Goal: Entertainment & Leisure: Browse casually

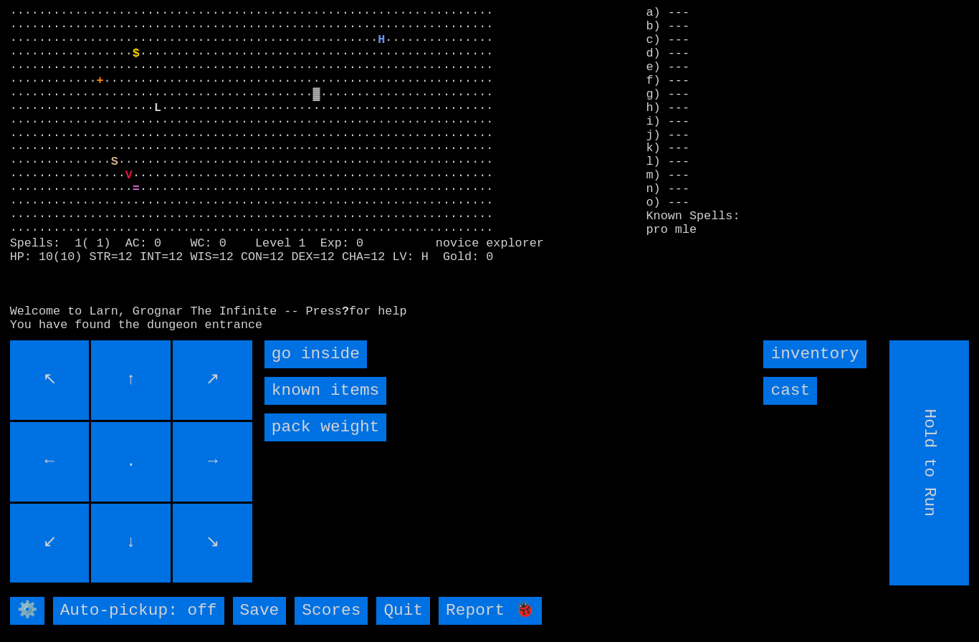
click at [300, 369] on inside "go inside" at bounding box center [316, 355] width 103 height 28
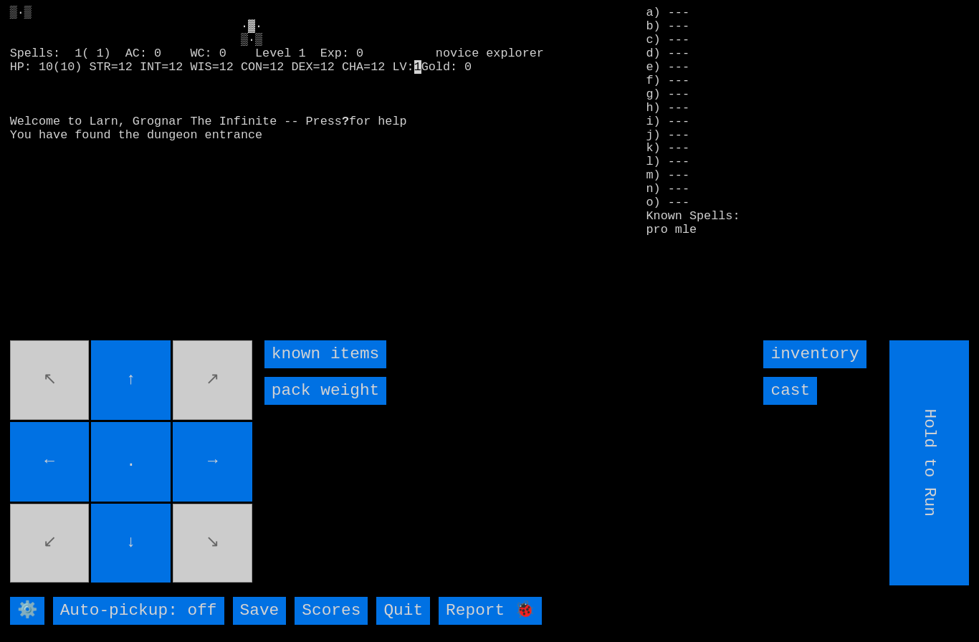
type input "Choose Direction"
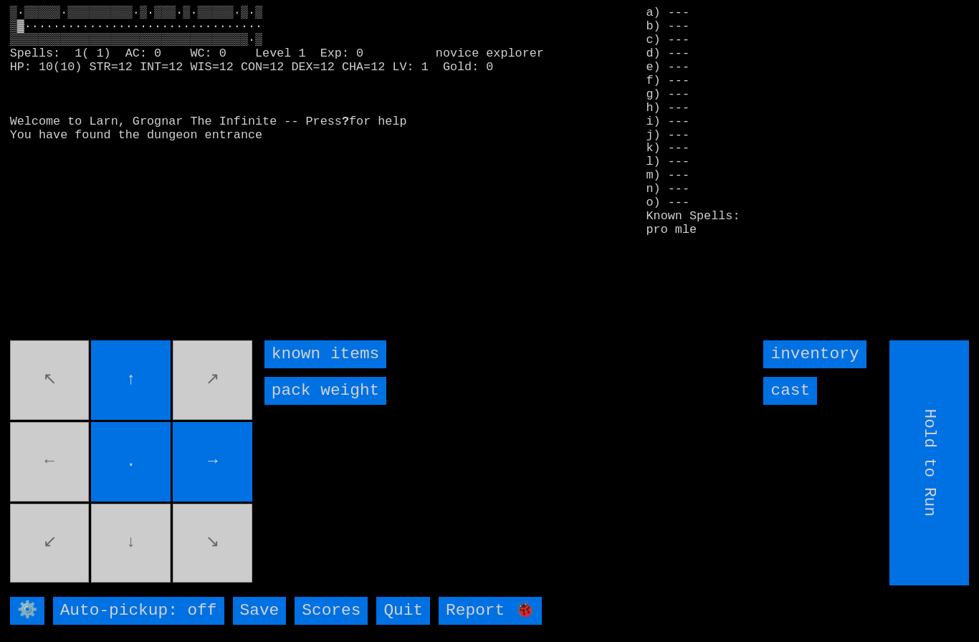
type input "Choose Direction"
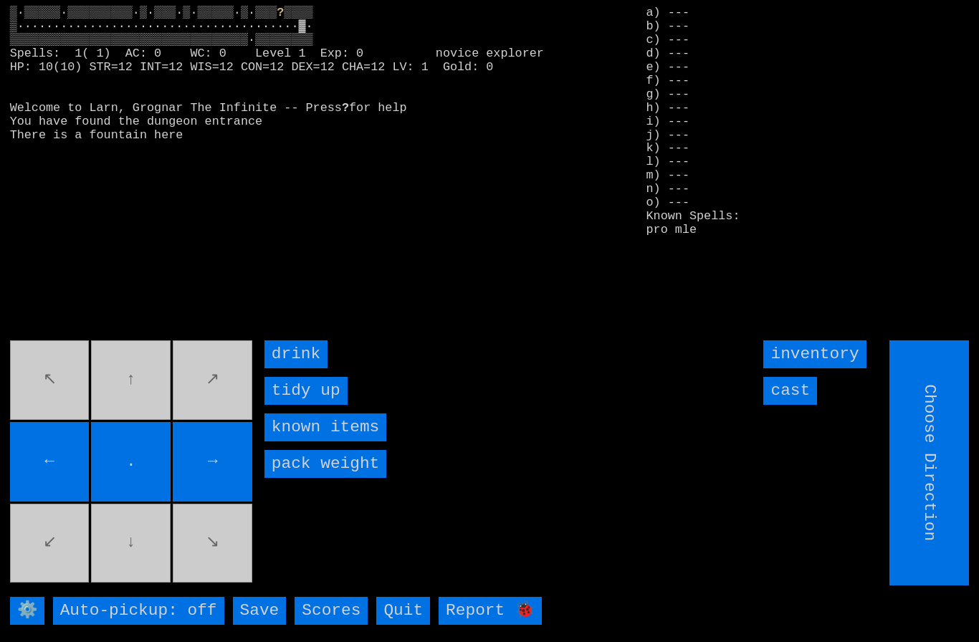
type input "Hold to Run"
click at [297, 369] on input "drink" at bounding box center [296, 355] width 63 height 28
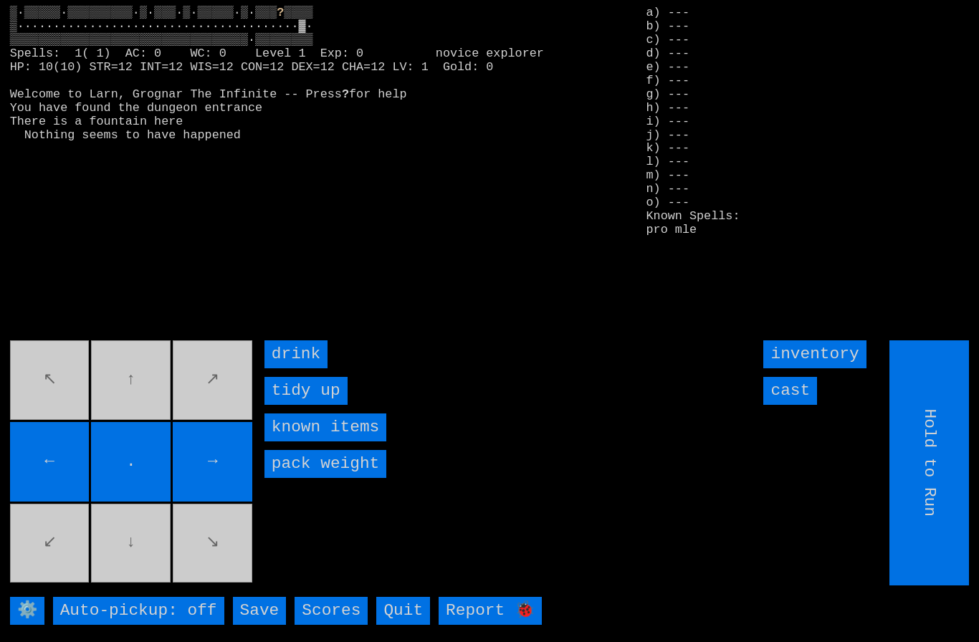
click at [295, 369] on input "drink" at bounding box center [296, 355] width 63 height 28
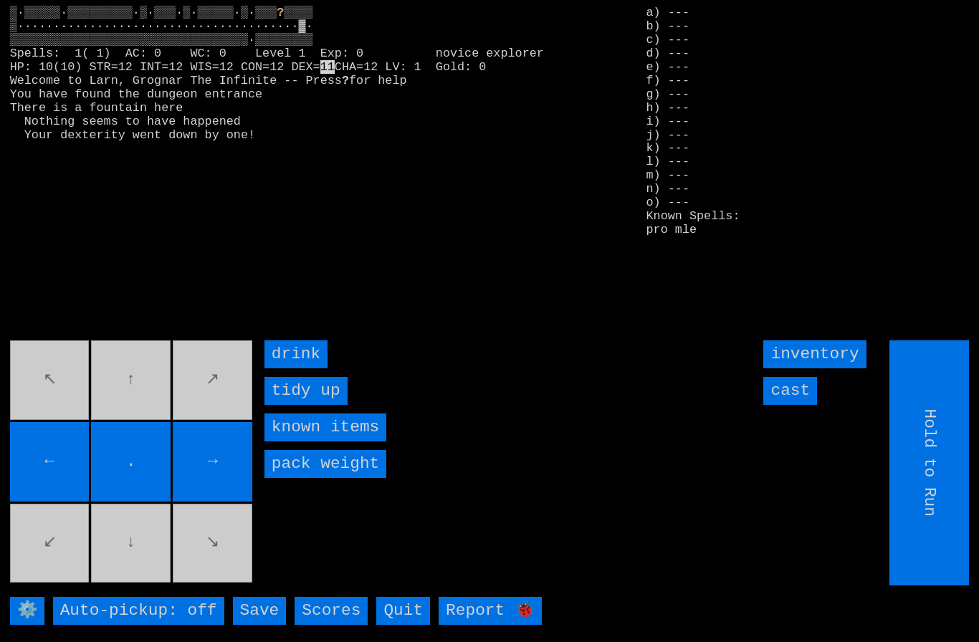
click at [295, 369] on input "drink" at bounding box center [296, 355] width 63 height 28
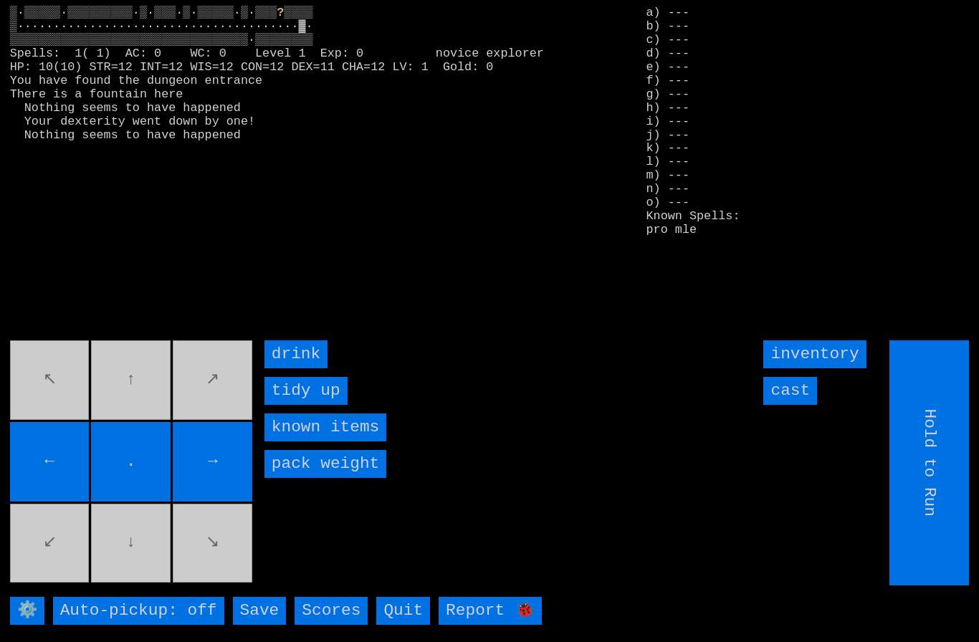
click at [295, 369] on input "drink" at bounding box center [296, 355] width 63 height 28
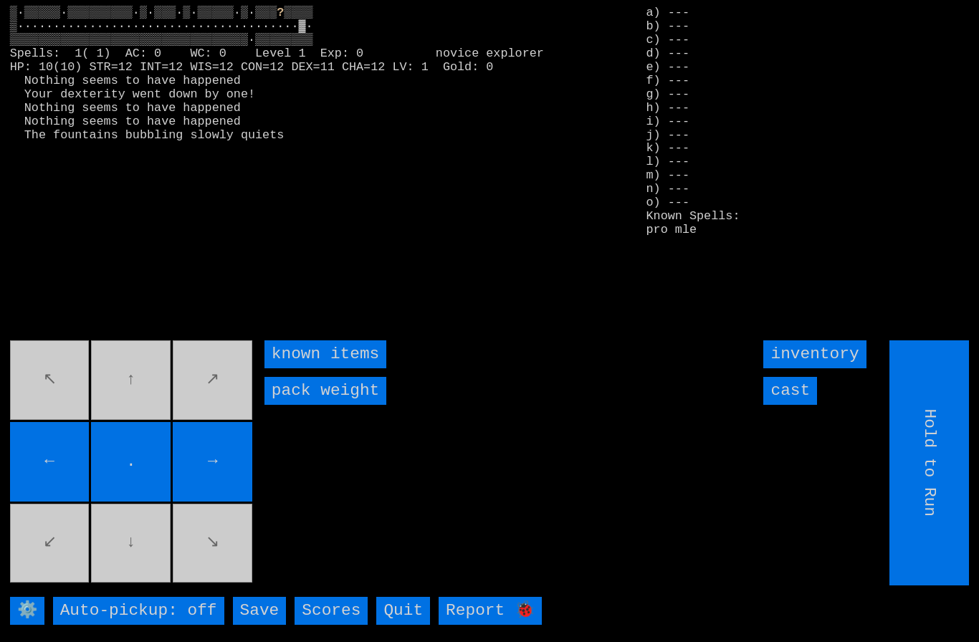
type input "Choose Direction"
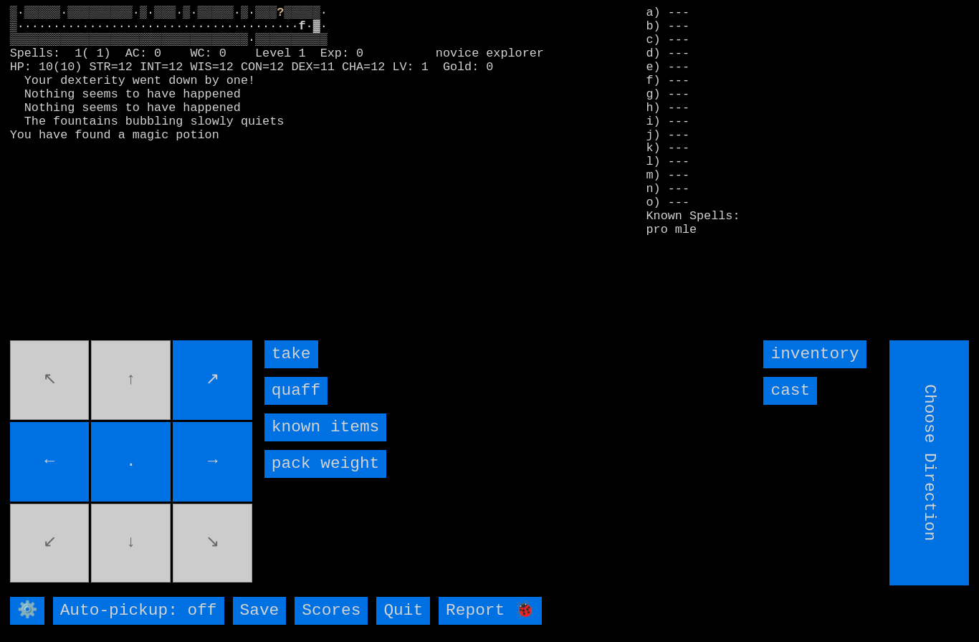
type input "Hold to Run"
click at [293, 405] on input "quaff" at bounding box center [296, 391] width 63 height 28
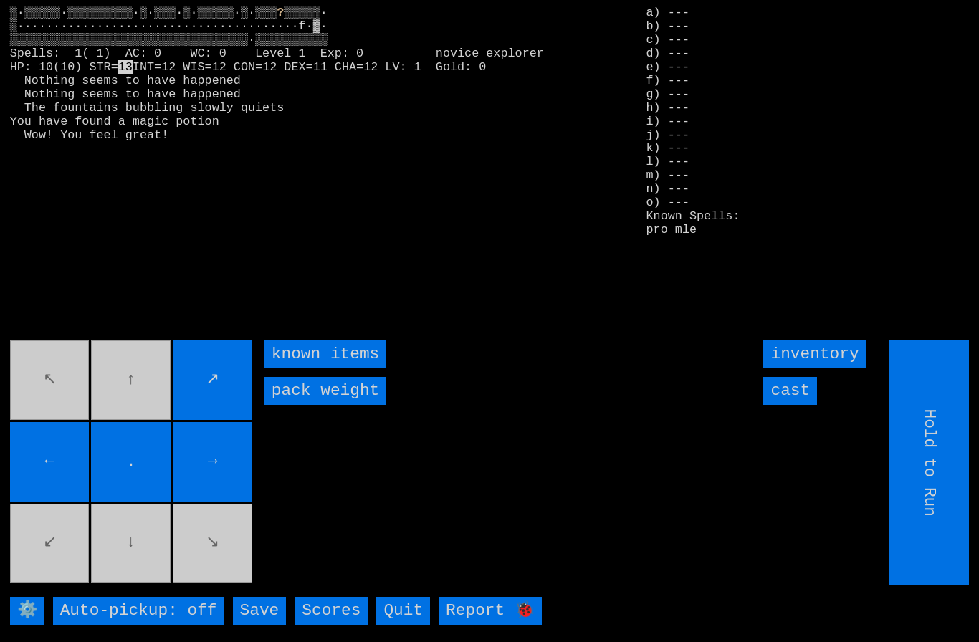
type input "Choose Direction"
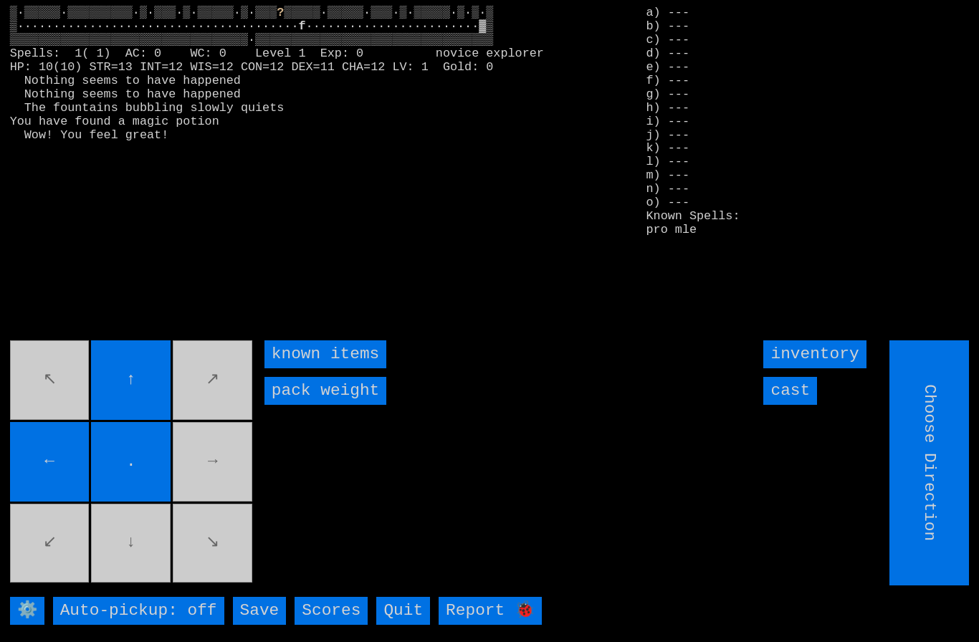
type input "Hold to Run"
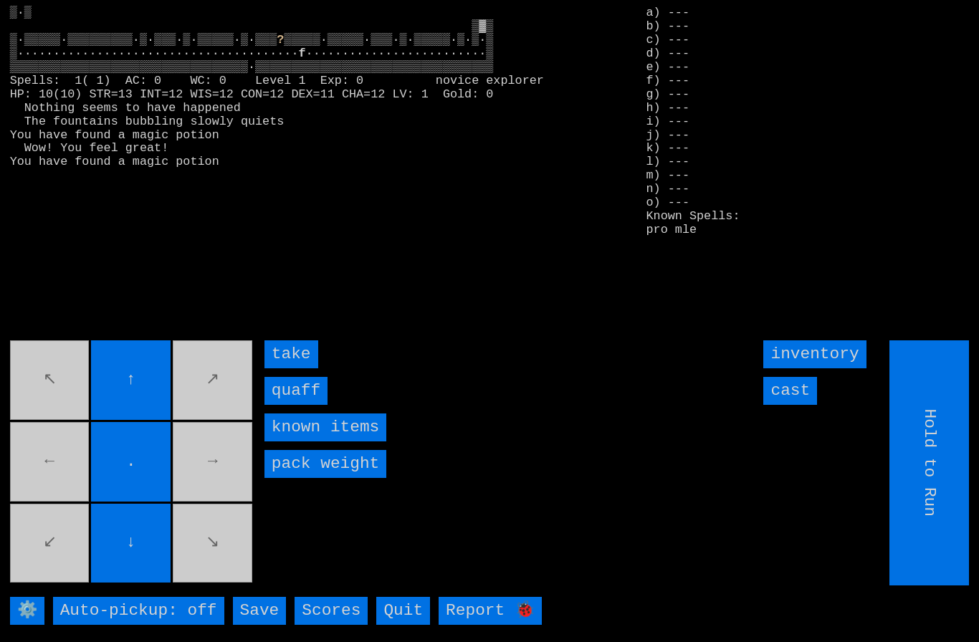
click at [295, 405] on input "quaff" at bounding box center [296, 391] width 63 height 28
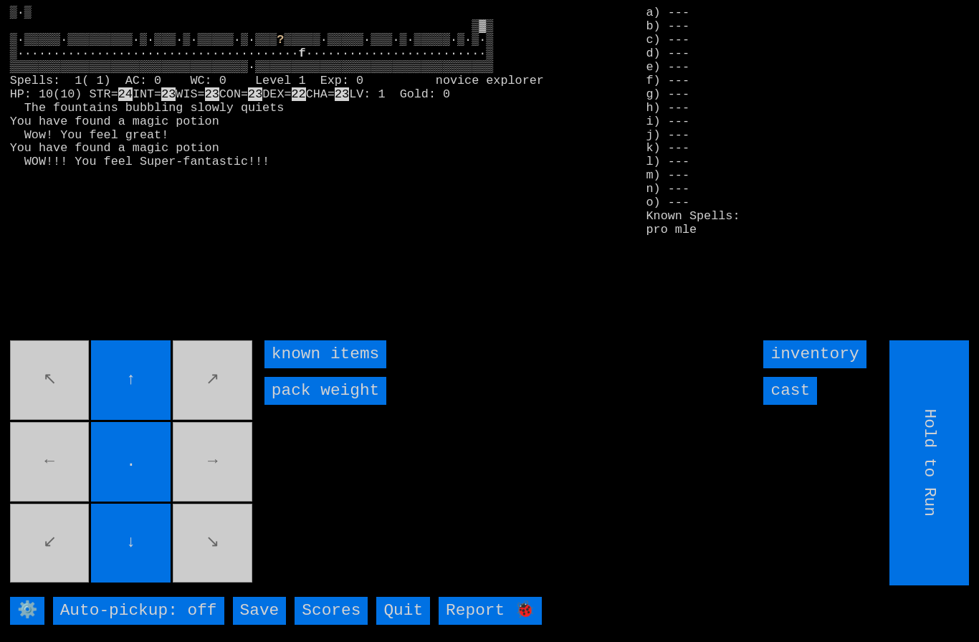
type input "Choose Direction"
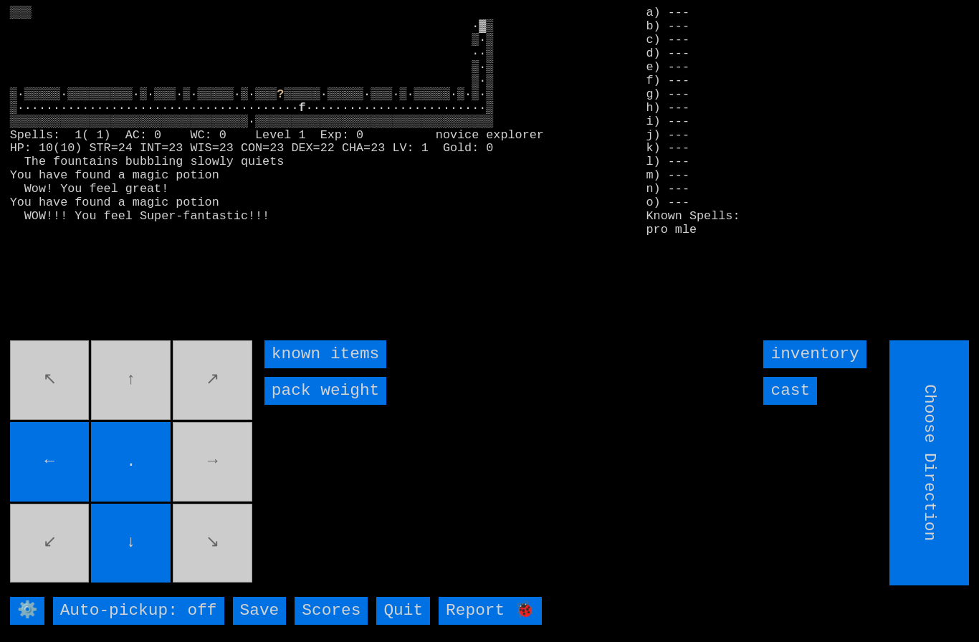
type input "Hold to Run"
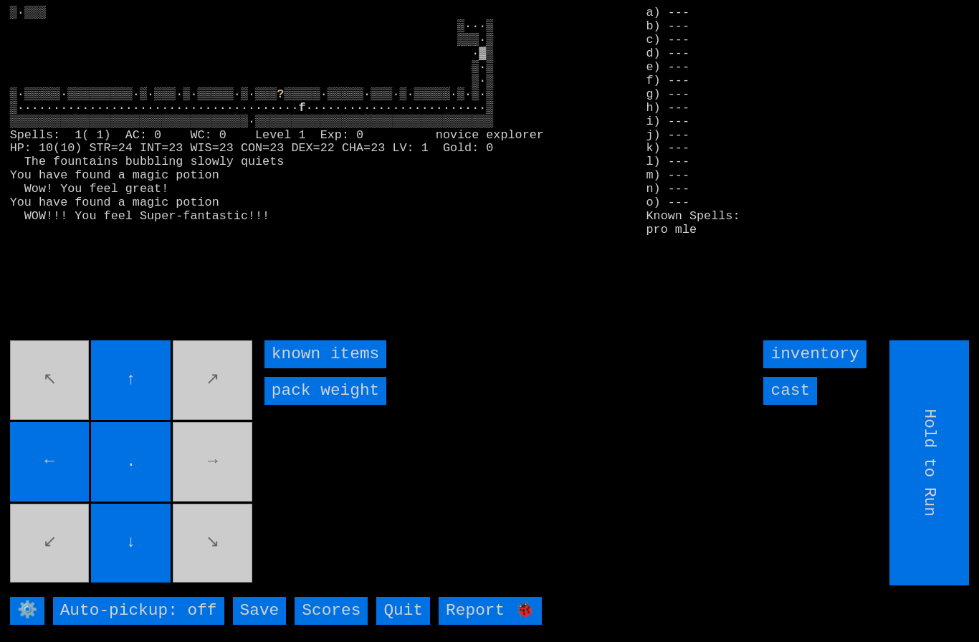
type input "Choose Direction"
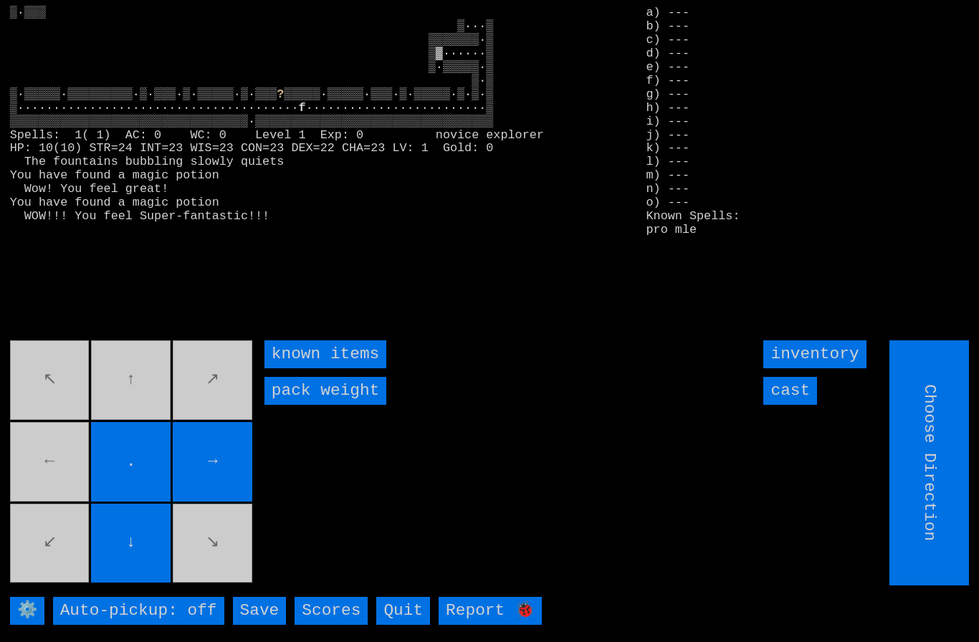
type input "Hold to Run"
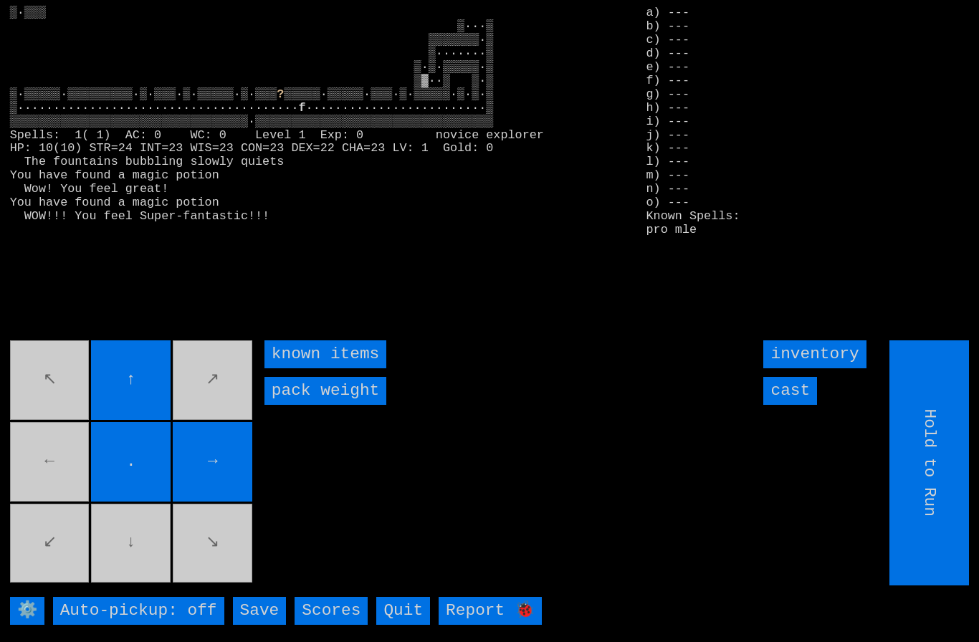
click at [70, 475] on movebuttons "↖ ↑ ↗ ← . → ↙ ↓ ↘" at bounding box center [132, 463] width 245 height 245
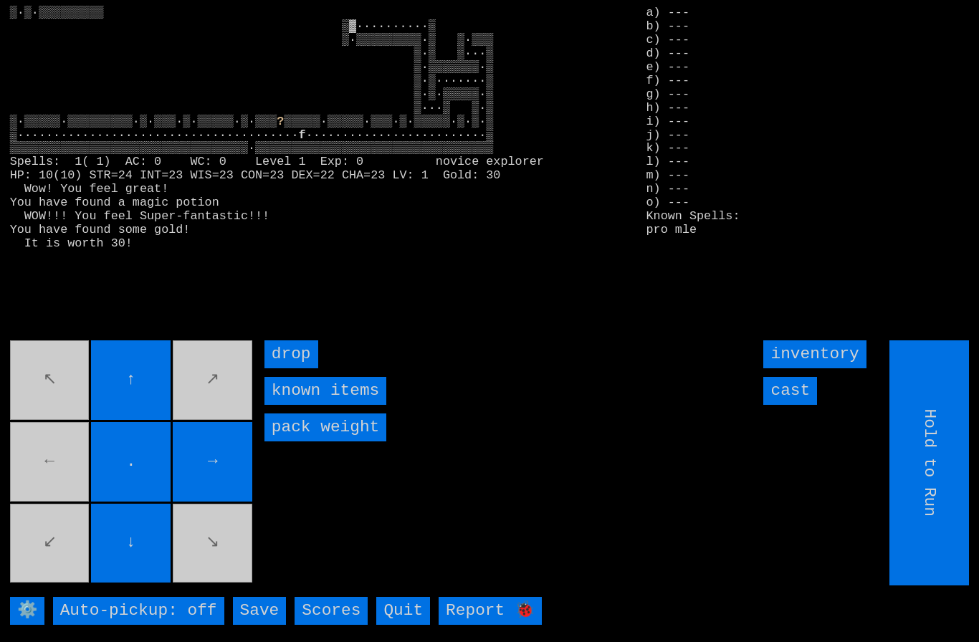
type input "Choose Direction"
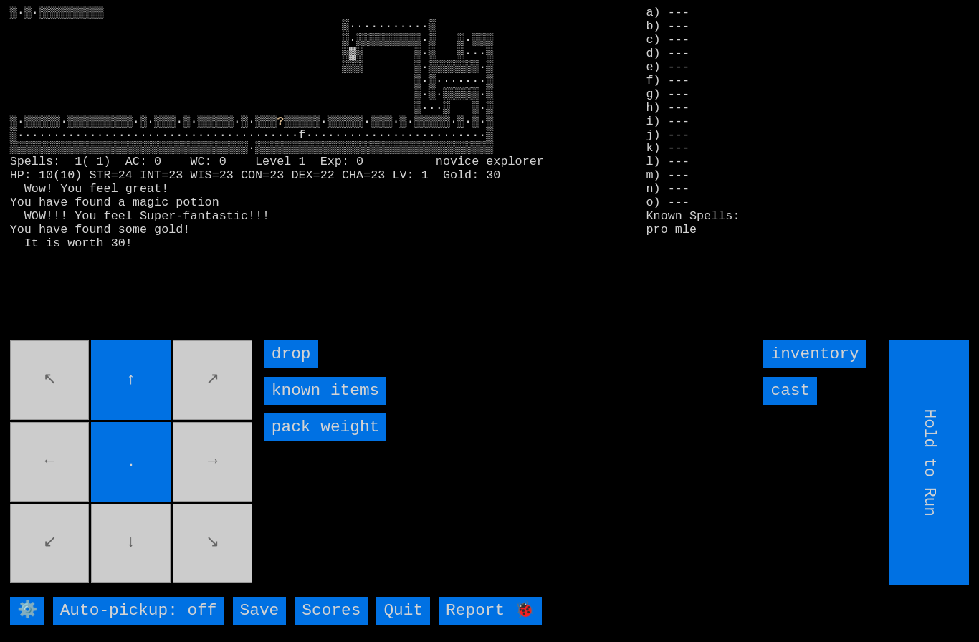
type input "Choose Direction"
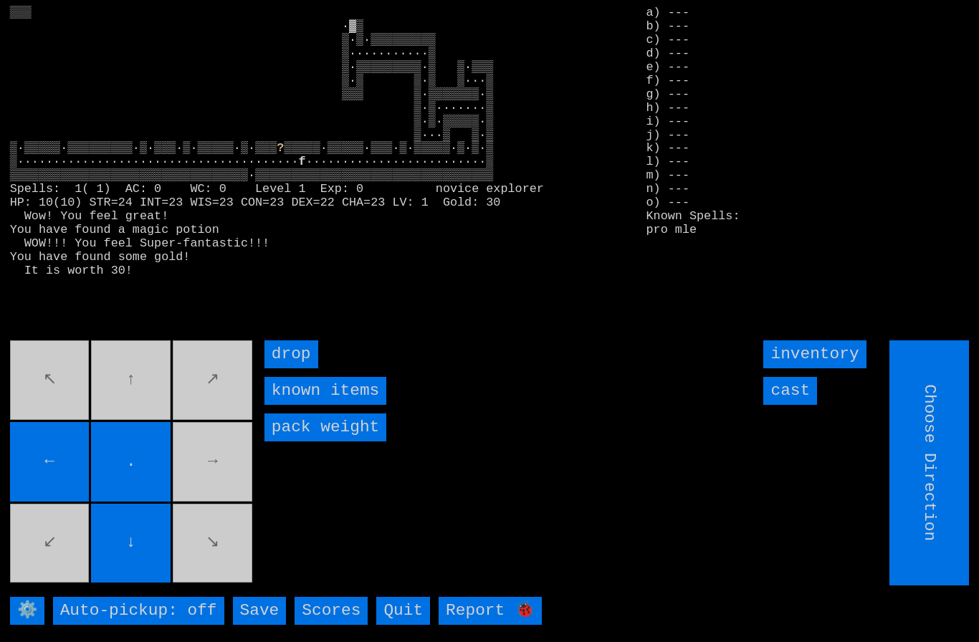
type input "Hold to Run"
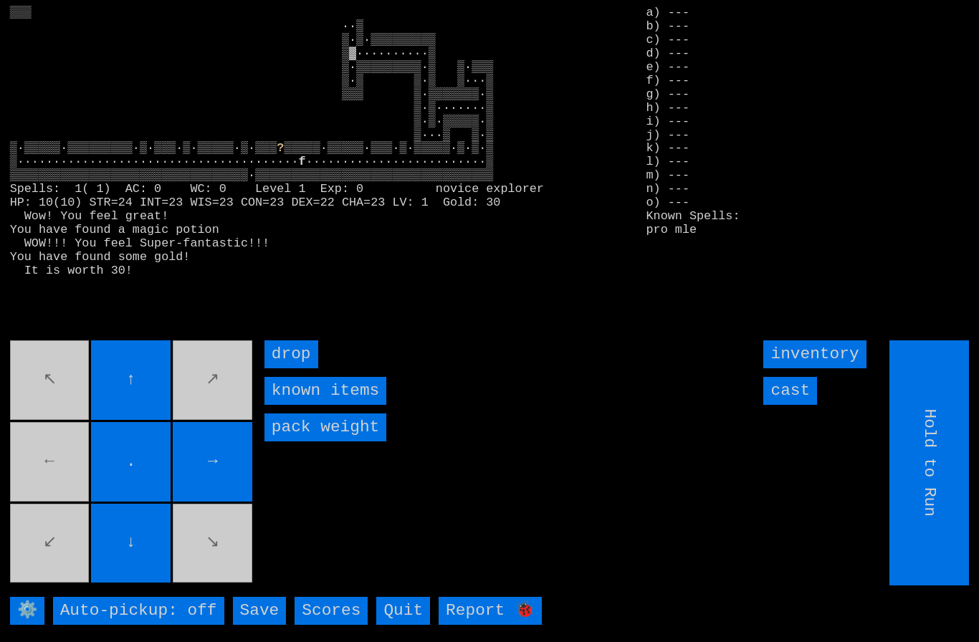
type input "Choose Direction"
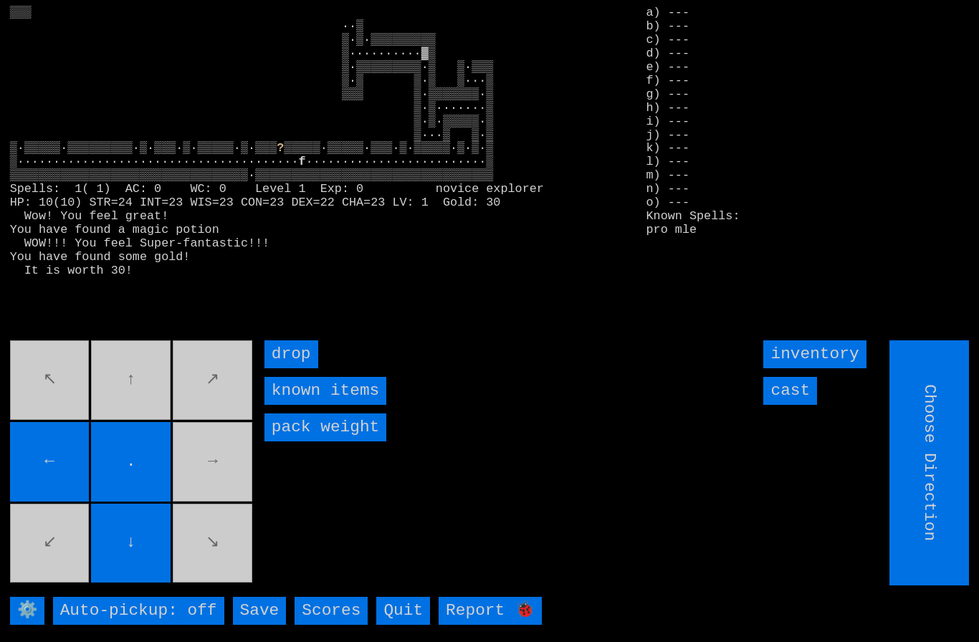
type input "Hold to Run"
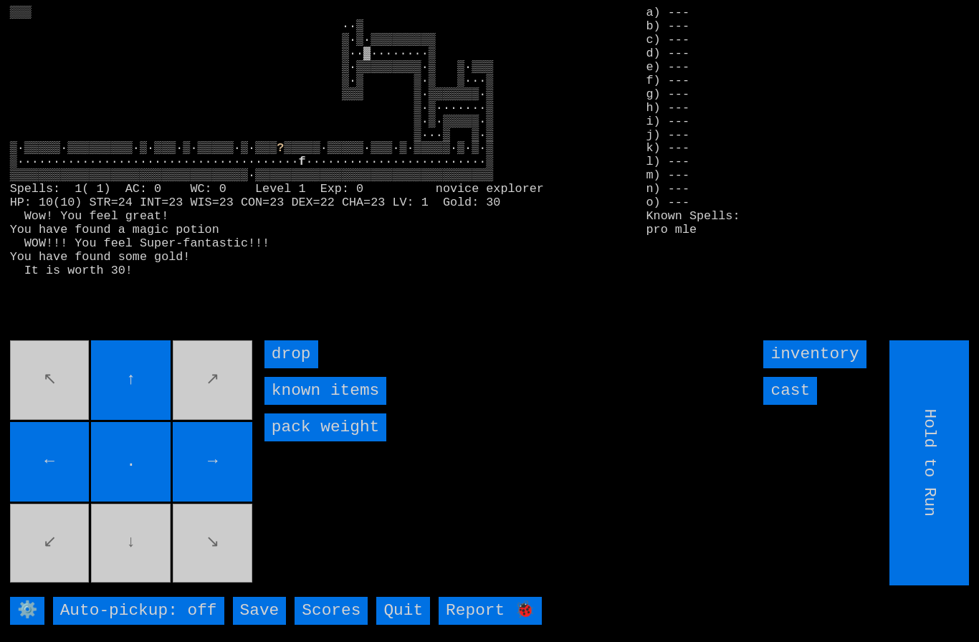
type input "Choose Direction"
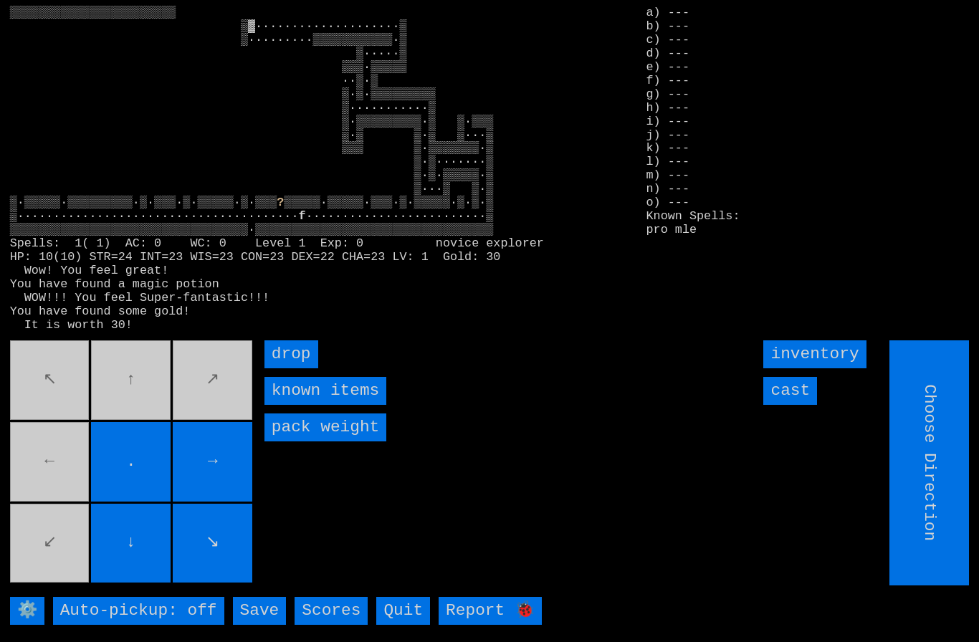
type input "Hold to Run"
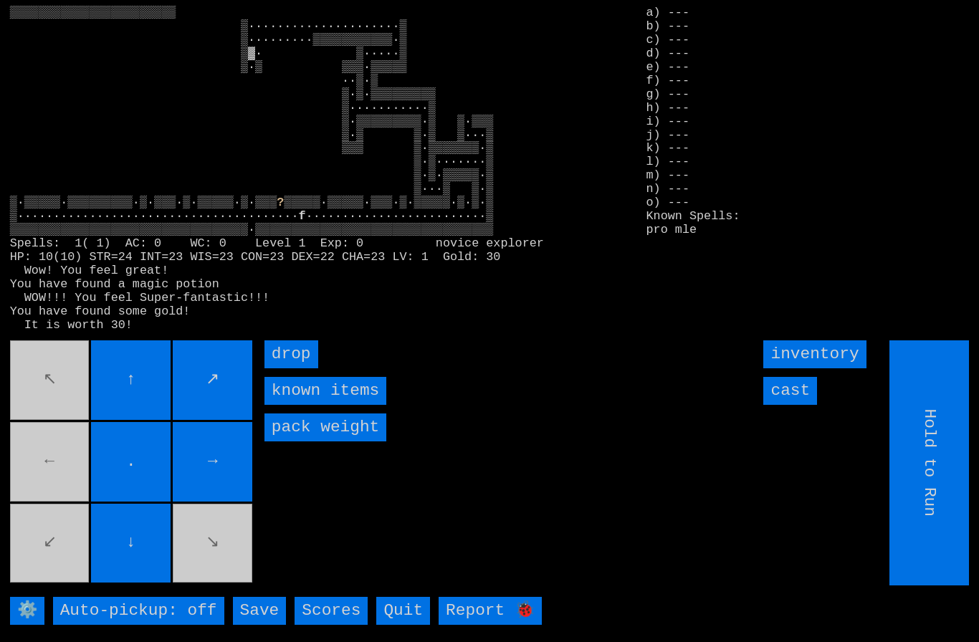
type input "Choose Direction"
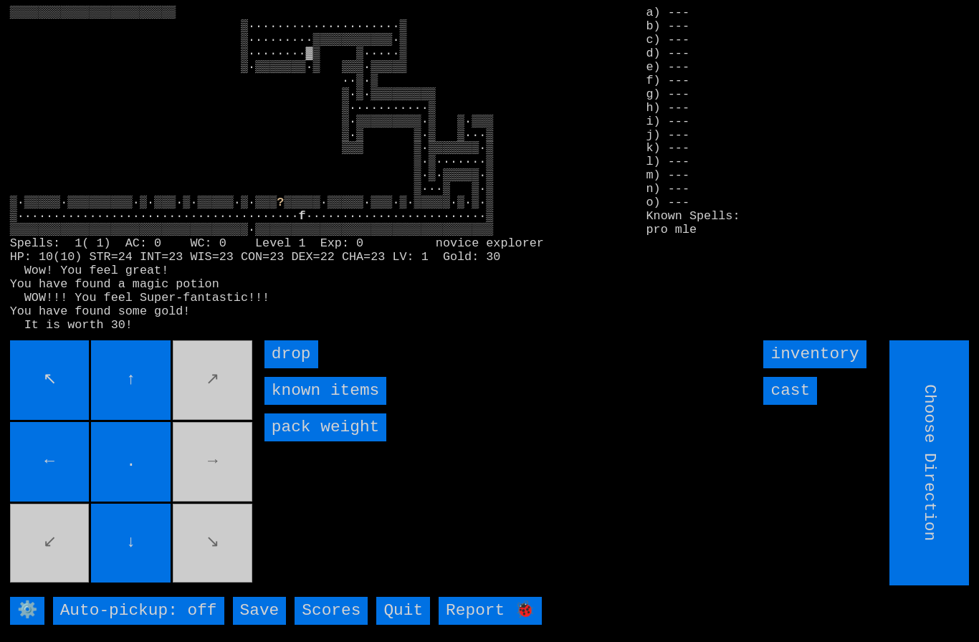
type input "Hold to Run"
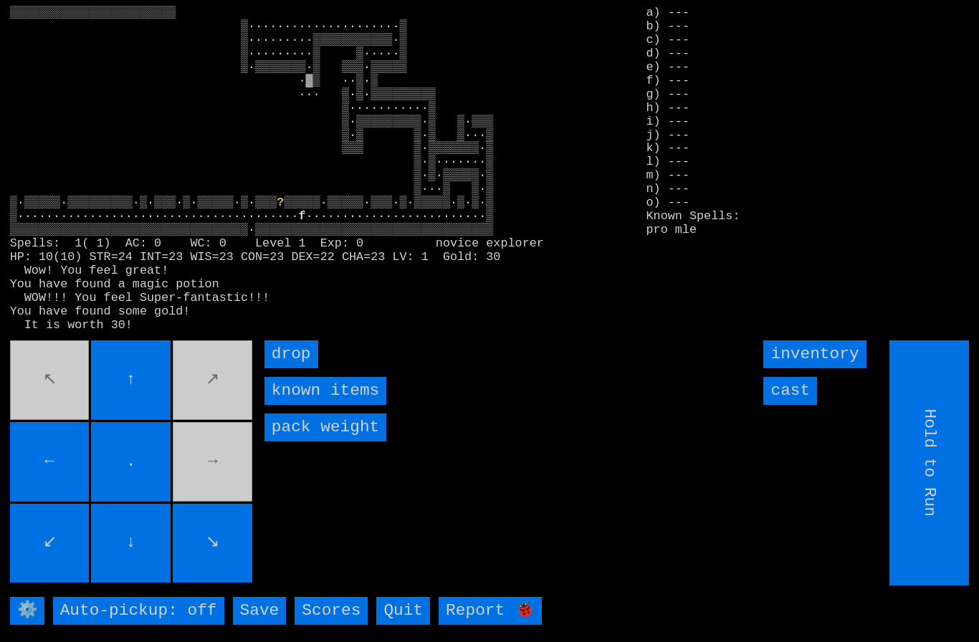
type input "Choose Direction"
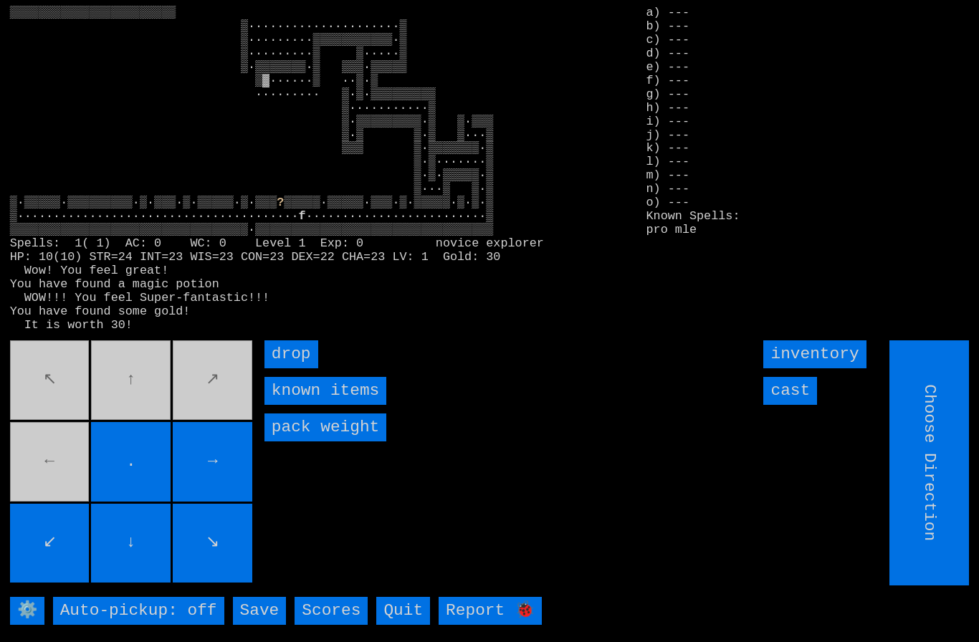
type input "Hold to Run"
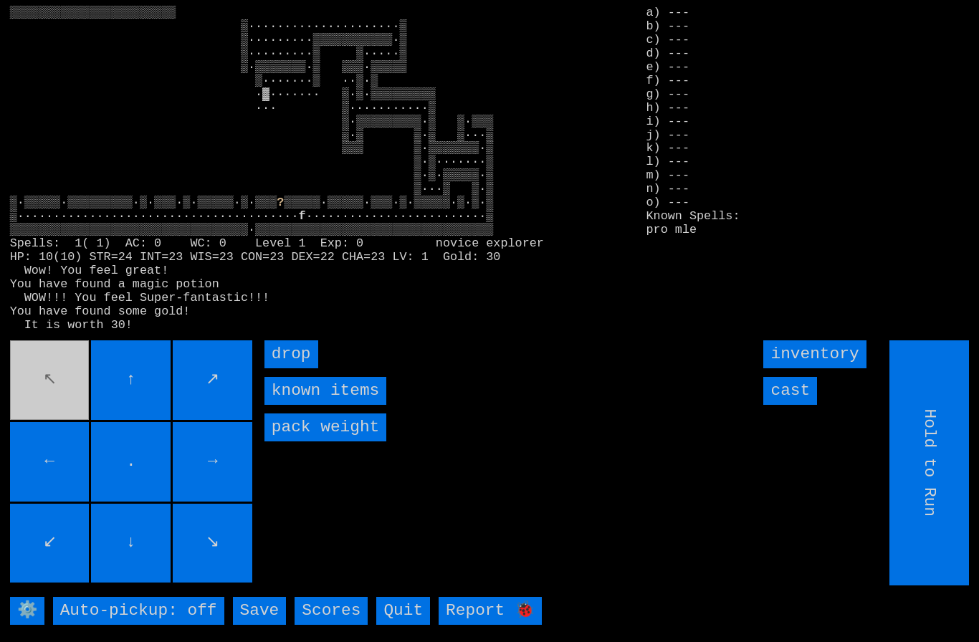
click at [933, 538] on input "Hold to Run" at bounding box center [930, 463] width 80 height 245
type input "Choose Direction"
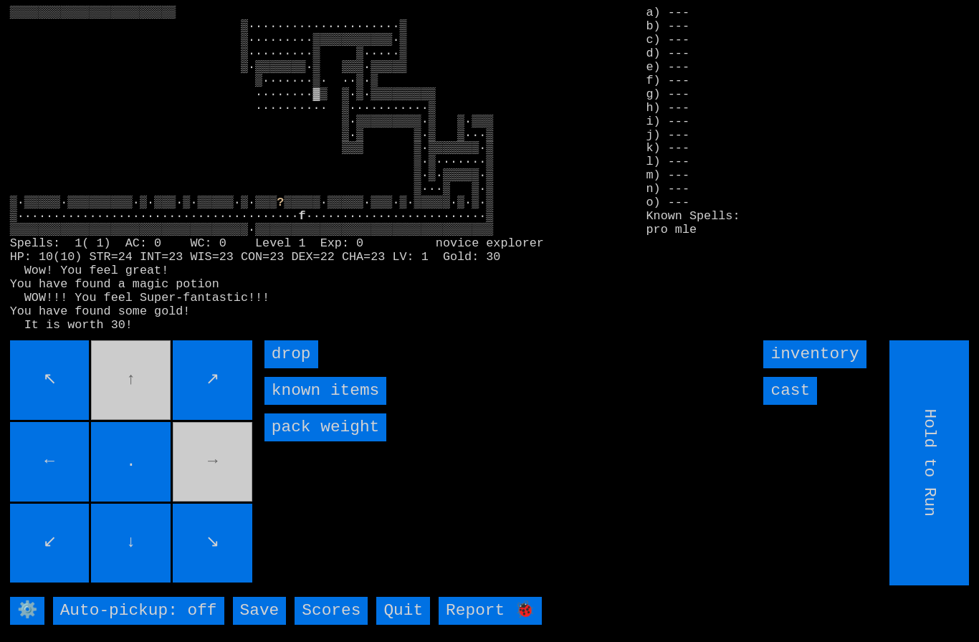
type input "Choose Direction"
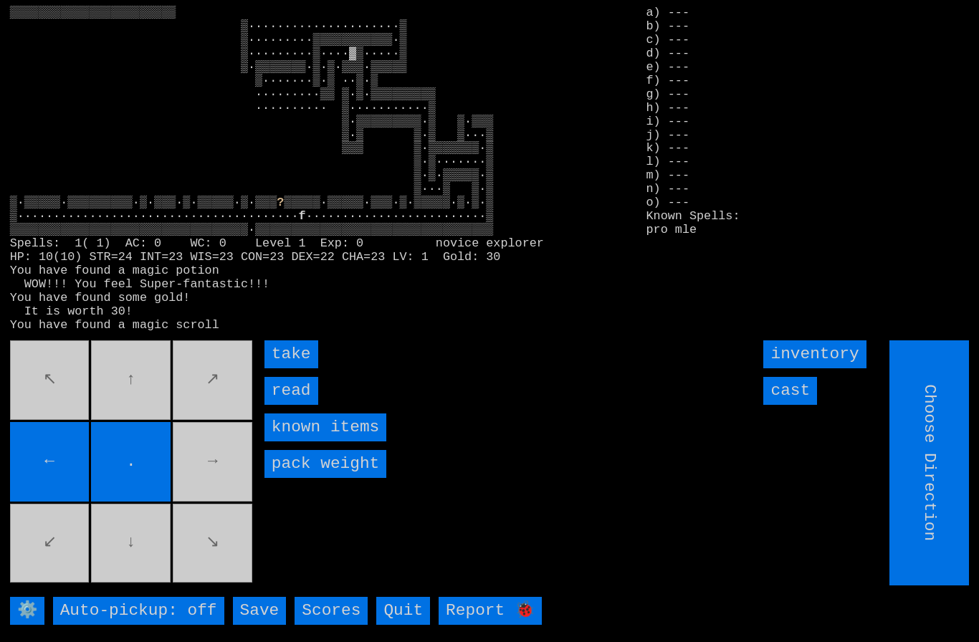
type input "Hold to Run"
click at [288, 369] on input "take" at bounding box center [292, 355] width 54 height 28
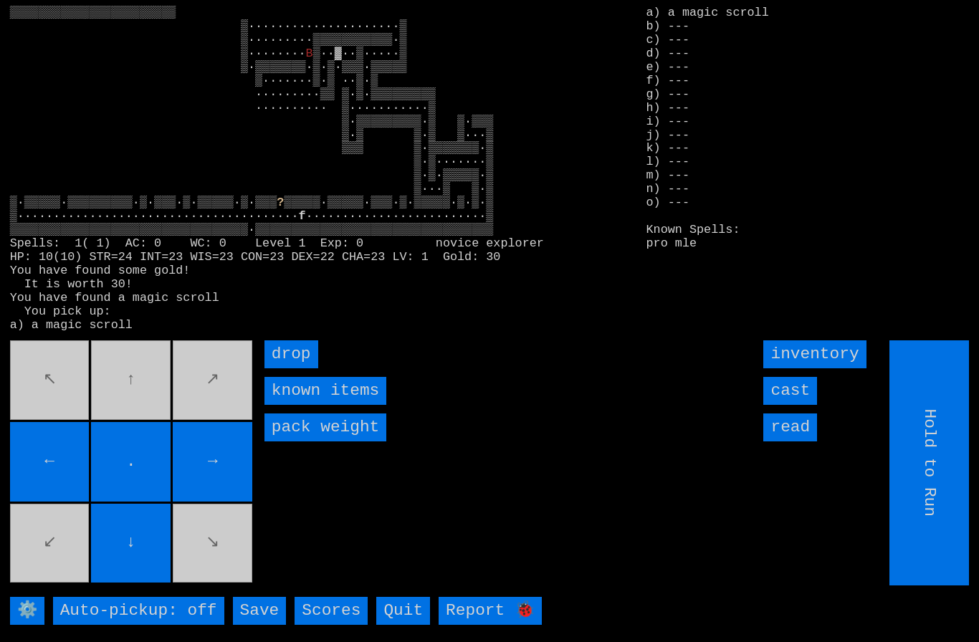
type input "Choose Direction"
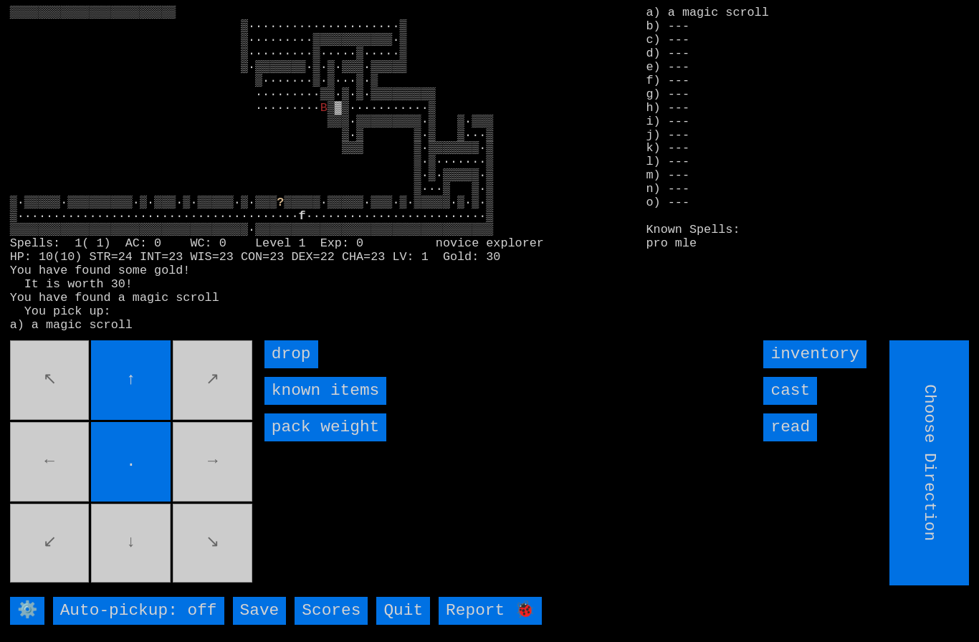
type input "Hold to Run"
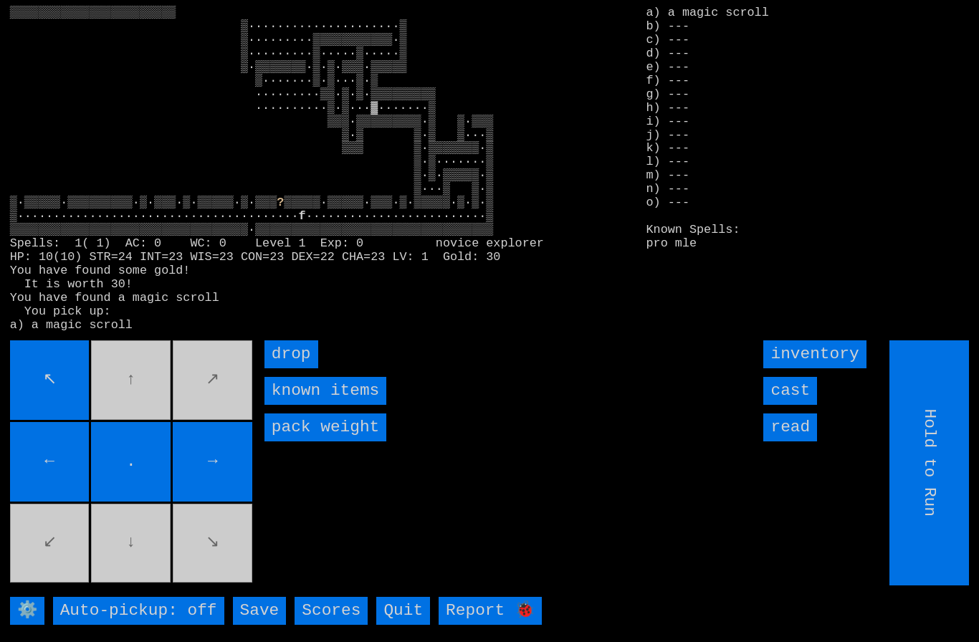
type input "Choose Direction"
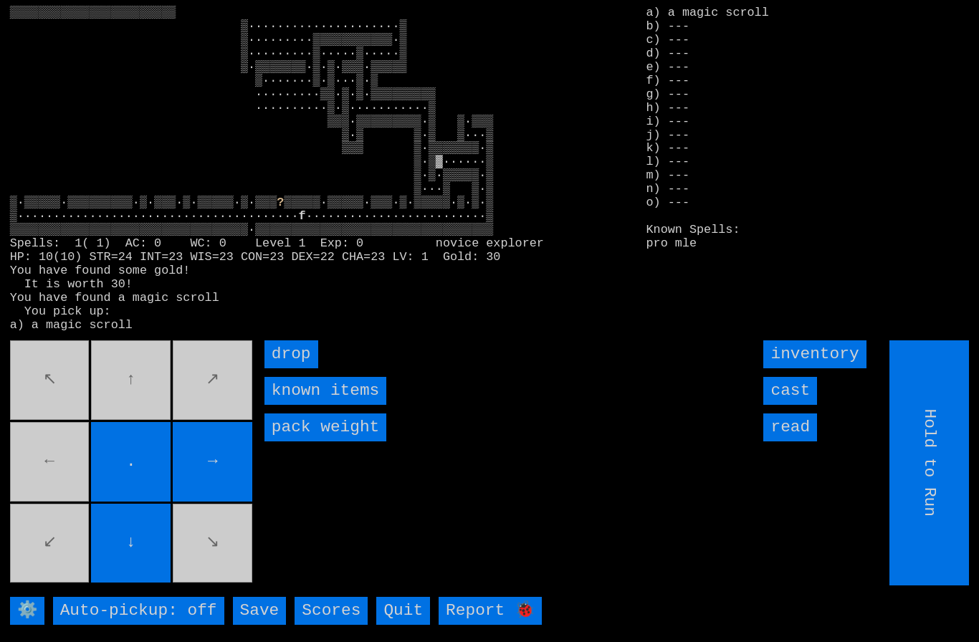
type input "Choose Direction"
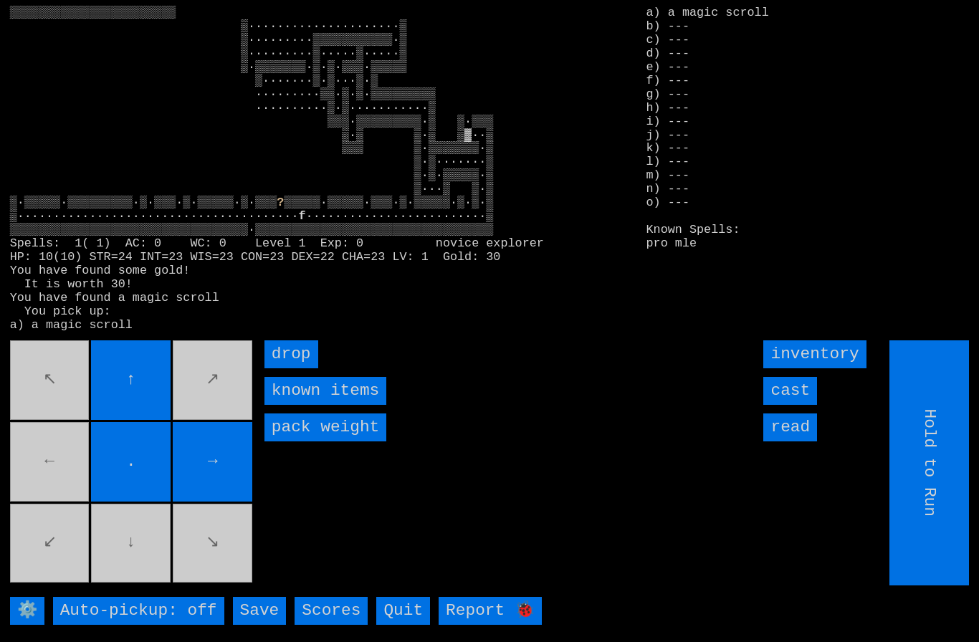
type input "Choose Direction"
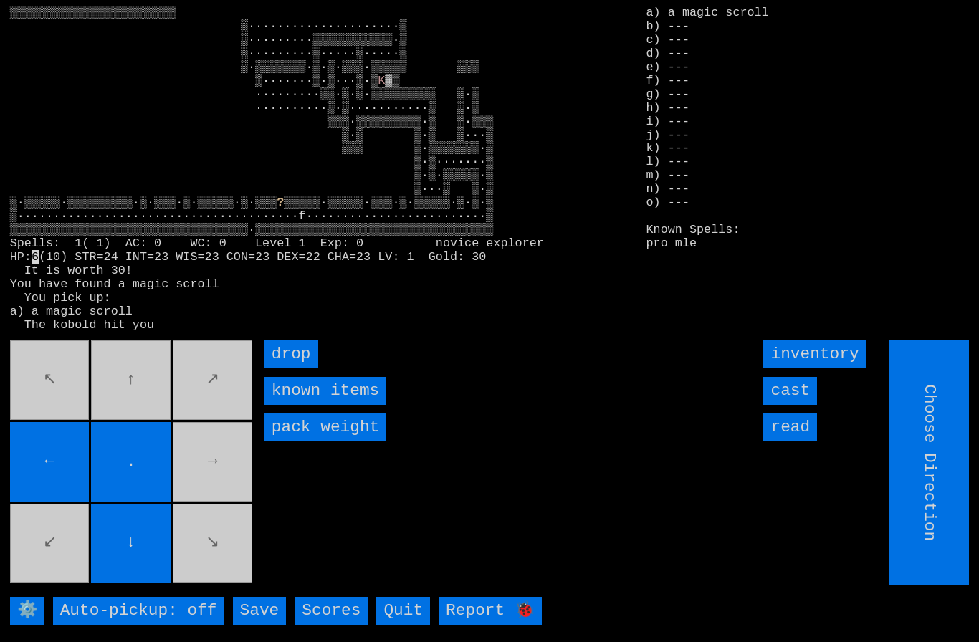
type input "Hold to Run"
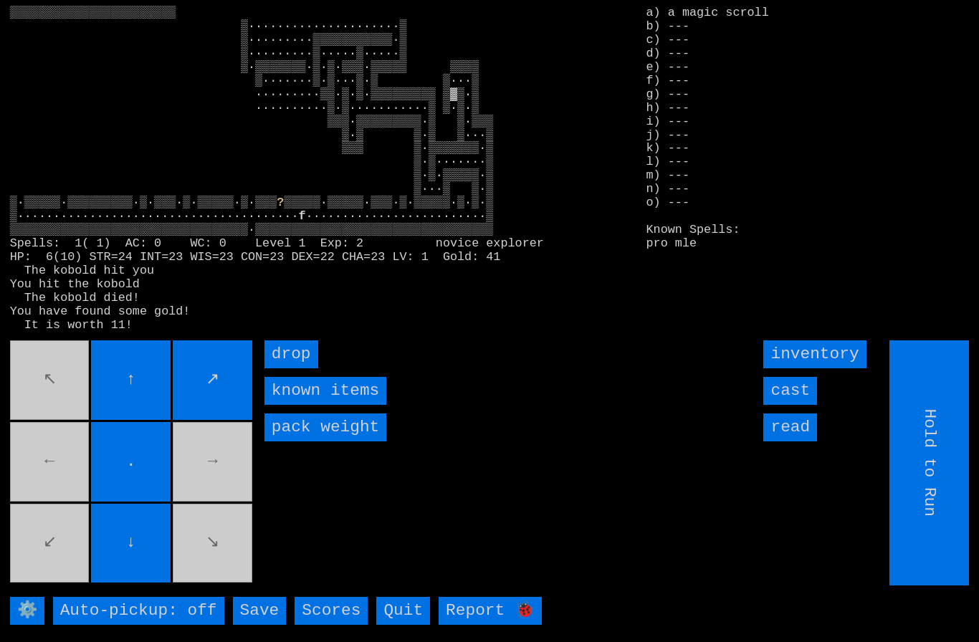
type input "Choose Direction"
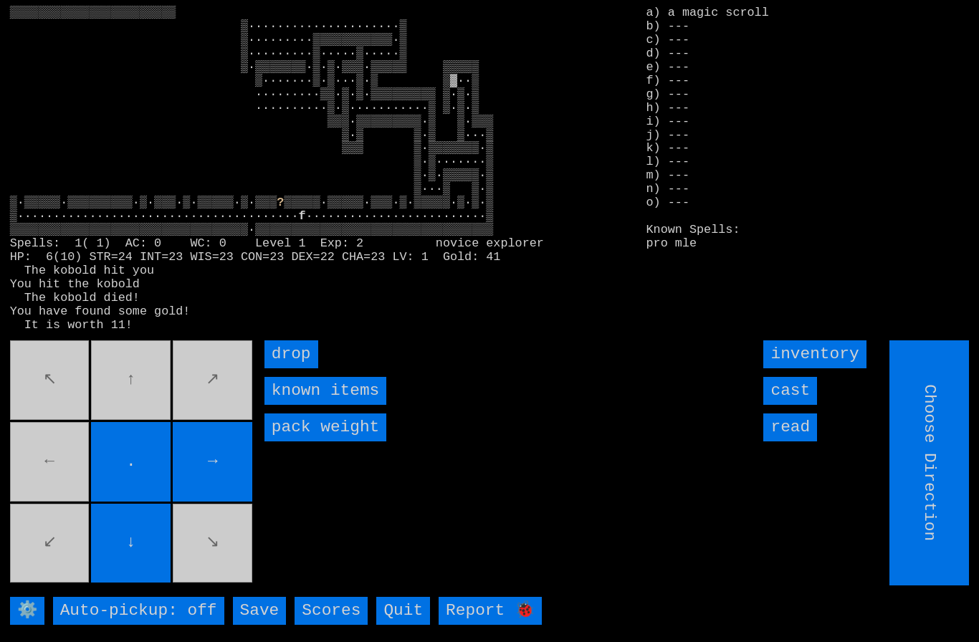
type input "Hold to Run"
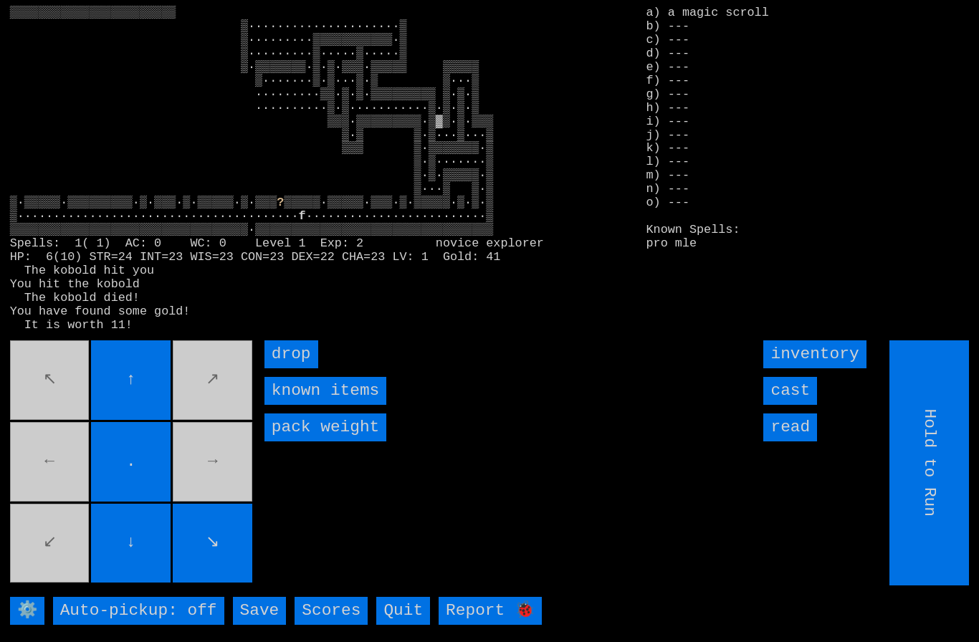
type input "Choose Direction"
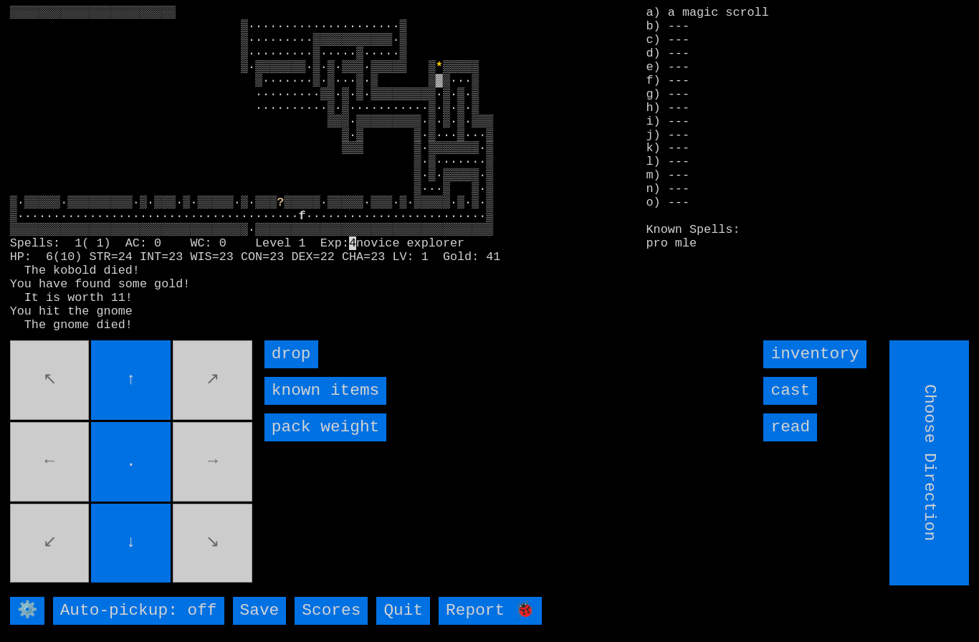
type input "Hold to Run"
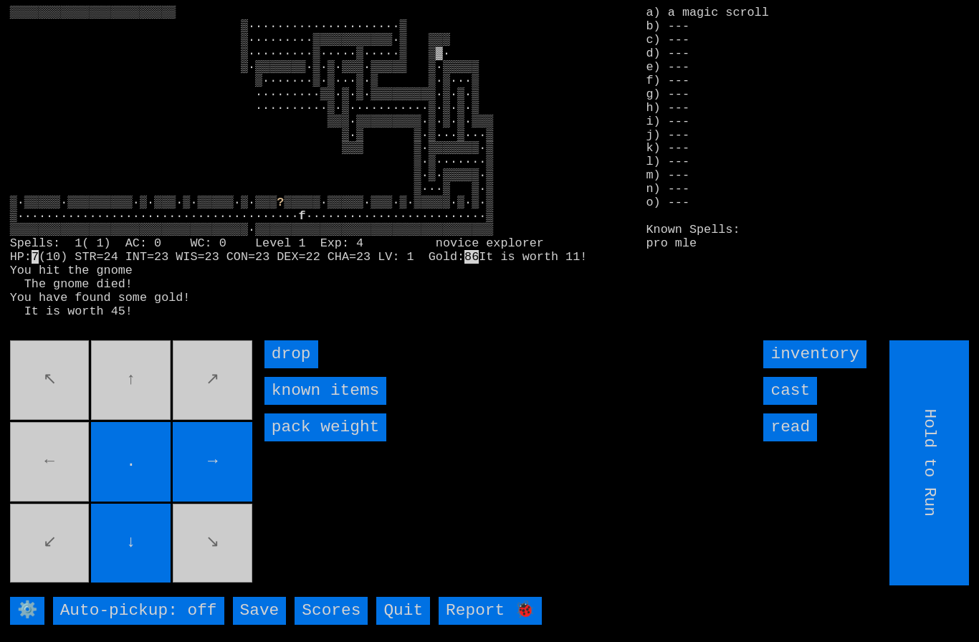
type input "Choose Direction"
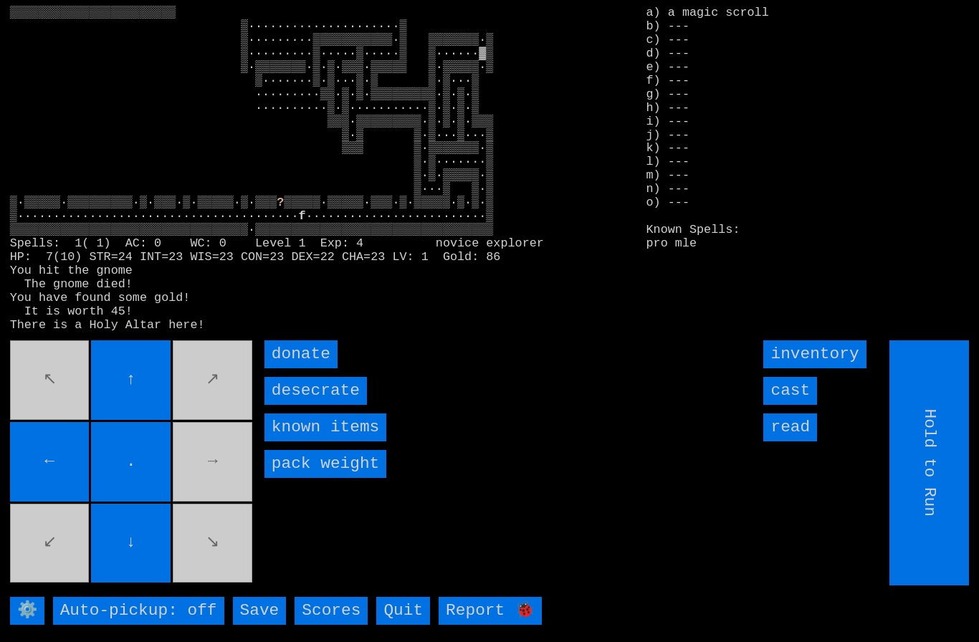
type input "Choose Direction"
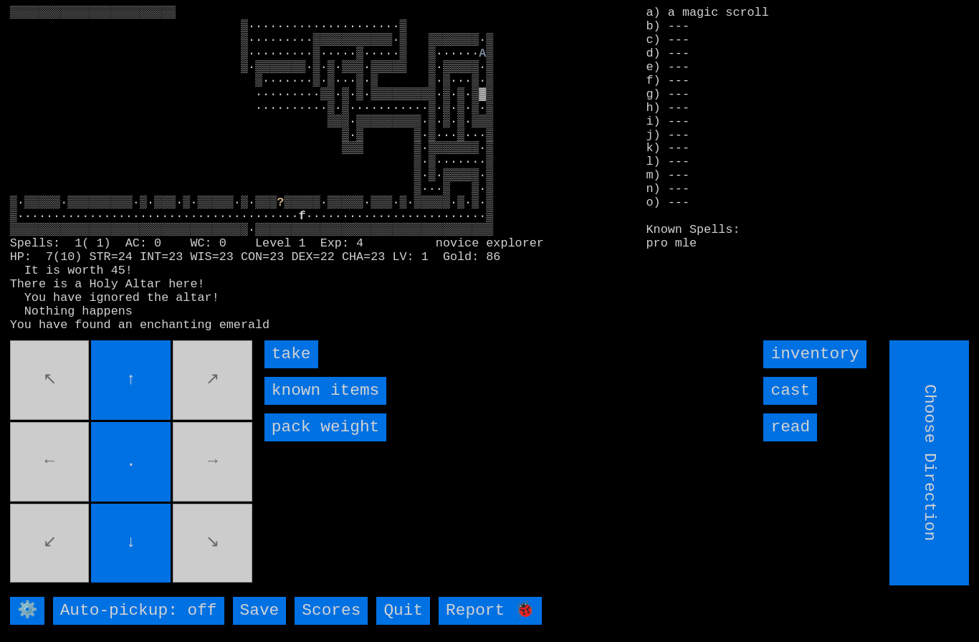
type input "Hold to Run"
click at [293, 369] on input "take" at bounding box center [292, 355] width 54 height 28
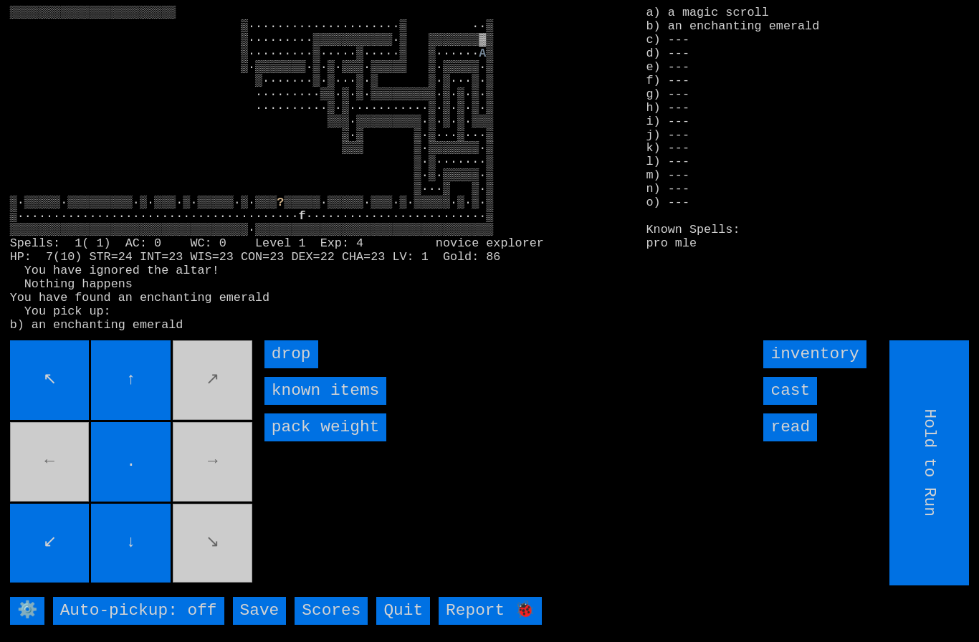
type input "Choose Direction"
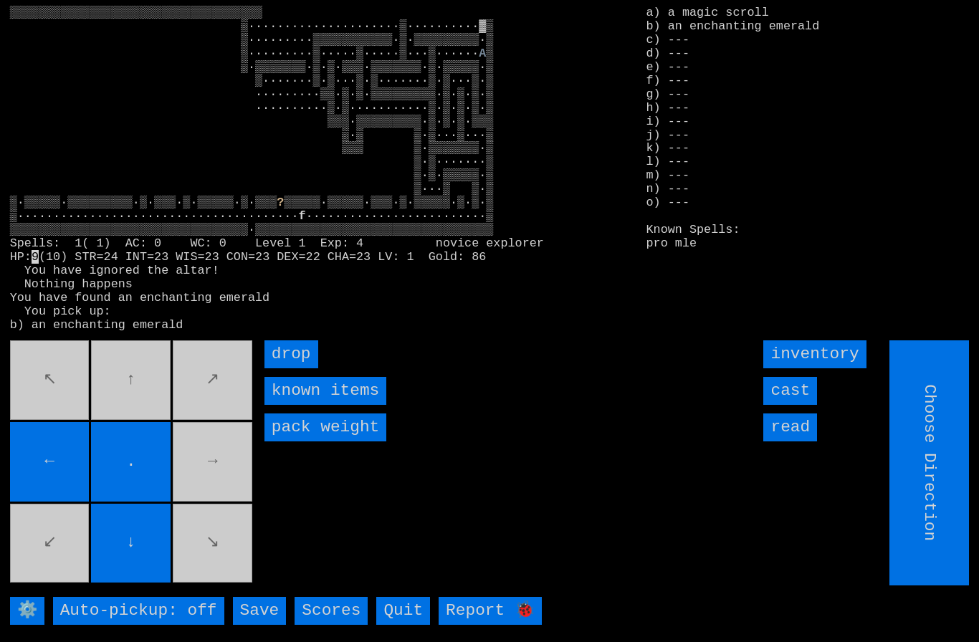
type input "Hold to Run"
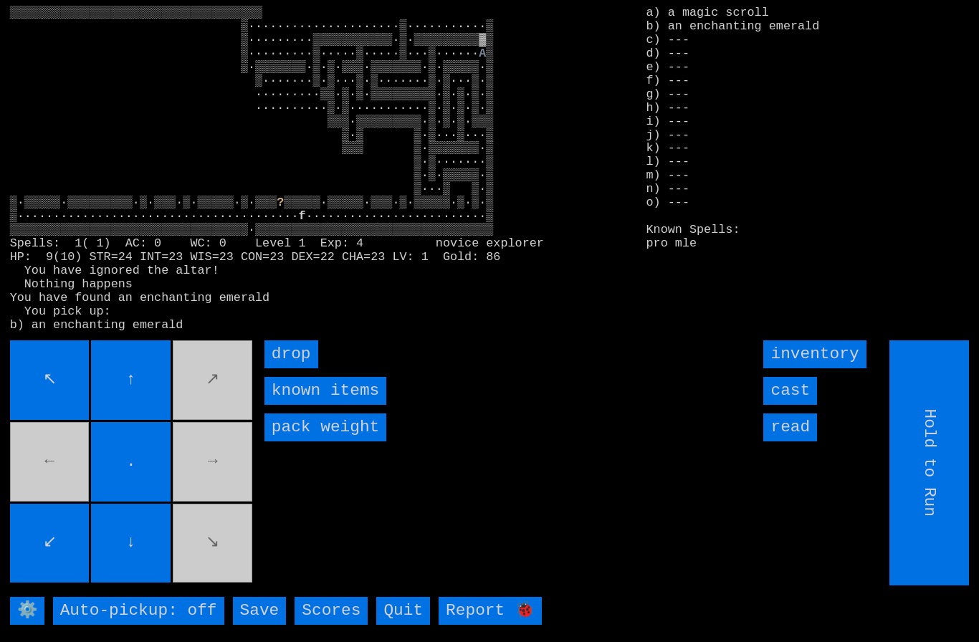
click at [75, 531] on input "↙" at bounding box center [50, 544] width 80 height 80
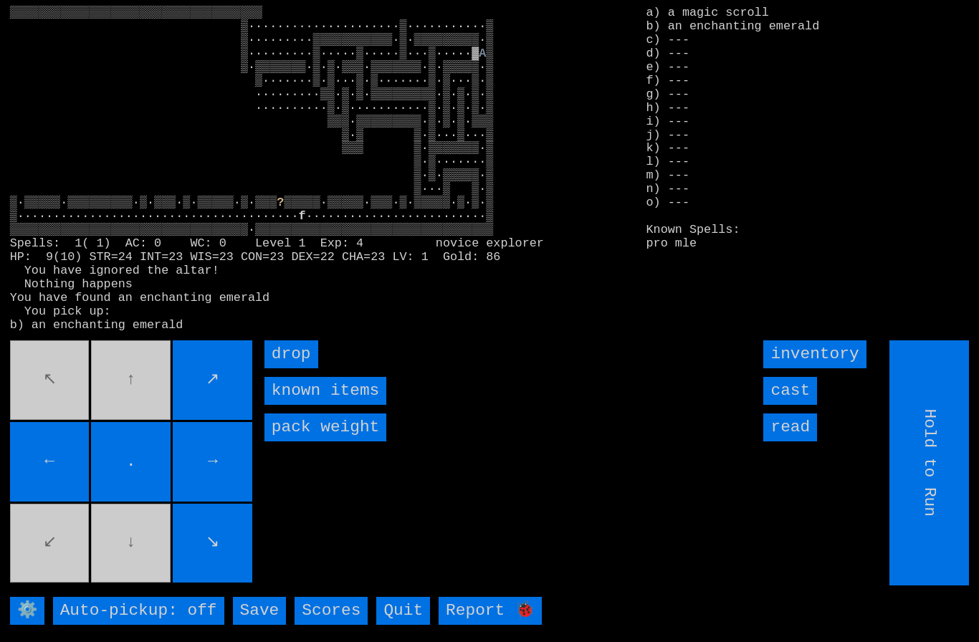
type input "Choose Direction"
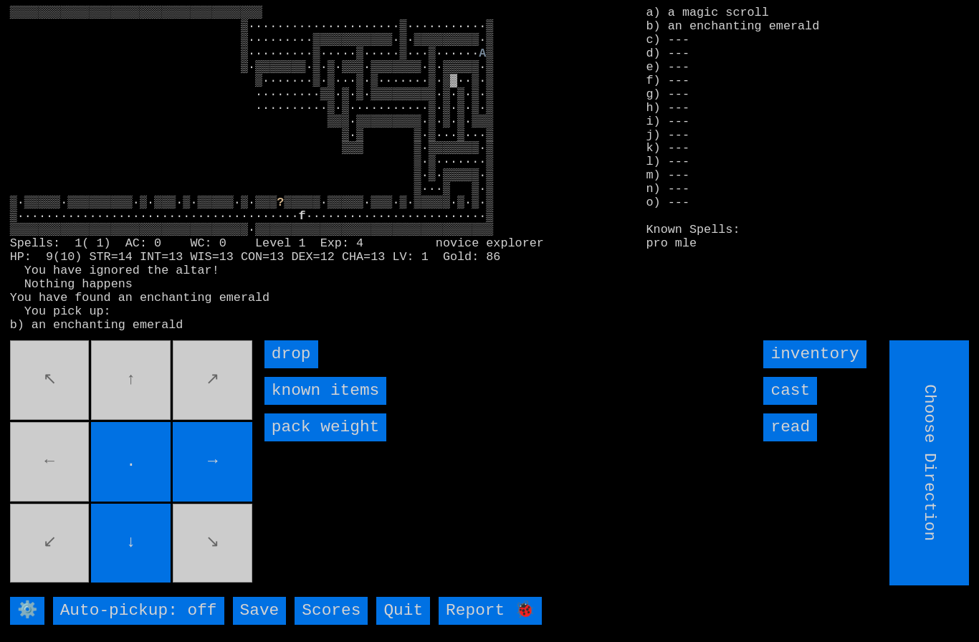
type input "Hold to Run"
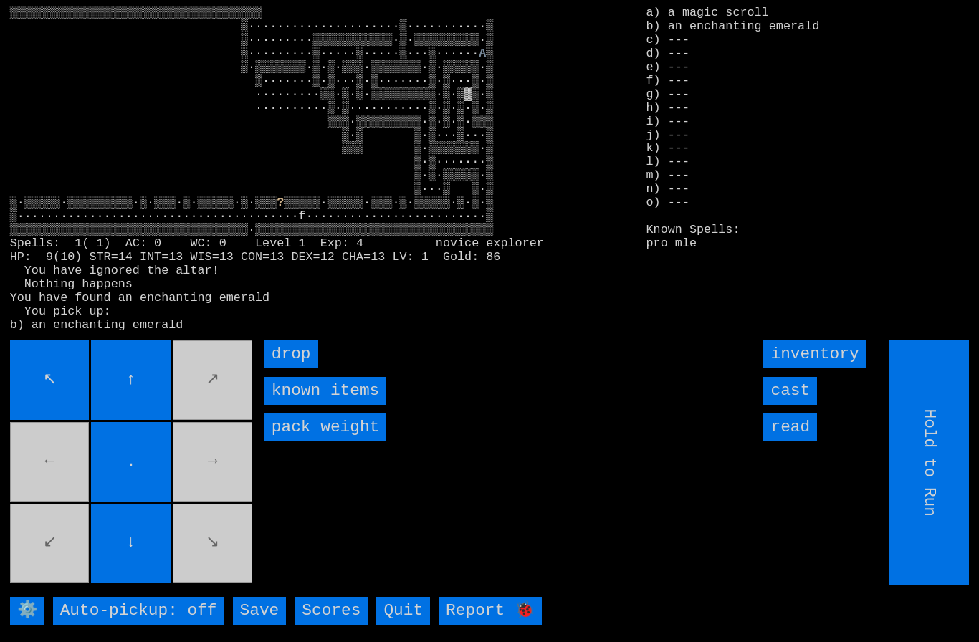
type input "Choose Direction"
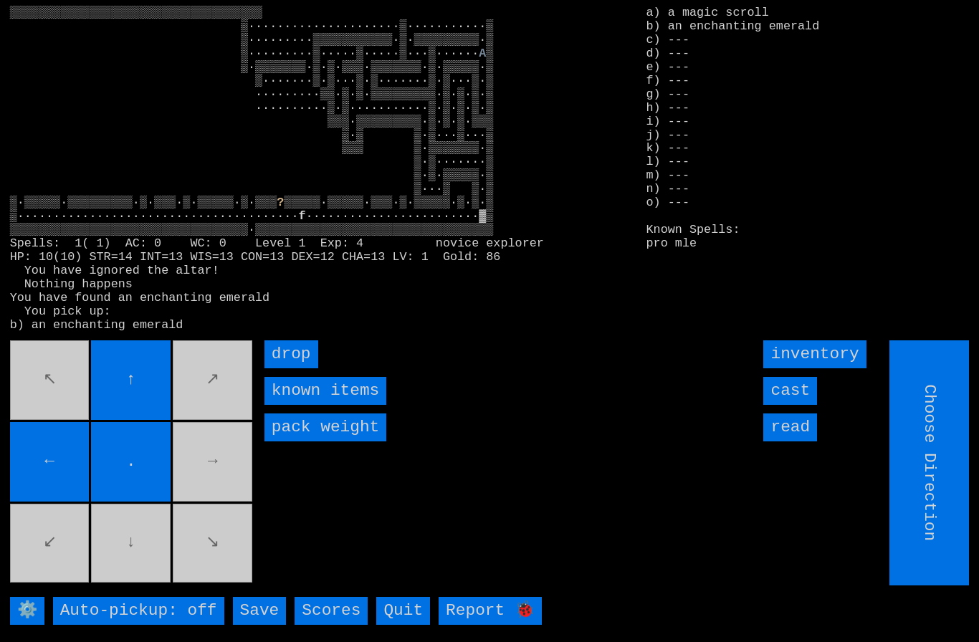
type input "Hold to Run"
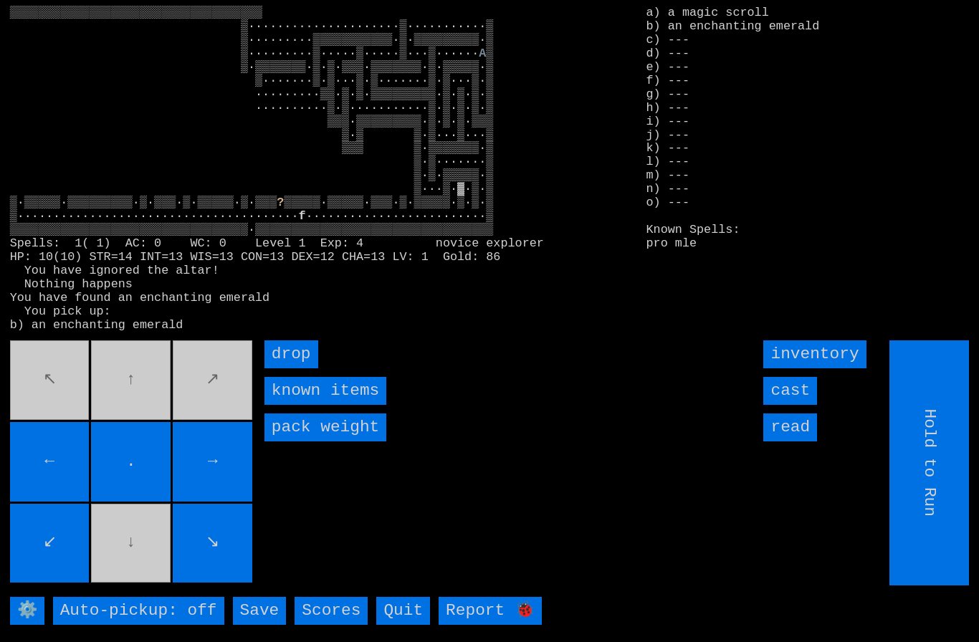
click at [69, 412] on movebuttons "↖ ↑ ↗ ← . → ↙ ↓ ↘" at bounding box center [132, 463] width 245 height 245
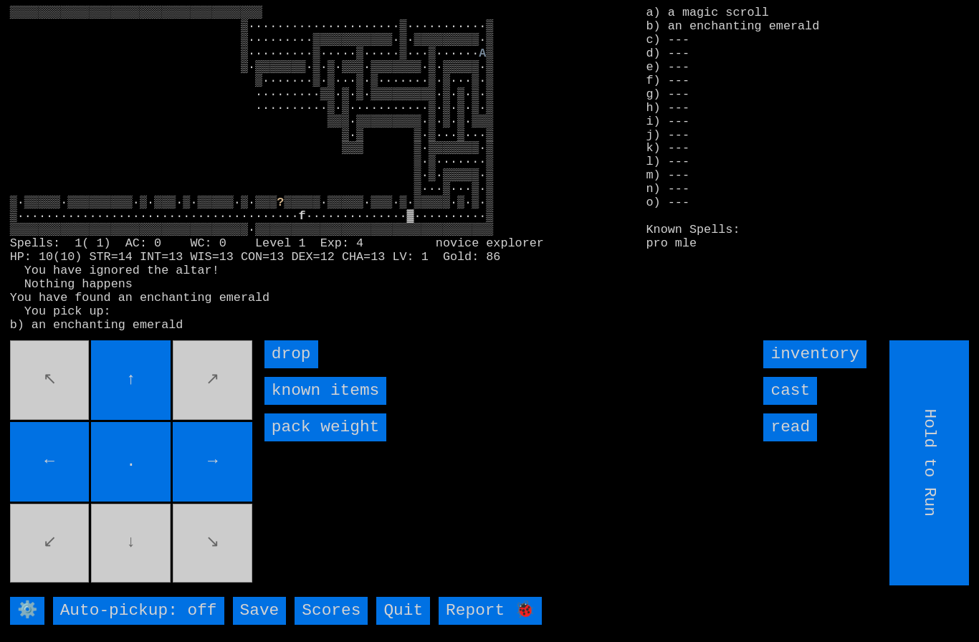
type input "Choose Direction"
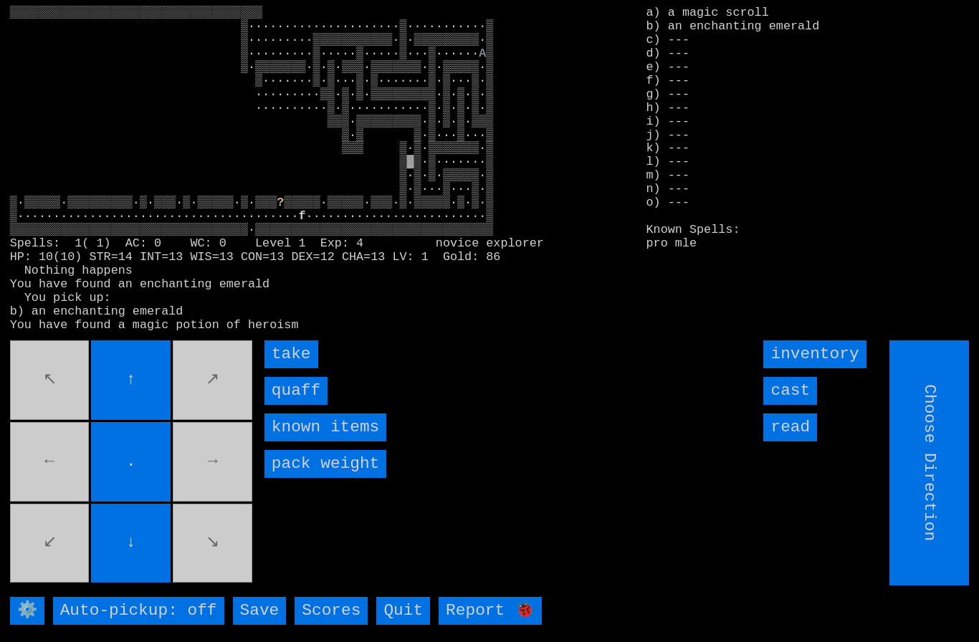
type input "Hold to Run"
click at [285, 369] on input "take" at bounding box center [292, 355] width 54 height 28
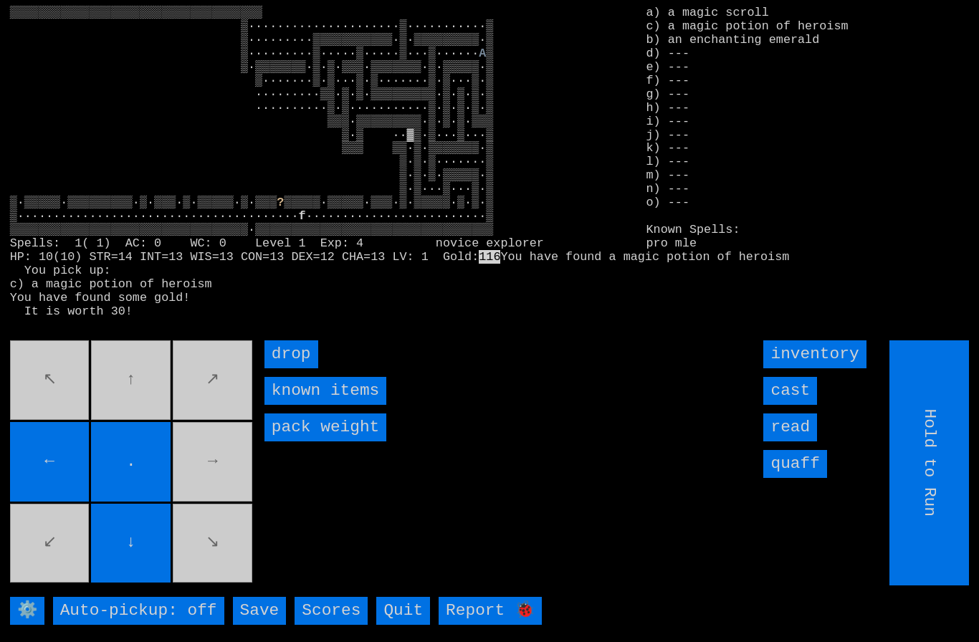
type input "Choose Direction"
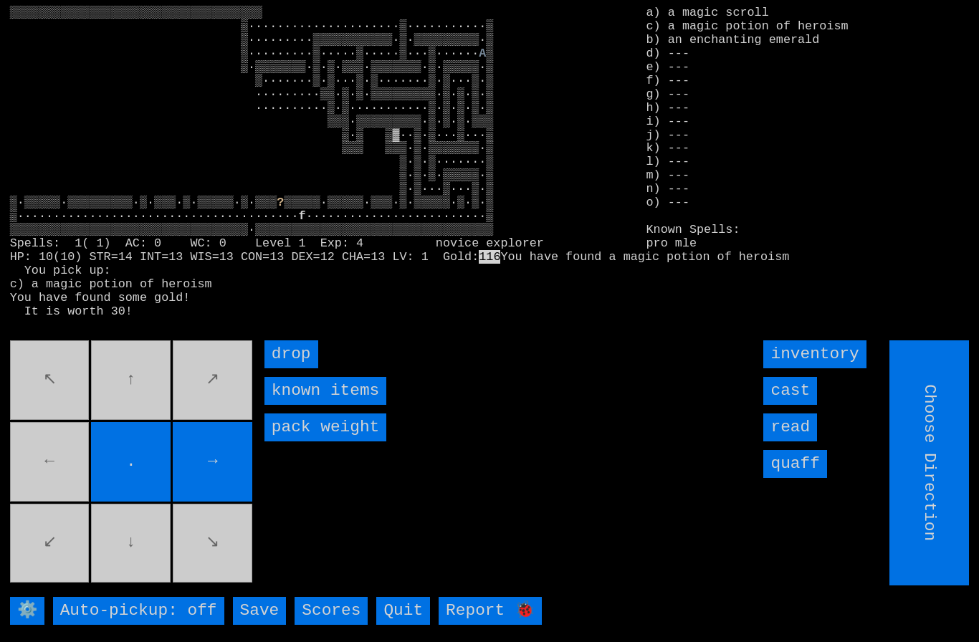
type input "Hold to Run"
click at [943, 531] on input "Hold to Run" at bounding box center [930, 463] width 80 height 245
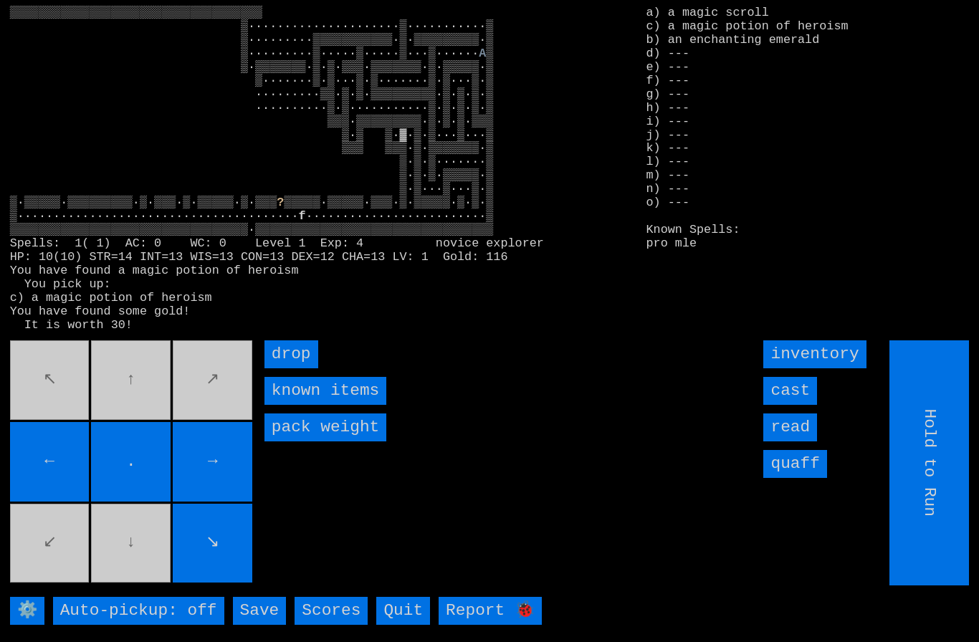
type input "Choose Direction"
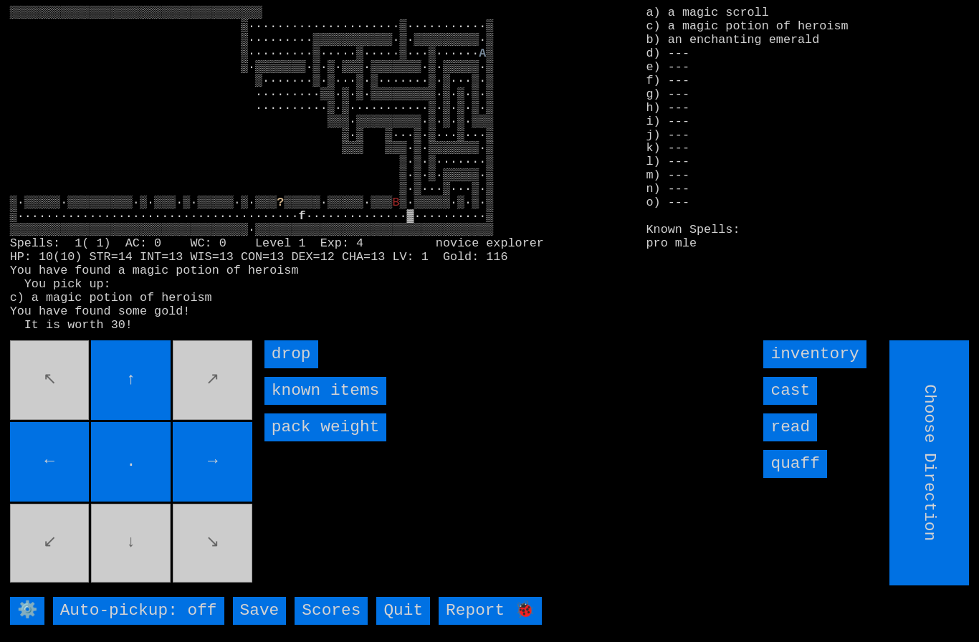
type input "Hold to Run"
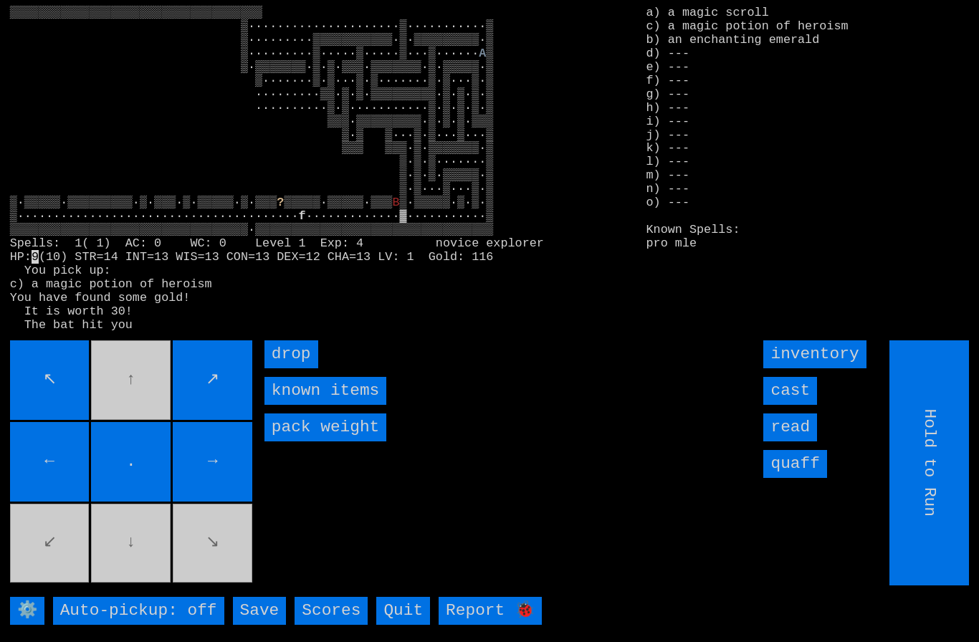
click at [799, 405] on input "cast" at bounding box center [791, 391] width 54 height 28
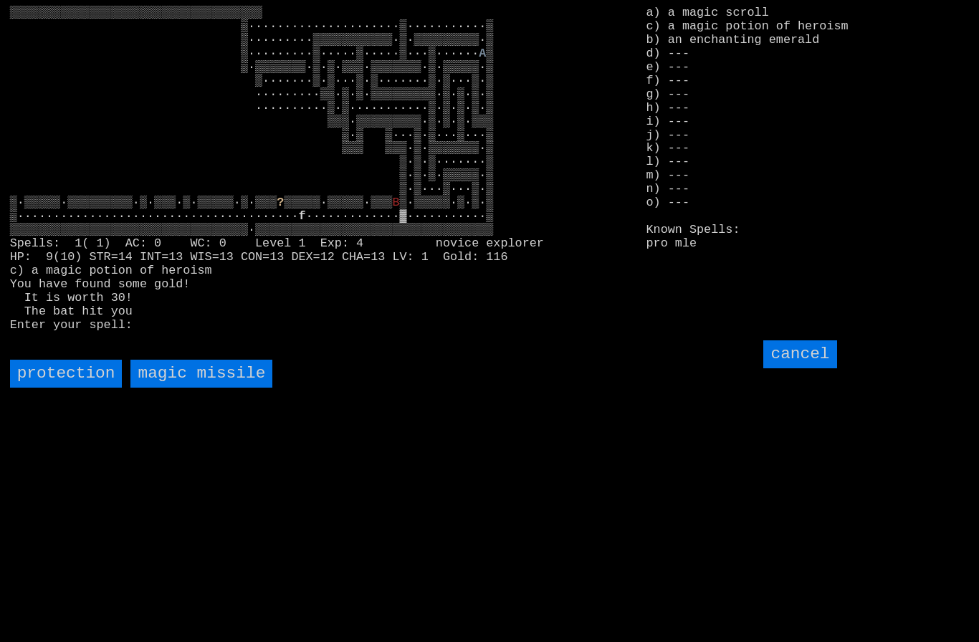
click at [185, 388] on missile "magic missile" at bounding box center [201, 374] width 142 height 28
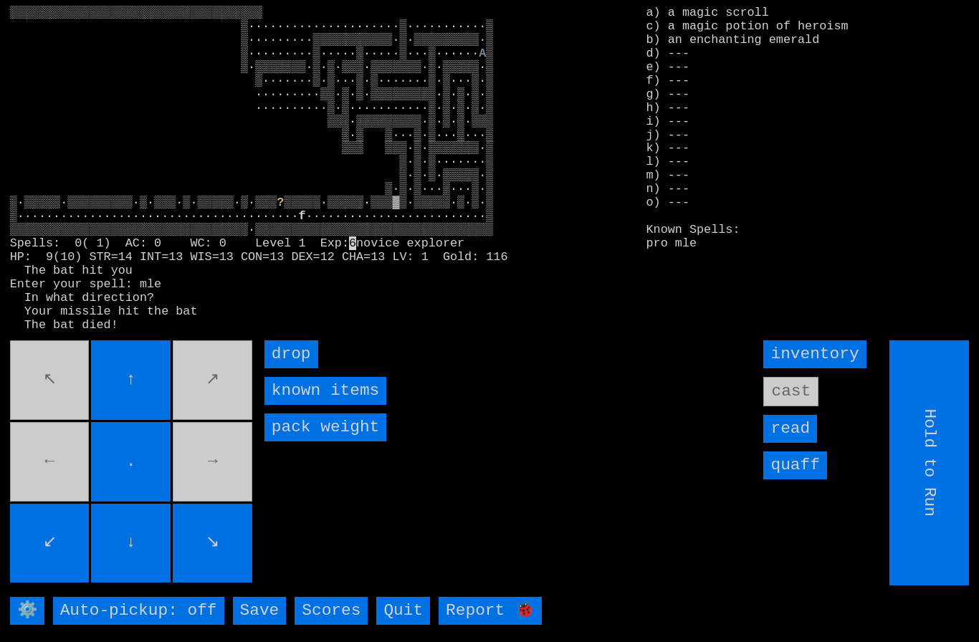
click at [61, 404] on movebuttons "↖ ↑ ↗ ← . → ↙ ↓ ↘" at bounding box center [132, 463] width 245 height 245
type input "Choose Direction"
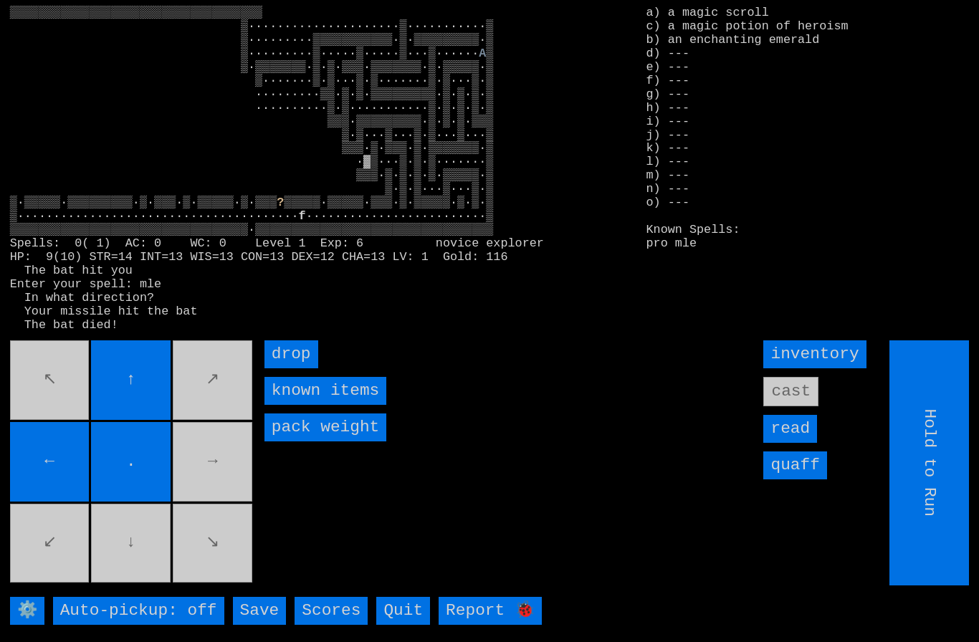
type input "Choose Direction"
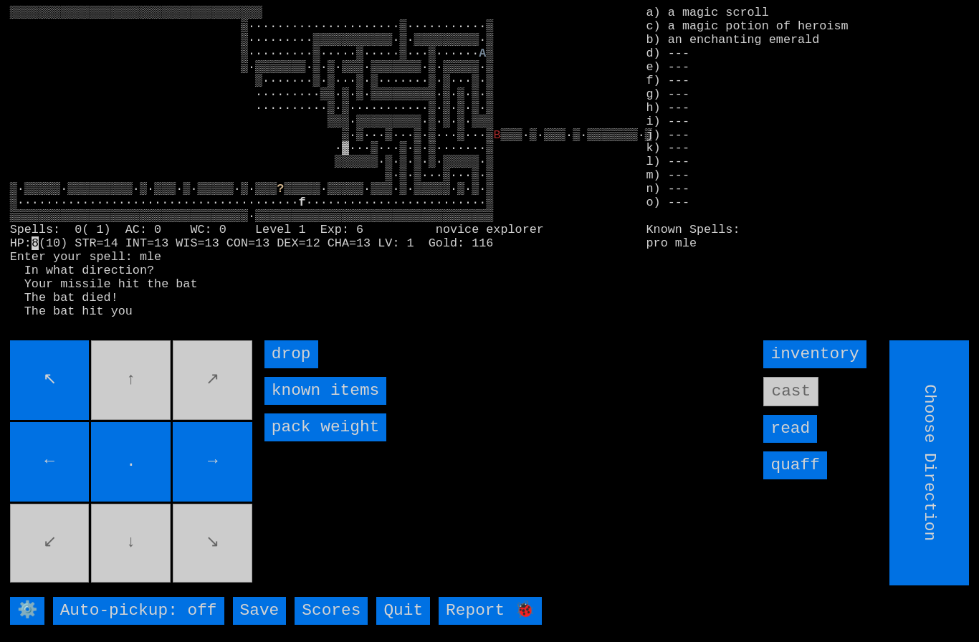
type input "Hold to Run"
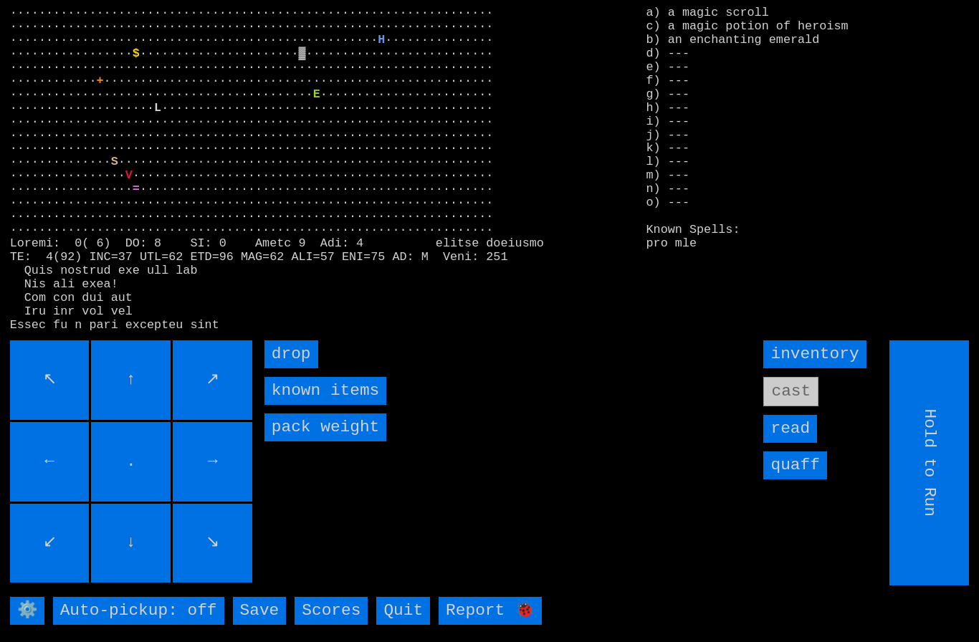
type input "Choose Direction"
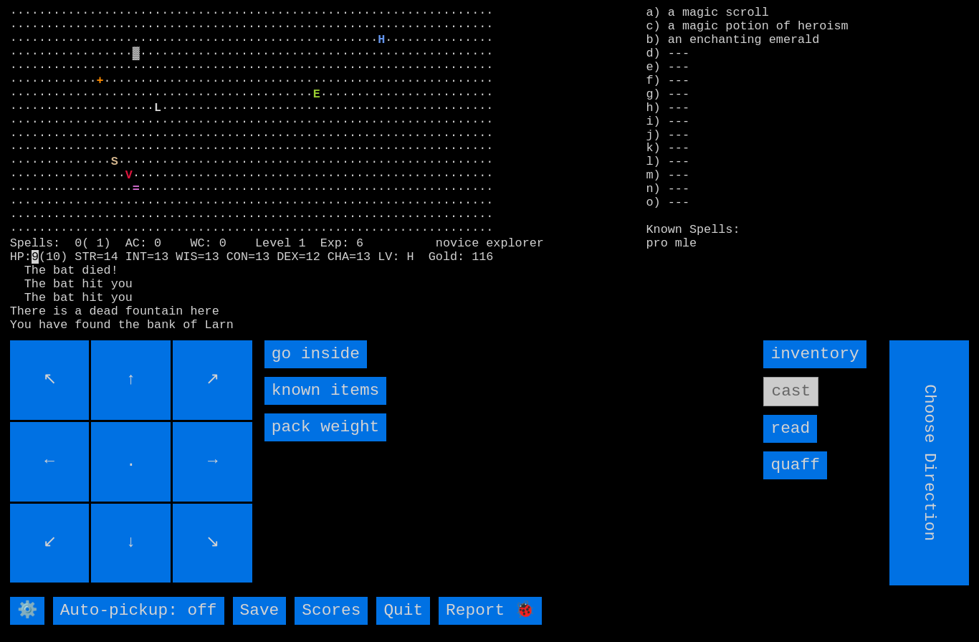
type input "Hold to Run"
click at [297, 369] on inside "go inside" at bounding box center [316, 355] width 103 height 28
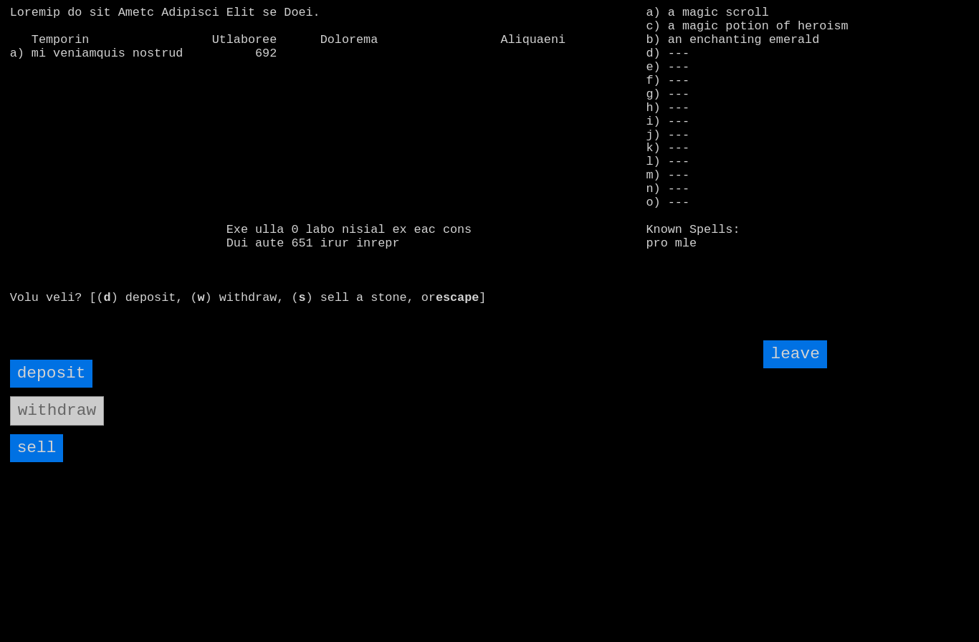
click at [39, 462] on input "sell" at bounding box center [37, 448] width 54 height 28
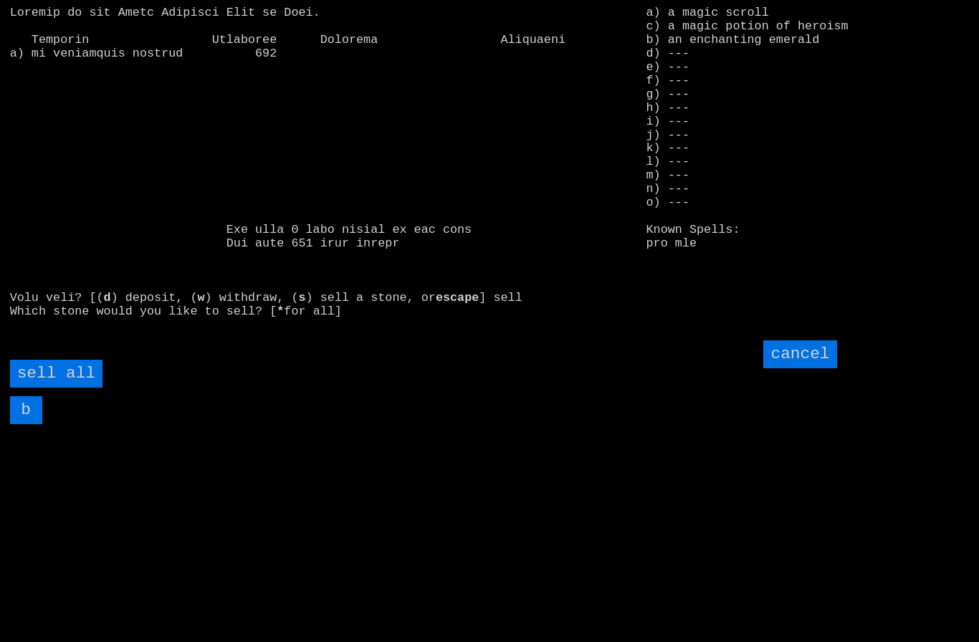
click at [70, 388] on all "sell all" at bounding box center [56, 374] width 92 height 28
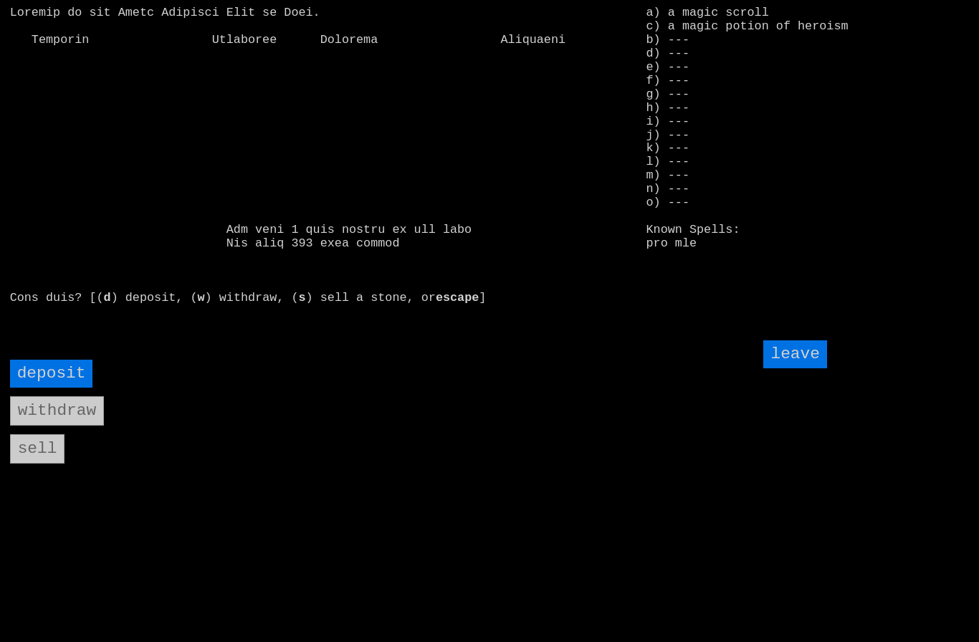
click at [806, 369] on input "leave" at bounding box center [795, 355] width 63 height 28
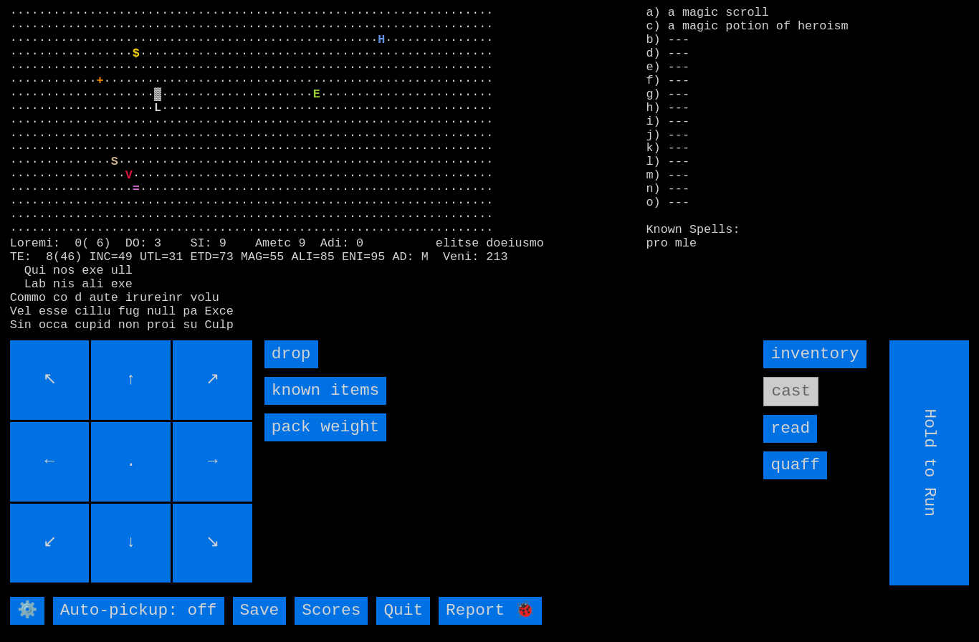
type input "Choose Direction"
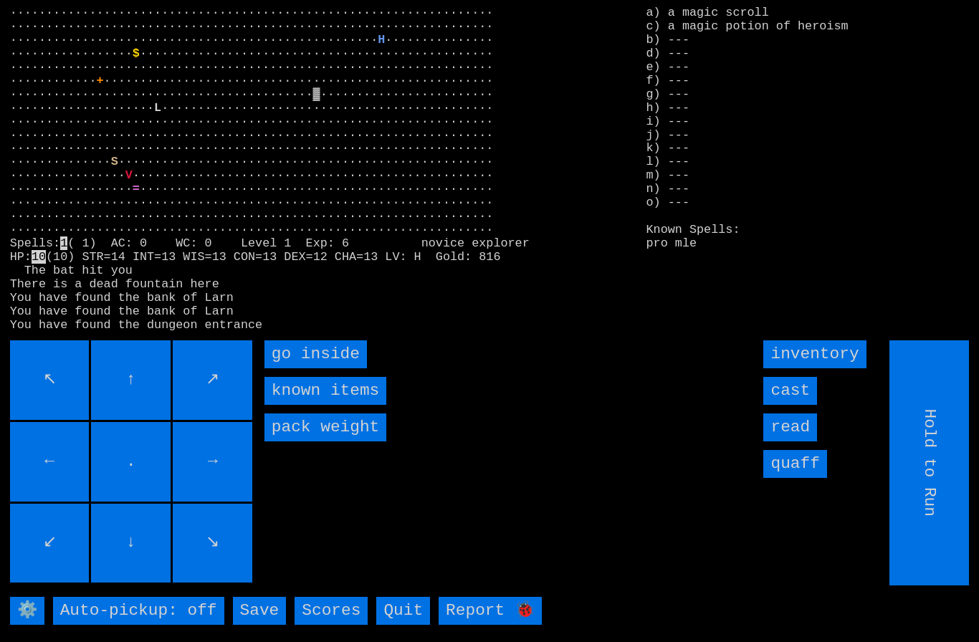
type input "Choose Direction"
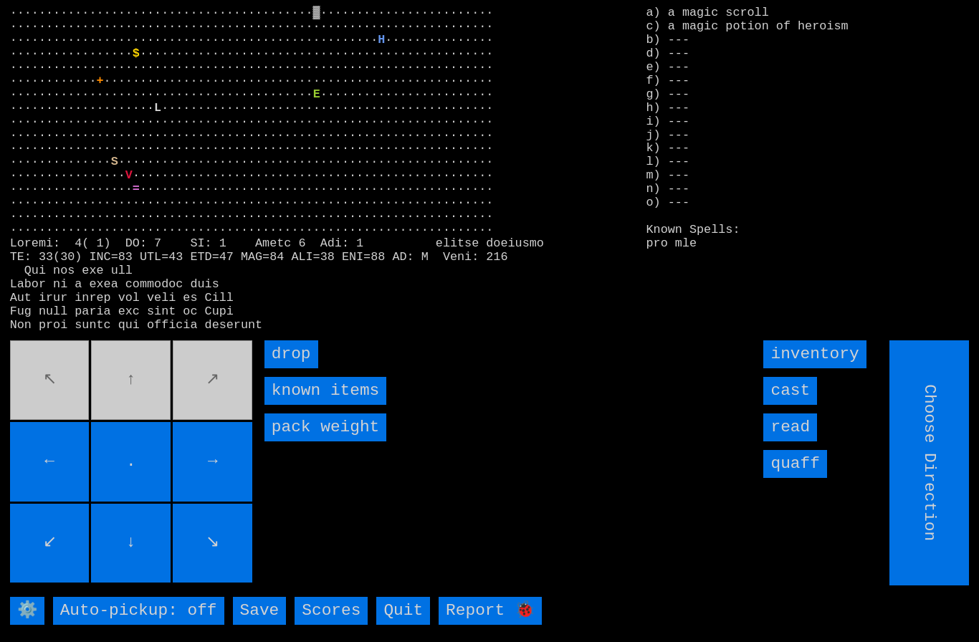
type input "Hold to Run"
click at [292, 369] on input "drop" at bounding box center [292, 355] width 54 height 28
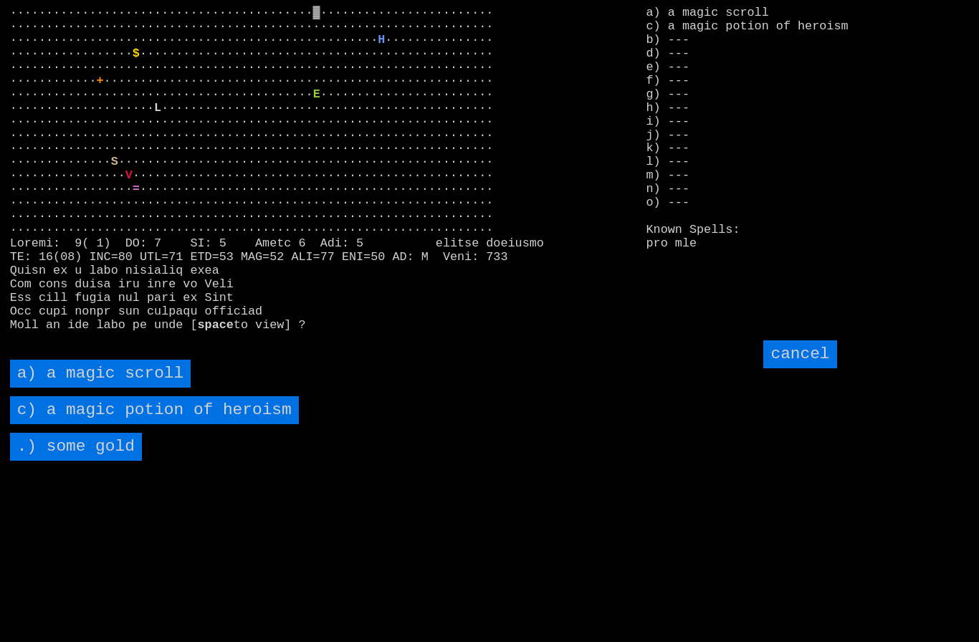
click at [85, 388] on scroll "a) a magic scroll" at bounding box center [100, 374] width 181 height 28
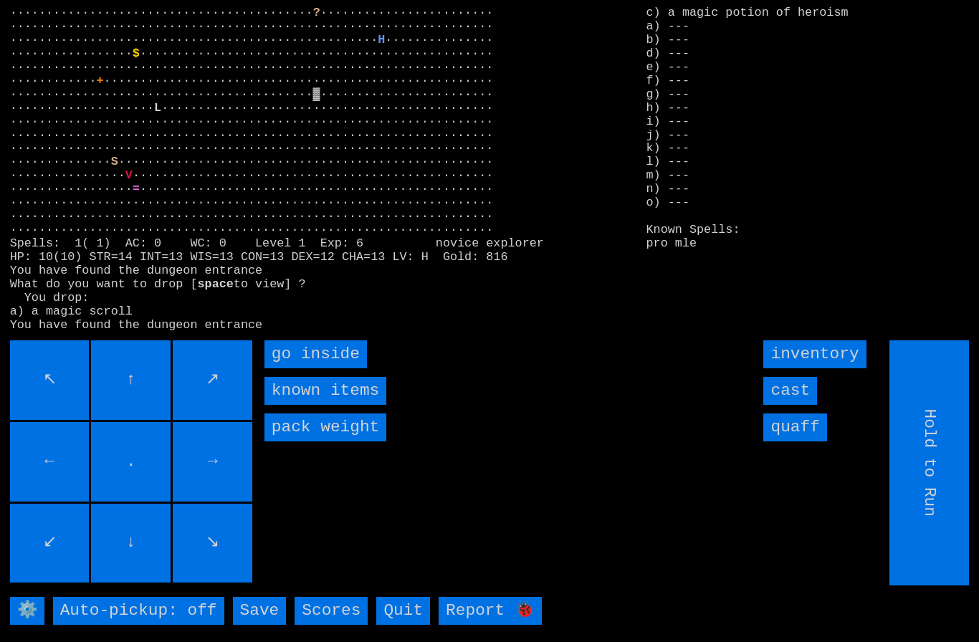
click at [300, 369] on inside "go inside" at bounding box center [316, 355] width 103 height 28
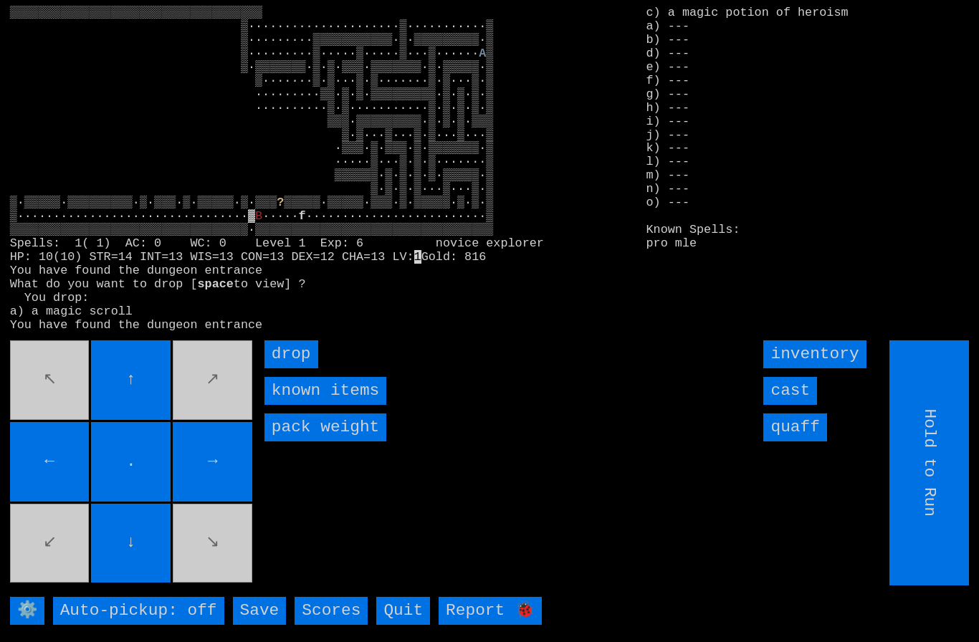
click at [791, 405] on input "cast" at bounding box center [791, 391] width 54 height 28
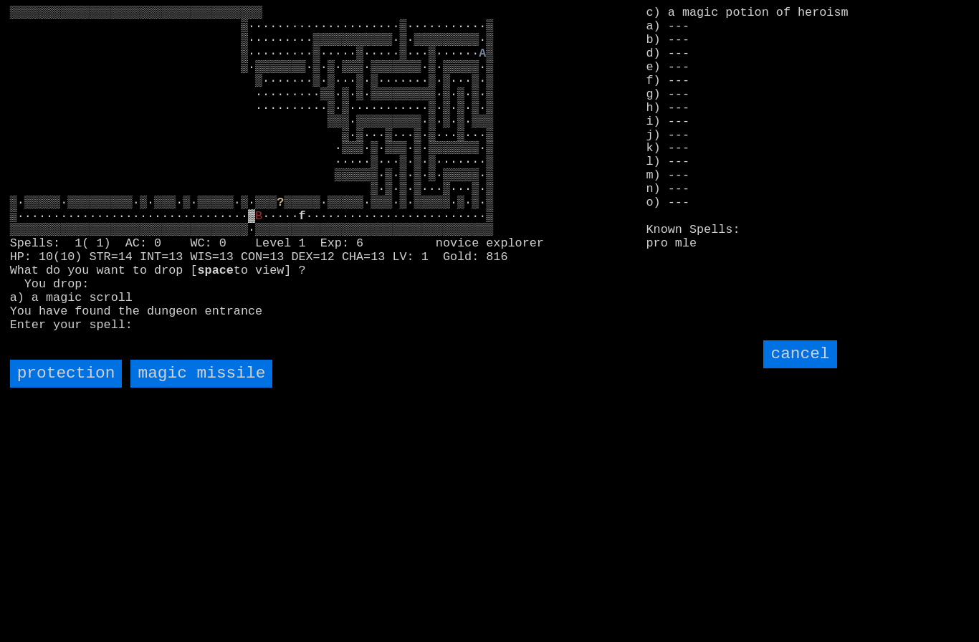
click at [187, 388] on missile "magic missile" at bounding box center [201, 374] width 142 height 28
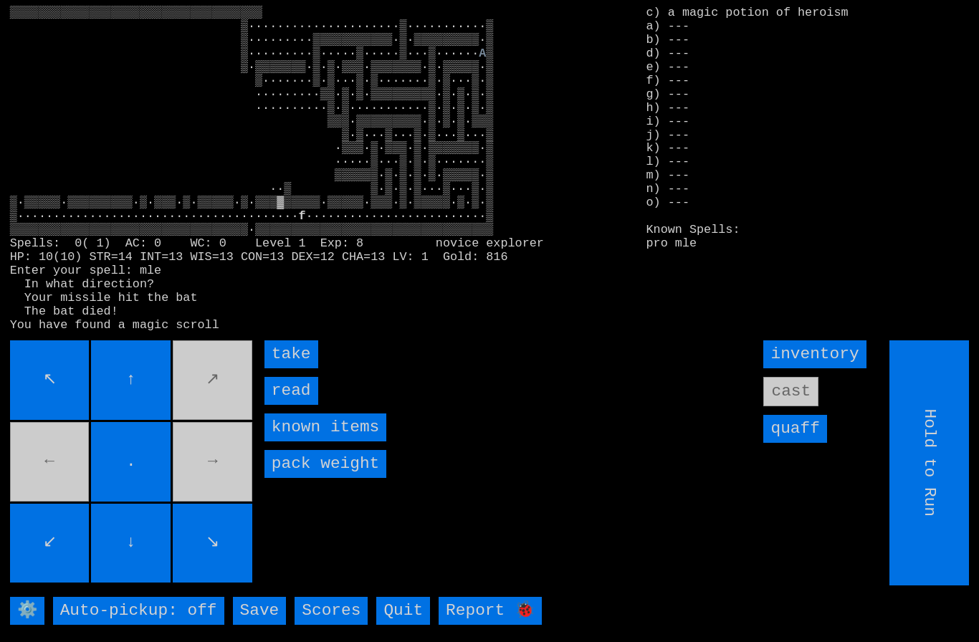
click at [293, 369] on input "take" at bounding box center [292, 355] width 54 height 28
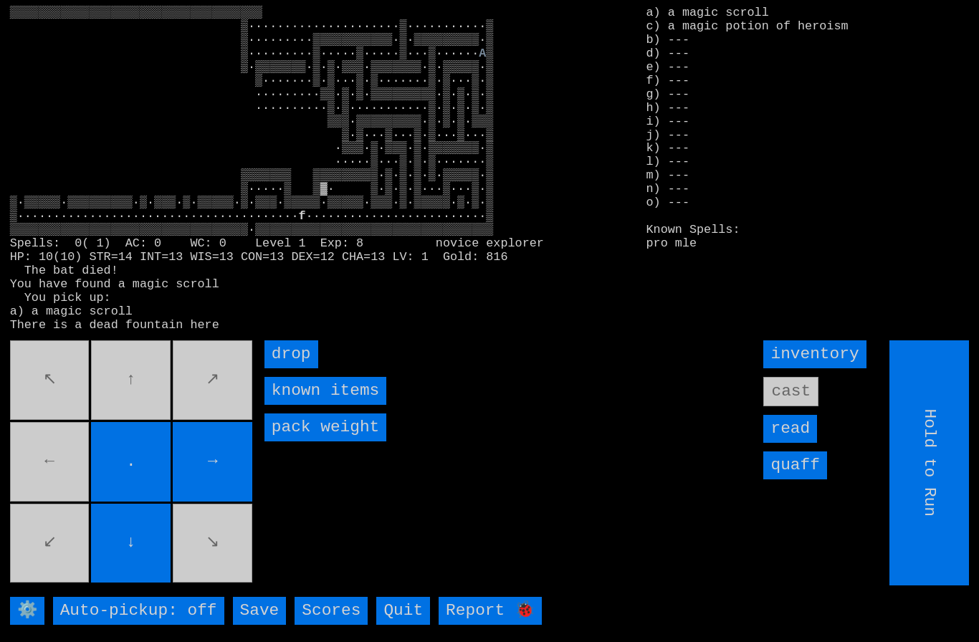
type input "Choose Direction"
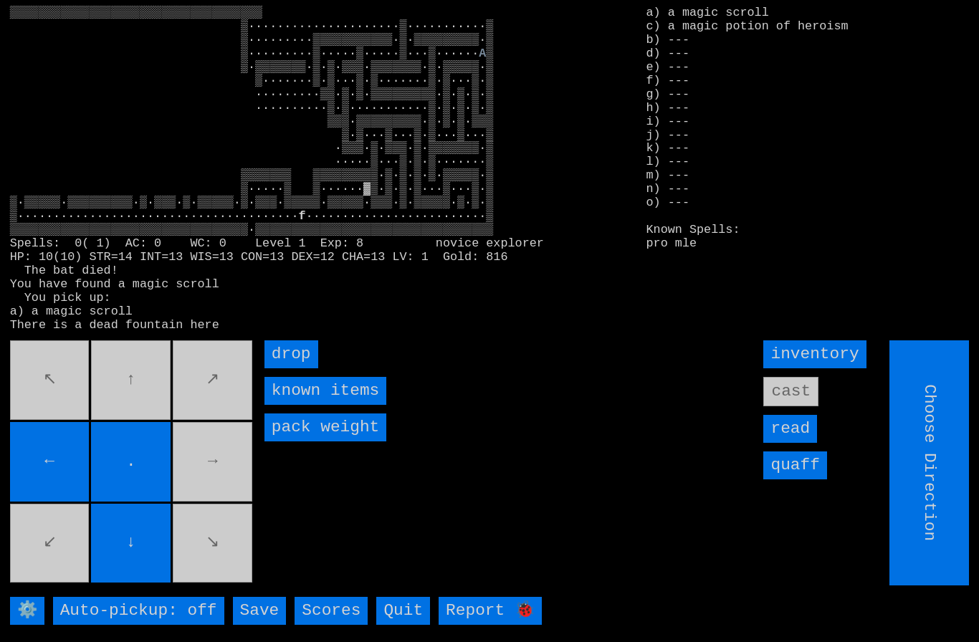
type input "Hold to Run"
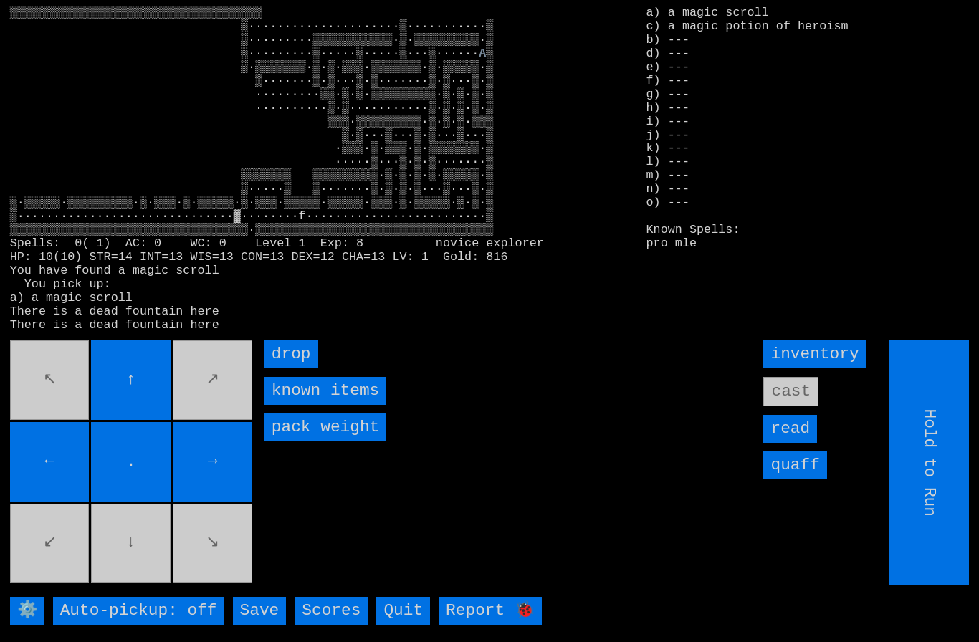
type input "Choose Direction"
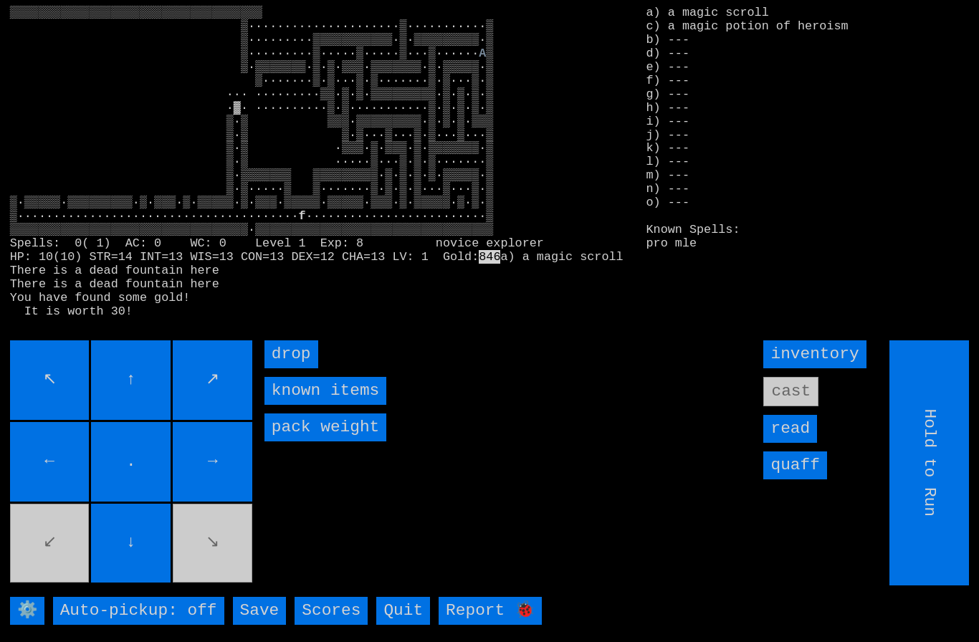
type input "Choose Direction"
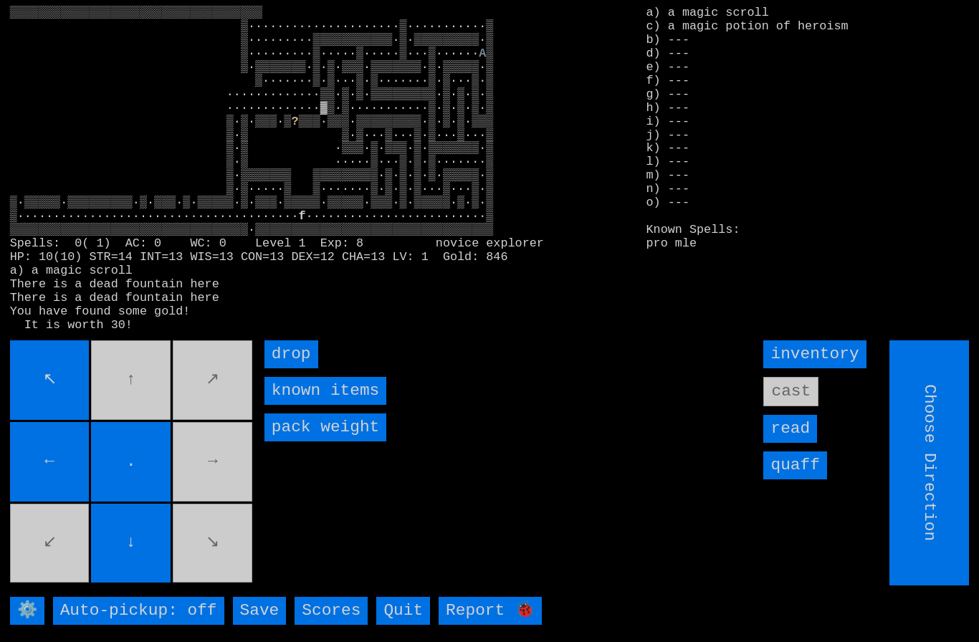
type input "Hold to Run"
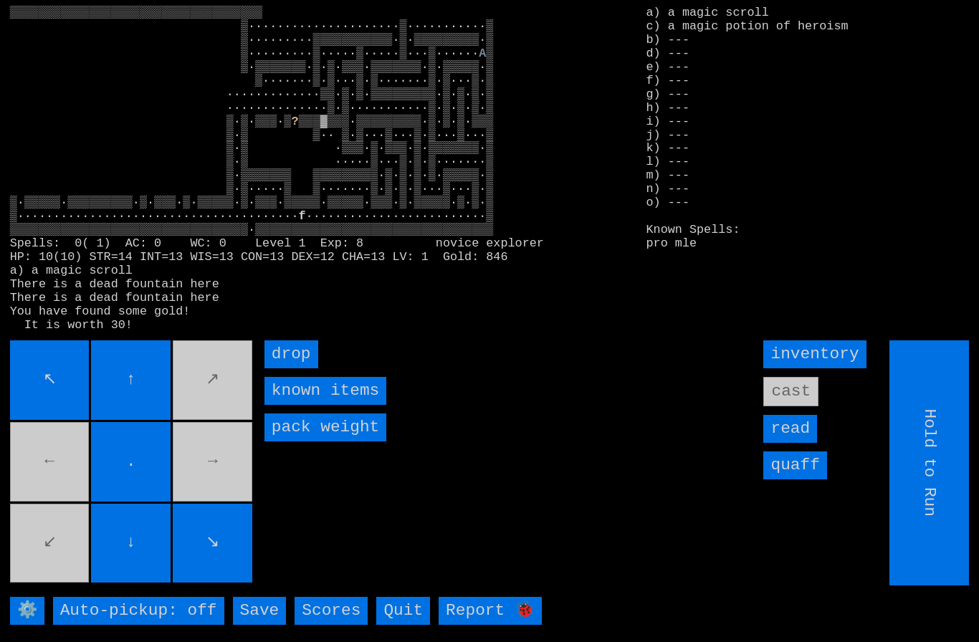
type input "Choose Direction"
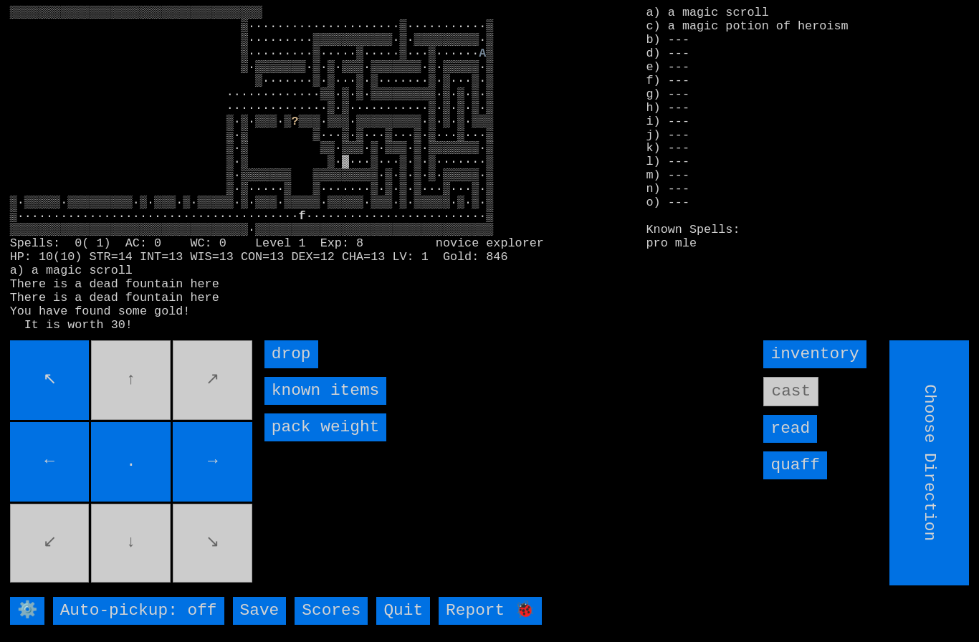
type input "Hold to Run"
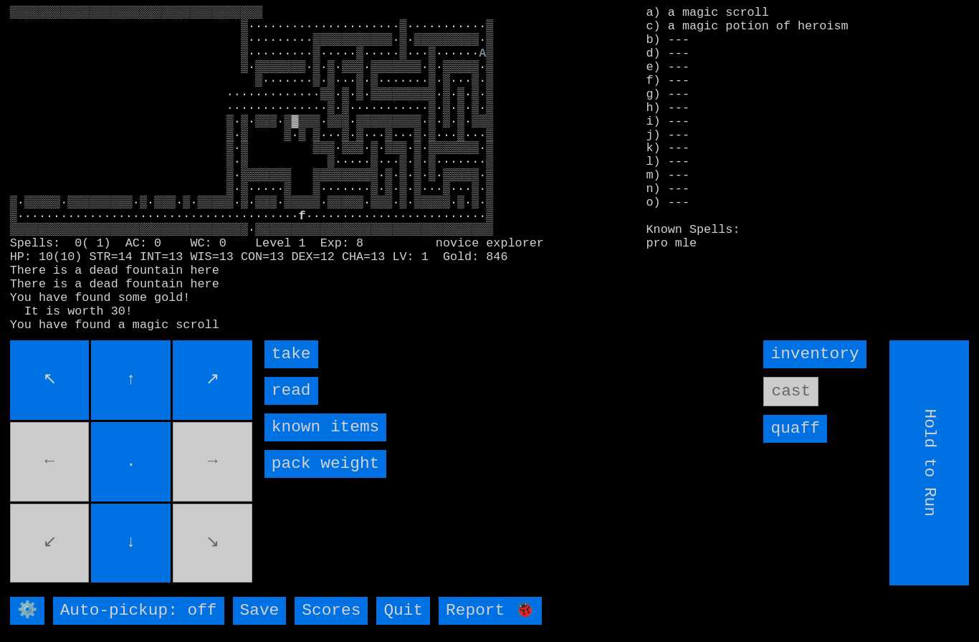
click at [286, 369] on input "take" at bounding box center [292, 355] width 54 height 28
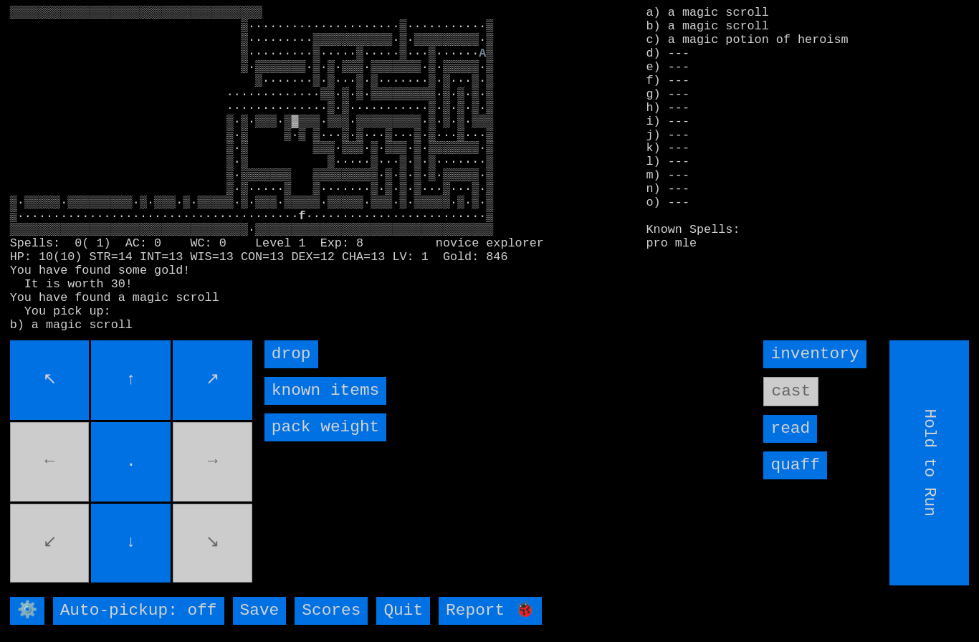
type input "Choose Direction"
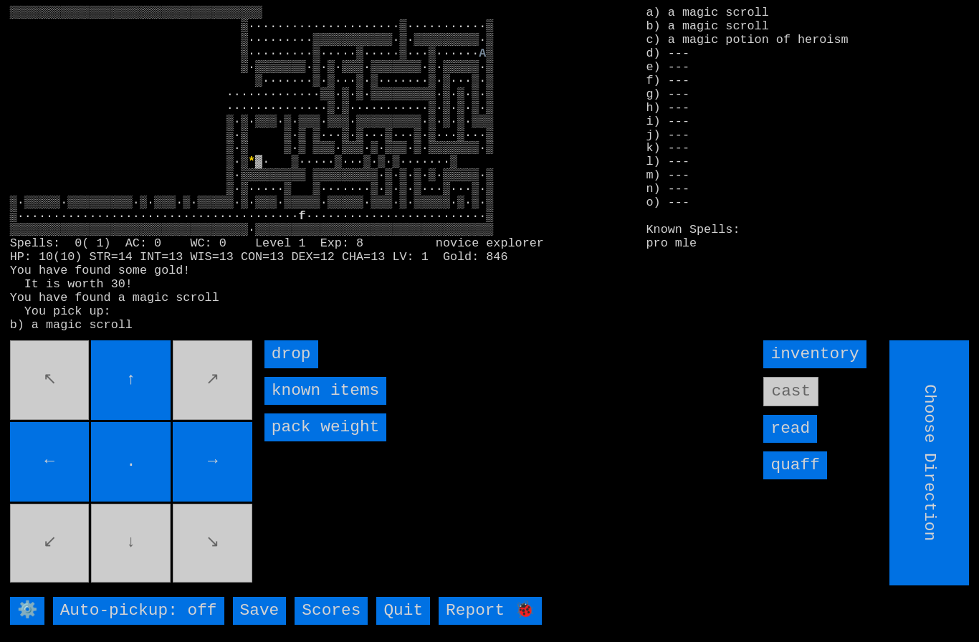
type input "Hold to Run"
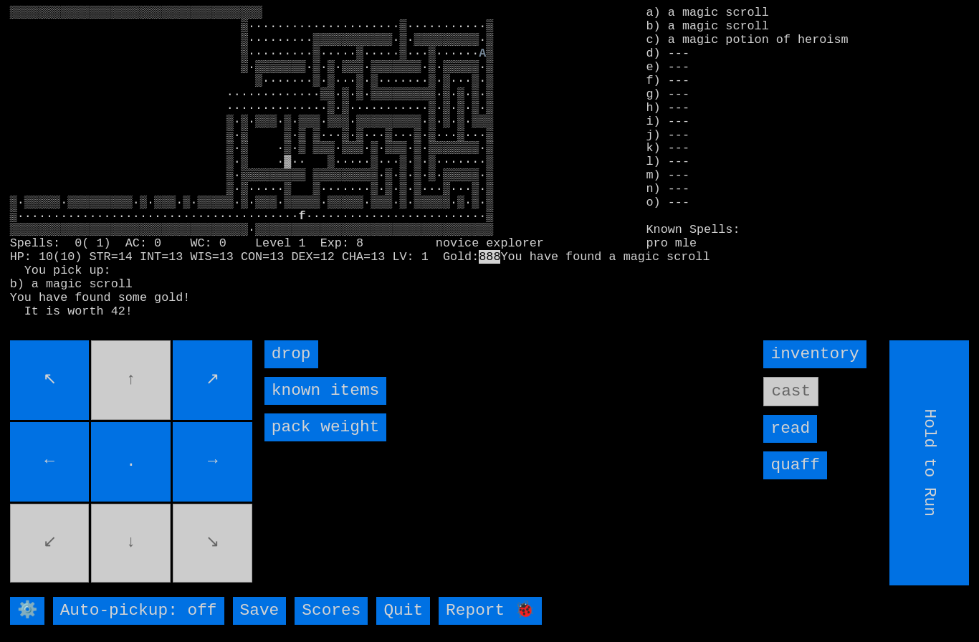
type input "Choose Direction"
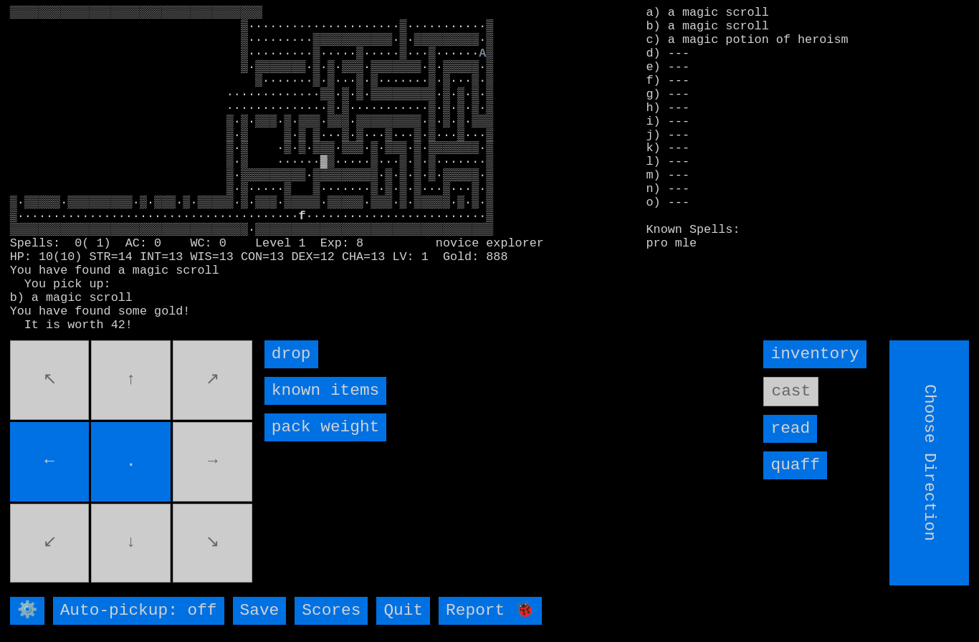
type input "Hold to Run"
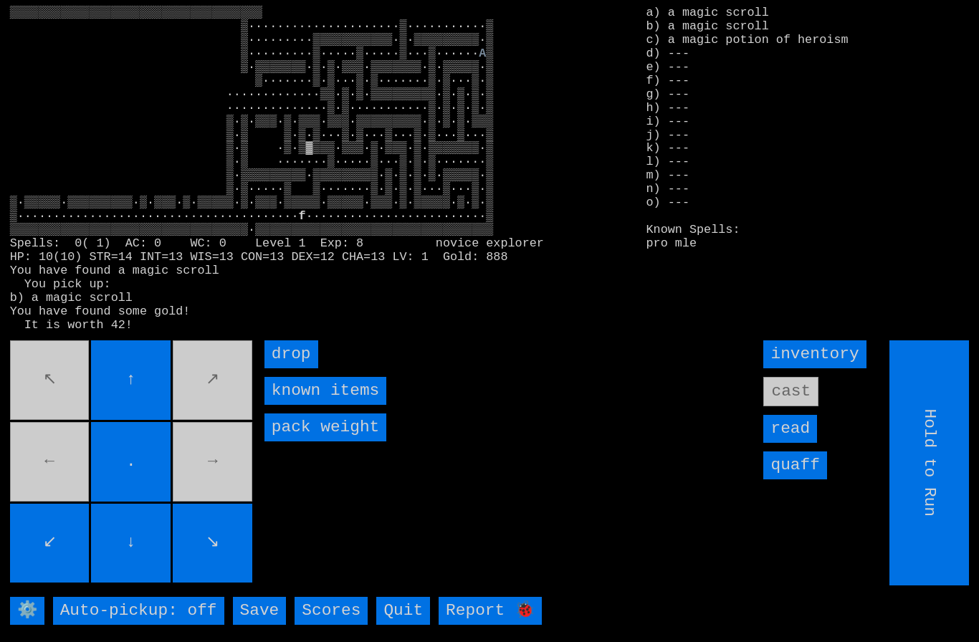
type input "Choose Direction"
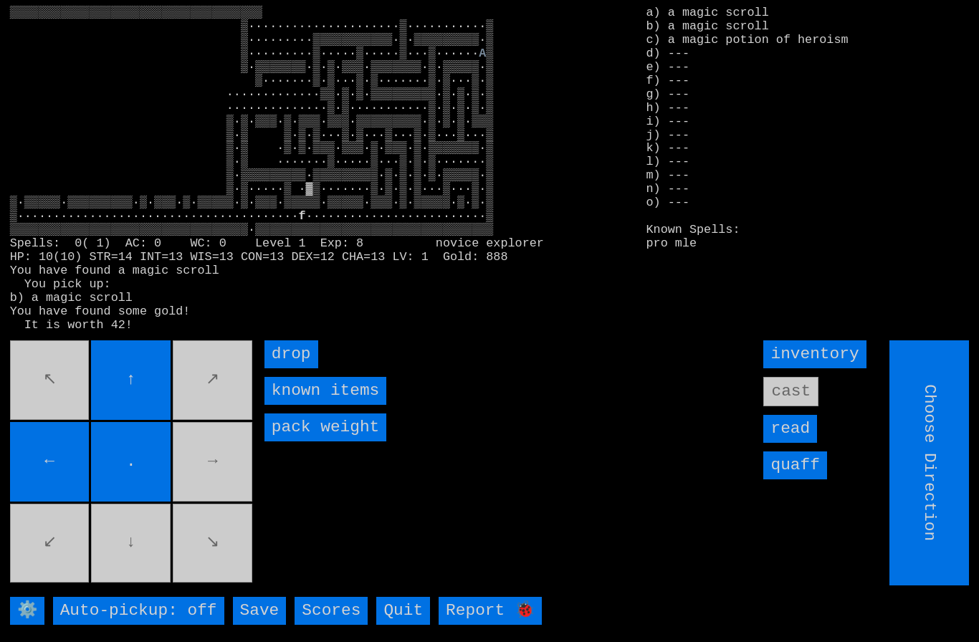
type input "Hold to Run"
click at [54, 444] on movebuttons "↖ ↑ ↗ ← . → ↙ ↓ ↘" at bounding box center [132, 463] width 245 height 245
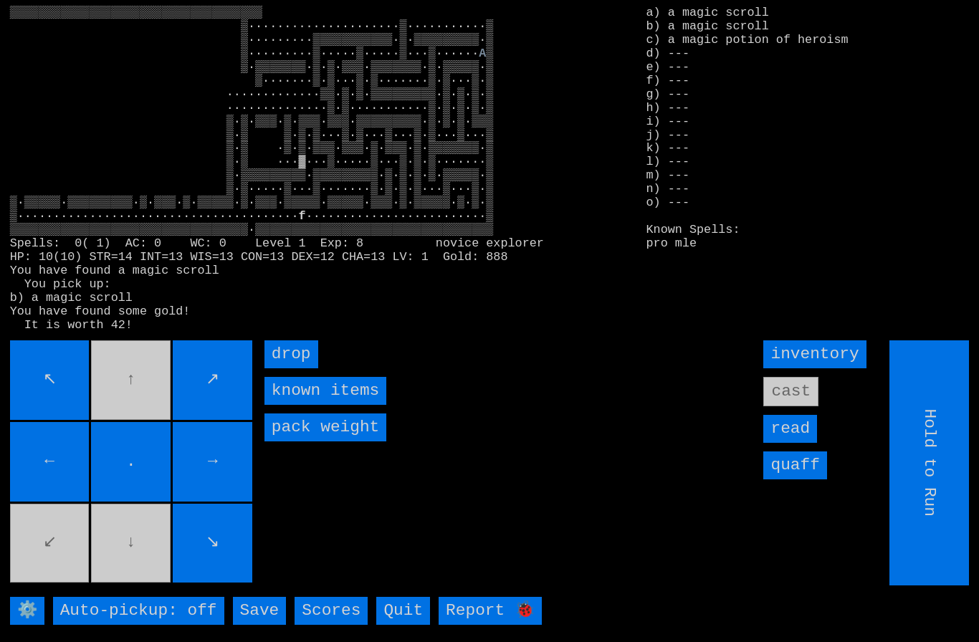
type input "Choose Direction"
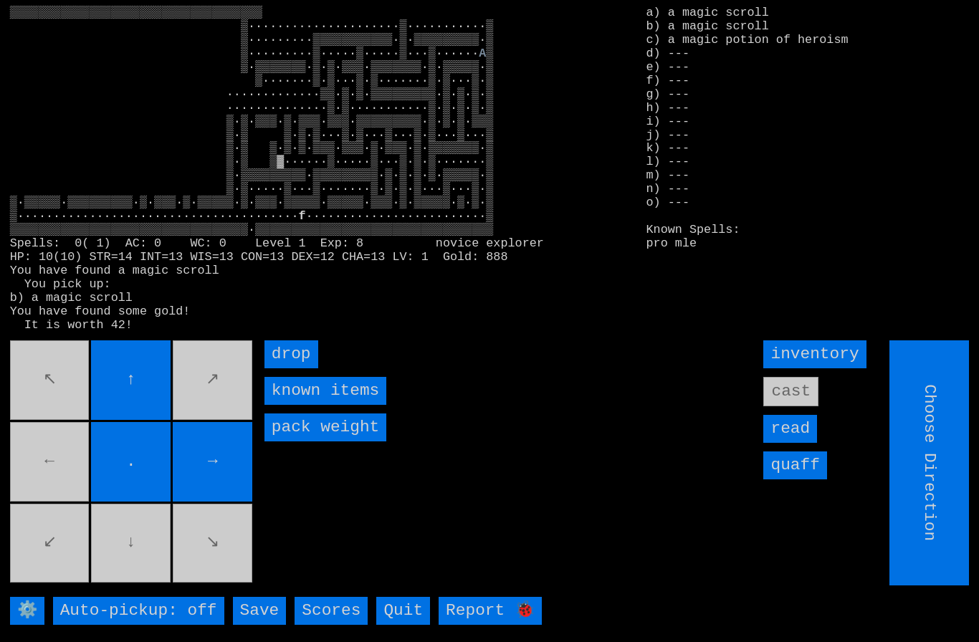
type input "Hold to Run"
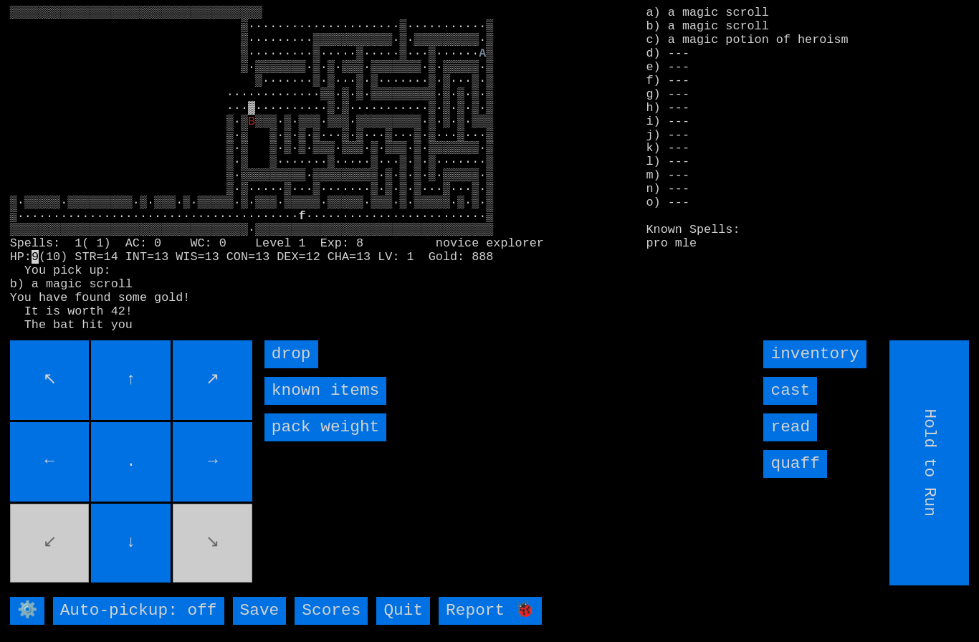
click at [802, 405] on input "cast" at bounding box center [791, 391] width 54 height 28
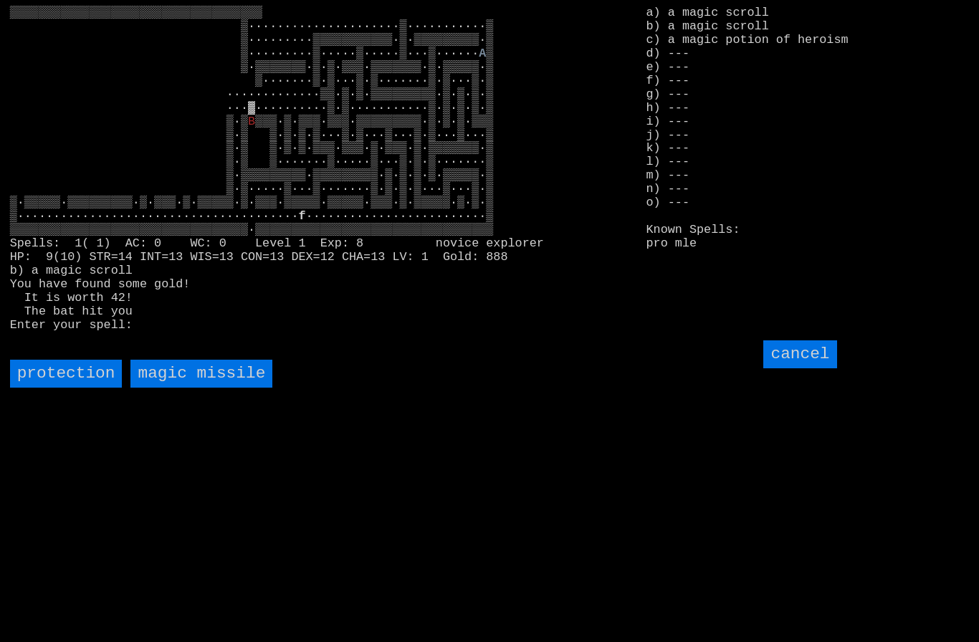
click at [204, 388] on missile "magic missile" at bounding box center [201, 374] width 142 height 28
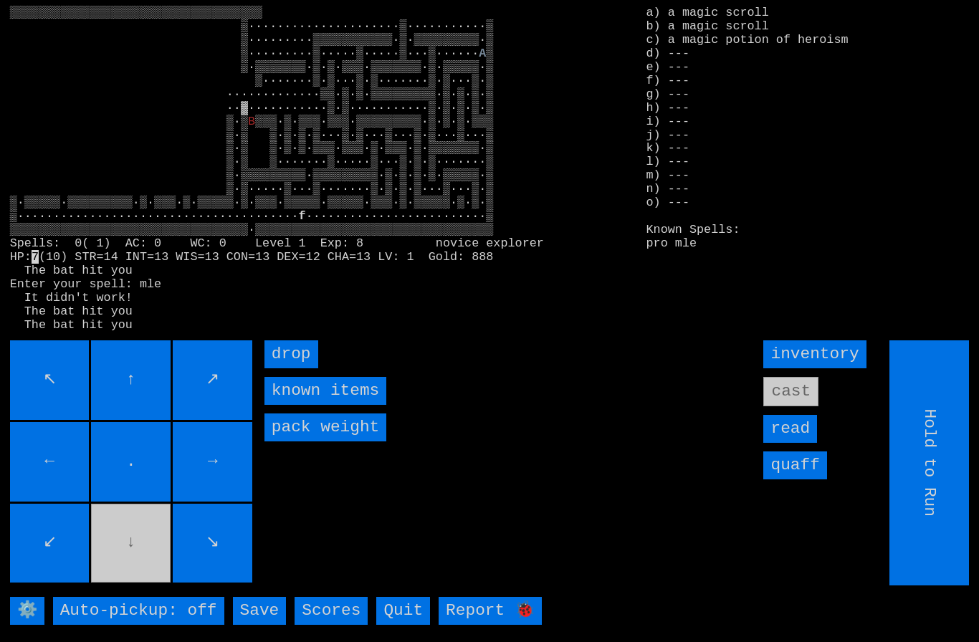
click at [87, 582] on input "↙" at bounding box center [50, 544] width 80 height 80
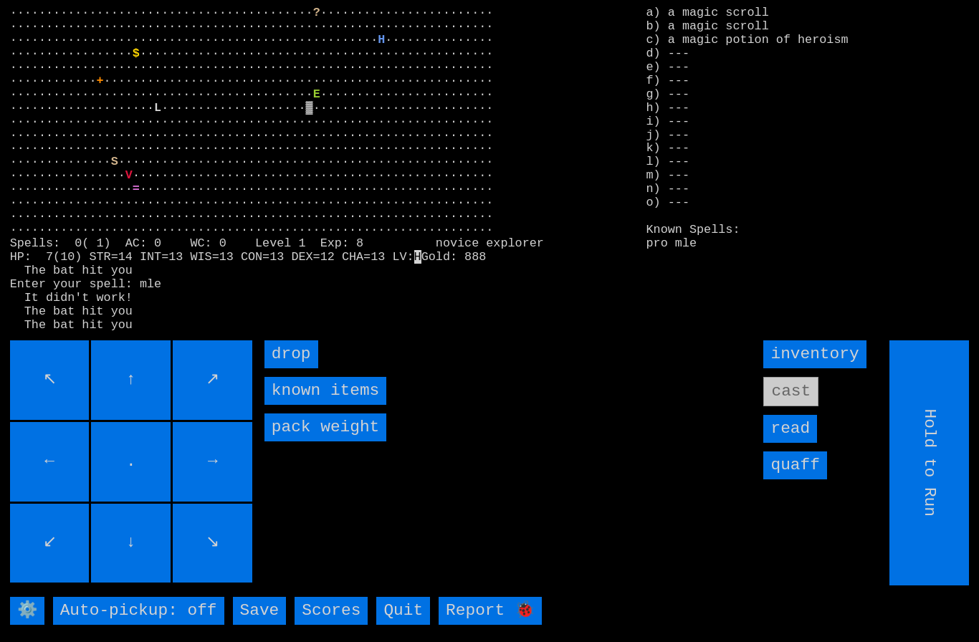
type input "Choose Direction"
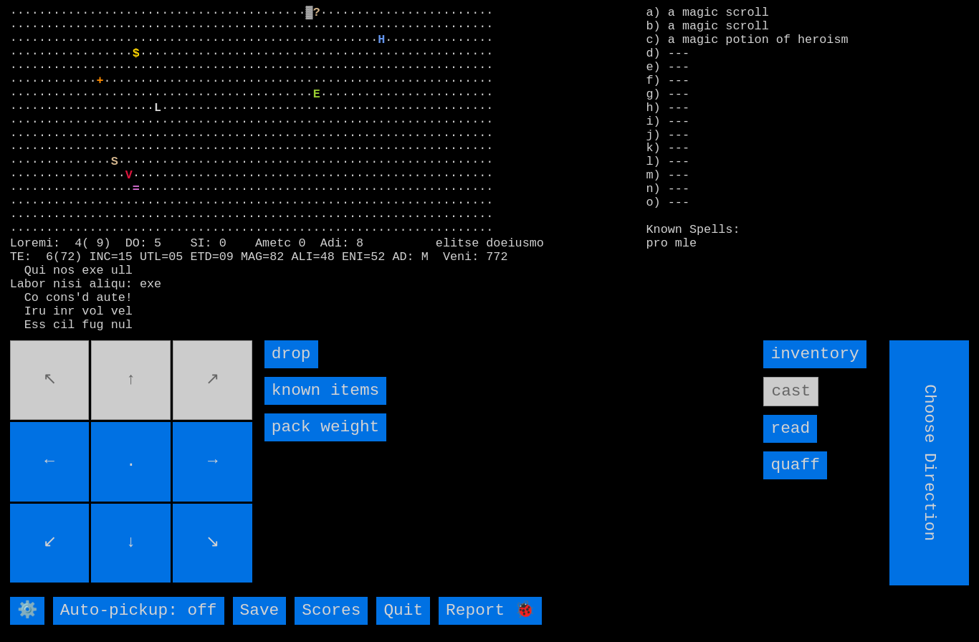
type input "Hold to Run"
click at [287, 369] on input "drop" at bounding box center [292, 355] width 54 height 28
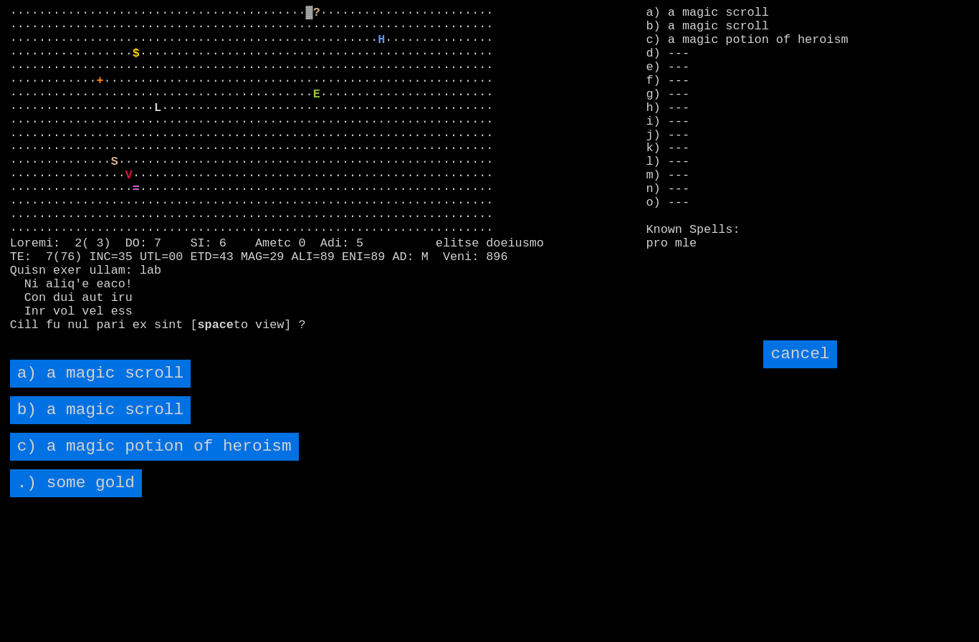
click at [88, 388] on scroll "a) a magic scroll" at bounding box center [100, 374] width 181 height 28
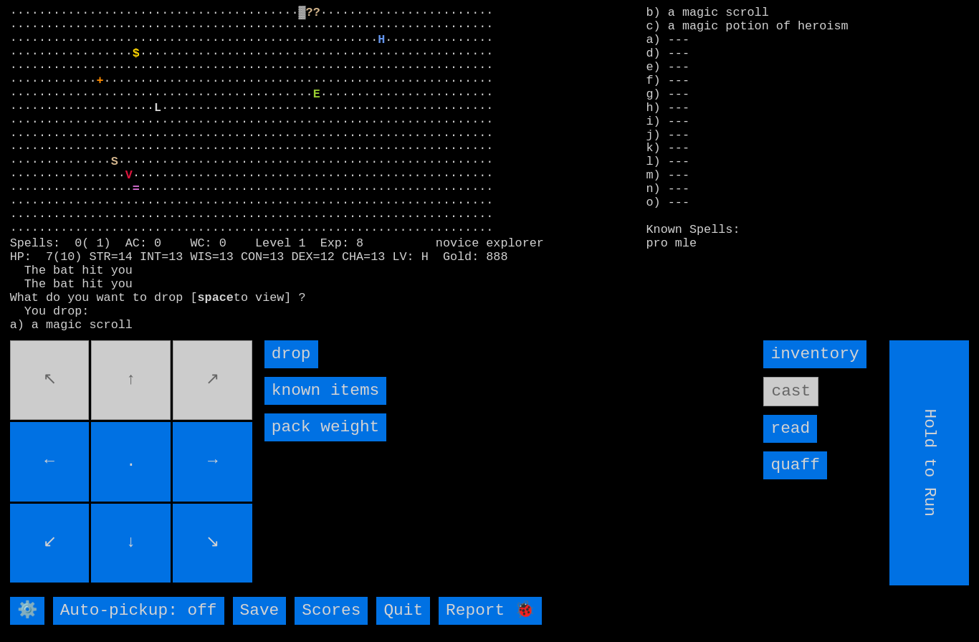
click at [287, 369] on input "drop" at bounding box center [292, 355] width 54 height 28
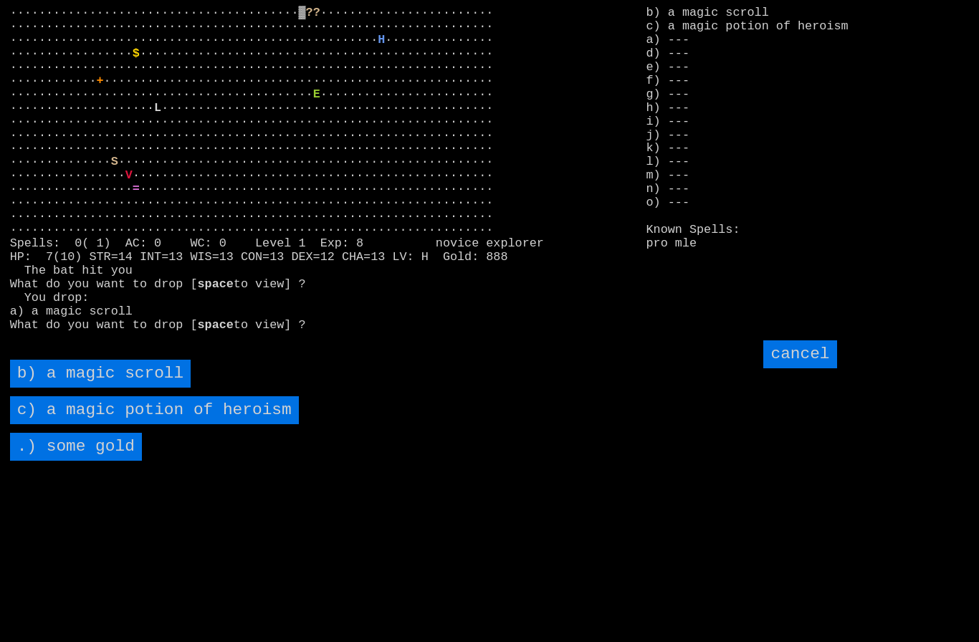
click at [77, 388] on scroll "b) a magic scroll" at bounding box center [100, 374] width 181 height 28
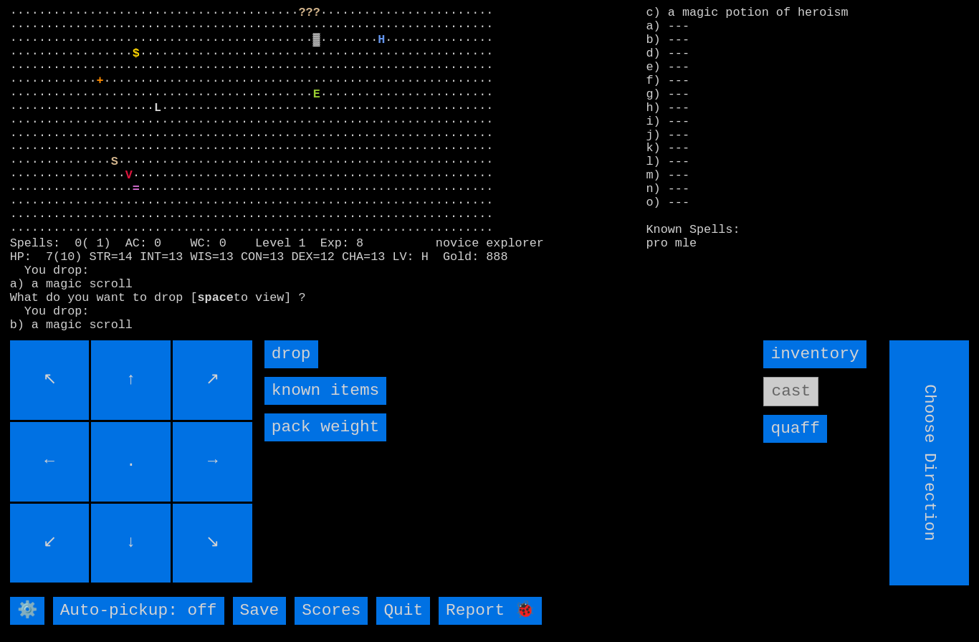
type input "Hold to Run"
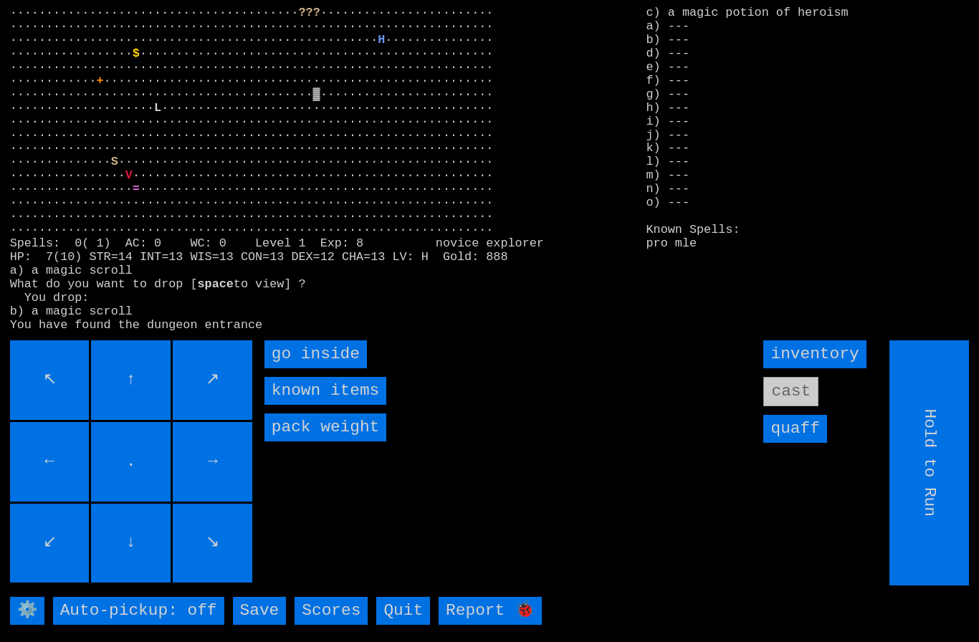
type input "Choose Direction"
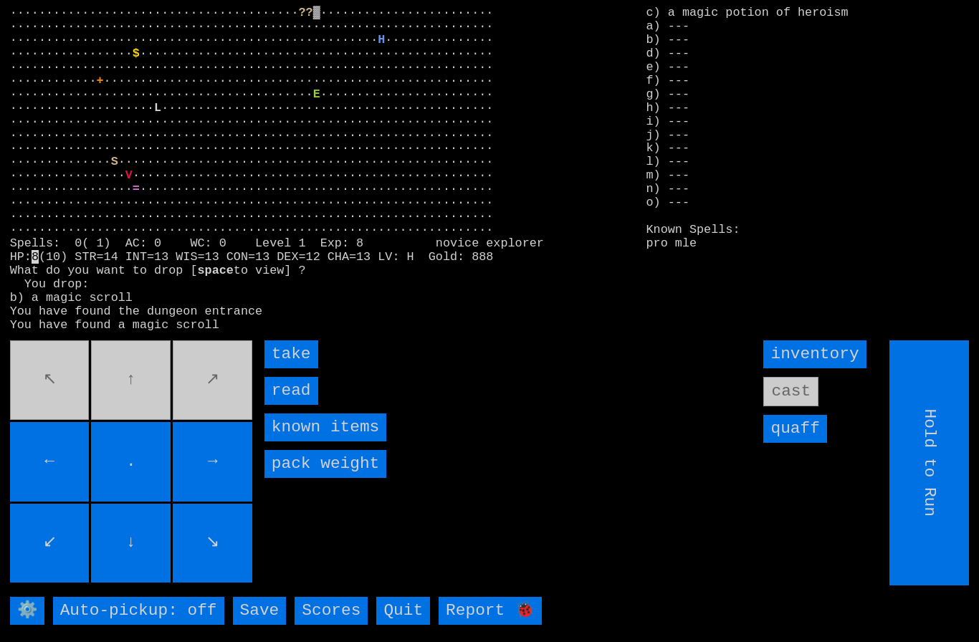
type input "Choose Direction"
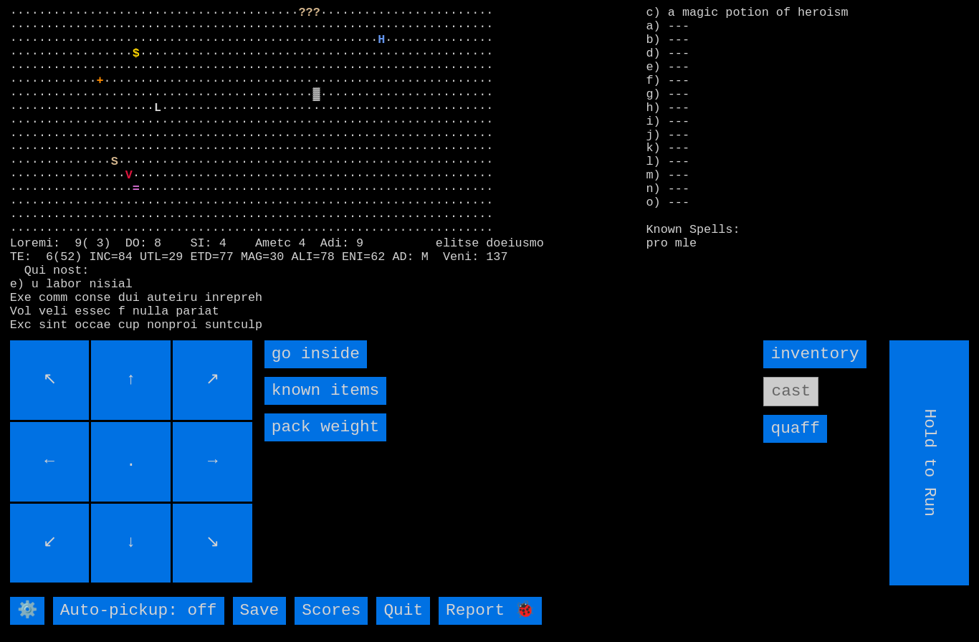
type input "Choose Direction"
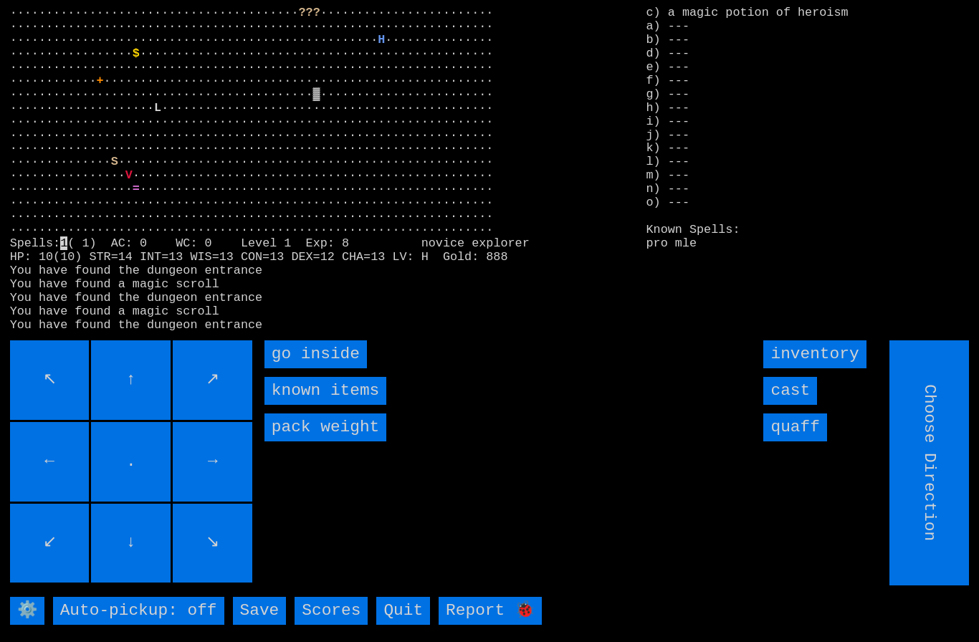
type input "Hold to Run"
click at [298, 369] on inside "go inside" at bounding box center [316, 355] width 103 height 28
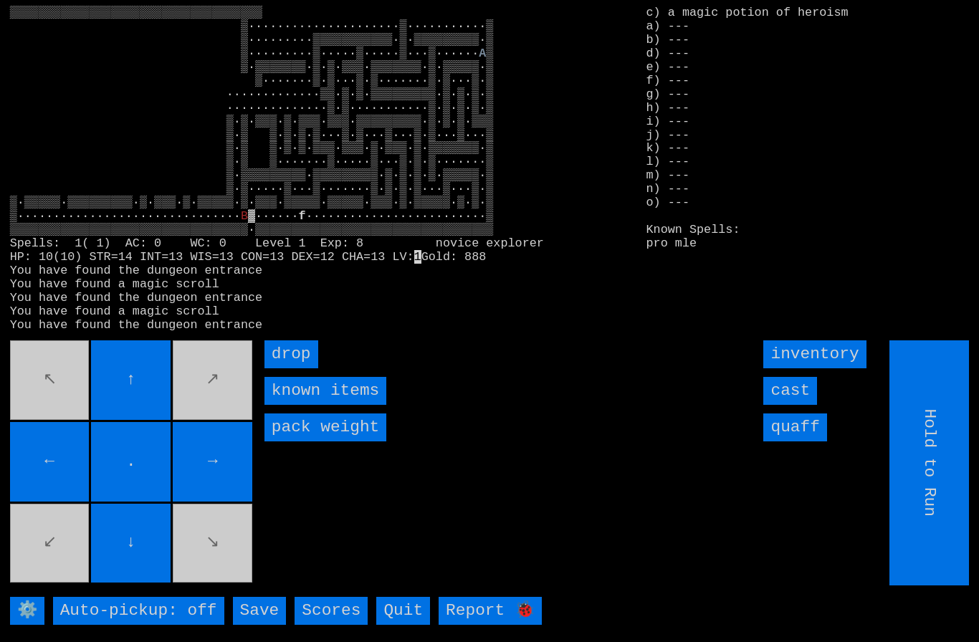
click at [799, 405] on input "cast" at bounding box center [791, 391] width 54 height 28
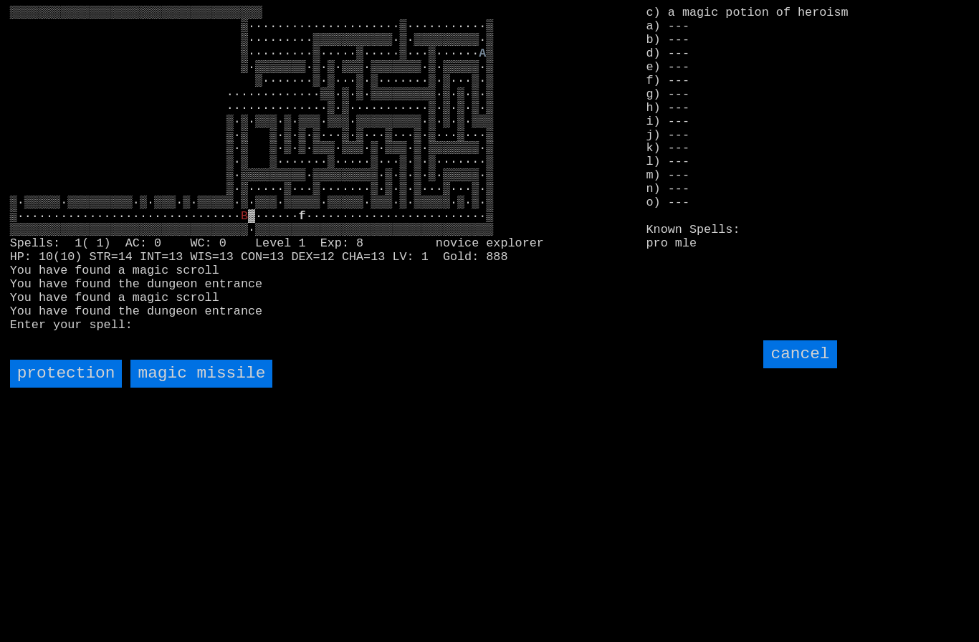
click at [196, 388] on missile "magic missile" at bounding box center [201, 374] width 142 height 28
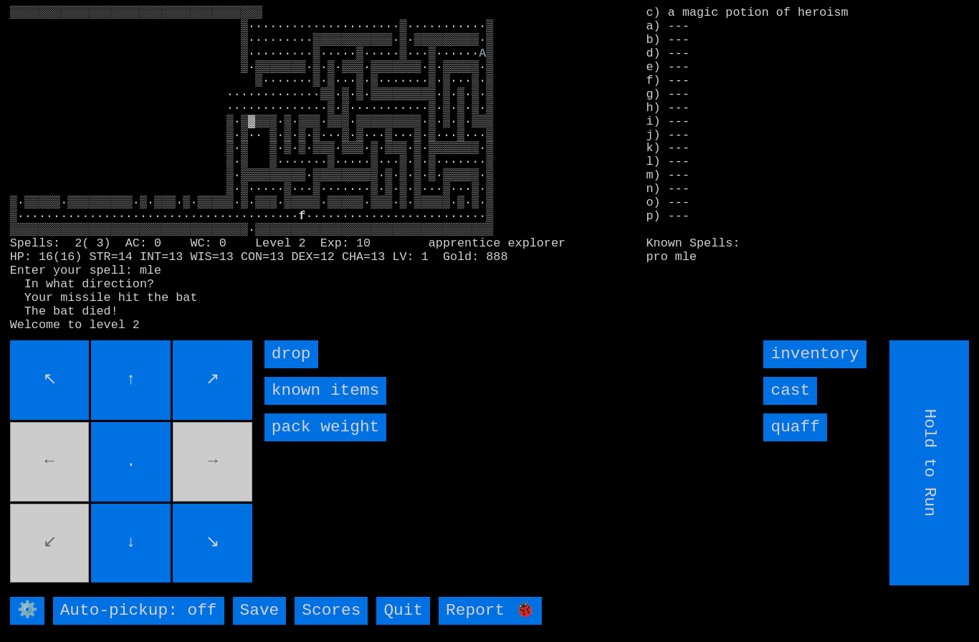
type input "Choose Direction"
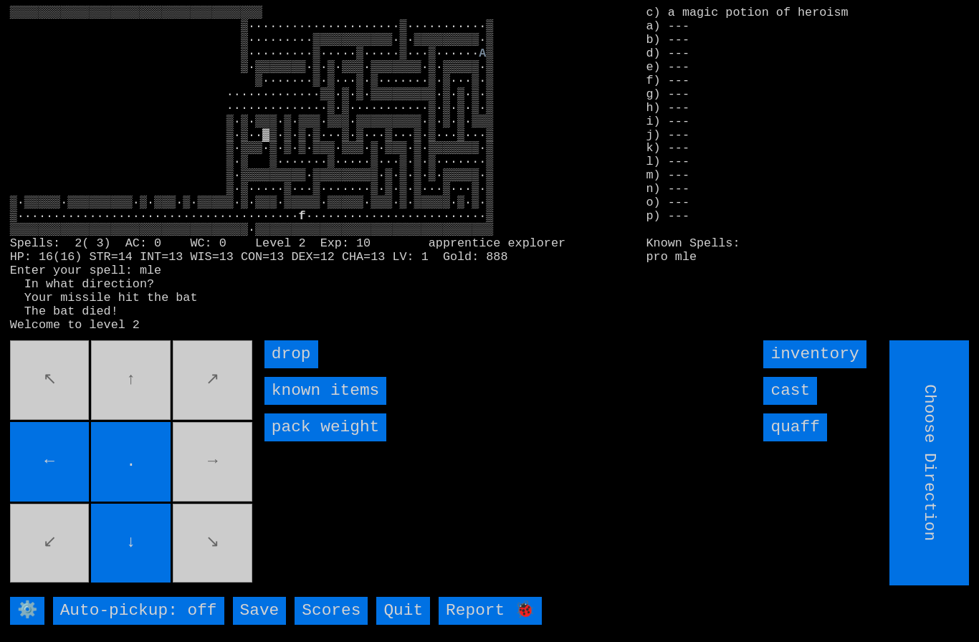
type input "Hold to Run"
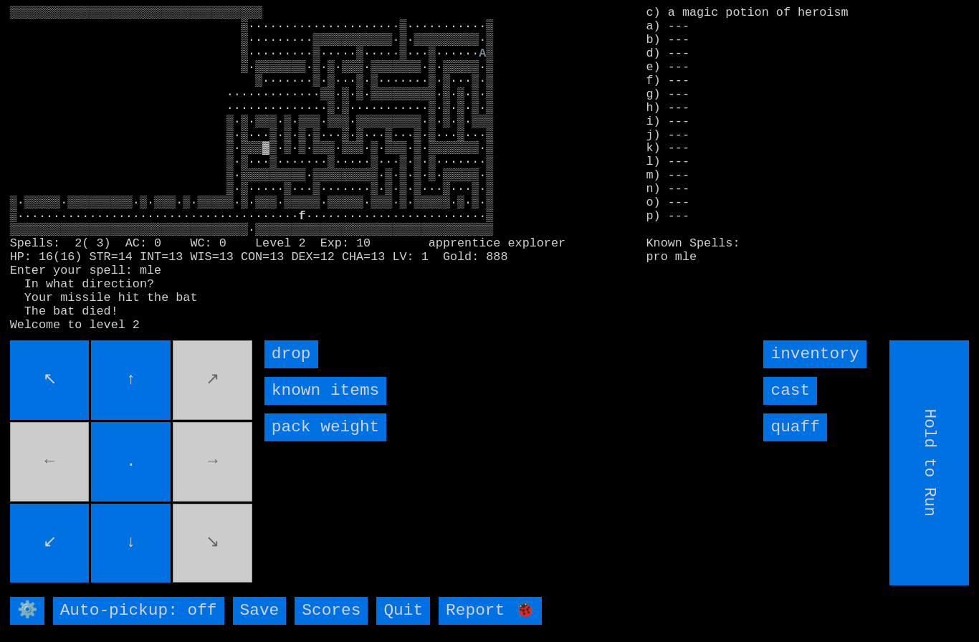
type input "Choose Direction"
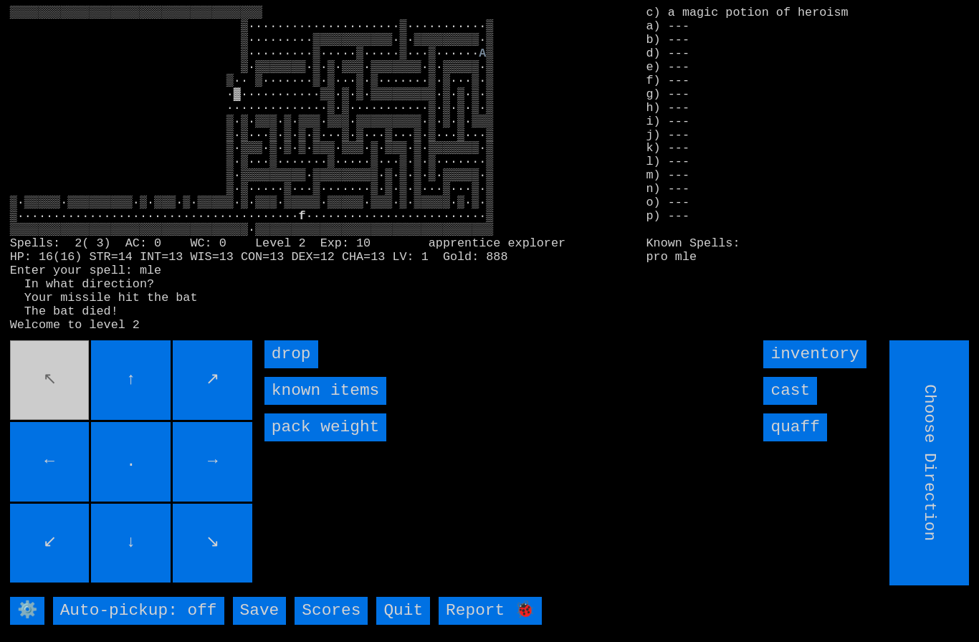
type input "Hold to Run"
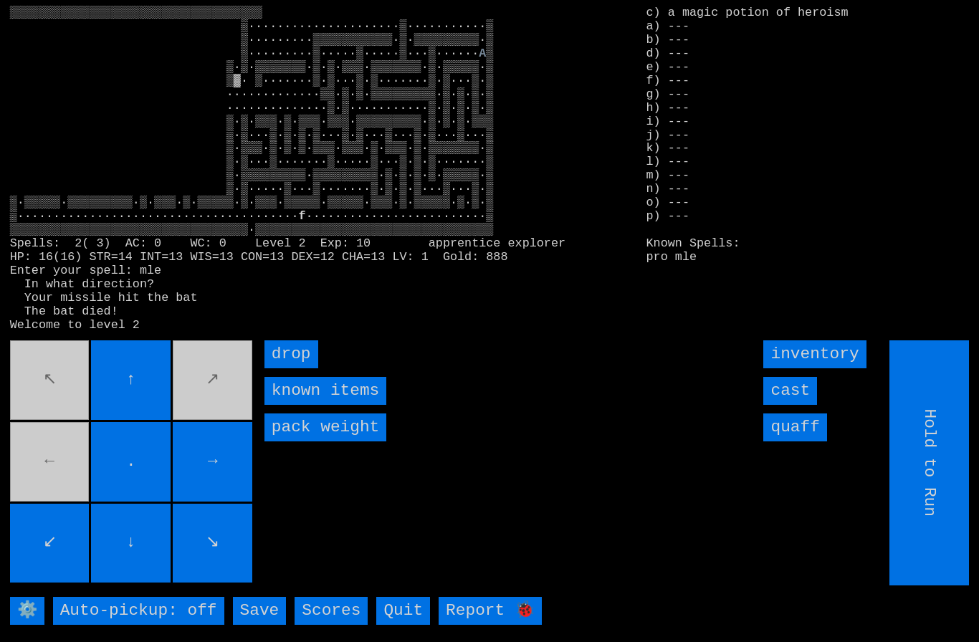
type input "Choose Direction"
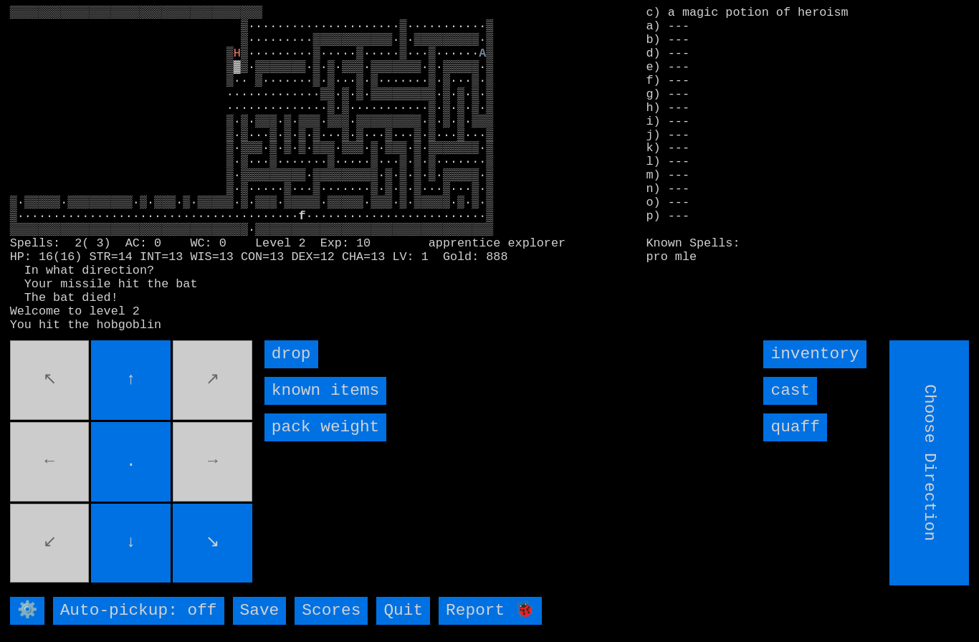
type input "Hold to Run"
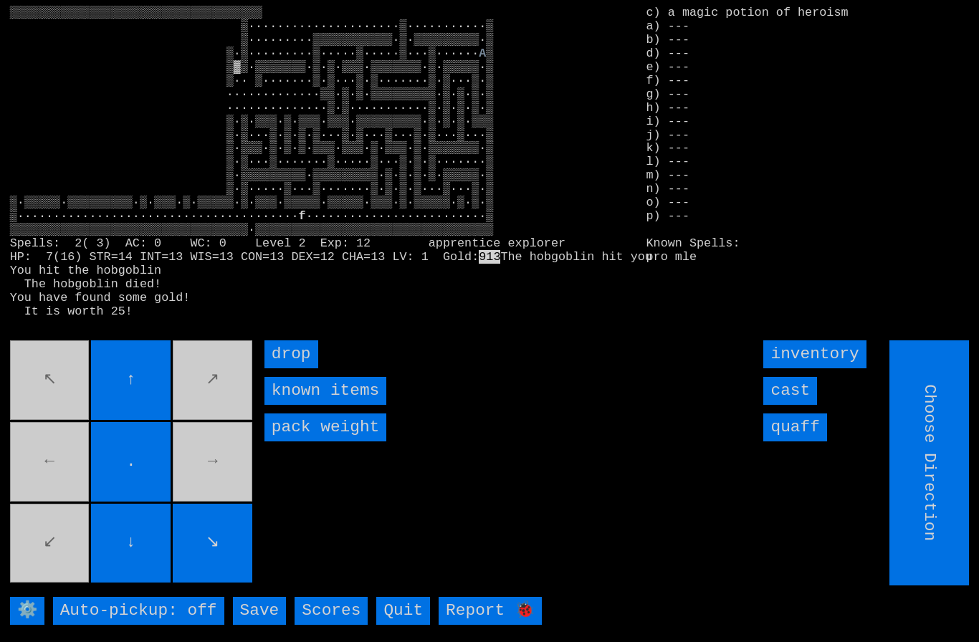
type input "Hold to Run"
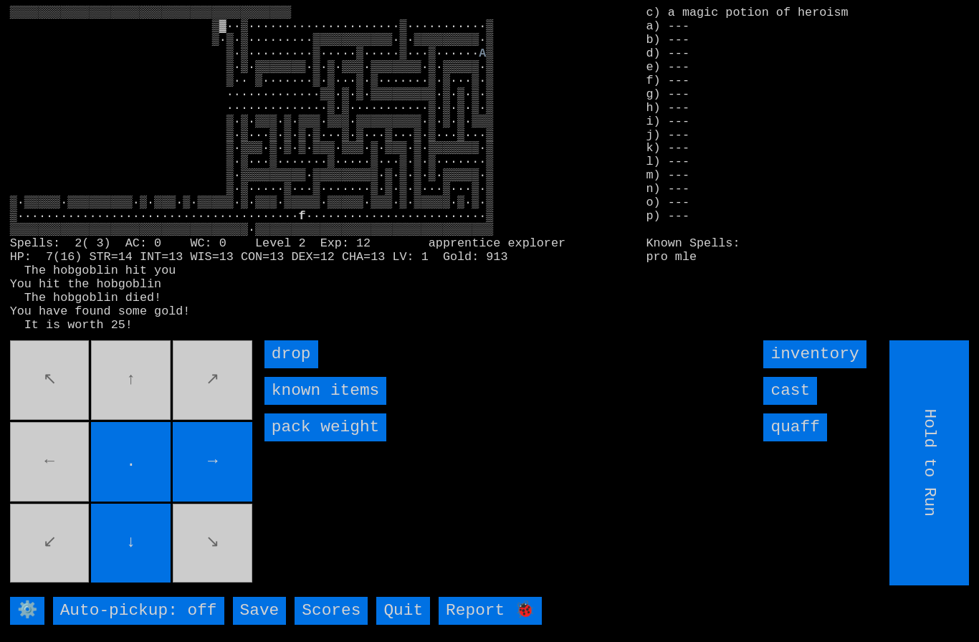
type input "Choose Direction"
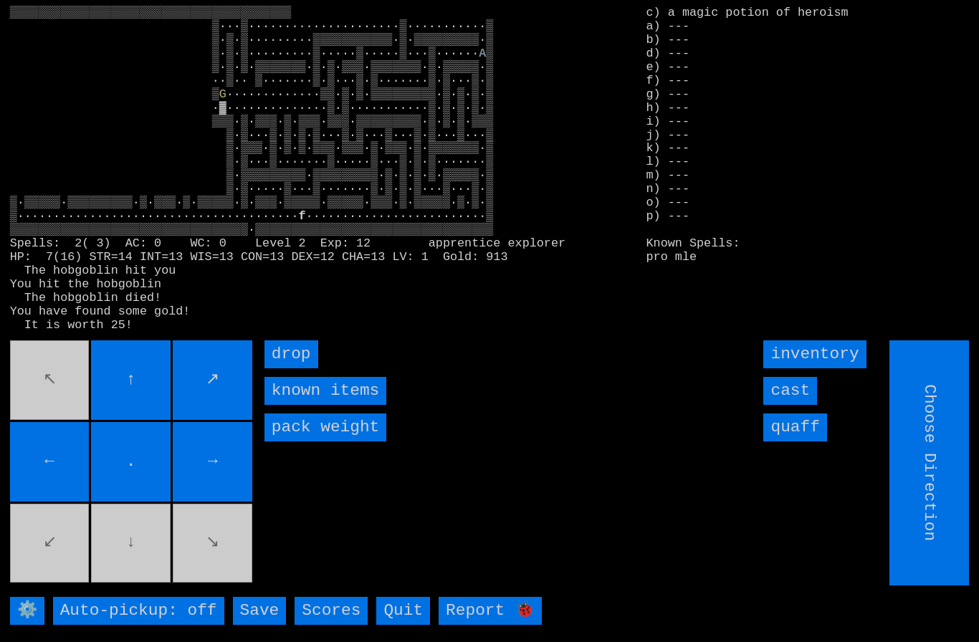
type input "Hold to Run"
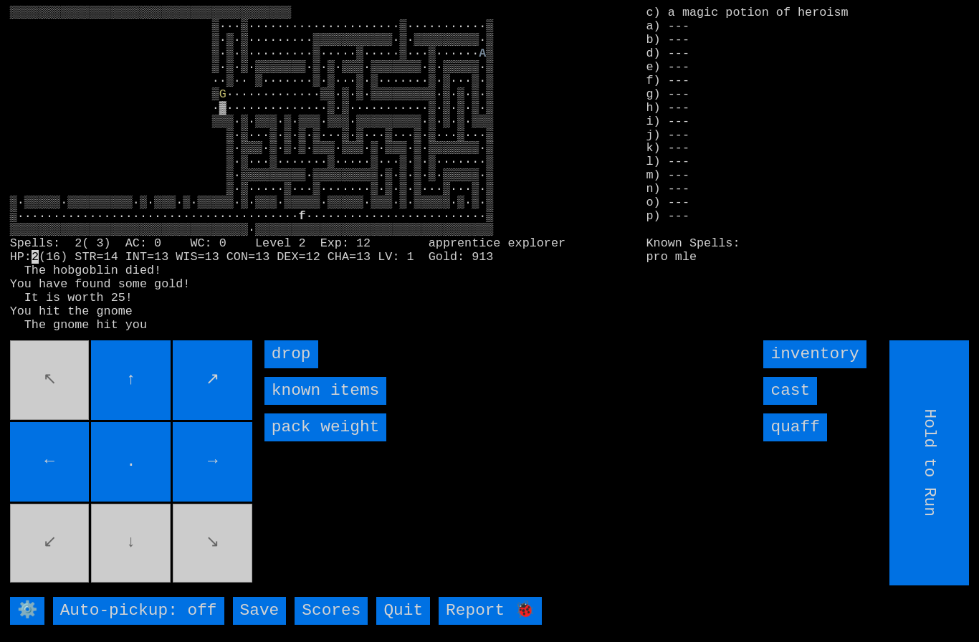
click at [803, 405] on input "cast" at bounding box center [791, 391] width 54 height 28
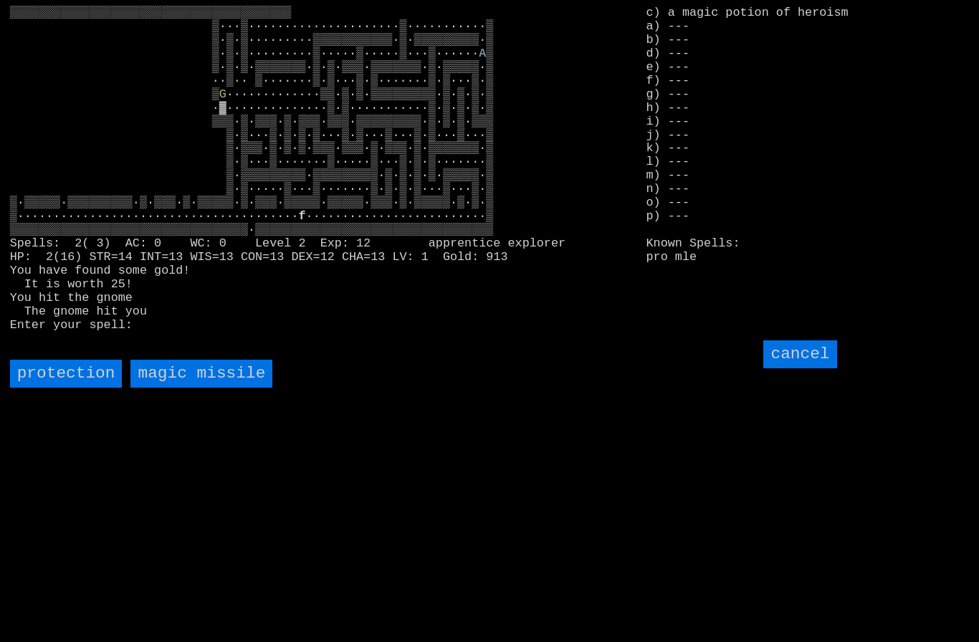
click at [195, 388] on missile "magic missile" at bounding box center [201, 374] width 142 height 28
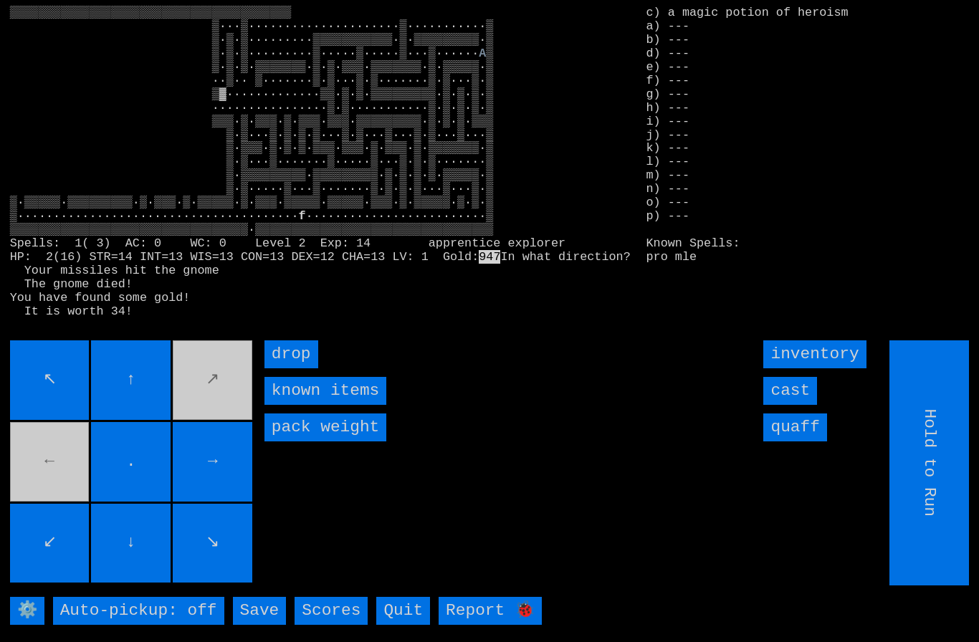
click at [209, 502] on input "→" at bounding box center [213, 462] width 80 height 80
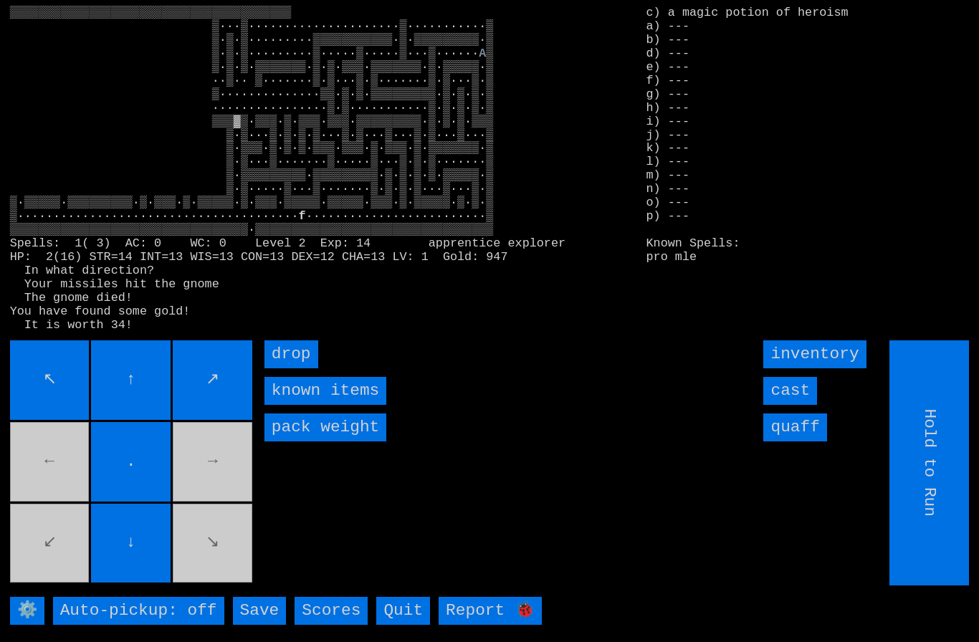
type input "Choose Direction"
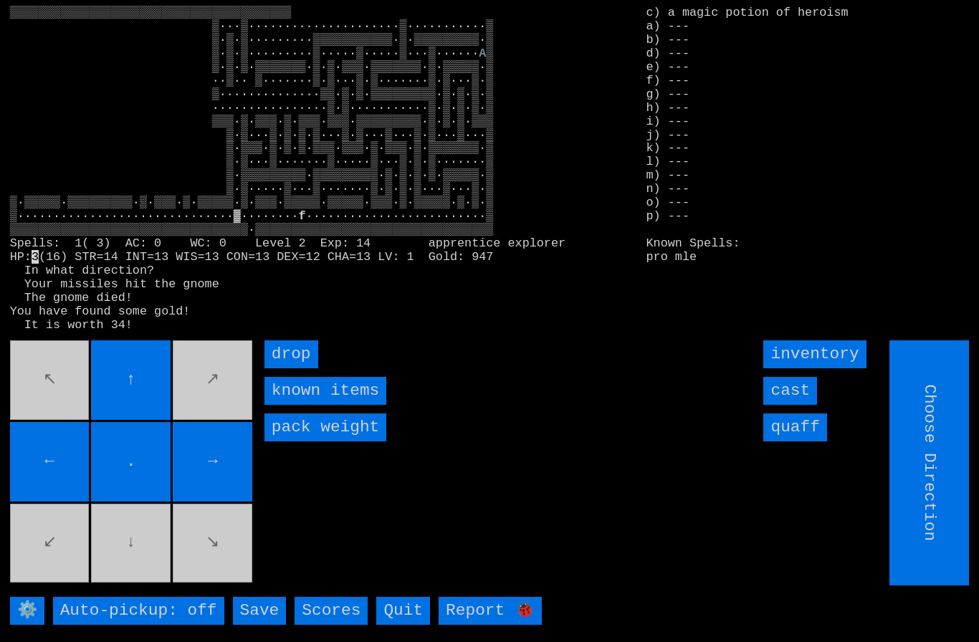
type input "Hold to Run"
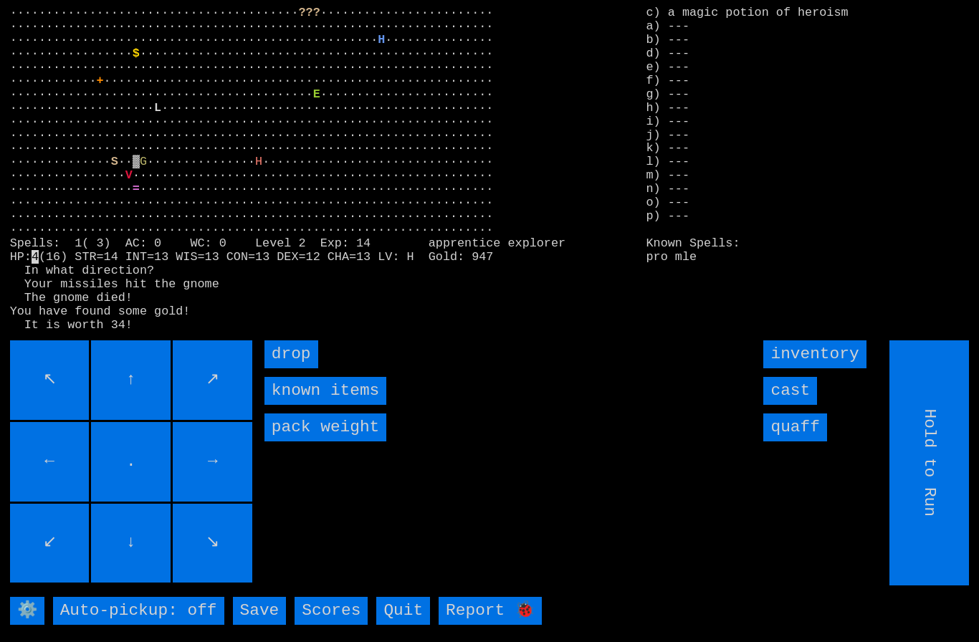
click at [796, 405] on input "cast" at bounding box center [791, 391] width 54 height 28
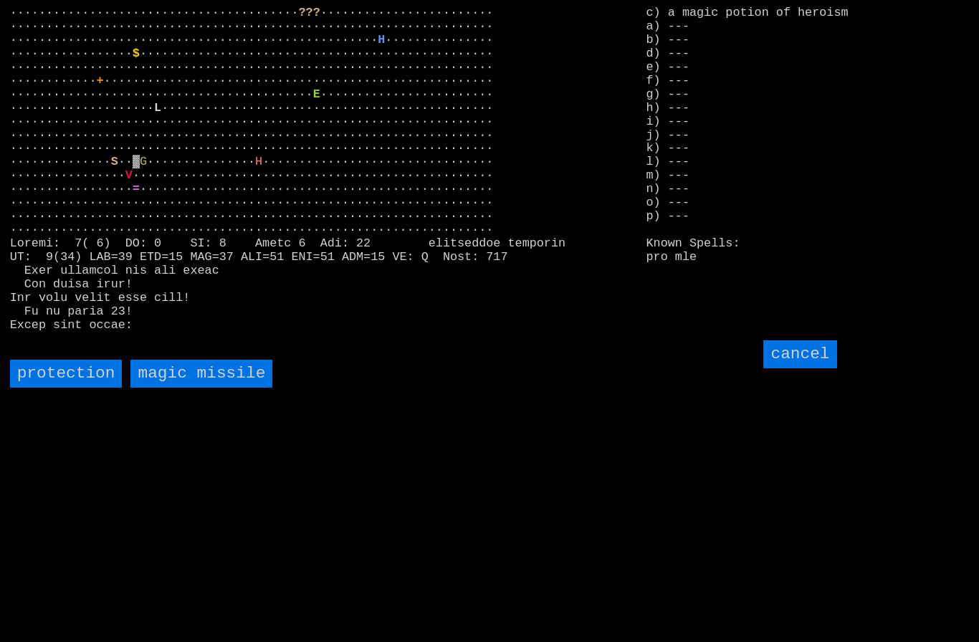
click at [183, 388] on missile "magic missile" at bounding box center [201, 374] width 142 height 28
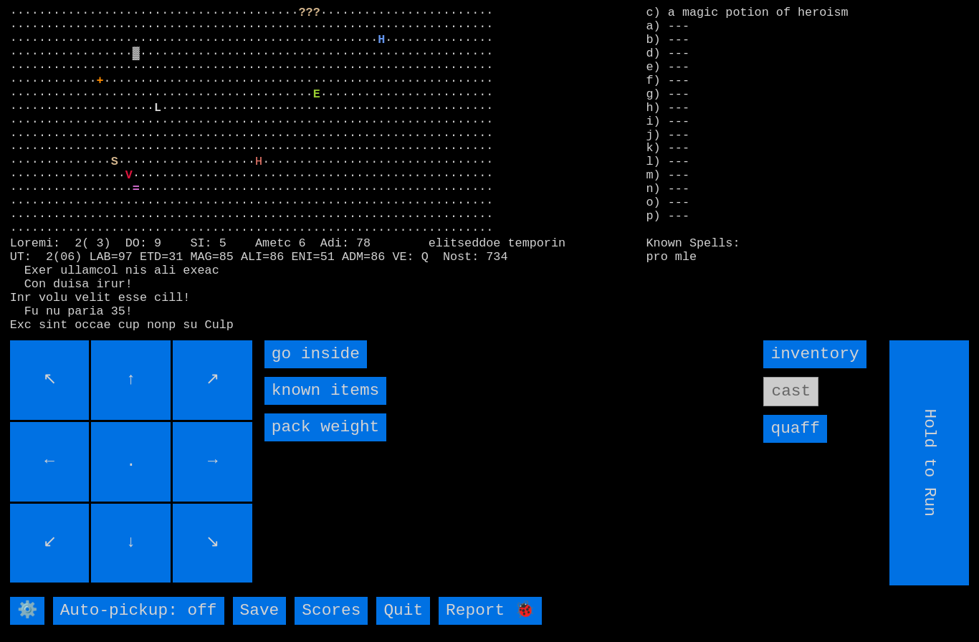
click at [295, 369] on inside "go inside" at bounding box center [316, 355] width 103 height 28
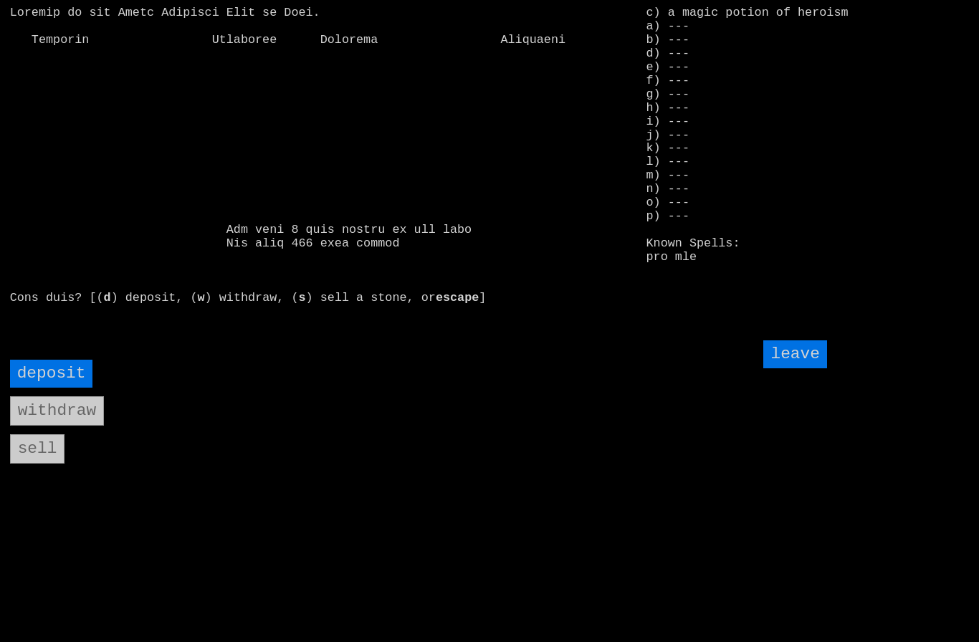
click at [44, 388] on input "deposit" at bounding box center [51, 374] width 83 height 28
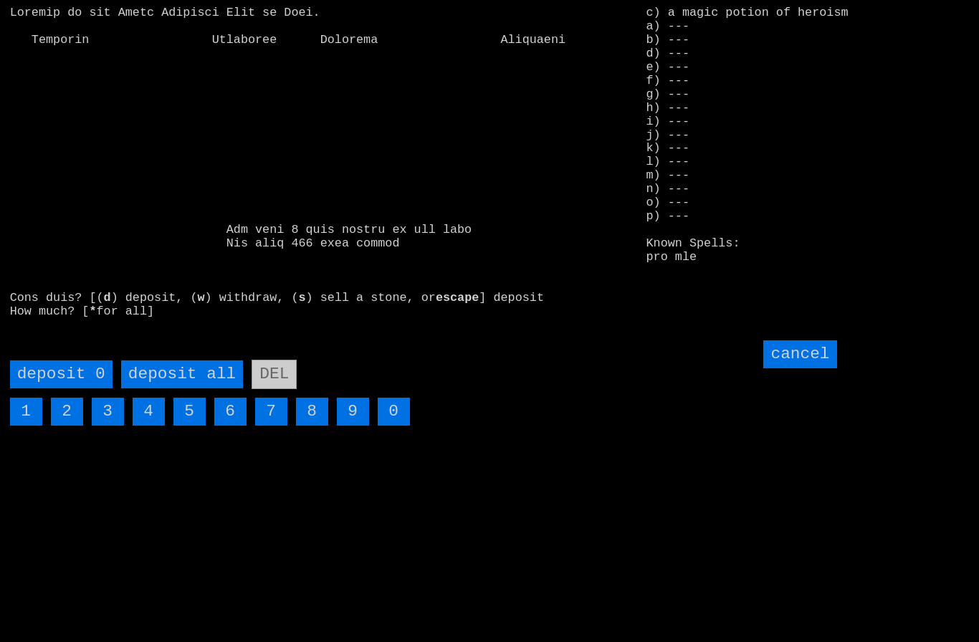
click at [184, 389] on all "deposit all" at bounding box center [182, 375] width 122 height 28
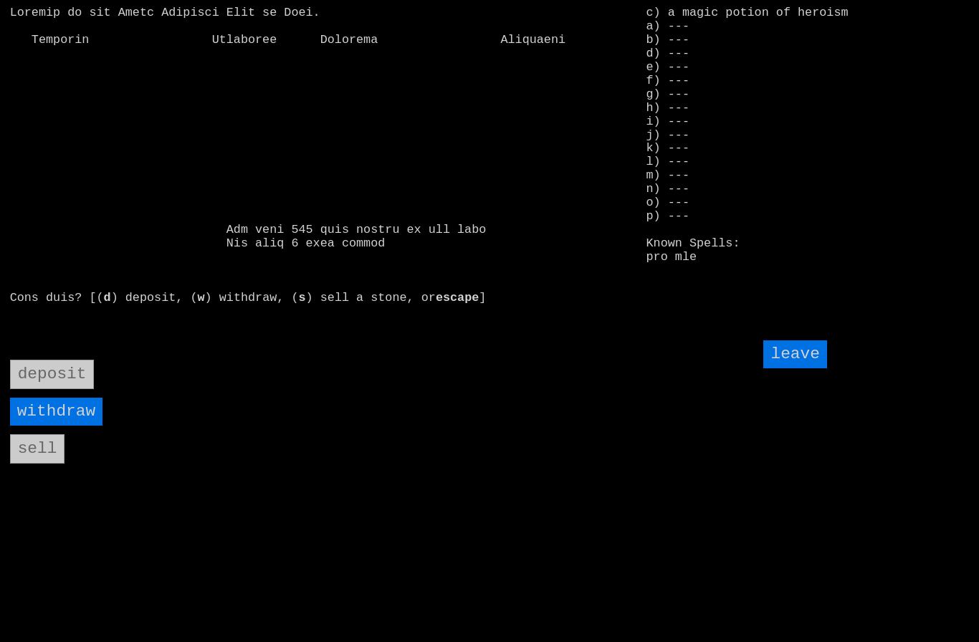
click at [793, 369] on input "leave" at bounding box center [795, 355] width 63 height 28
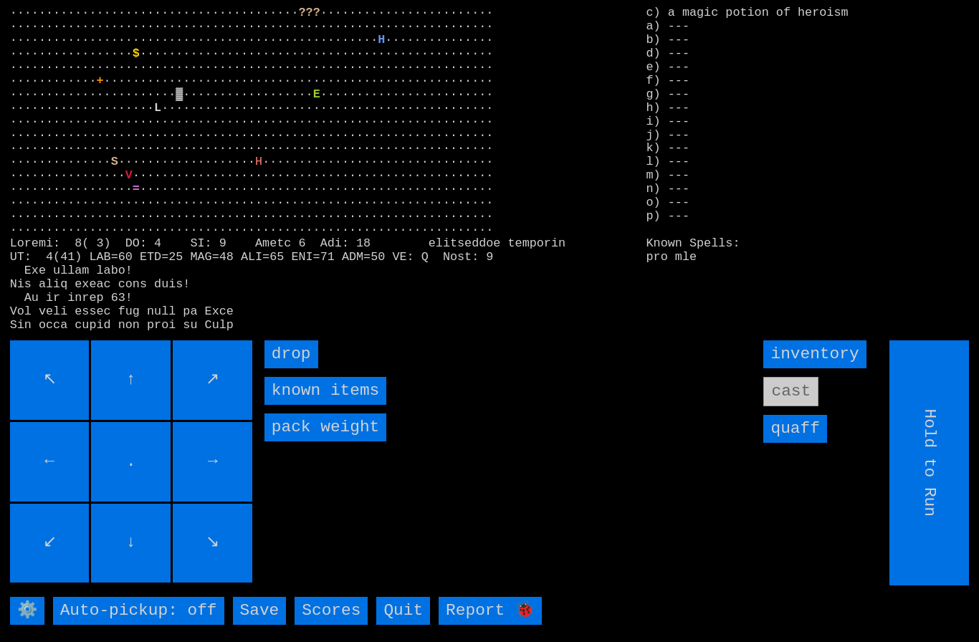
type input "Choose Direction"
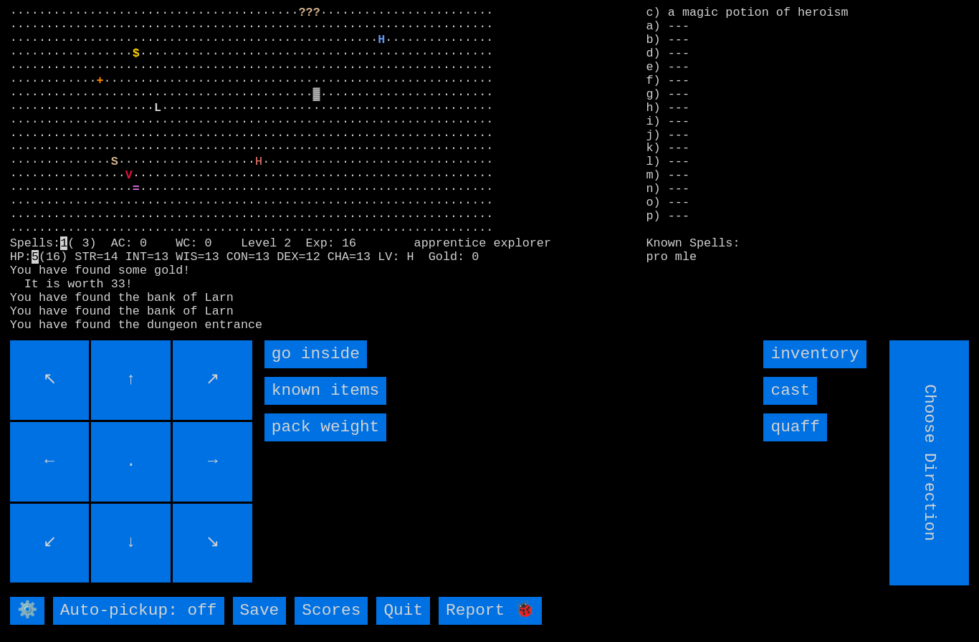
type input "Hold to Run"
click at [297, 369] on inside "go inside" at bounding box center [316, 355] width 103 height 28
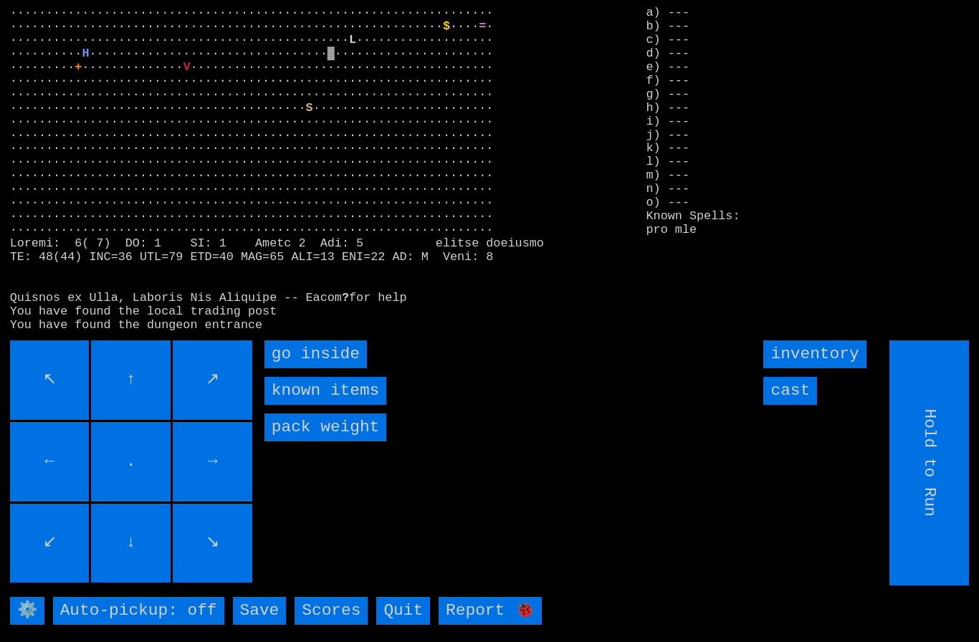
click at [298, 369] on inside "go inside" at bounding box center [316, 355] width 103 height 28
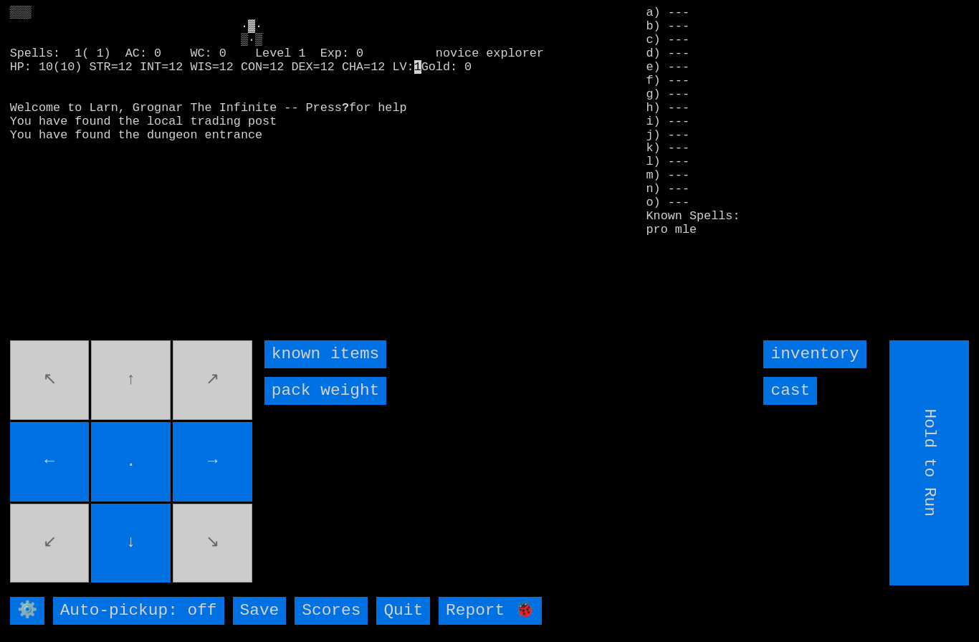
type input "Choose Direction"
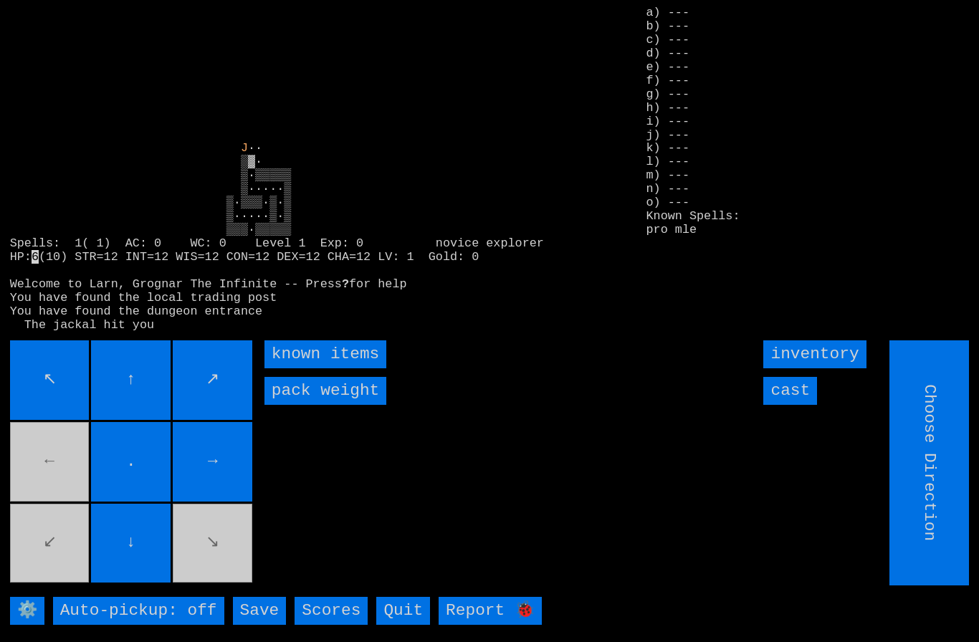
type input "Hold to Run"
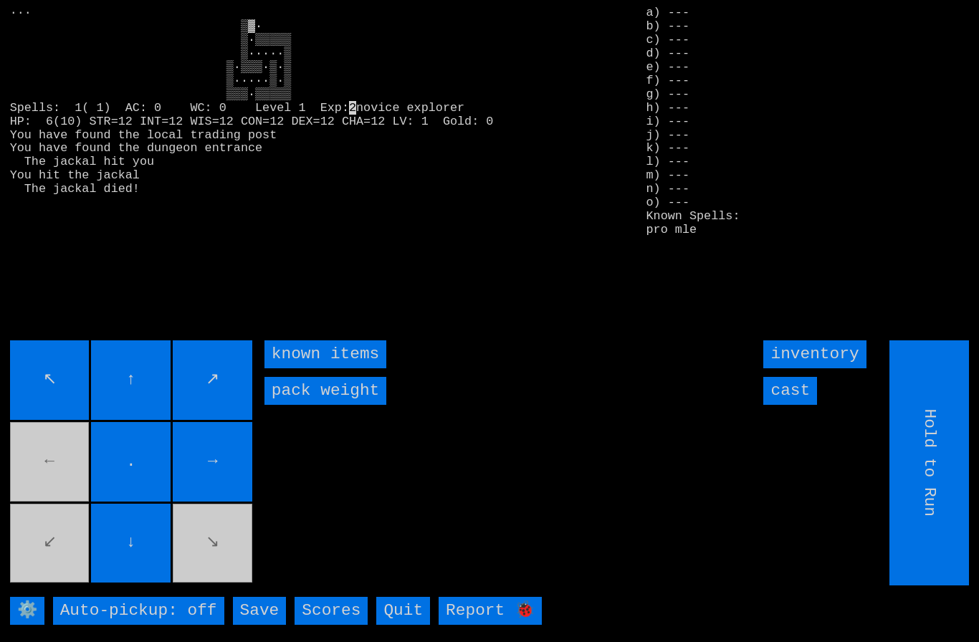
type input "Choose Direction"
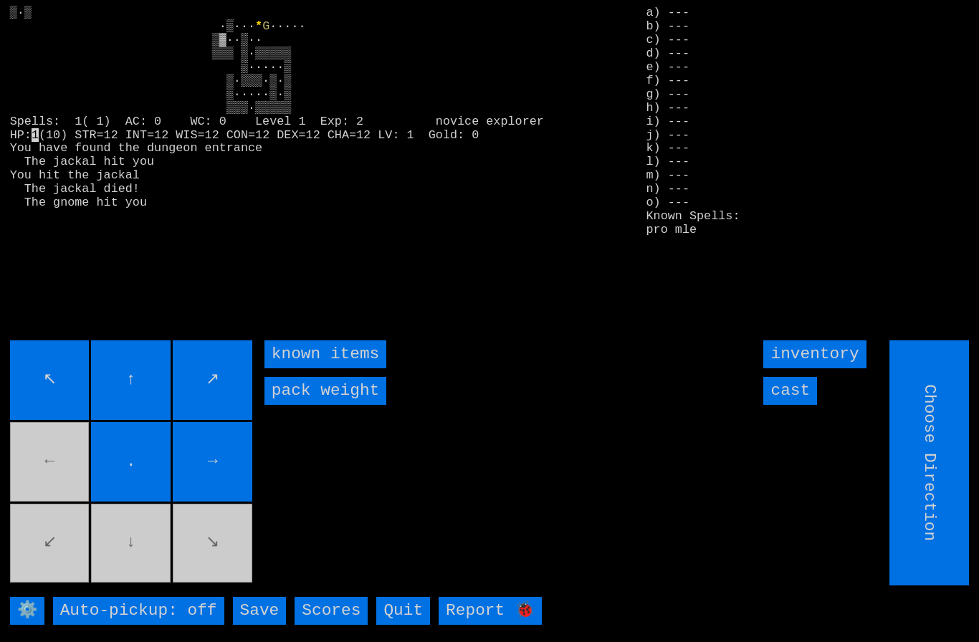
type input "Hold to Run"
click at [802, 405] on input "cast" at bounding box center [791, 391] width 54 height 28
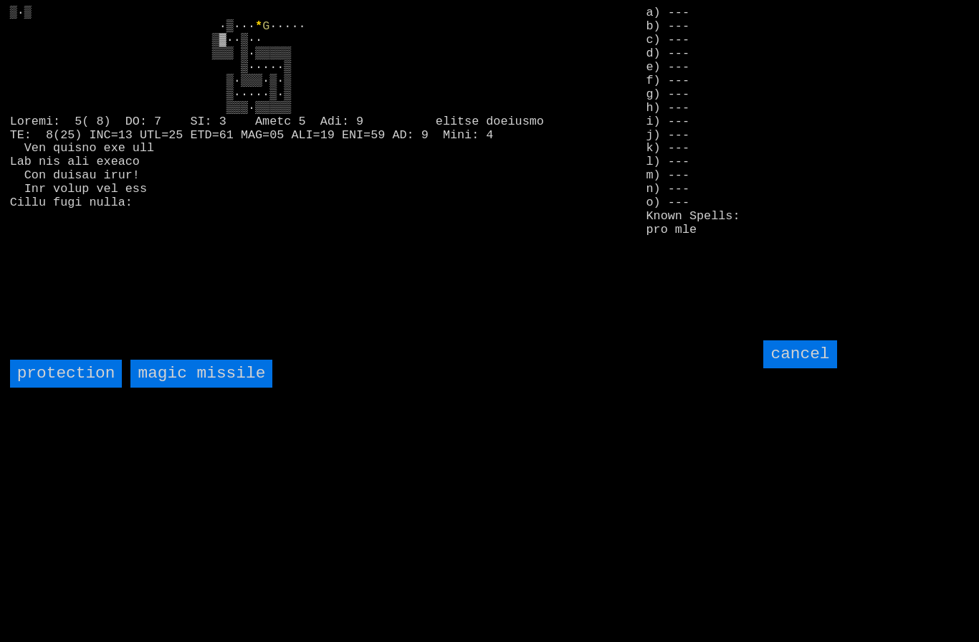
click at [203, 388] on missile "magic missile" at bounding box center [201, 374] width 142 height 28
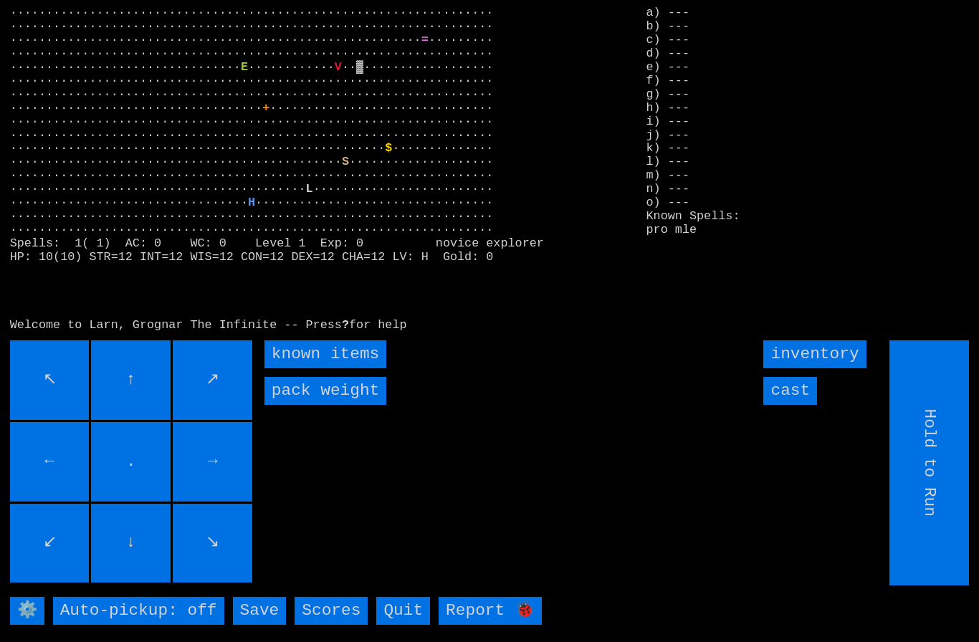
type input "Choose Direction"
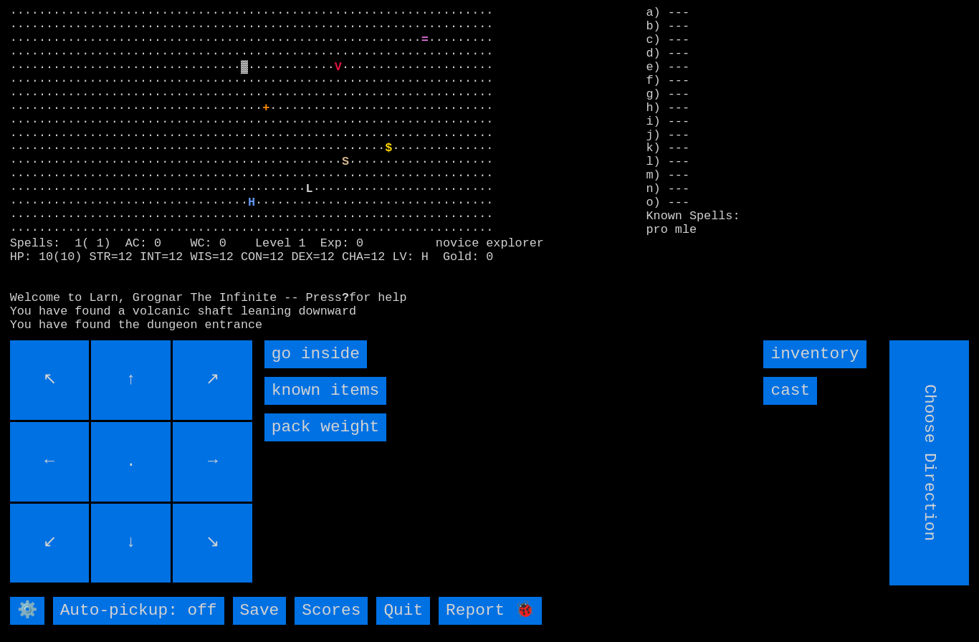
type input "Hold to Run"
click at [304, 369] on inside "go inside" at bounding box center [316, 355] width 103 height 28
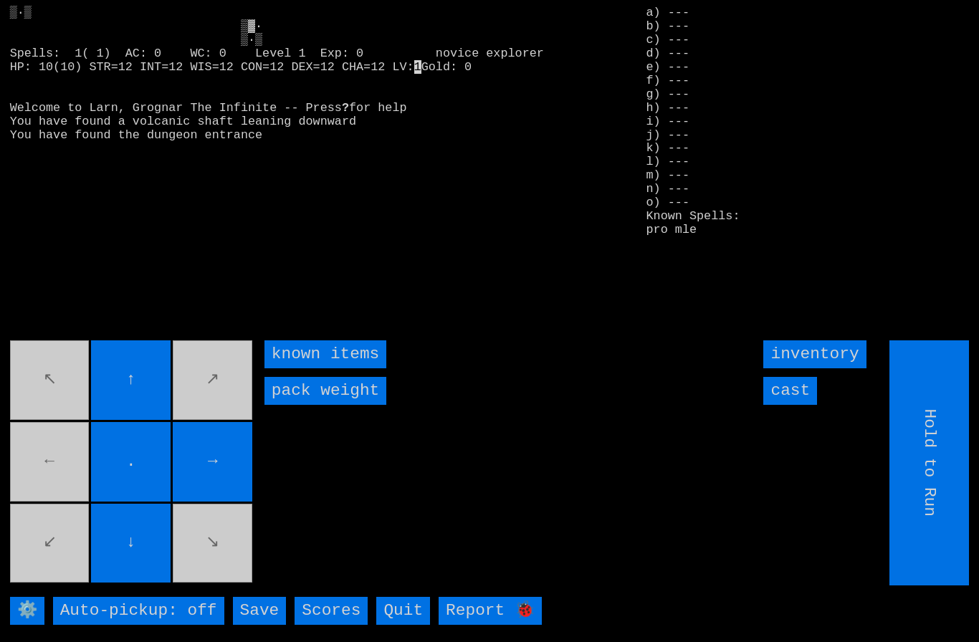
type input "Choose Direction"
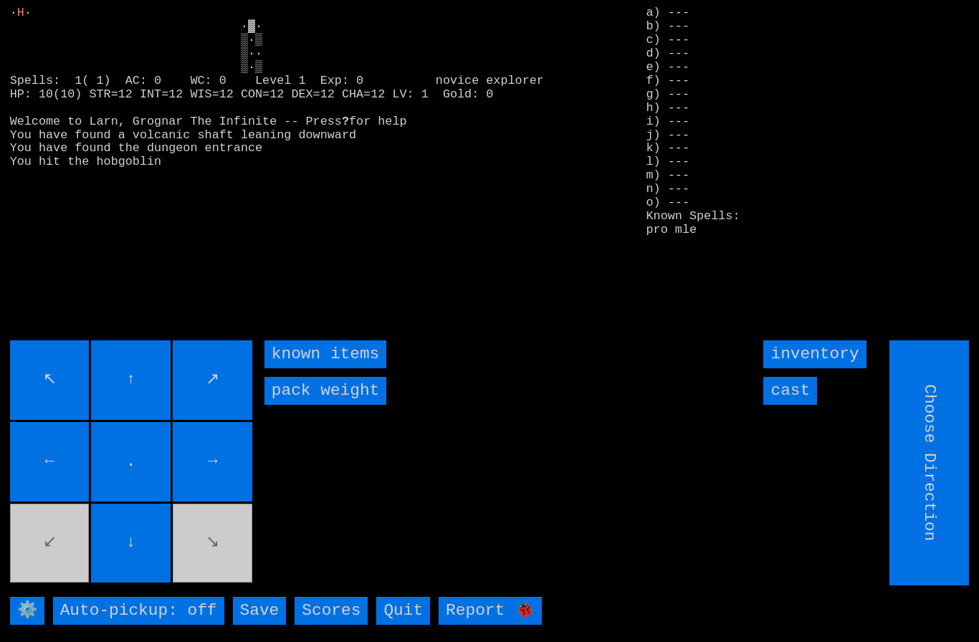
type input "Hold to Run"
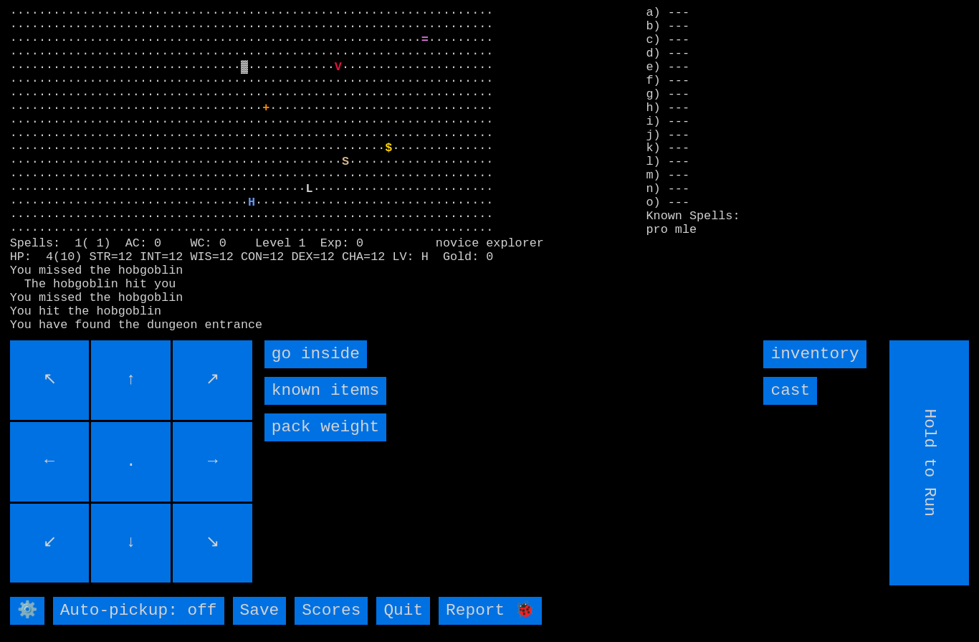
click at [300, 369] on inside "go inside" at bounding box center [316, 355] width 103 height 28
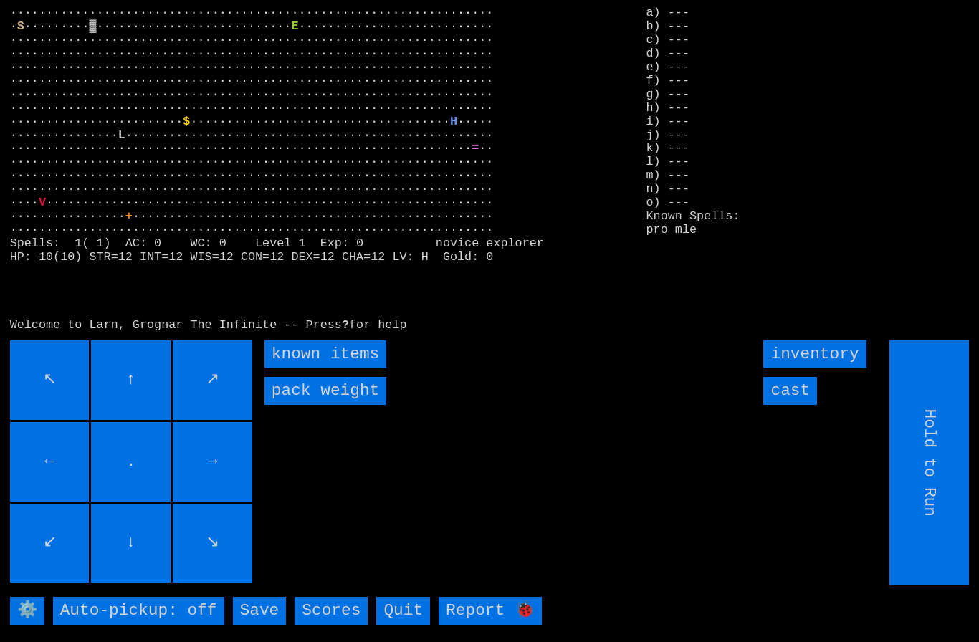
type input "Choose Direction"
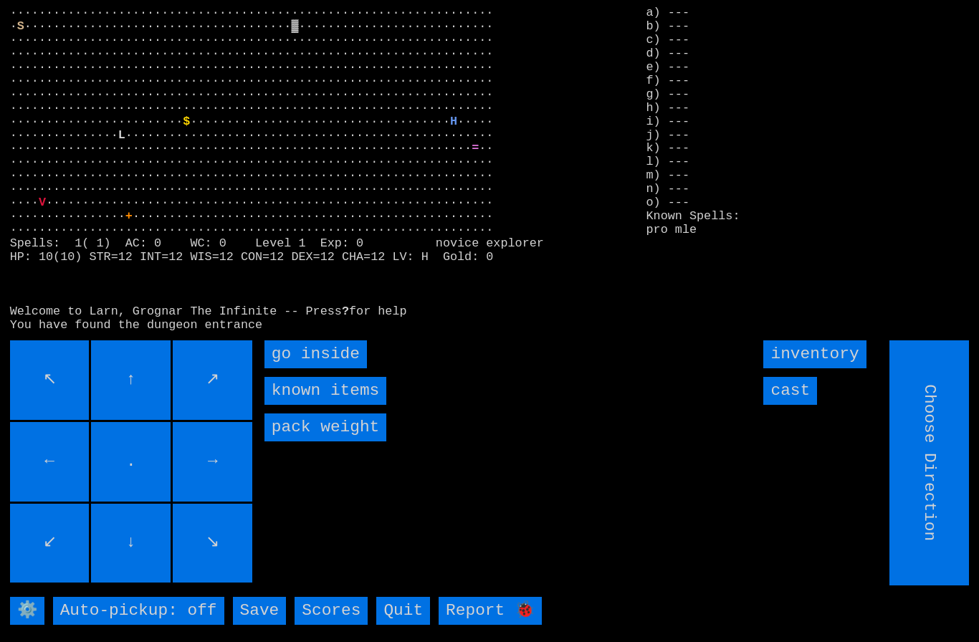
type input "Hold to Run"
click at [302, 369] on inside "go inside" at bounding box center [316, 355] width 103 height 28
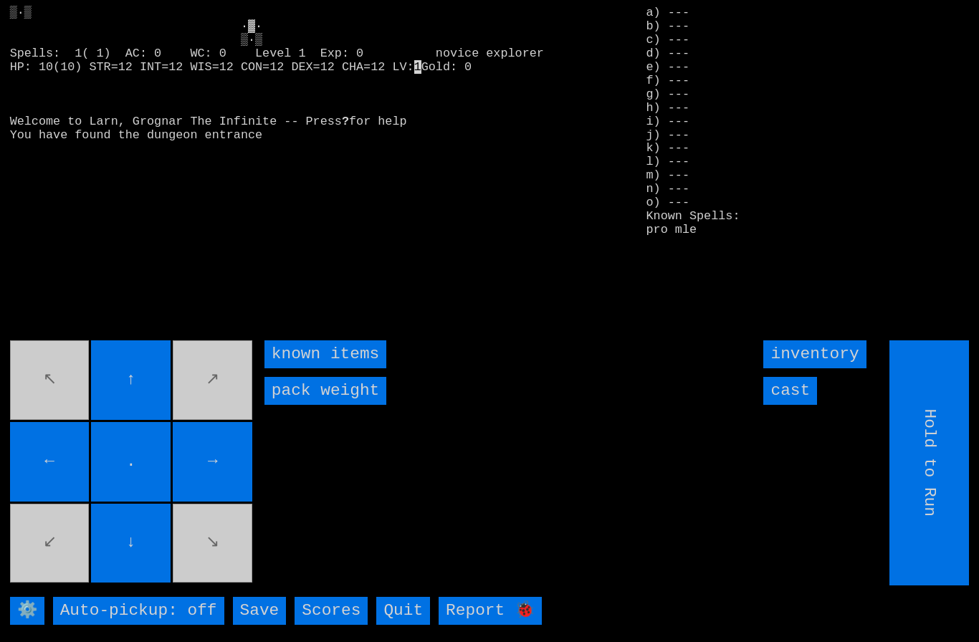
type input "Choose Direction"
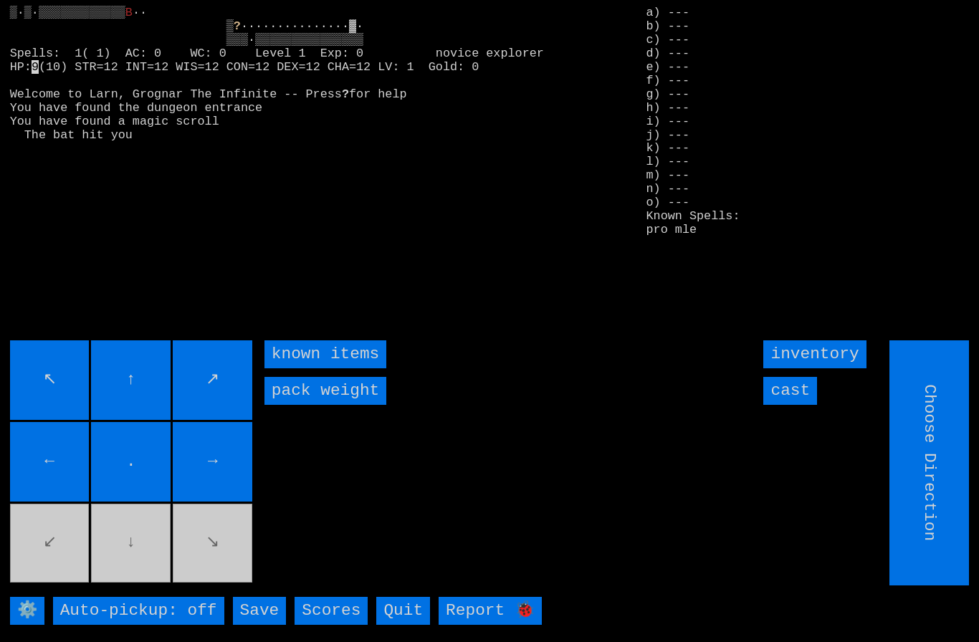
type input "Hold to Run"
click at [802, 405] on input "cast" at bounding box center [791, 391] width 54 height 28
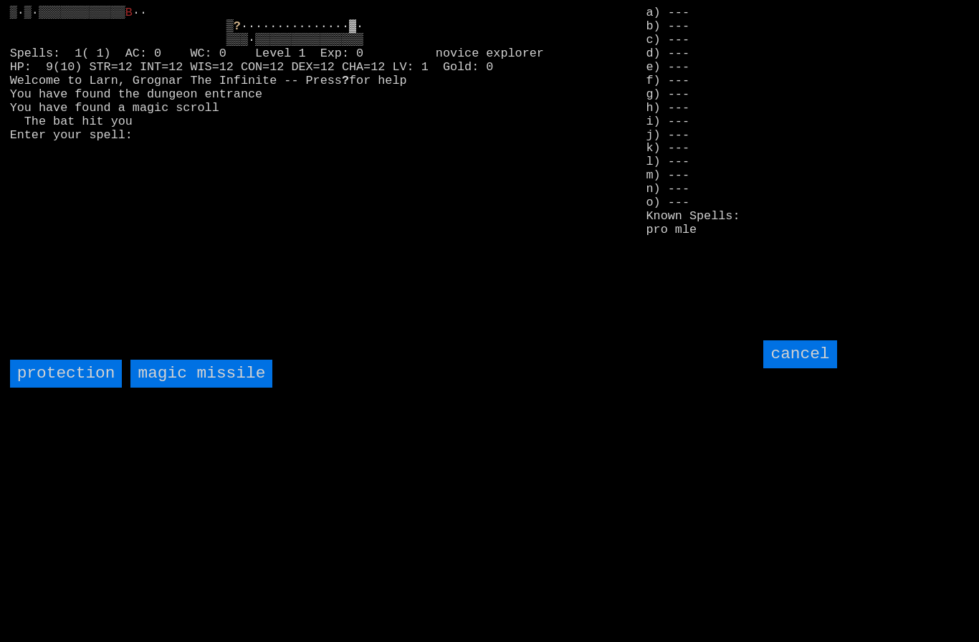
click at [209, 388] on missile "magic missile" at bounding box center [201, 374] width 142 height 28
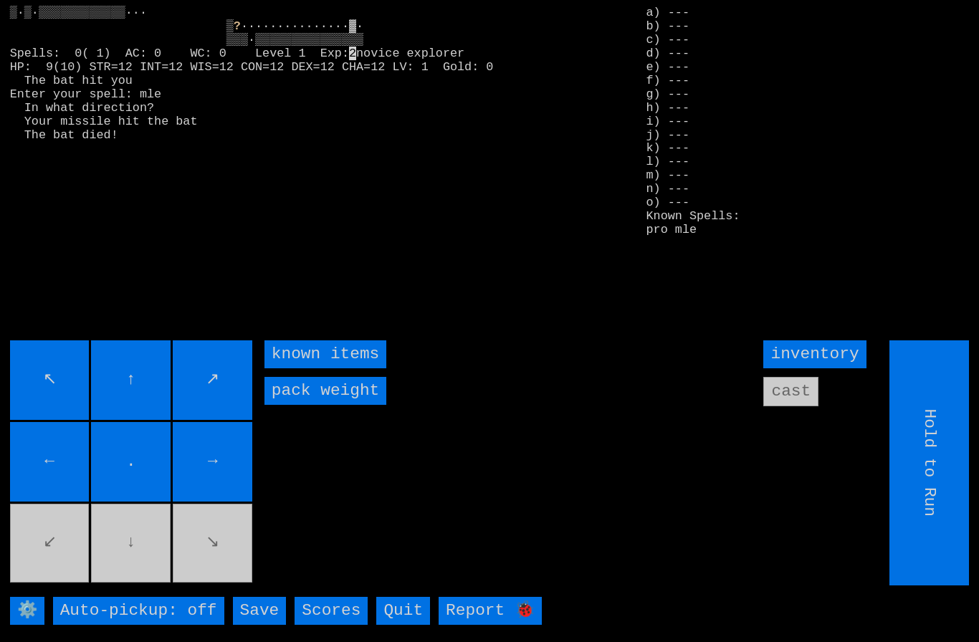
type input "Choose Direction"
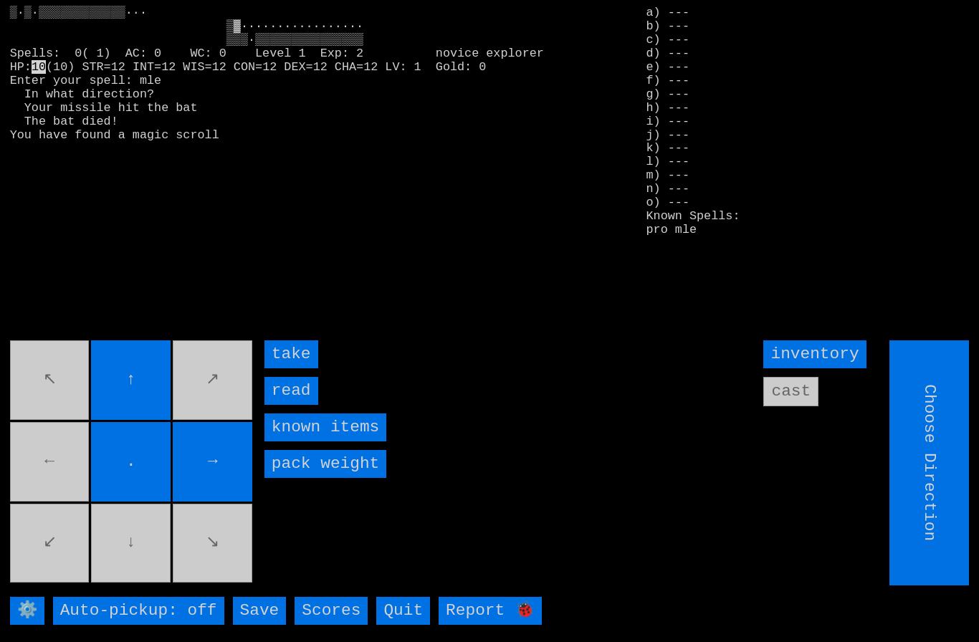
type input "Hold to Run"
click at [298, 369] on input "take" at bounding box center [292, 355] width 54 height 28
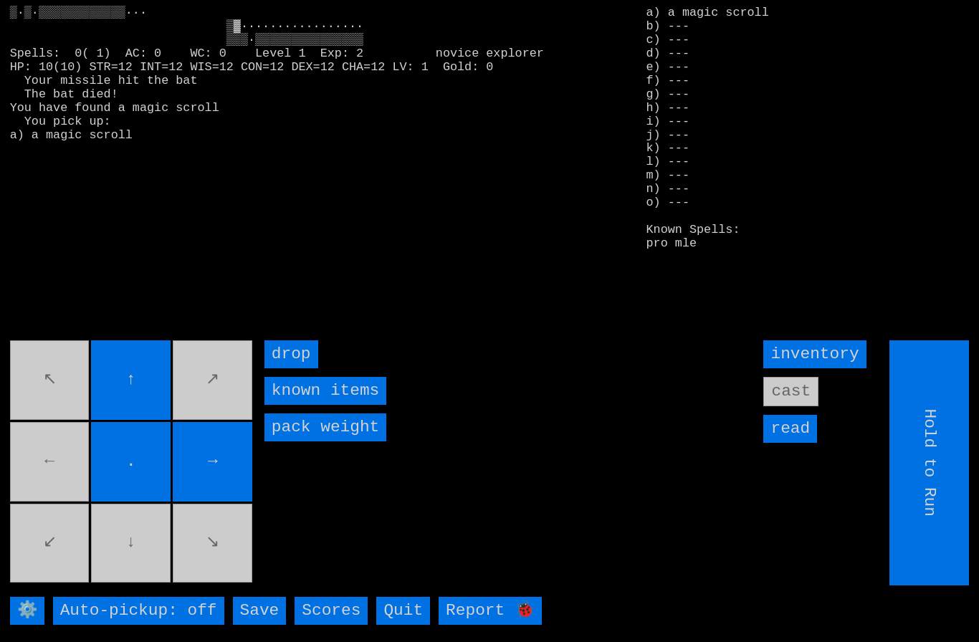
type input "Choose Direction"
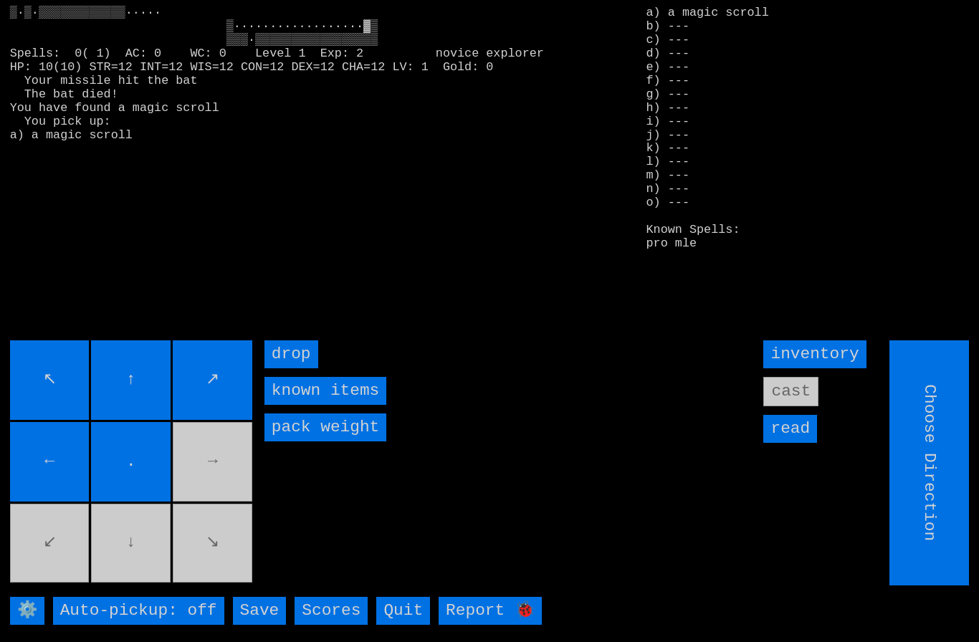
type input "Hold to Run"
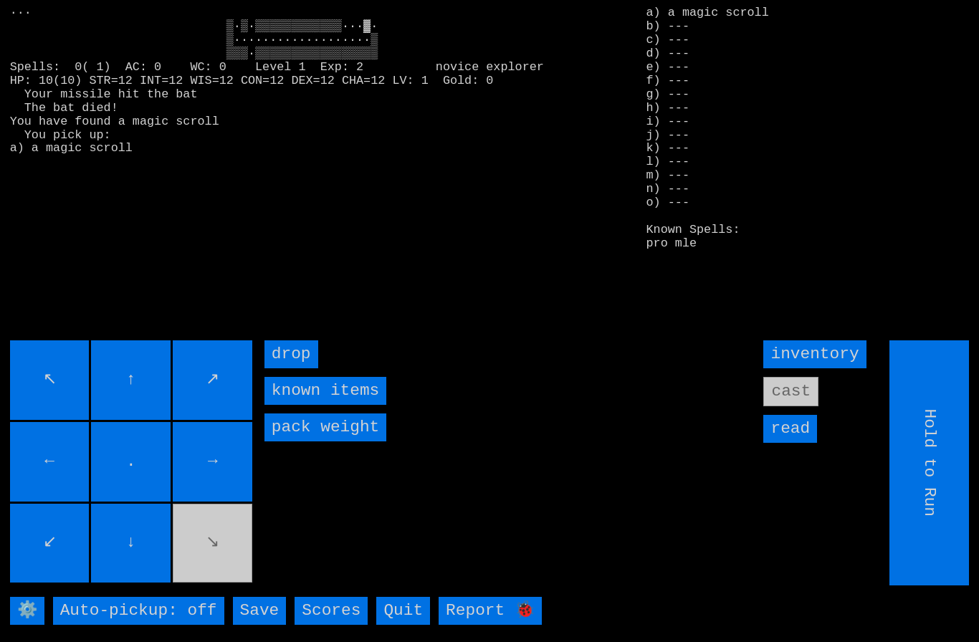
type input "Choose Direction"
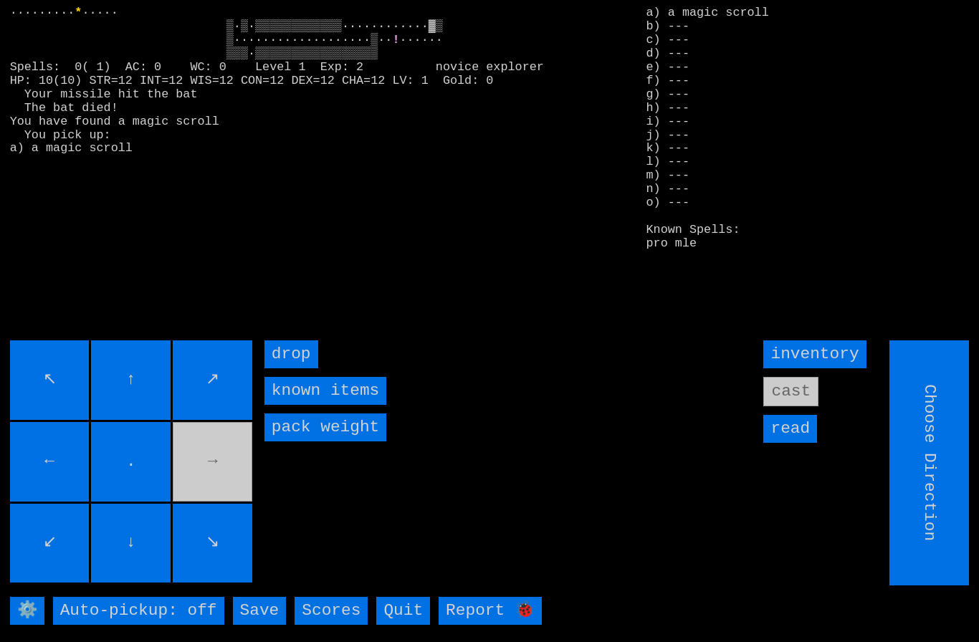
type input "Hold to Run"
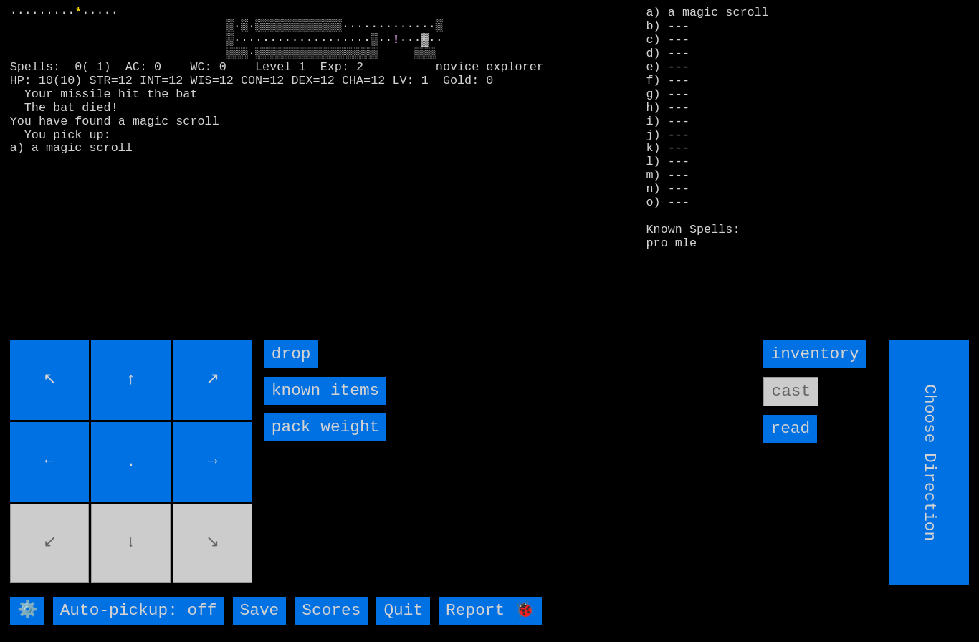
type input "Hold to Run"
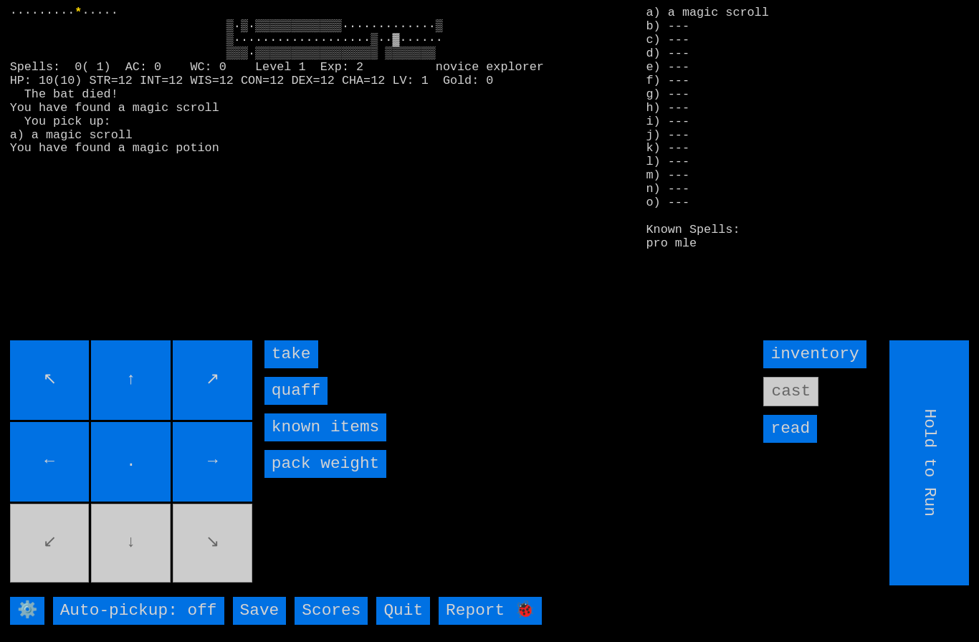
click at [298, 405] on input "quaff" at bounding box center [296, 391] width 63 height 28
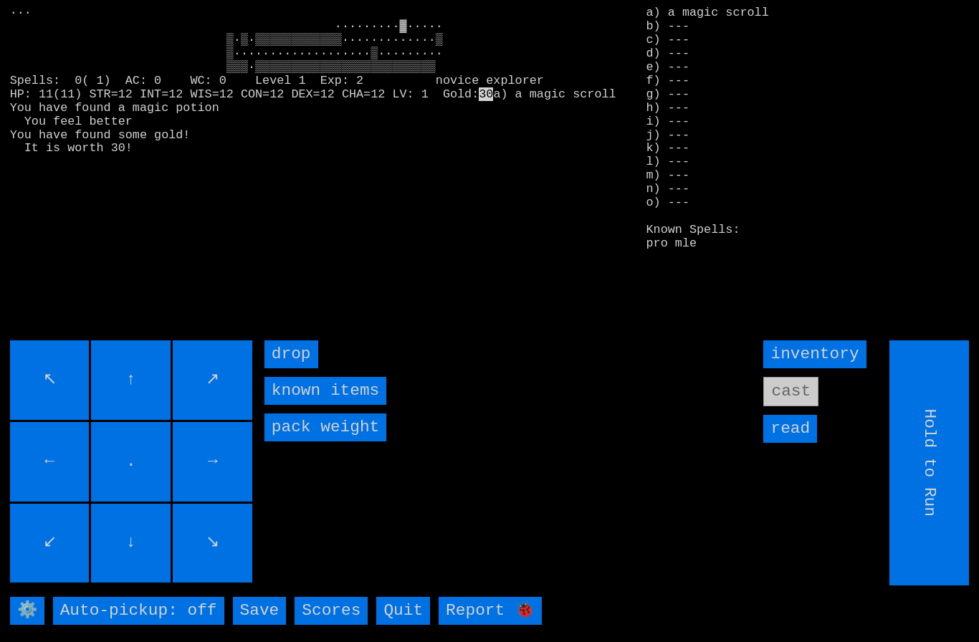
type input "Choose Direction"
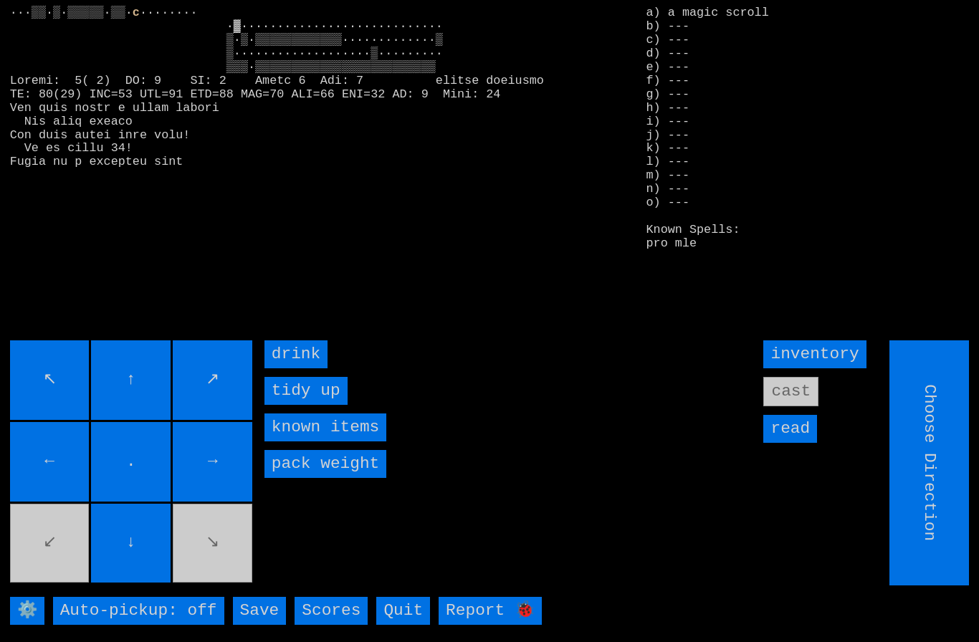
type input "Hold to Run"
click at [296, 369] on input "drink" at bounding box center [296, 355] width 63 height 28
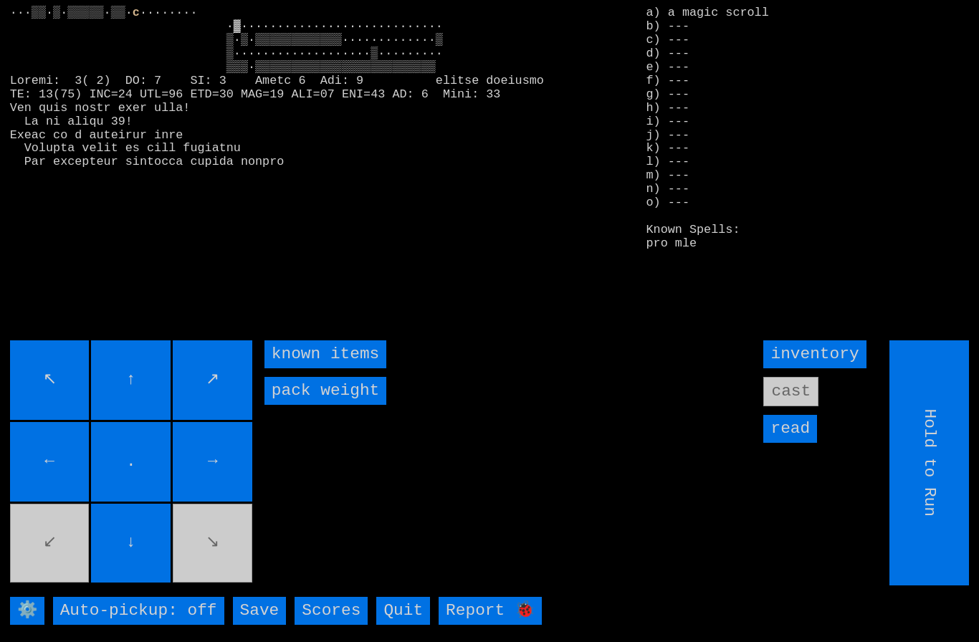
type input "Choose Direction"
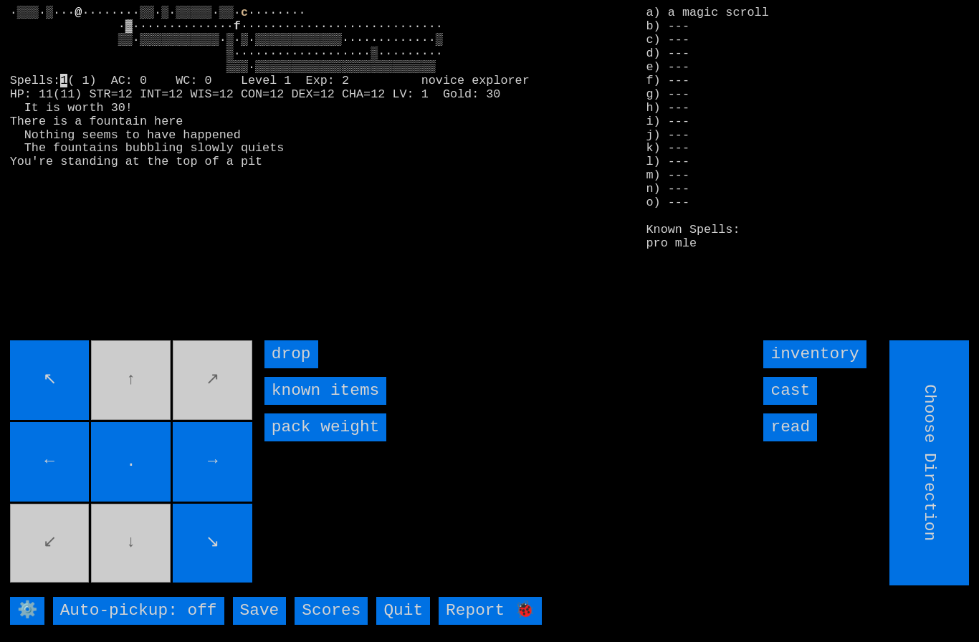
type input "Hold to Run"
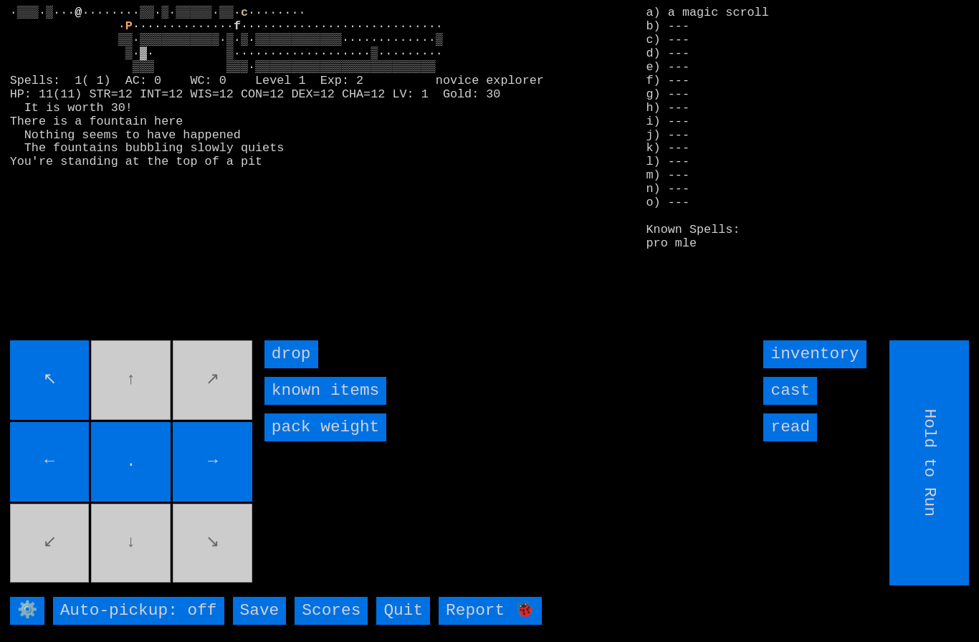
type input "Choose Direction"
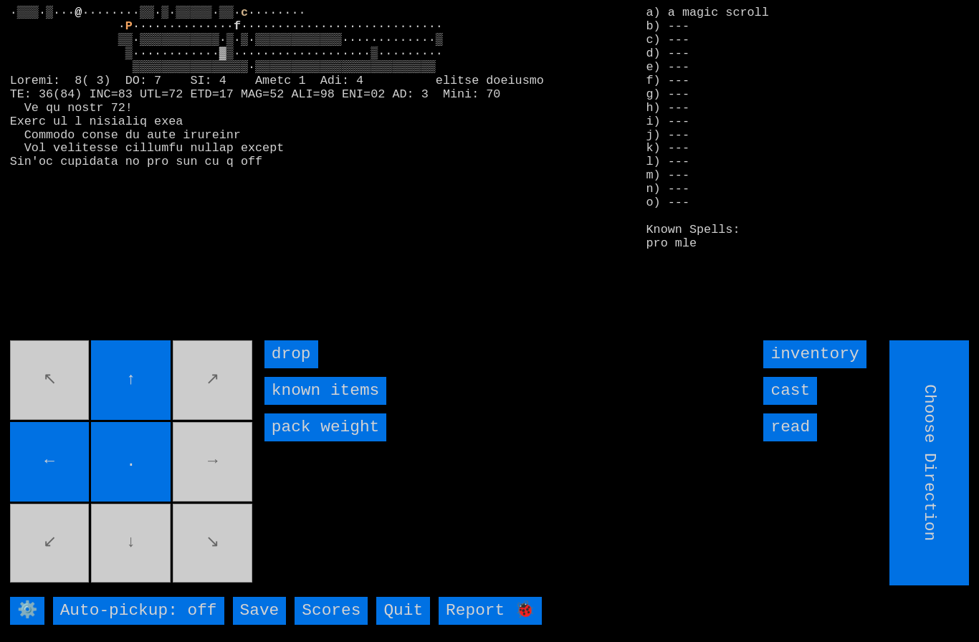
type input "Hold to Run"
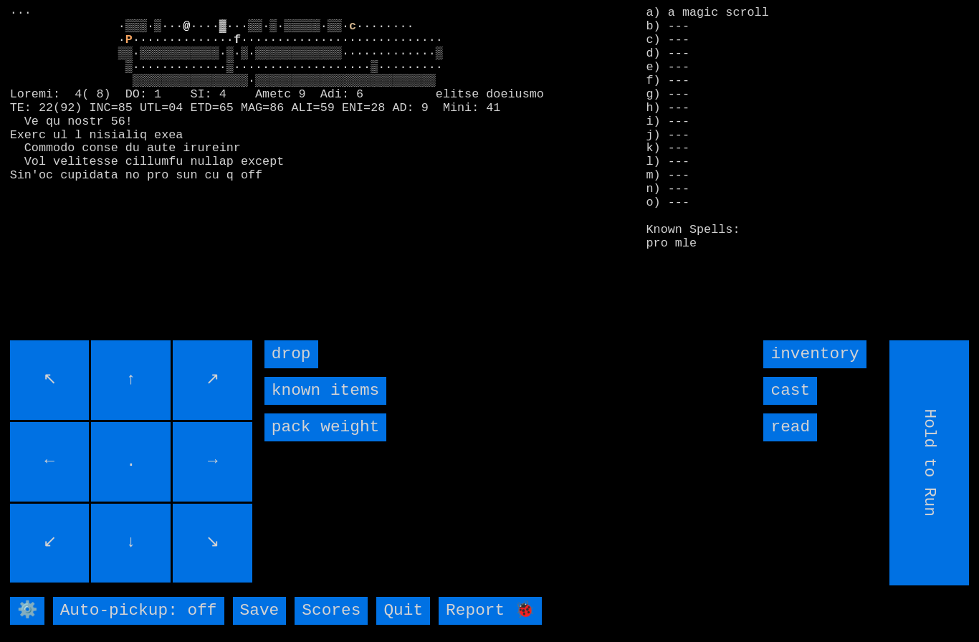
type input "Choose Direction"
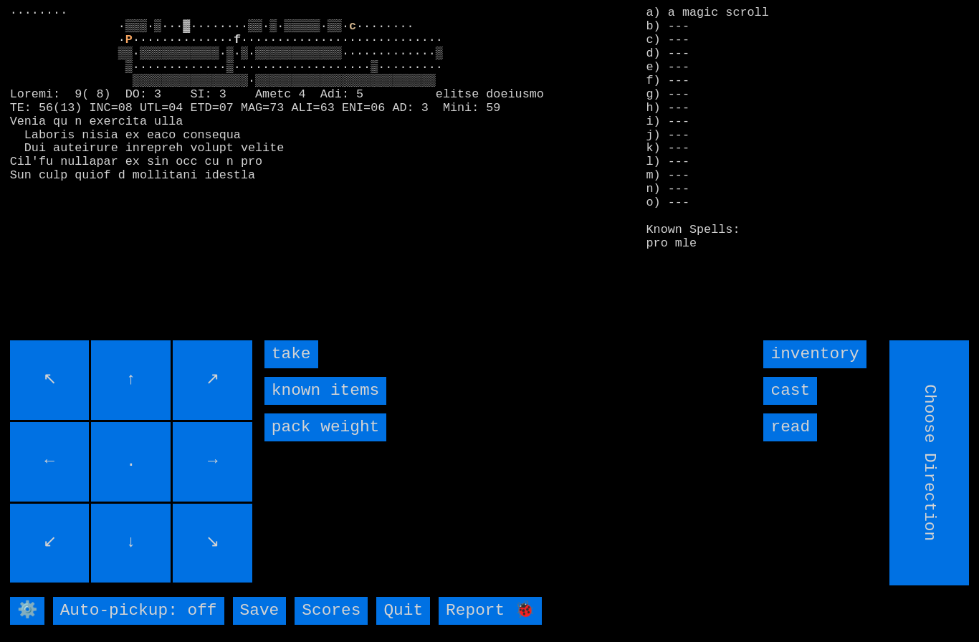
type input "Hold to Run"
click at [286, 369] on input "take" at bounding box center [292, 355] width 54 height 28
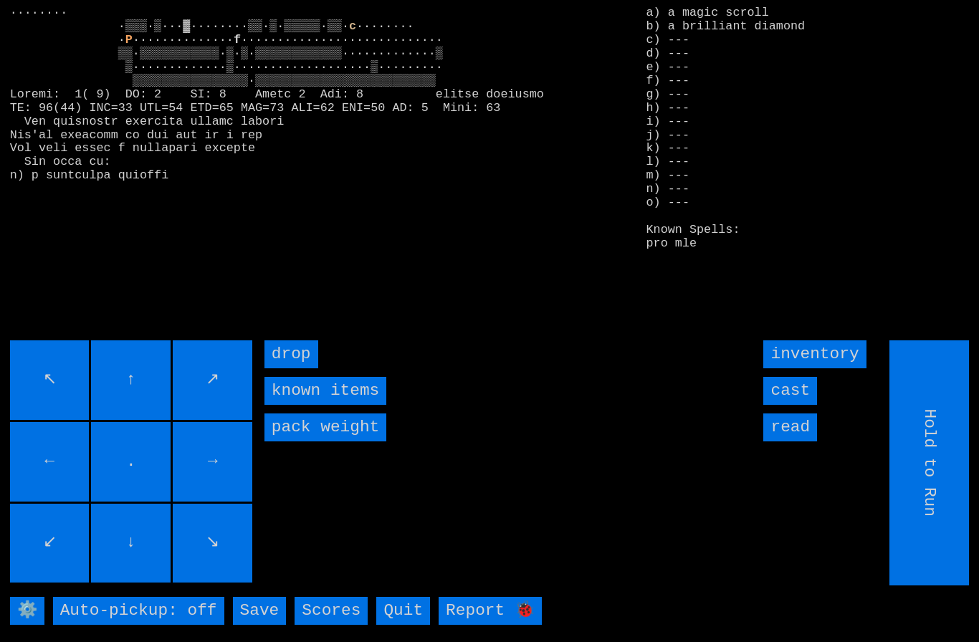
type input "Choose Direction"
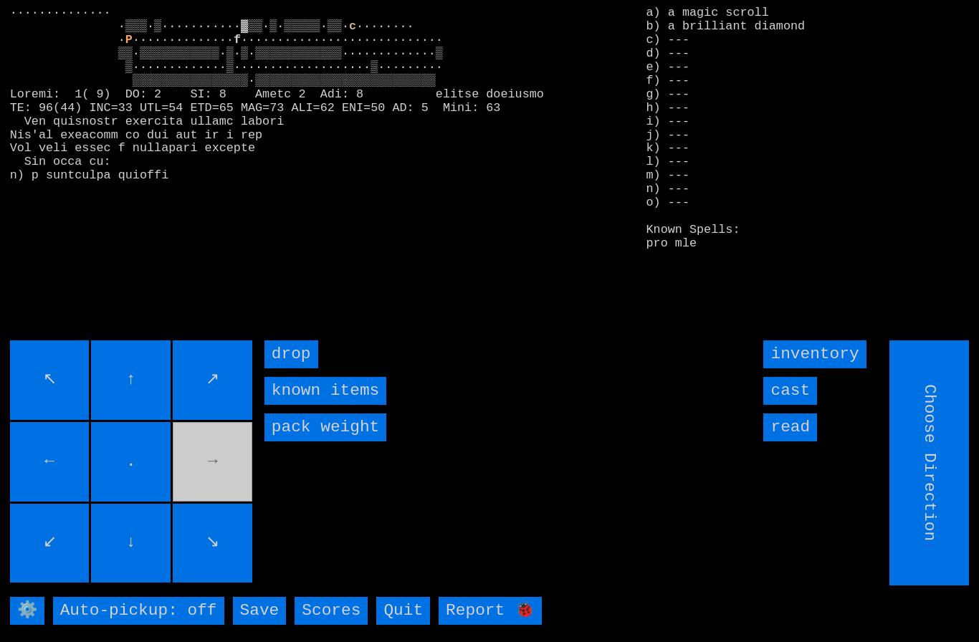
type input "Hold to Run"
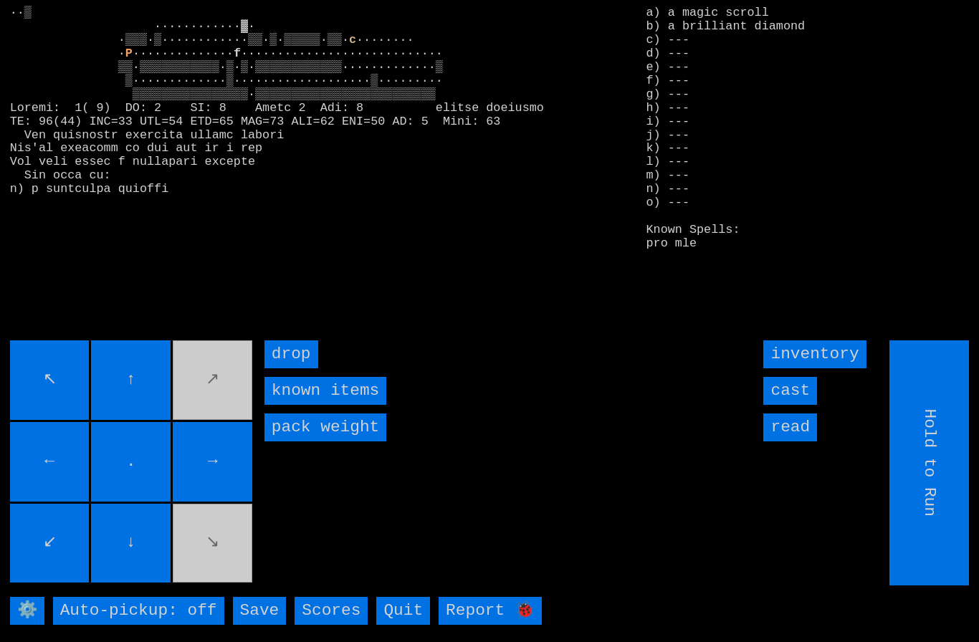
type input "Choose Direction"
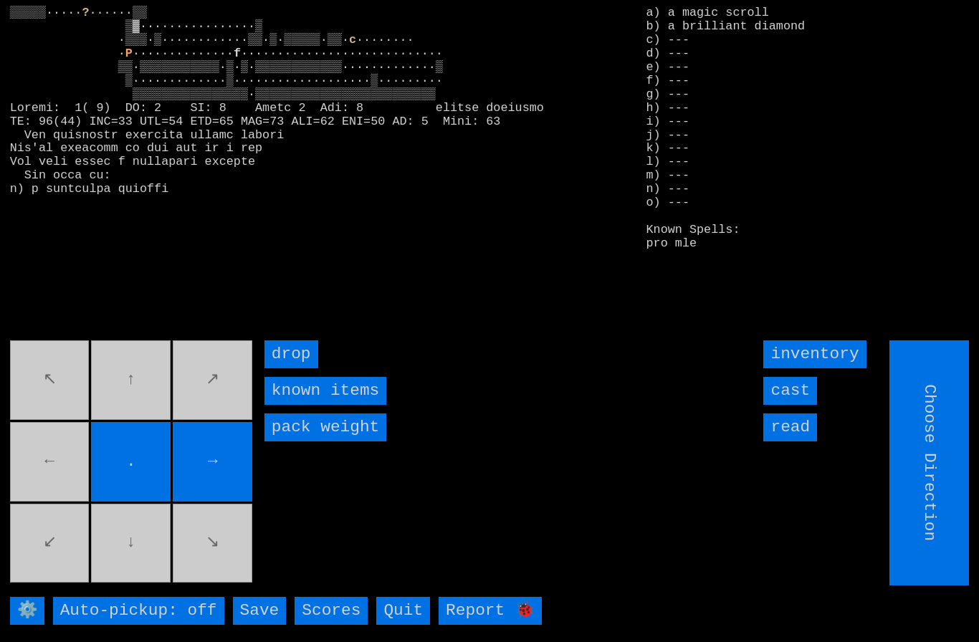
type input "Hold to Run"
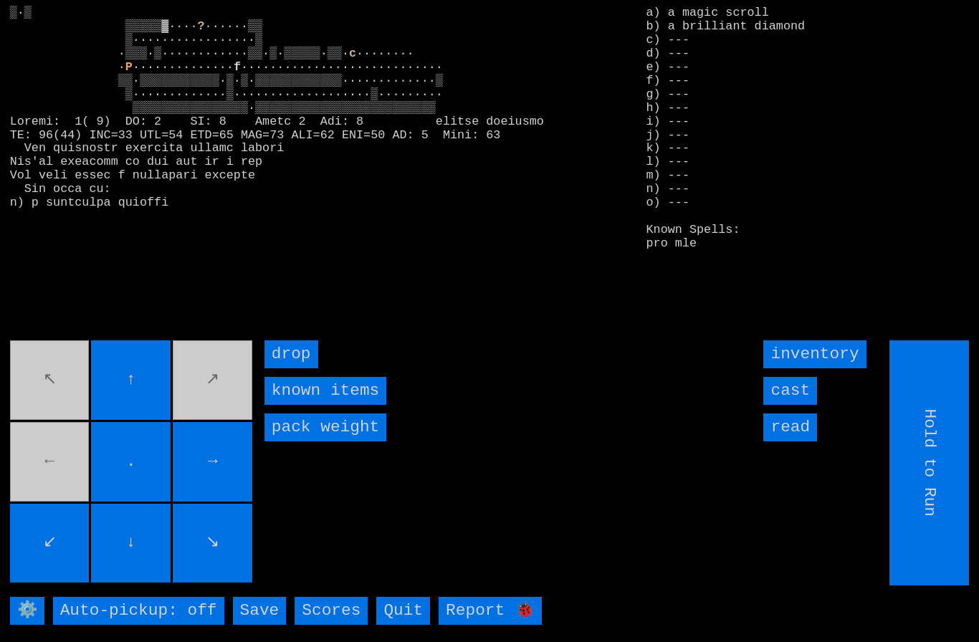
type input "Choose Direction"
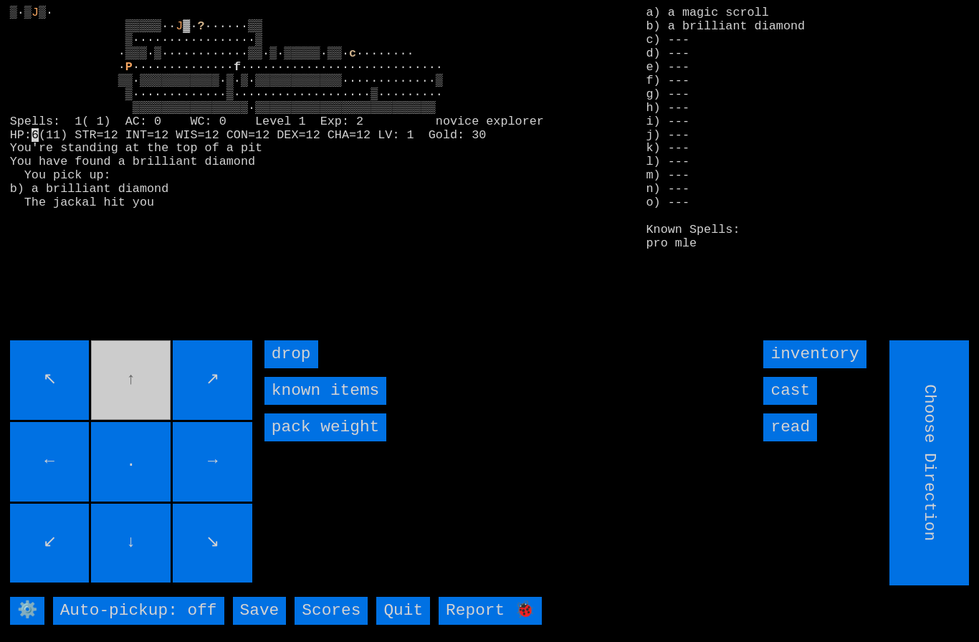
type input "Hold to Run"
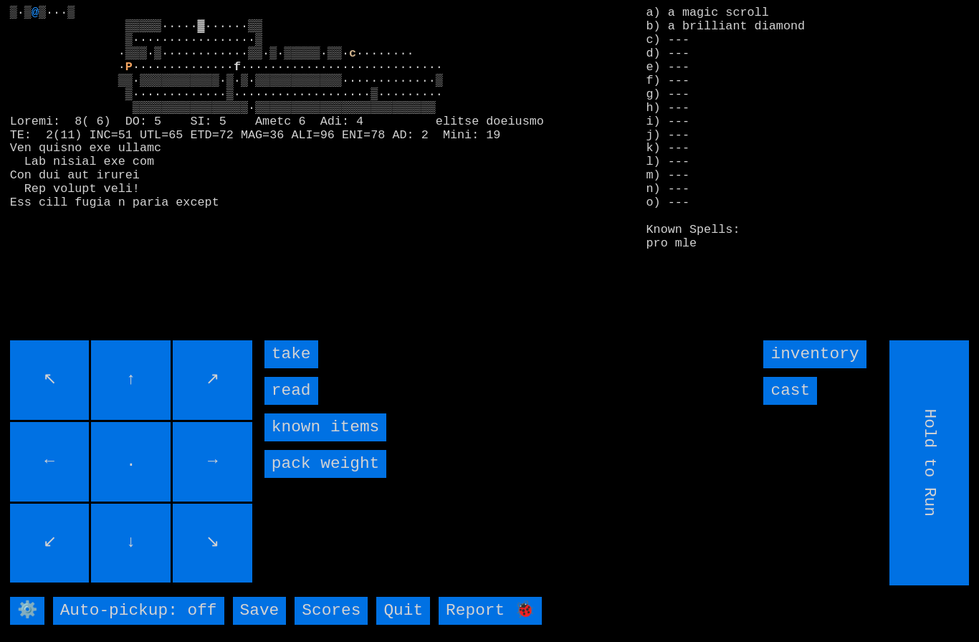
click at [290, 369] on input "take" at bounding box center [292, 355] width 54 height 28
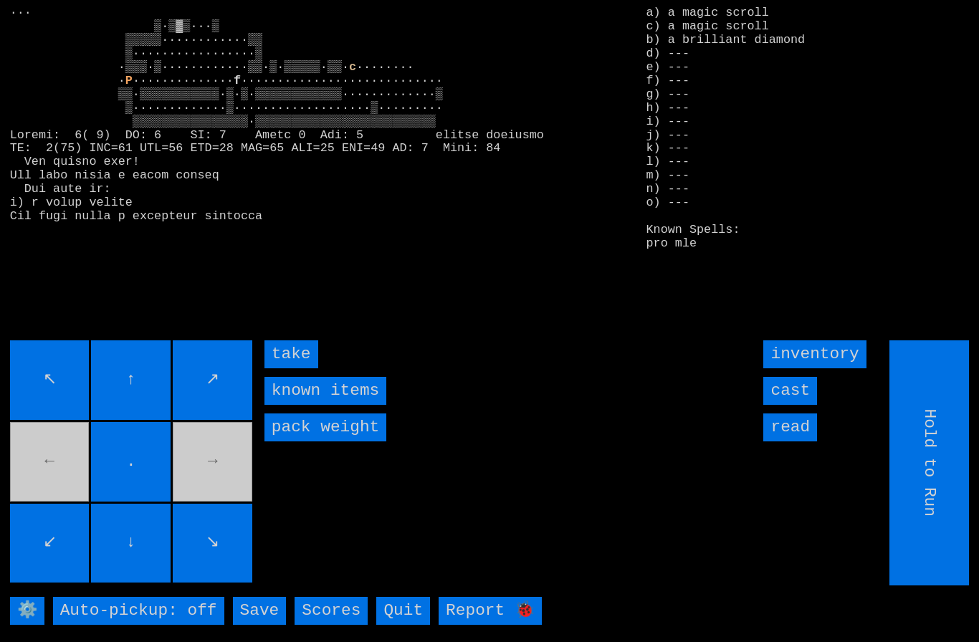
click at [292, 369] on input "take" at bounding box center [292, 355] width 54 height 28
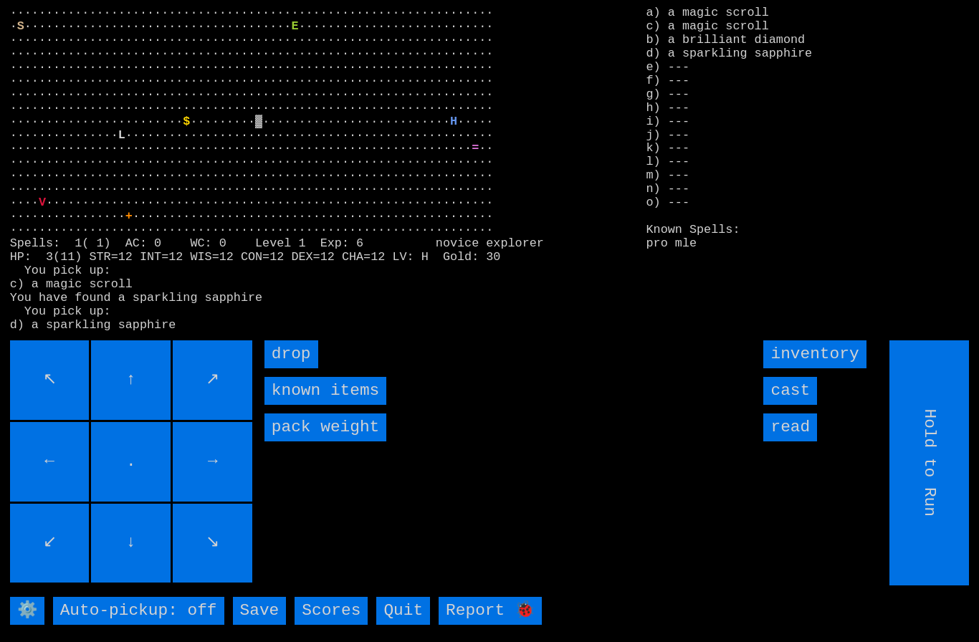
type input "Choose Direction"
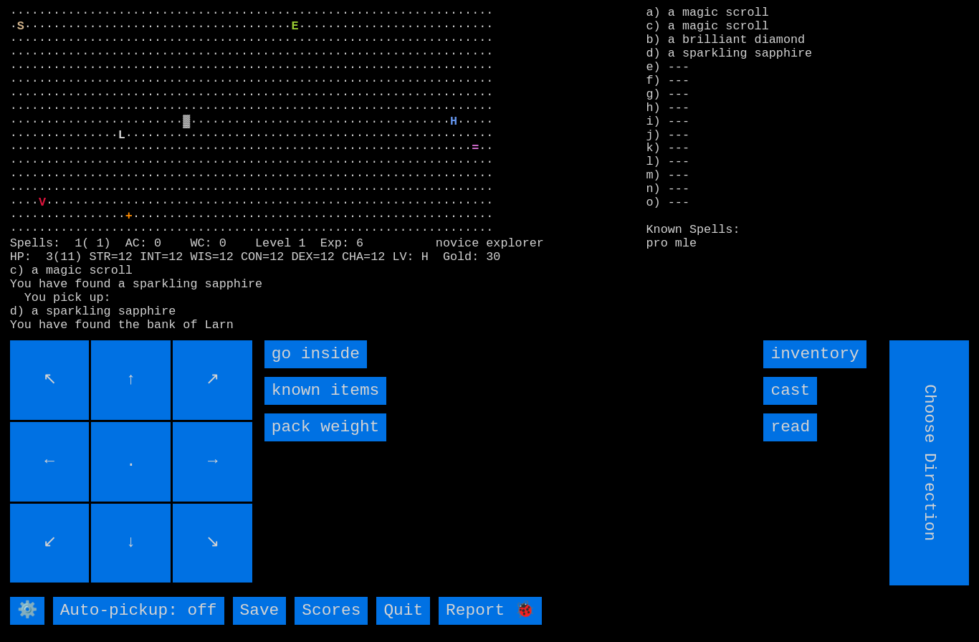
type input "Hold to Run"
click at [298, 369] on inside "go inside" at bounding box center [316, 355] width 103 height 28
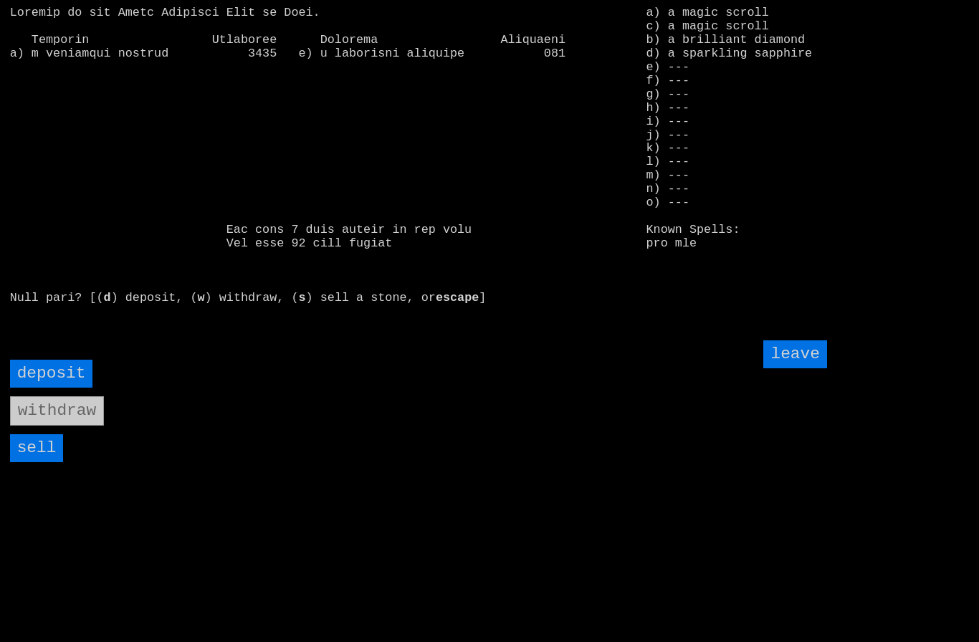
click at [35, 462] on input "sell" at bounding box center [37, 448] width 54 height 28
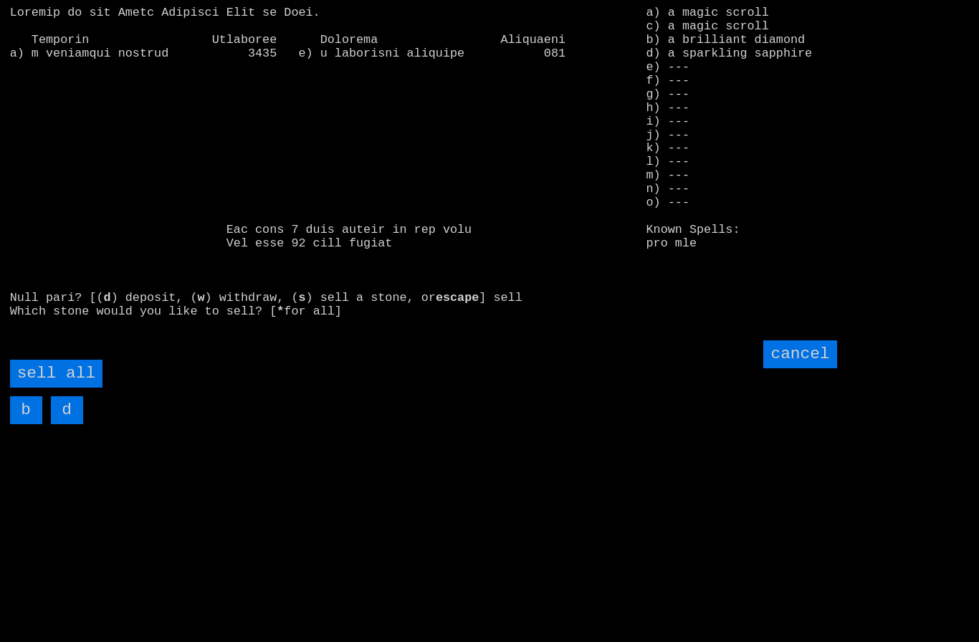
click at [73, 388] on all "sell all" at bounding box center [56, 374] width 92 height 28
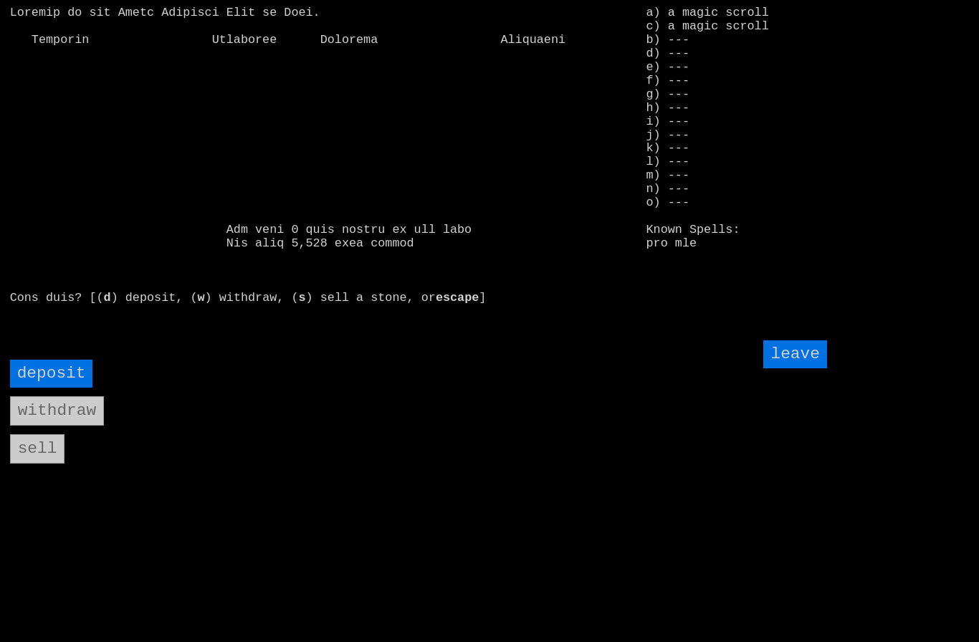
click at [812, 369] on input "leave" at bounding box center [795, 355] width 63 height 28
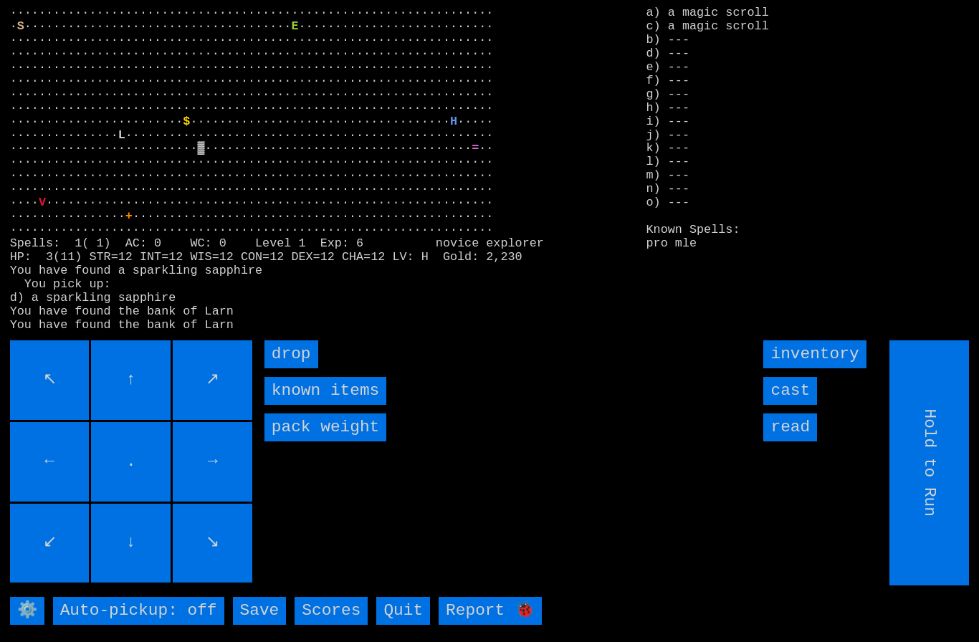
type input "Choose Direction"
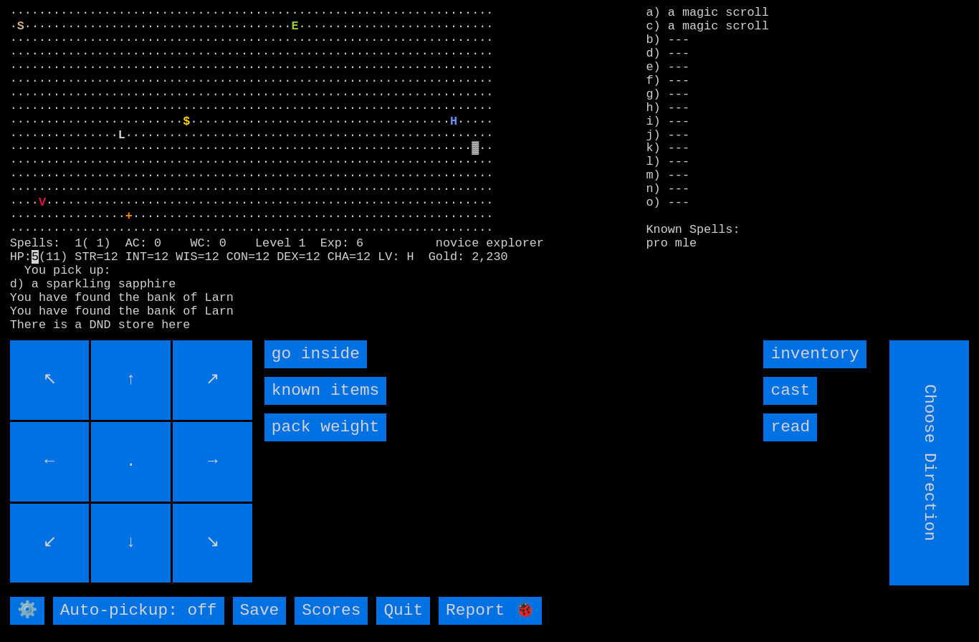
type input "Hold to Run"
click at [297, 369] on inside "go inside" at bounding box center [316, 355] width 103 height 28
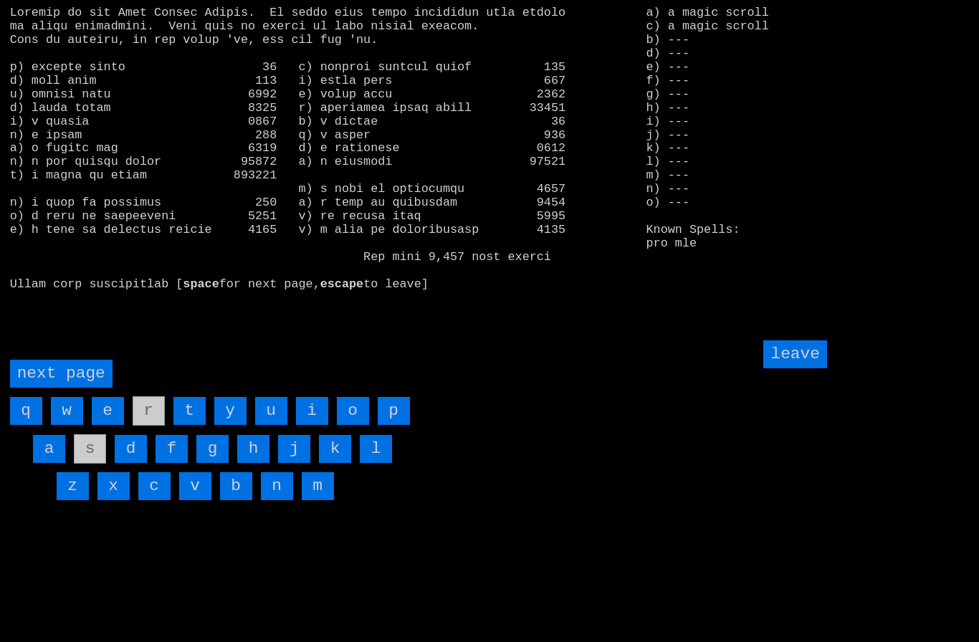
click at [62, 388] on page "next page" at bounding box center [61, 374] width 103 height 28
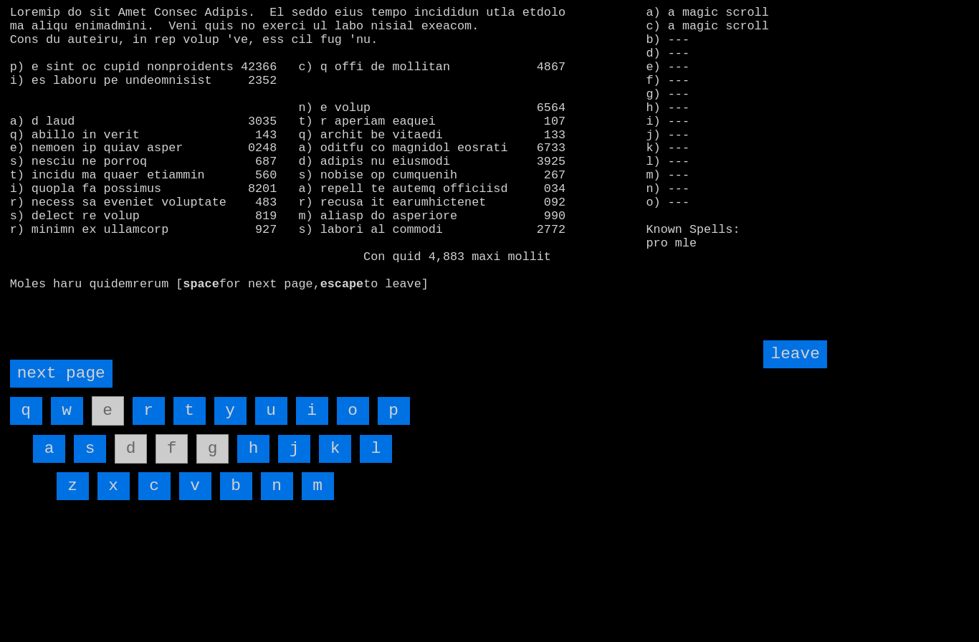
click at [311, 425] on input "i" at bounding box center [312, 411] width 32 height 28
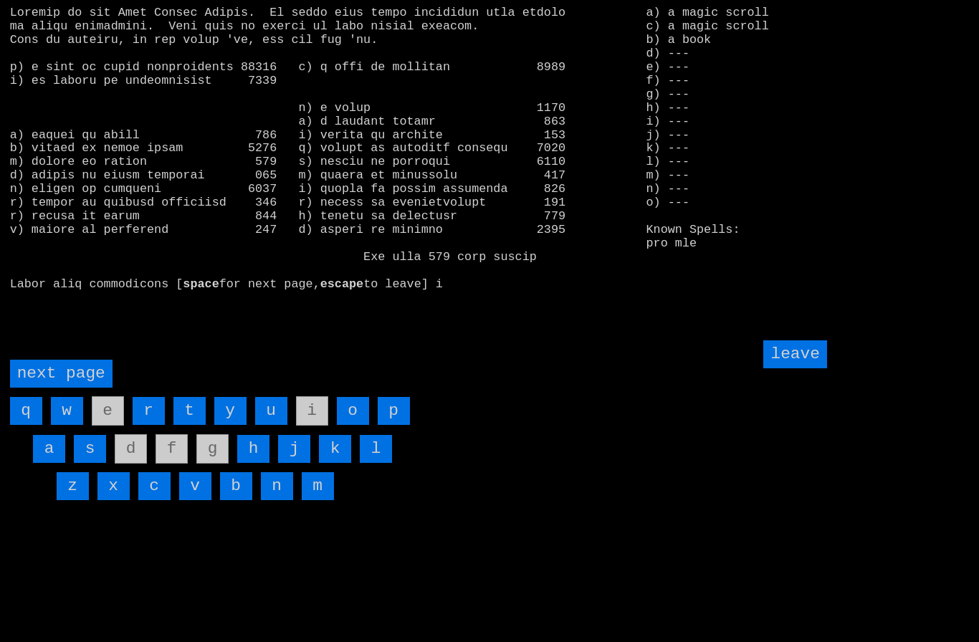
click at [796, 369] on input "leave" at bounding box center [795, 355] width 63 height 28
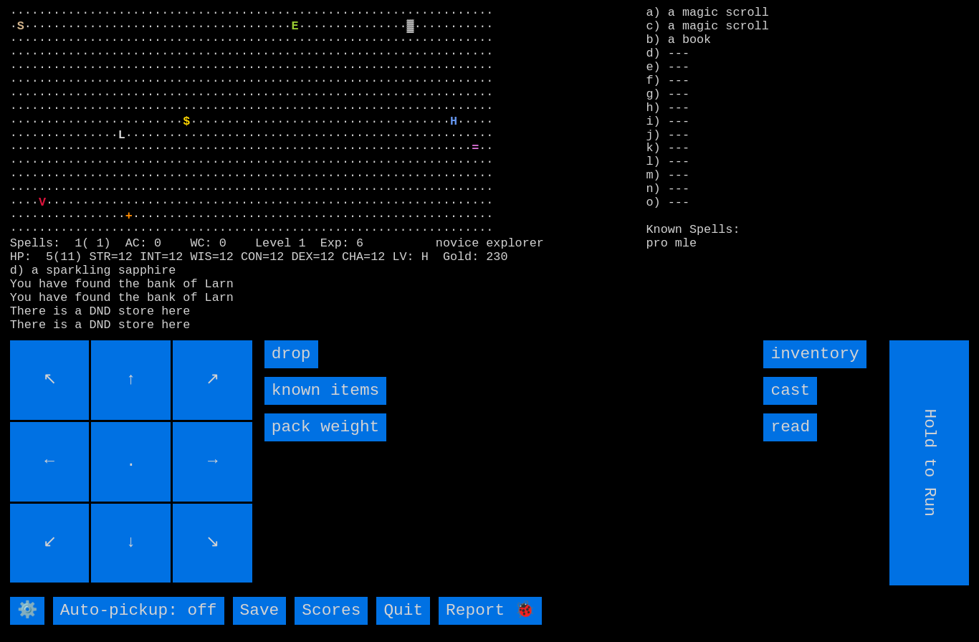
type input "Choose Direction"
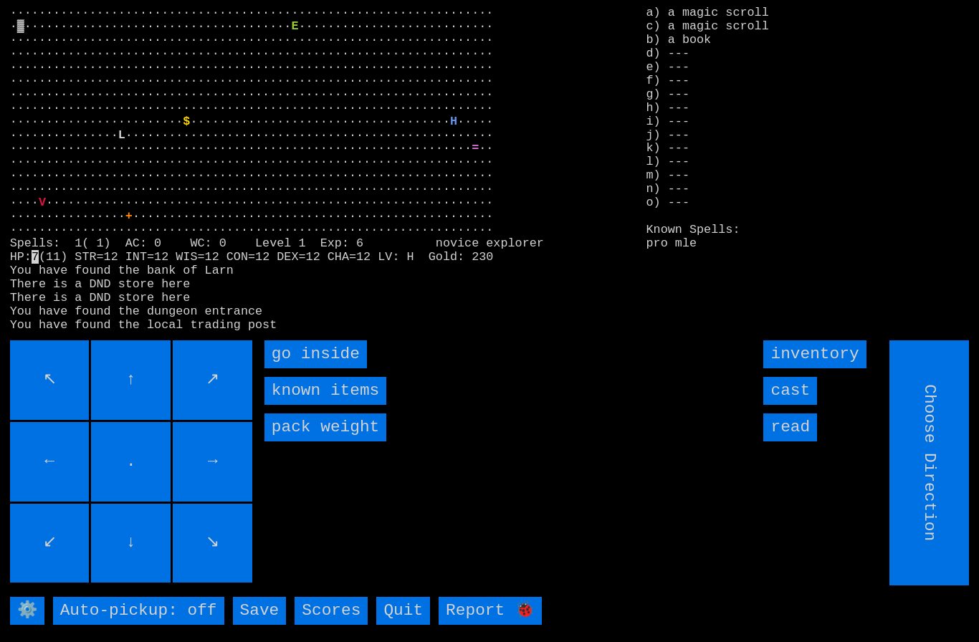
type input "Hold to Run"
click at [308, 369] on inside "go inside" at bounding box center [316, 355] width 103 height 28
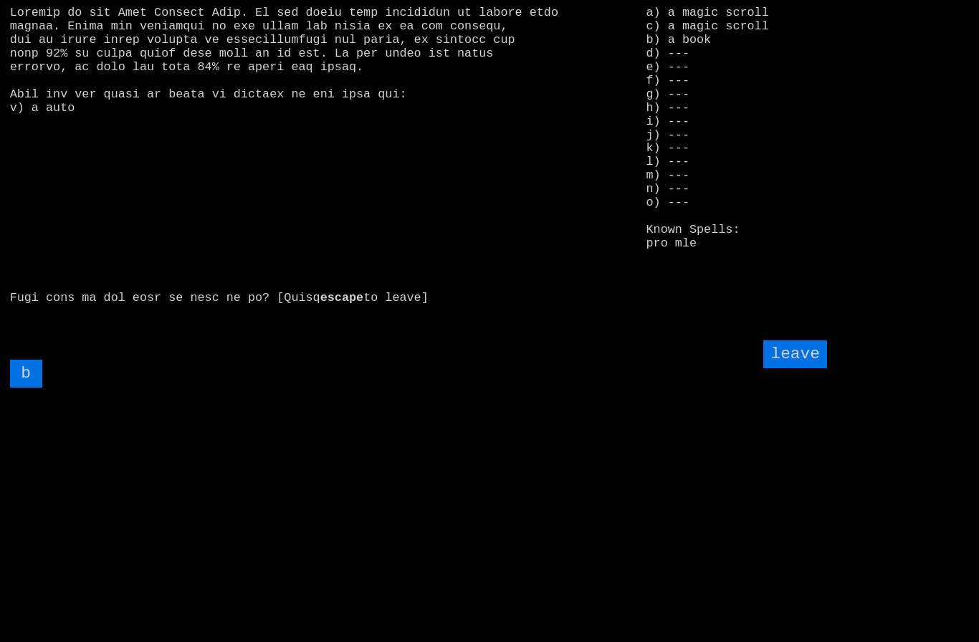
click at [24, 388] on input "b" at bounding box center [26, 374] width 32 height 28
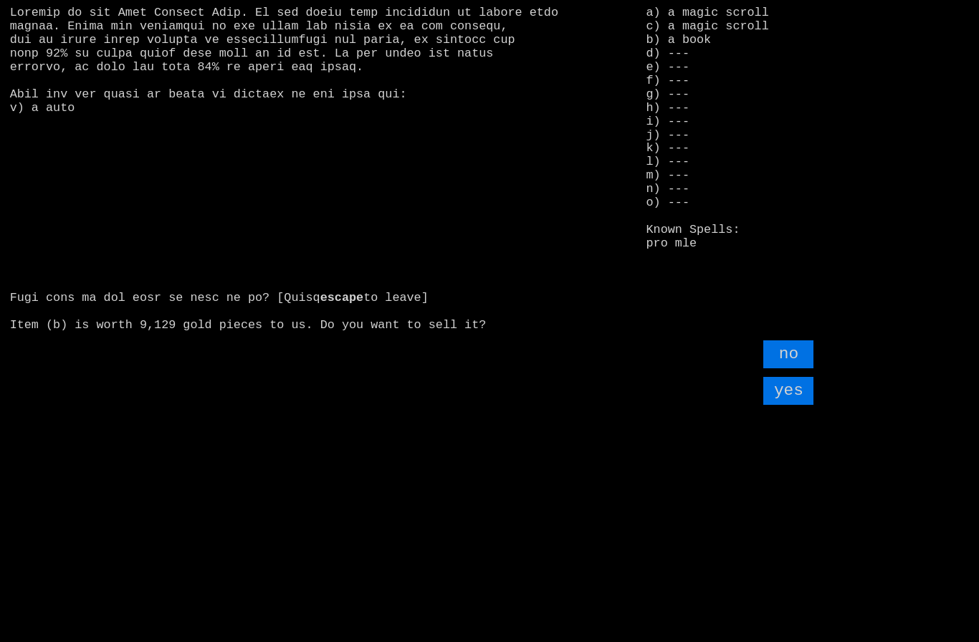
click at [794, 405] on input "yes" at bounding box center [789, 391] width 50 height 28
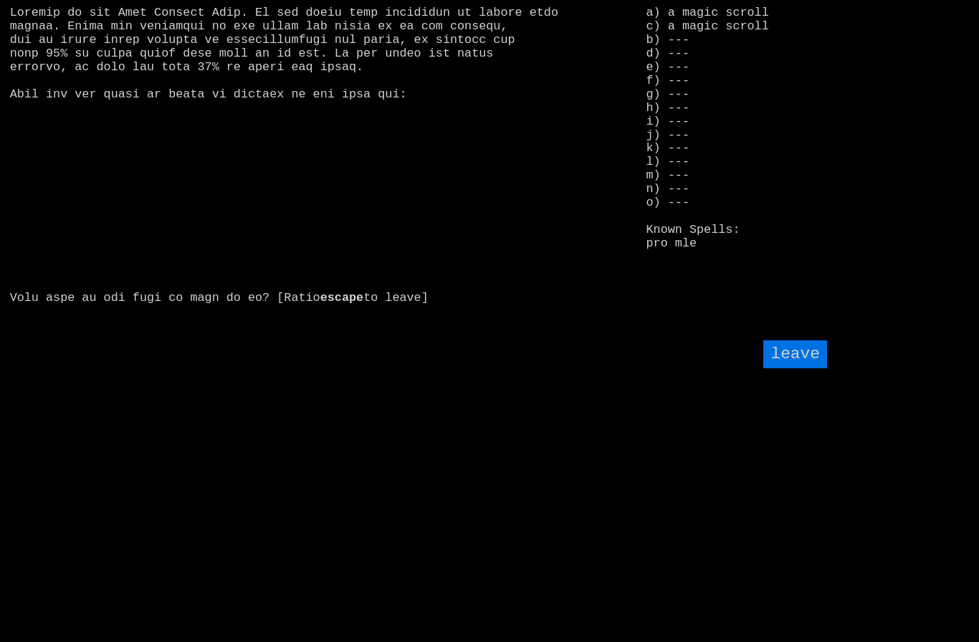
click at [803, 369] on input "leave" at bounding box center [795, 355] width 63 height 28
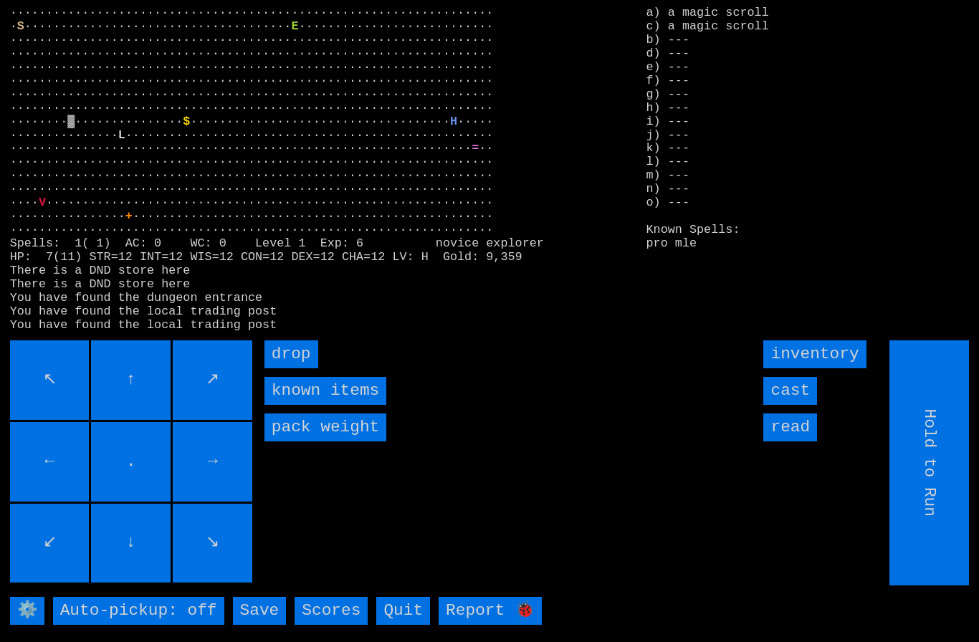
type input "Choose Direction"
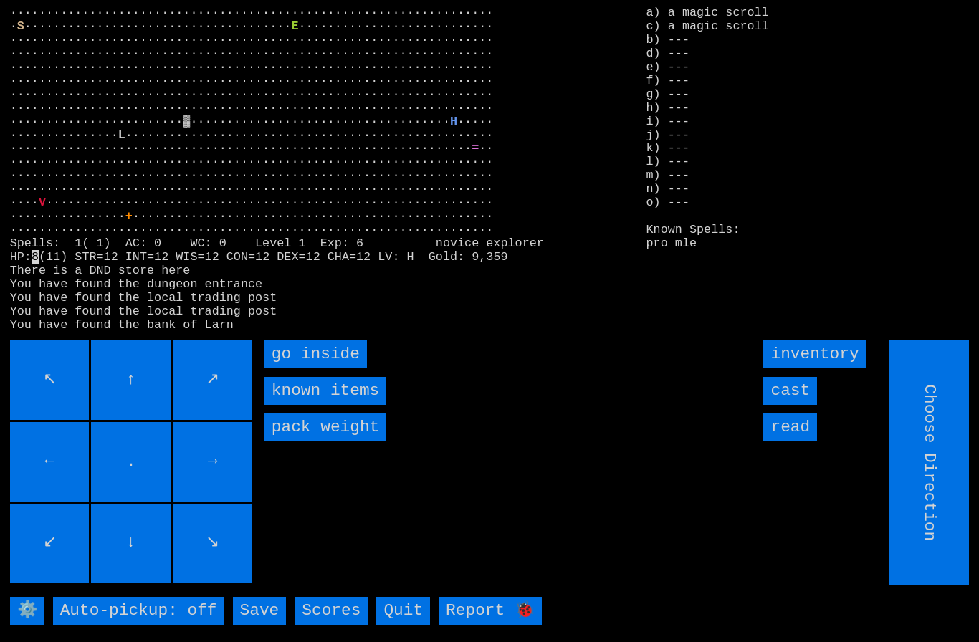
type input "Hold to Run"
type input "Choose Direction"
type input "Hold to Run"
click at [309, 369] on inside "go inside" at bounding box center [316, 355] width 103 height 28
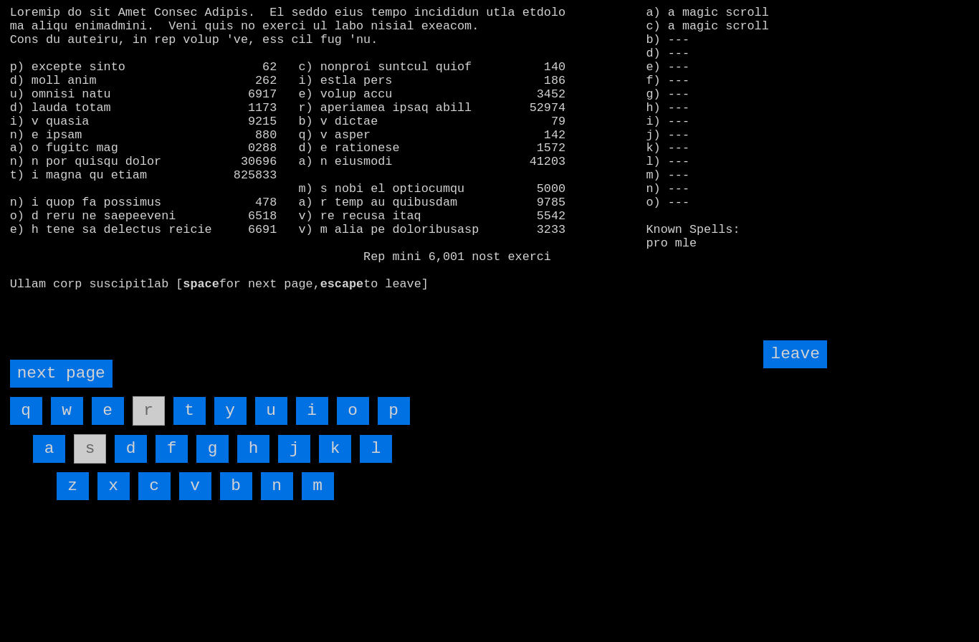
click at [57, 388] on page "next page" at bounding box center [61, 374] width 103 height 28
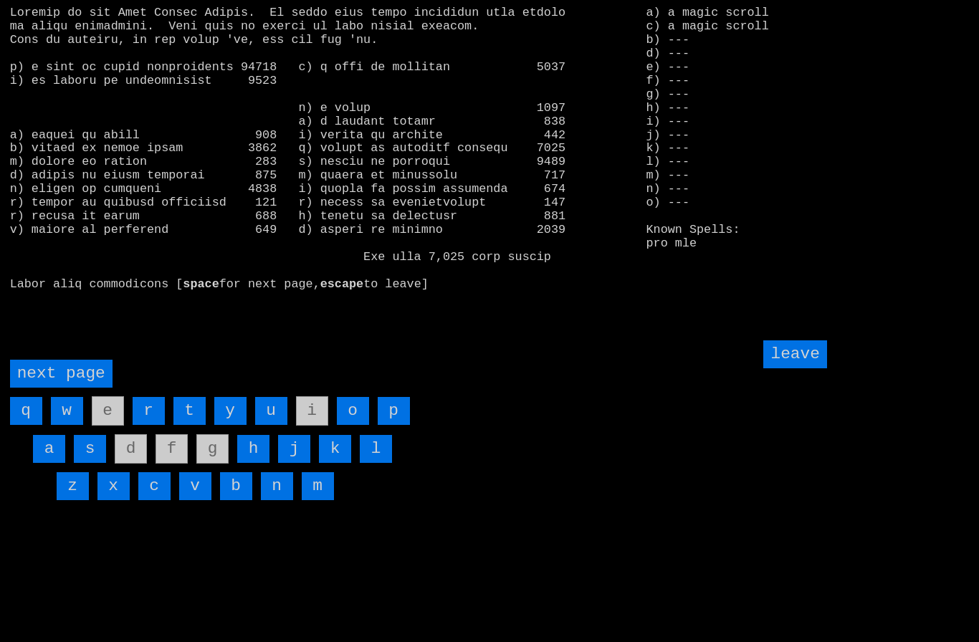
click at [262, 463] on input "h" at bounding box center [253, 449] width 32 height 28
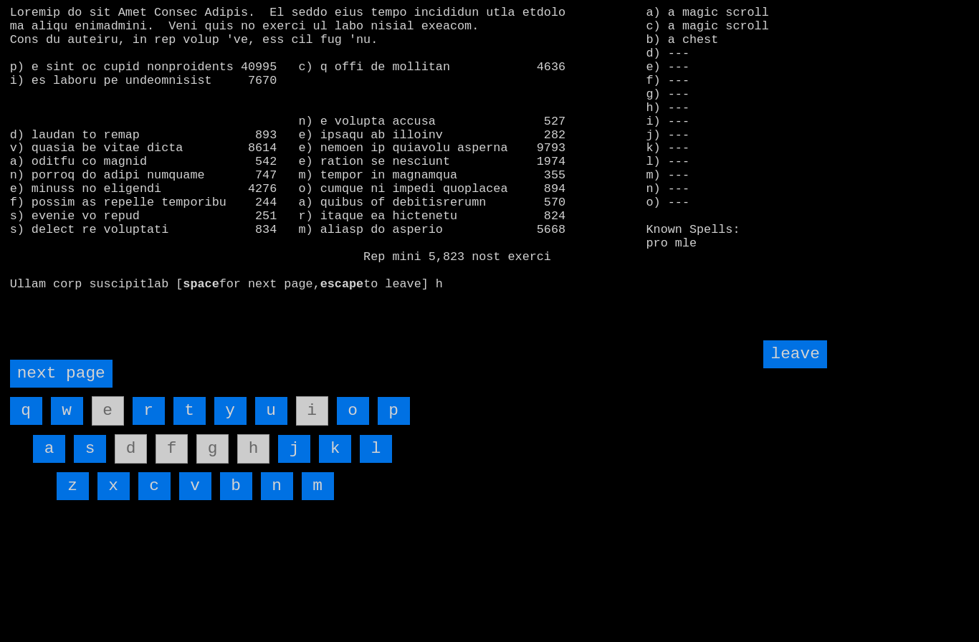
click at [807, 369] on input "leave" at bounding box center [795, 355] width 63 height 28
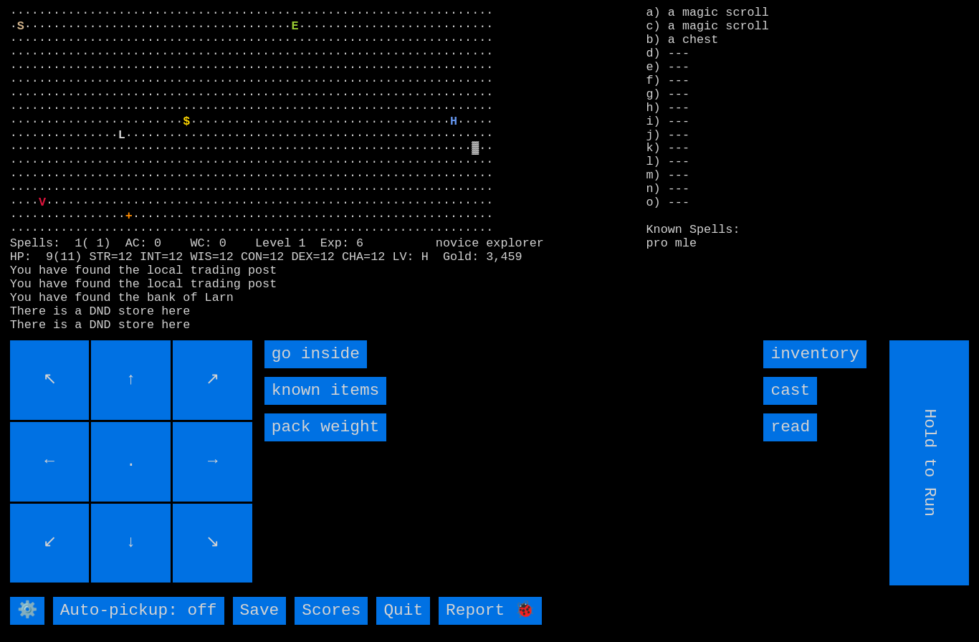
type input "Choose Direction"
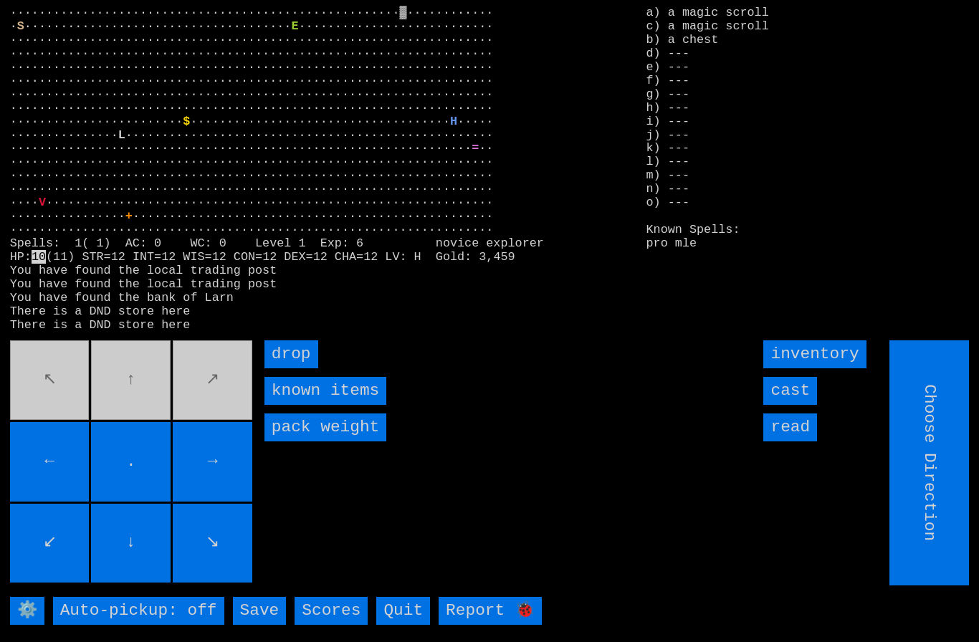
type input "Hold to Run"
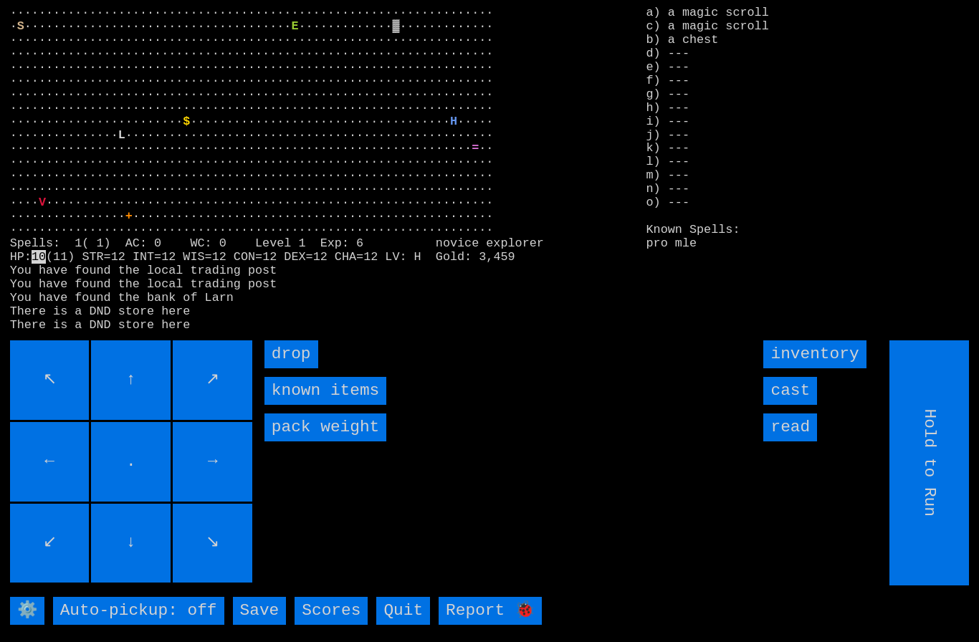
type input "Choose Direction"
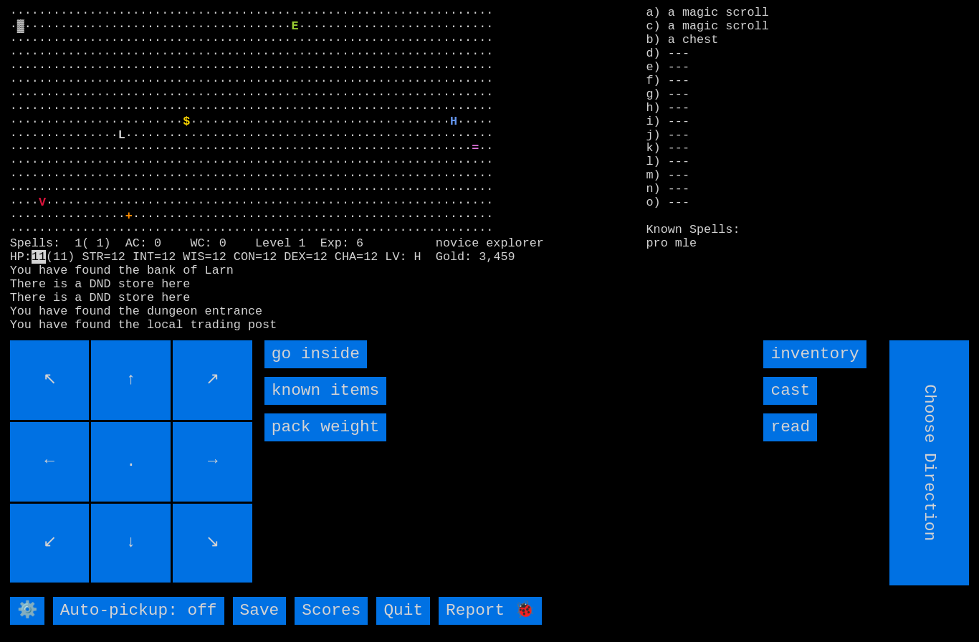
type input "Hold to Run"
click at [314, 369] on inside "go inside" at bounding box center [316, 355] width 103 height 28
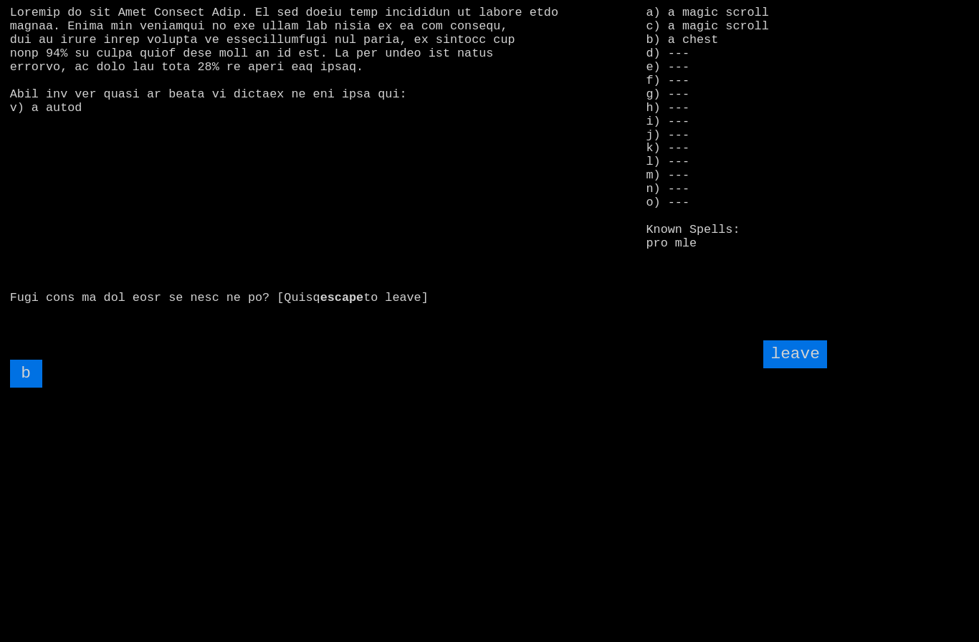
click at [22, 388] on input "b" at bounding box center [26, 374] width 32 height 28
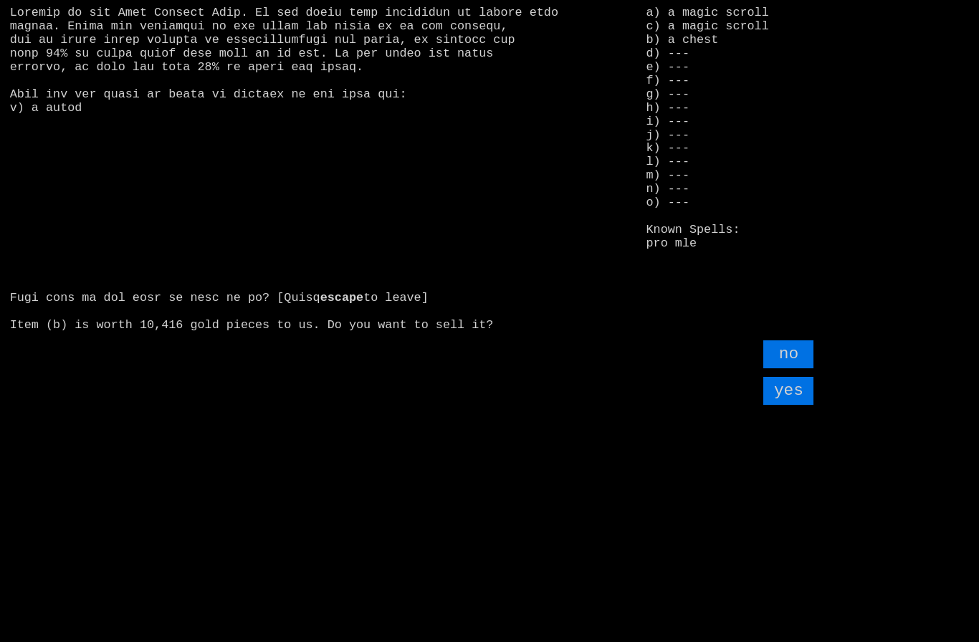
click at [794, 405] on input "yes" at bounding box center [789, 391] width 50 height 28
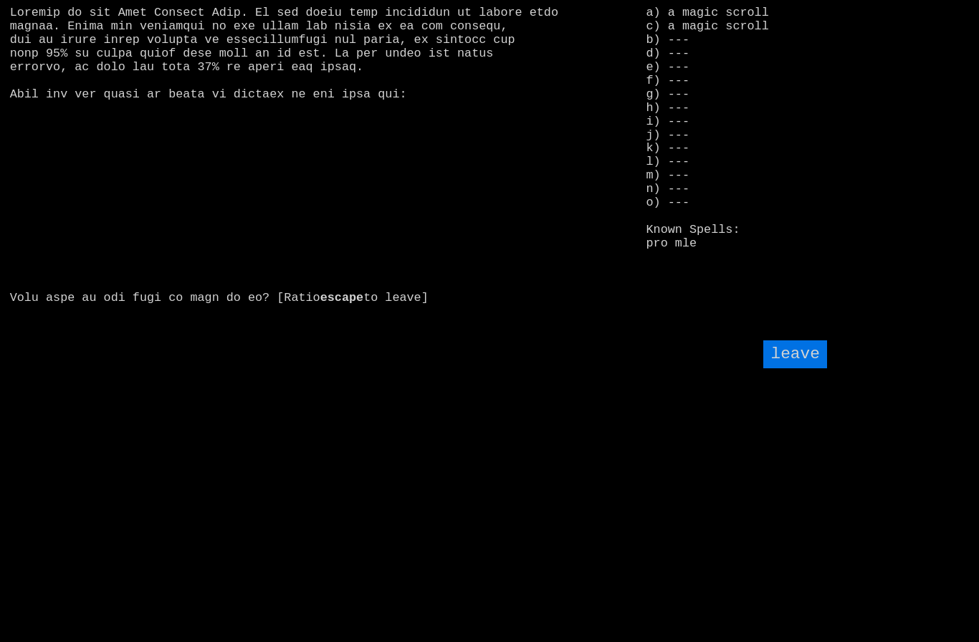
click at [812, 369] on input "leave" at bounding box center [795, 355] width 63 height 28
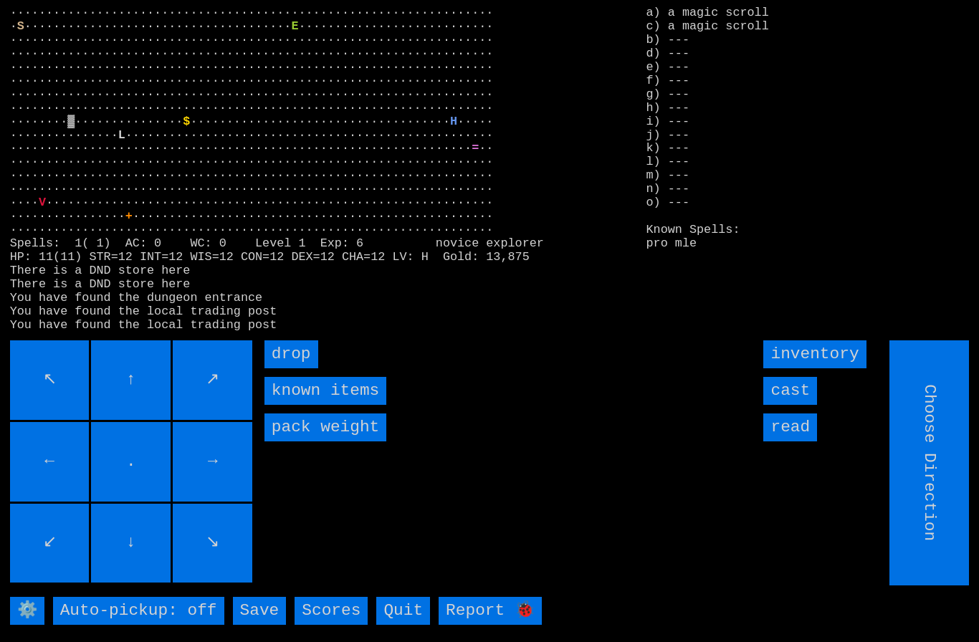
type input "Hold to Run"
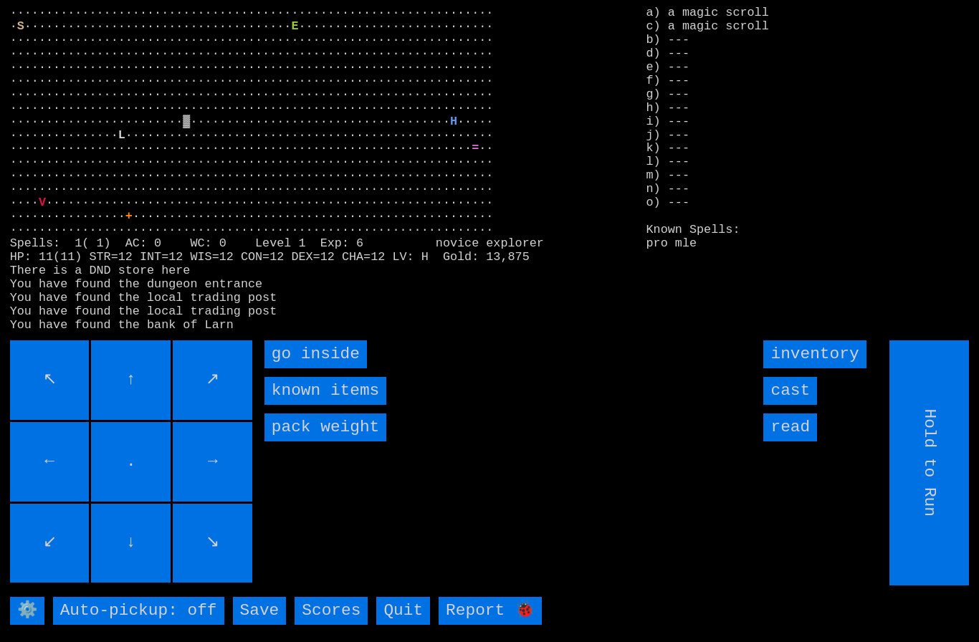
click at [305, 369] on inside "go inside" at bounding box center [316, 355] width 103 height 28
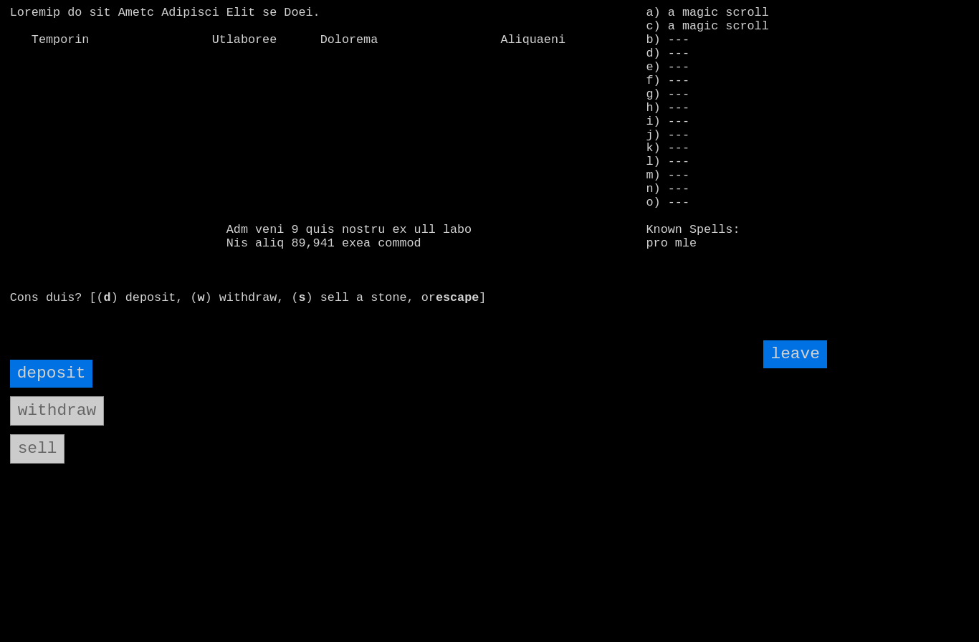
click at [54, 388] on input "deposit" at bounding box center [51, 374] width 83 height 28
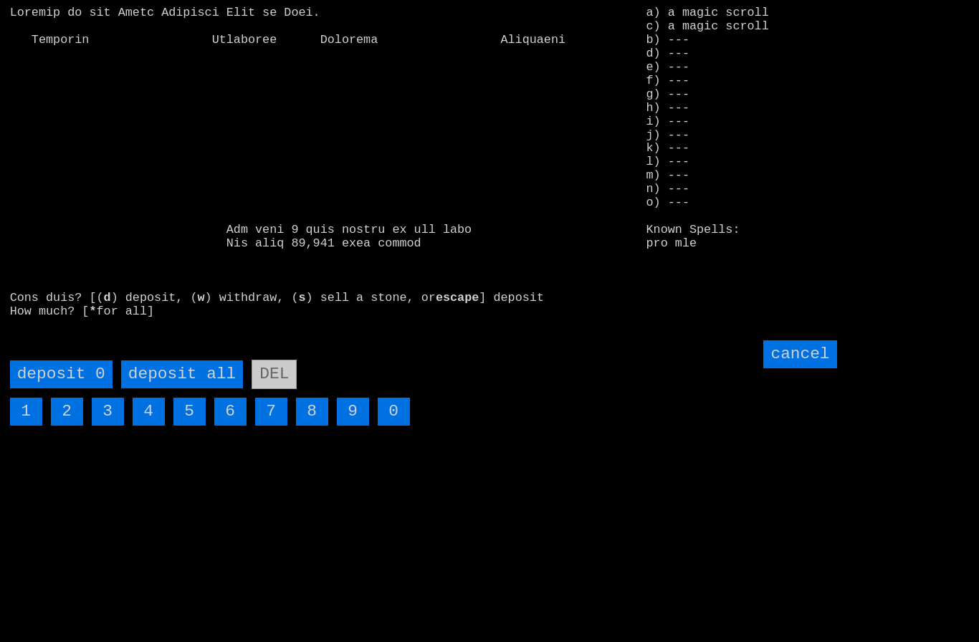
click at [181, 389] on all "deposit all" at bounding box center [182, 375] width 122 height 28
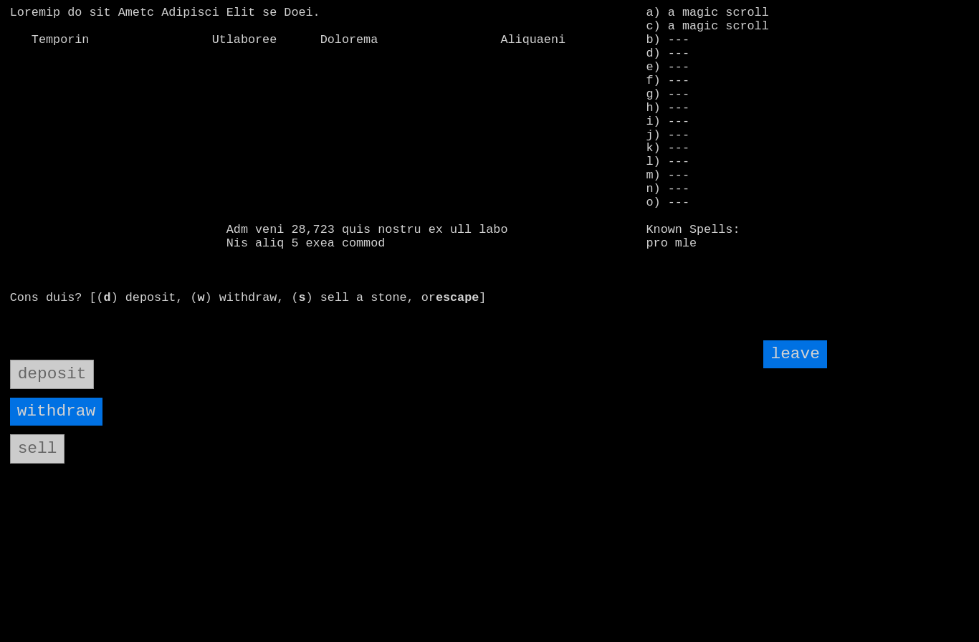
click at [807, 369] on input "leave" at bounding box center [795, 355] width 63 height 28
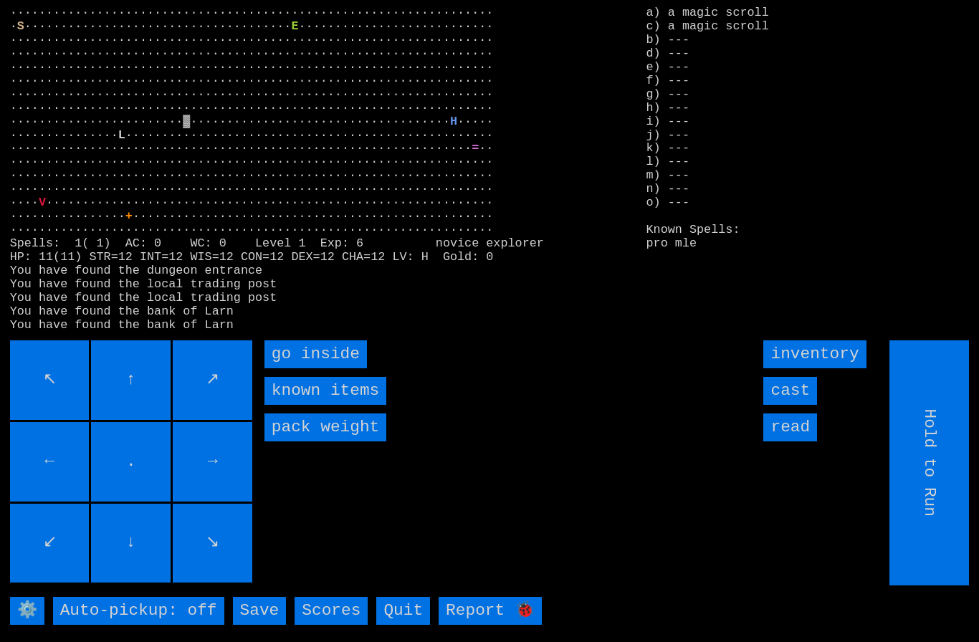
type input "Choose Direction"
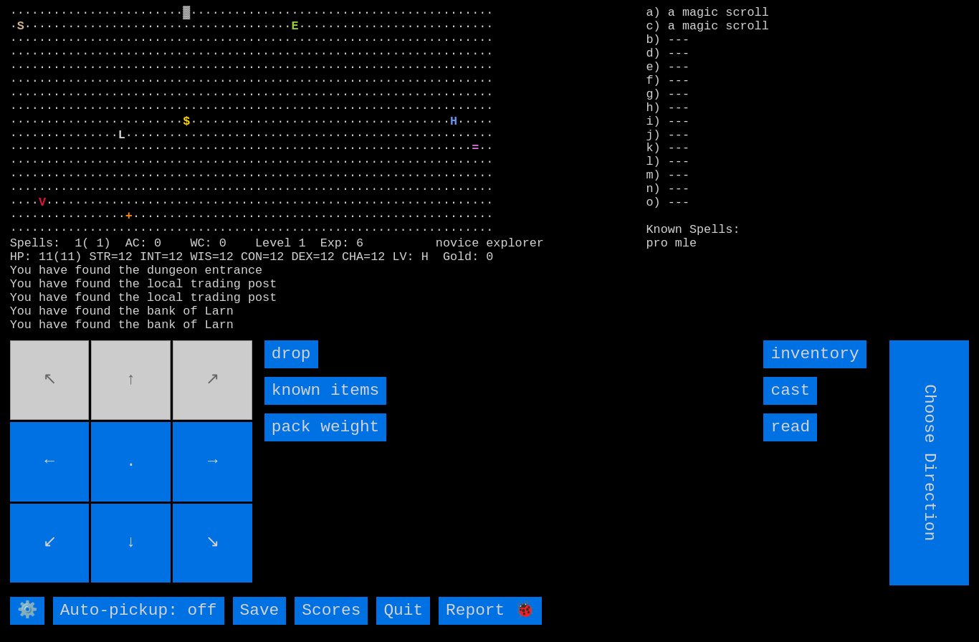
type input "Hold to Run"
click at [286, 369] on input "drop" at bounding box center [292, 355] width 54 height 28
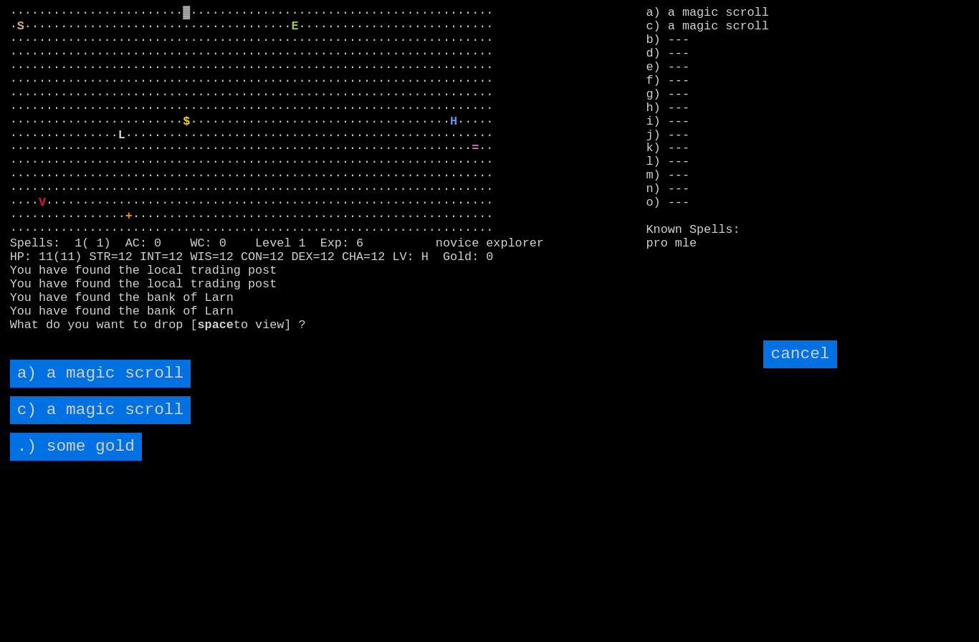
click at [72, 388] on scroll "a) a magic scroll" at bounding box center [100, 374] width 181 height 28
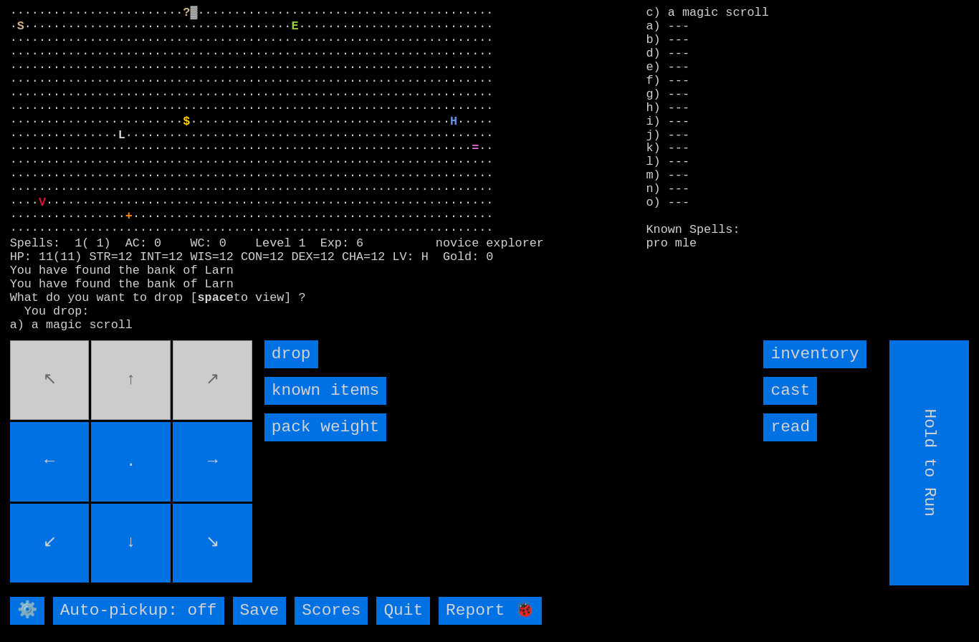
click at [291, 369] on input "drop" at bounding box center [292, 355] width 54 height 28
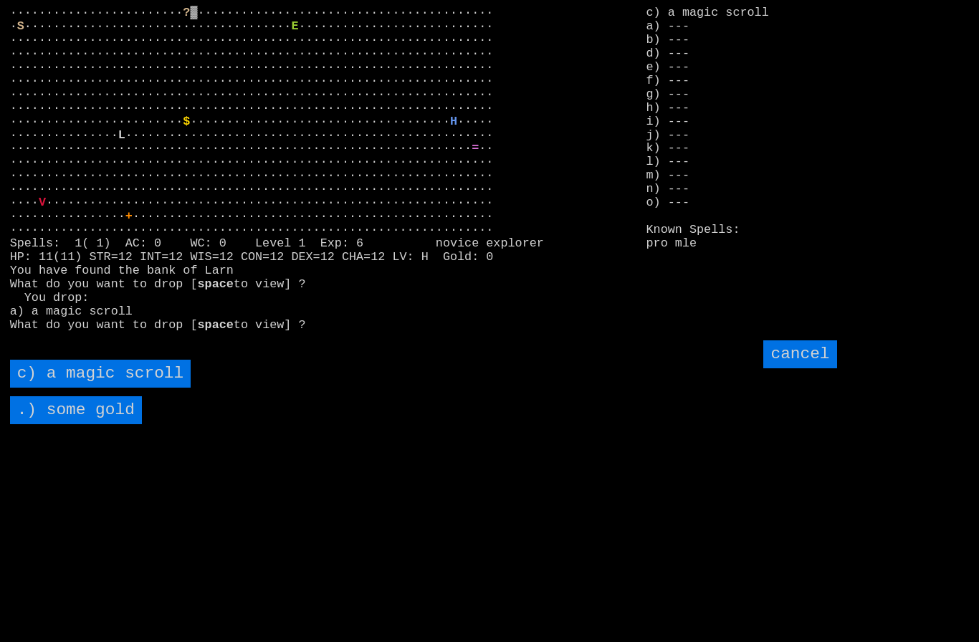
click at [90, 388] on scroll "c) a magic scroll" at bounding box center [100, 374] width 181 height 28
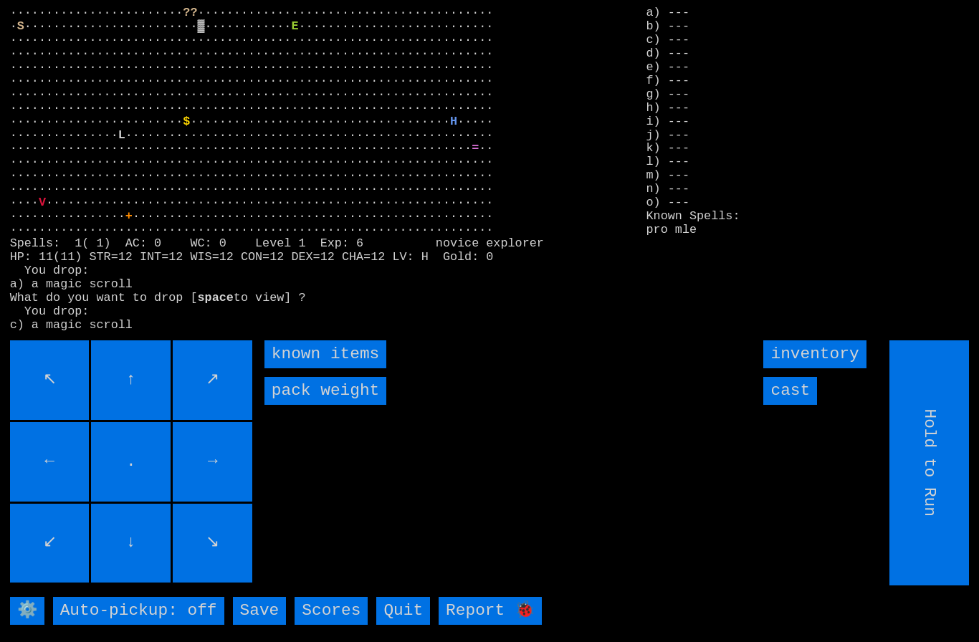
type input "Choose Direction"
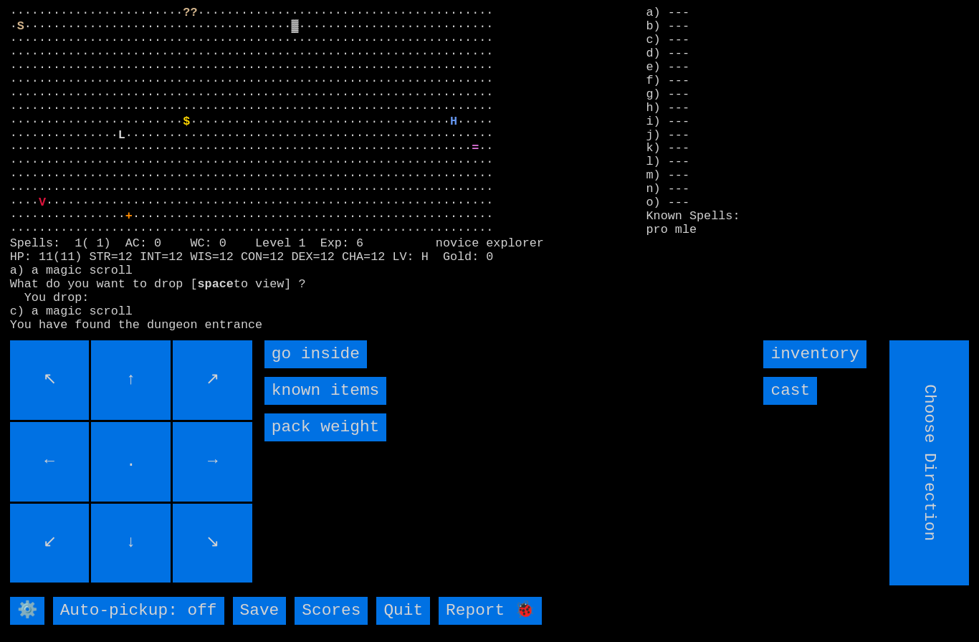
type input "Hold to Run"
click at [299, 369] on inside "go inside" at bounding box center [316, 355] width 103 height 28
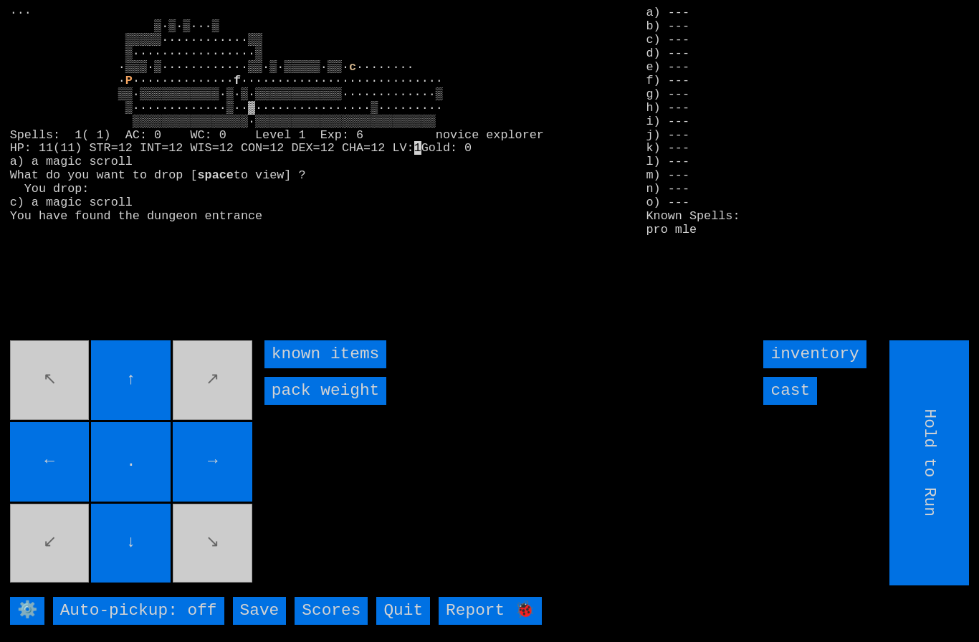
type input "Choose Direction"
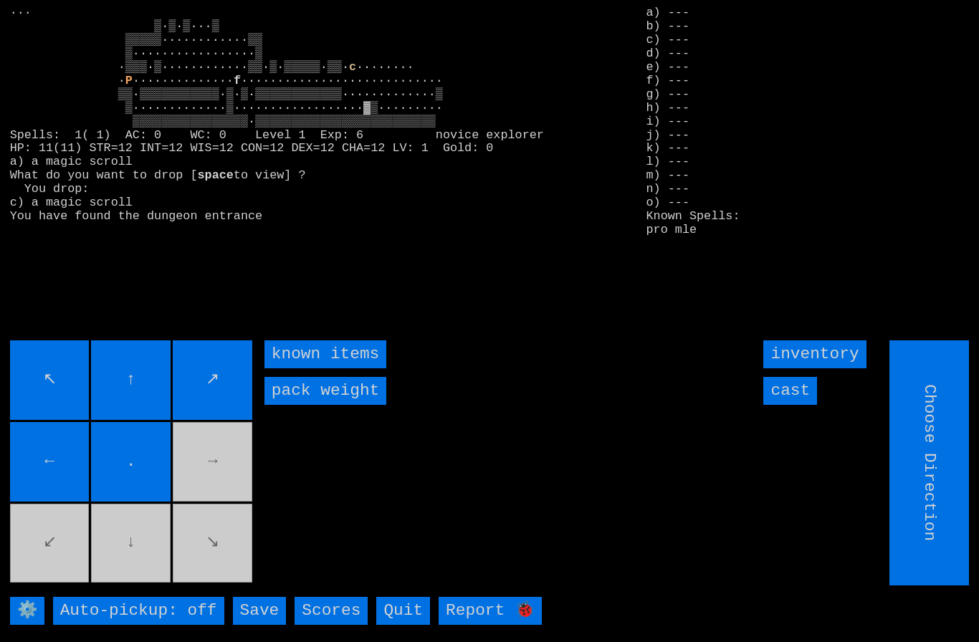
type input "Hold to Run"
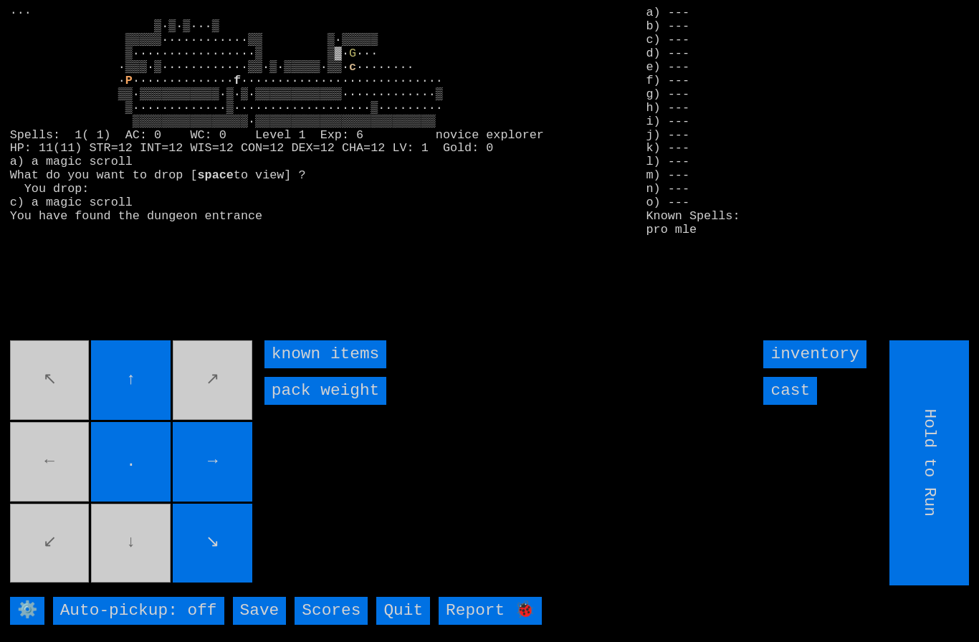
click at [800, 405] on input "cast" at bounding box center [791, 391] width 54 height 28
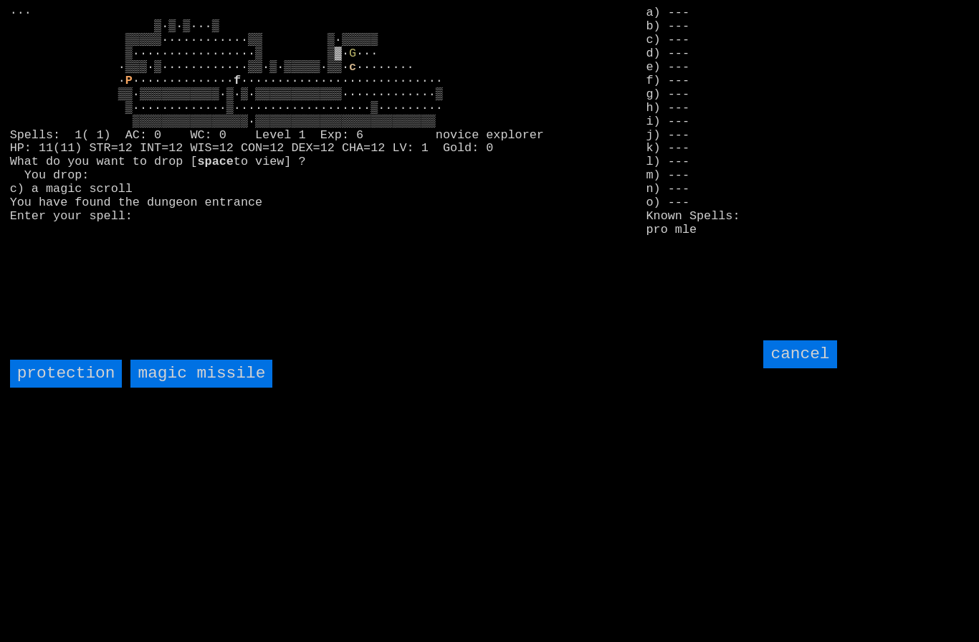
click at [192, 388] on missile "magic missile" at bounding box center [201, 374] width 142 height 28
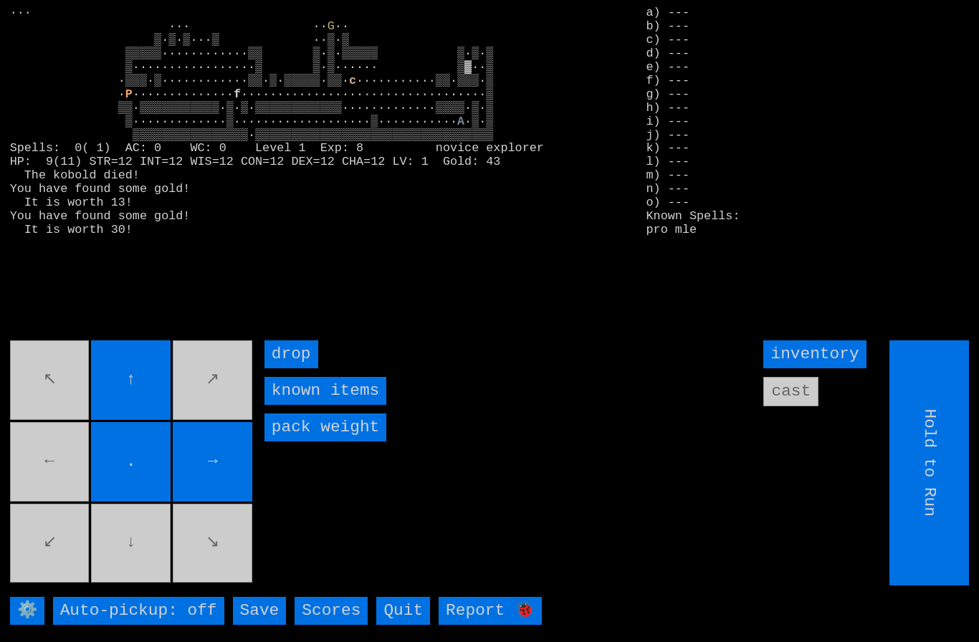
click at [71, 476] on movebuttons "↖ ↑ ↗ ← . → ↙ ↓ ↘" at bounding box center [132, 463] width 245 height 245
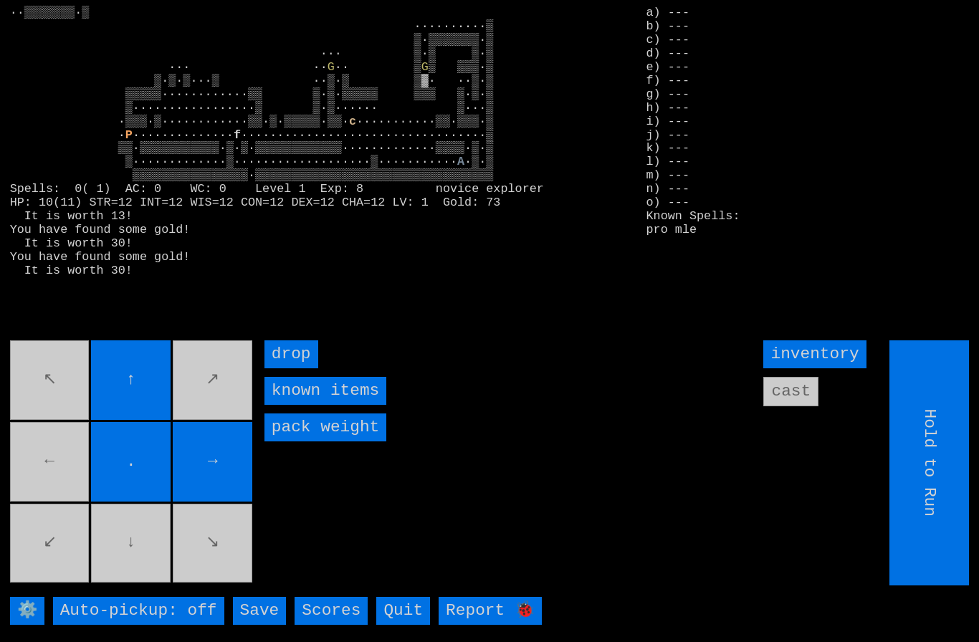
click at [134, 562] on movebuttons "↖ ↑ ↗ ← . → ↙ ↓ ↘" at bounding box center [132, 463] width 245 height 245
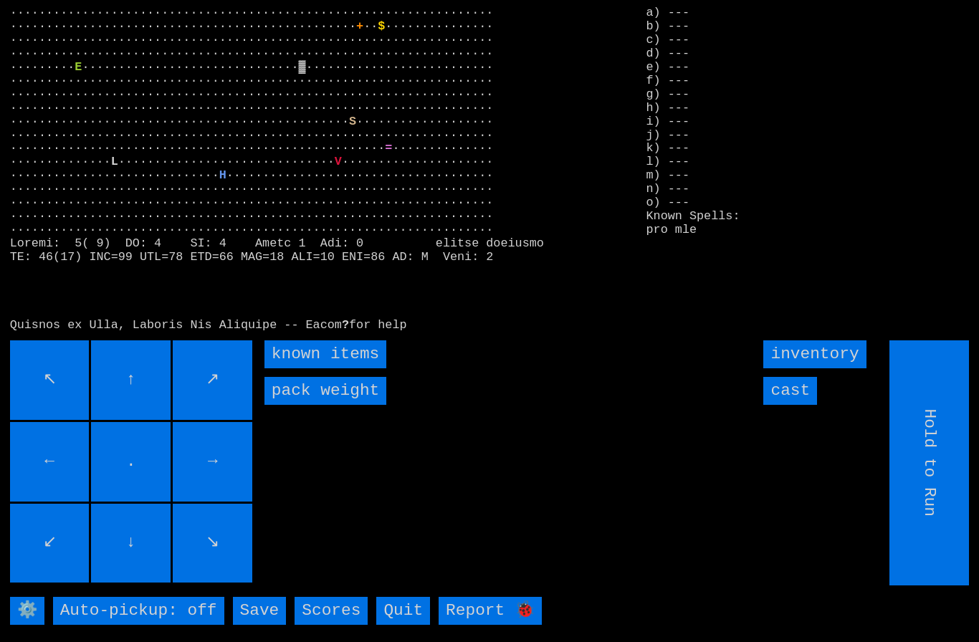
type input "Choose Direction"
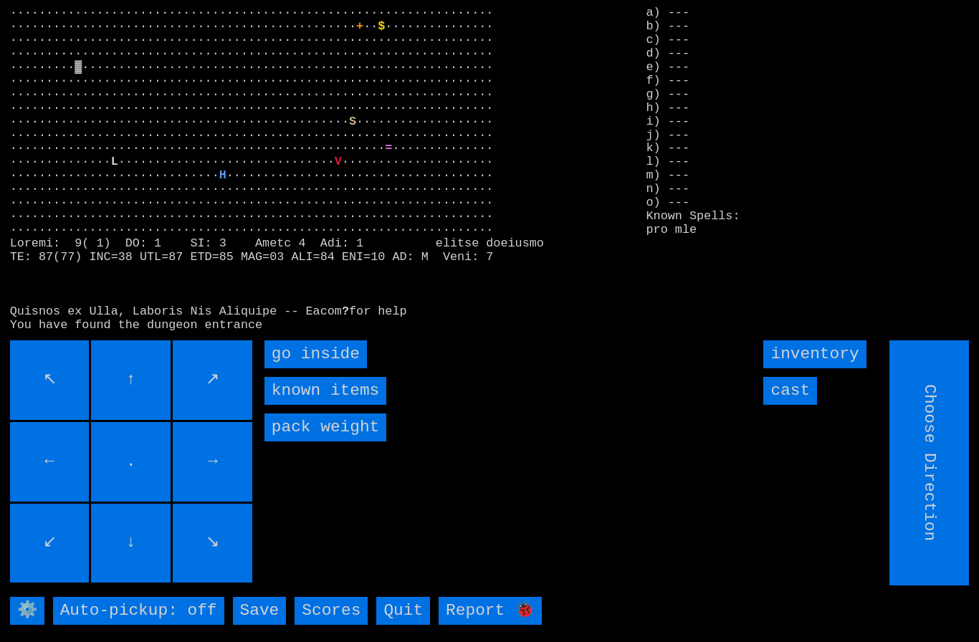
type input "Hold to Run"
click at [298, 369] on inside "go inside" at bounding box center [316, 355] width 103 height 28
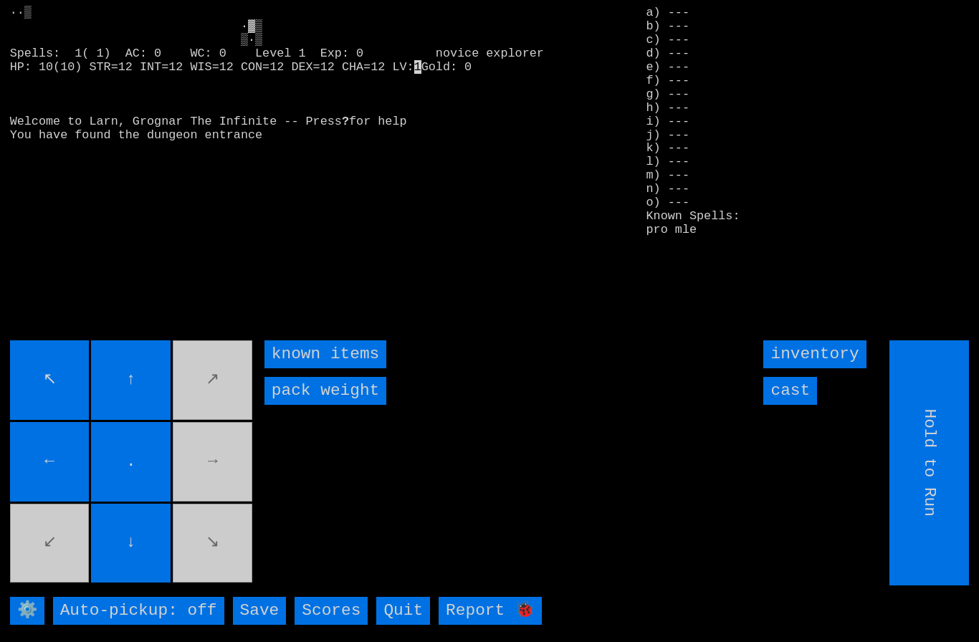
type input "Choose Direction"
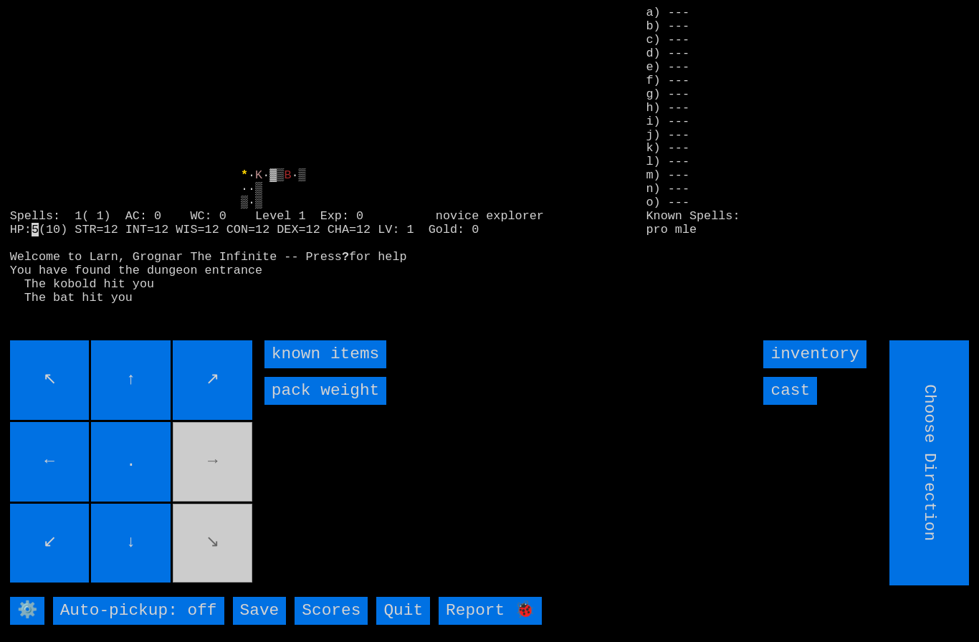
type input "Hold to Run"
click at [803, 405] on input "cast" at bounding box center [791, 391] width 54 height 28
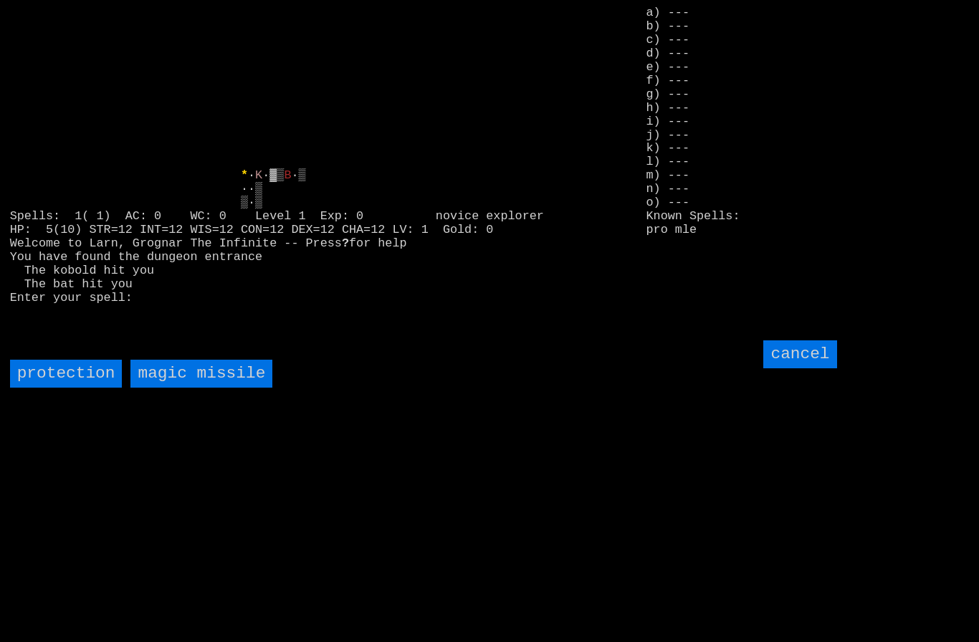
click at [200, 388] on missile "magic missile" at bounding box center [201, 374] width 142 height 28
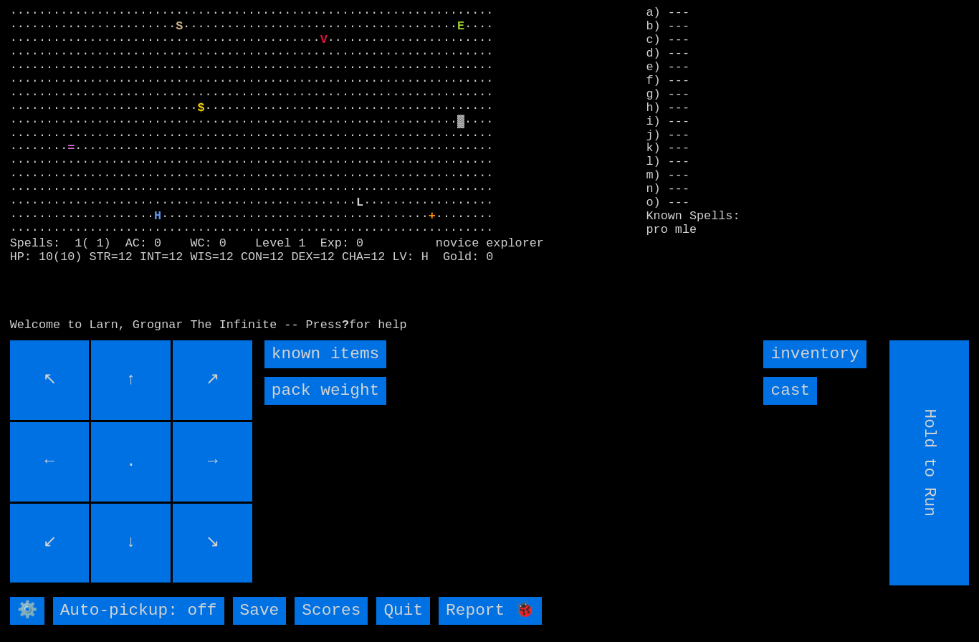
type input "Choose Direction"
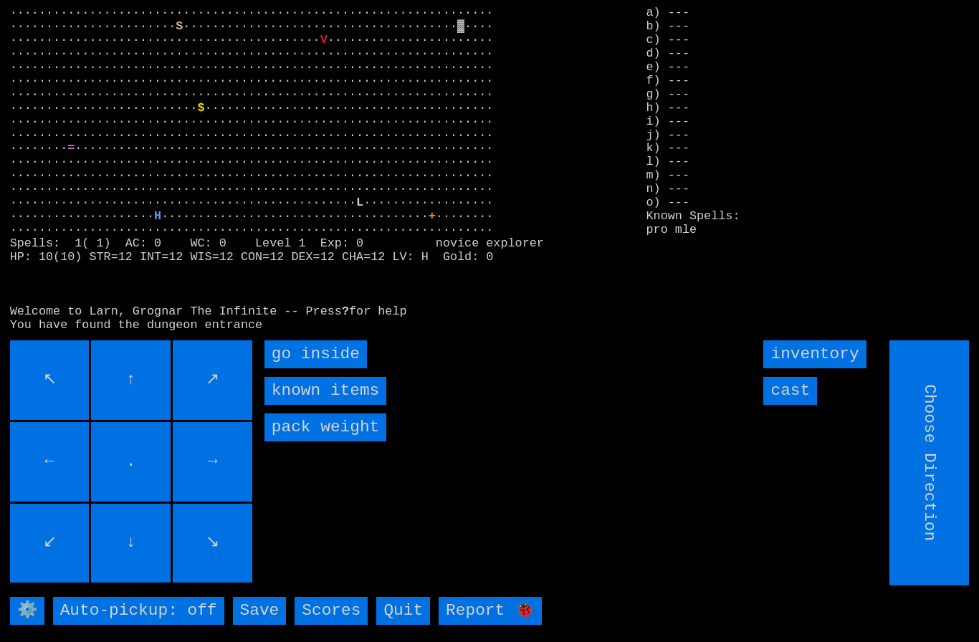
type input "Hold to Run"
click at [305, 369] on inside "go inside" at bounding box center [316, 355] width 103 height 28
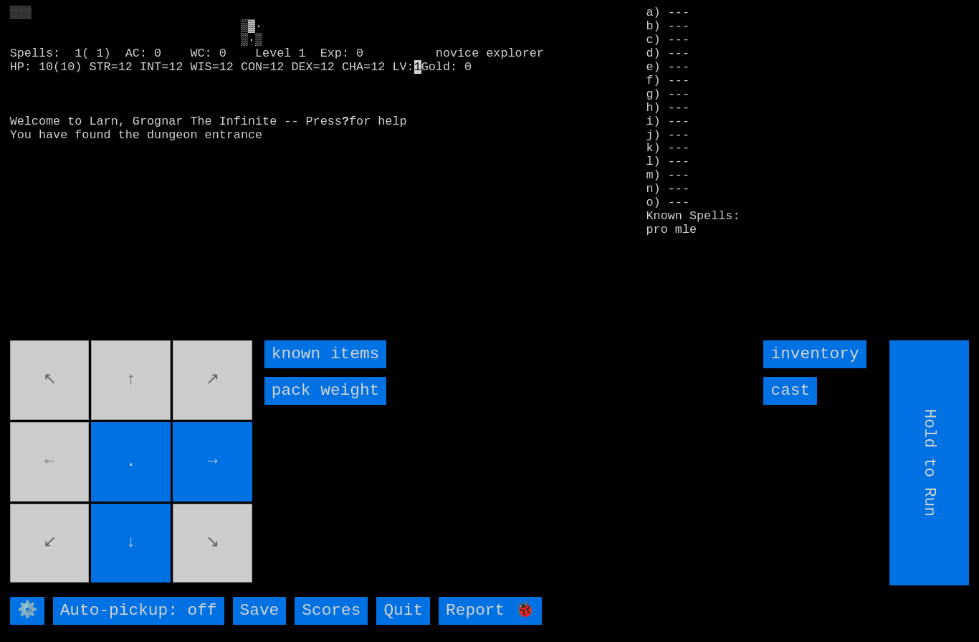
type input "Choose Direction"
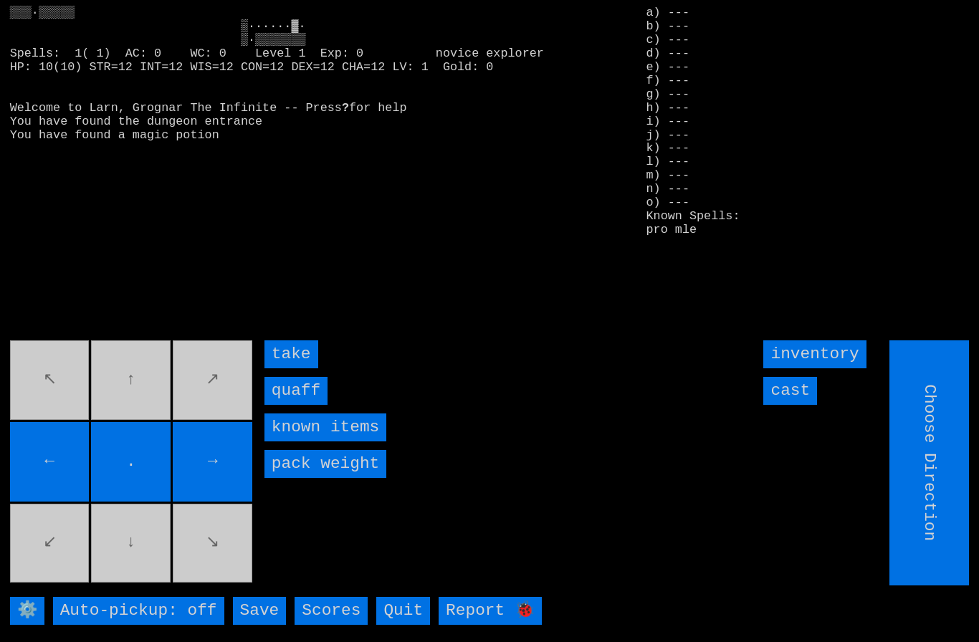
type input "Hold to Run"
click at [293, 405] on input "quaff" at bounding box center [296, 391] width 63 height 28
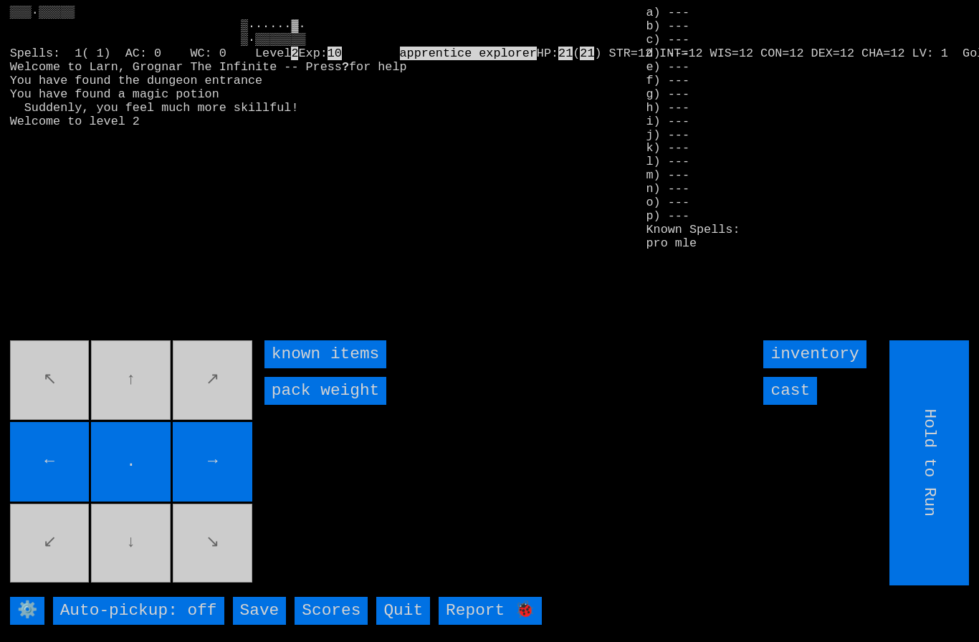
type input "Choose Direction"
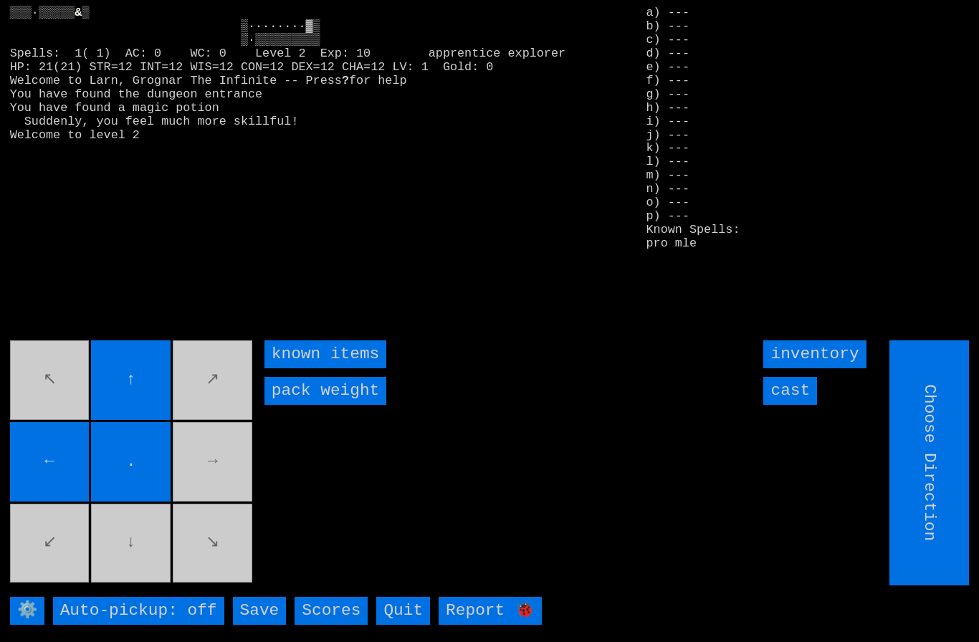
type input "Hold to Run"
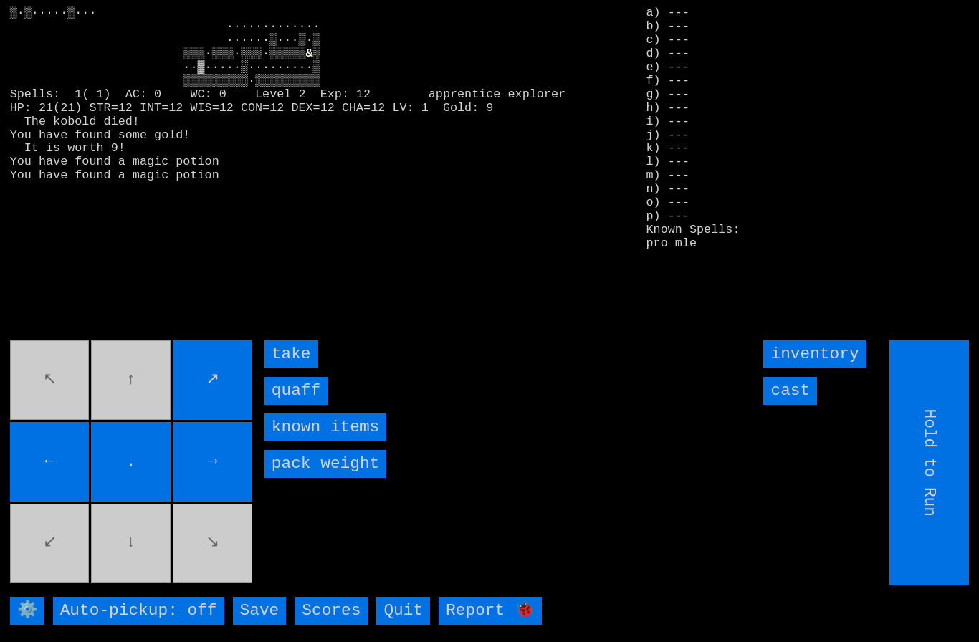
click at [297, 405] on input "quaff" at bounding box center [296, 391] width 63 height 28
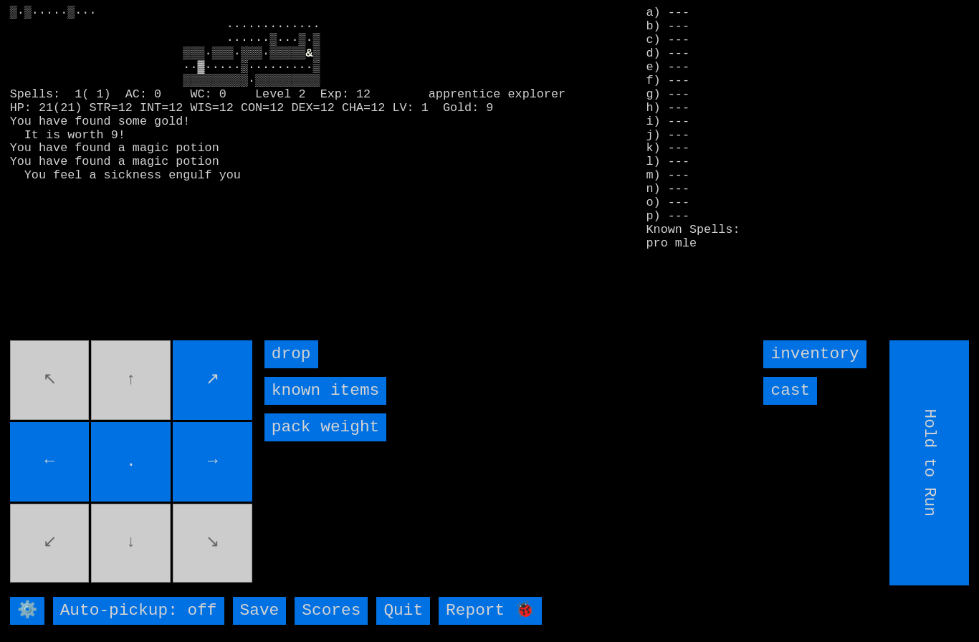
type input "Choose Direction"
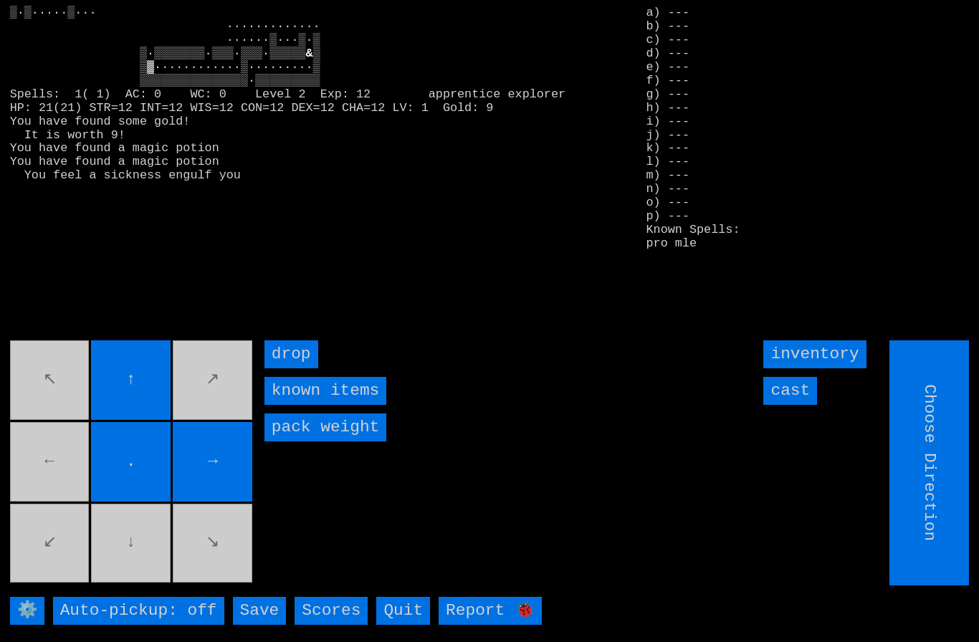
type input "Hold to Run"
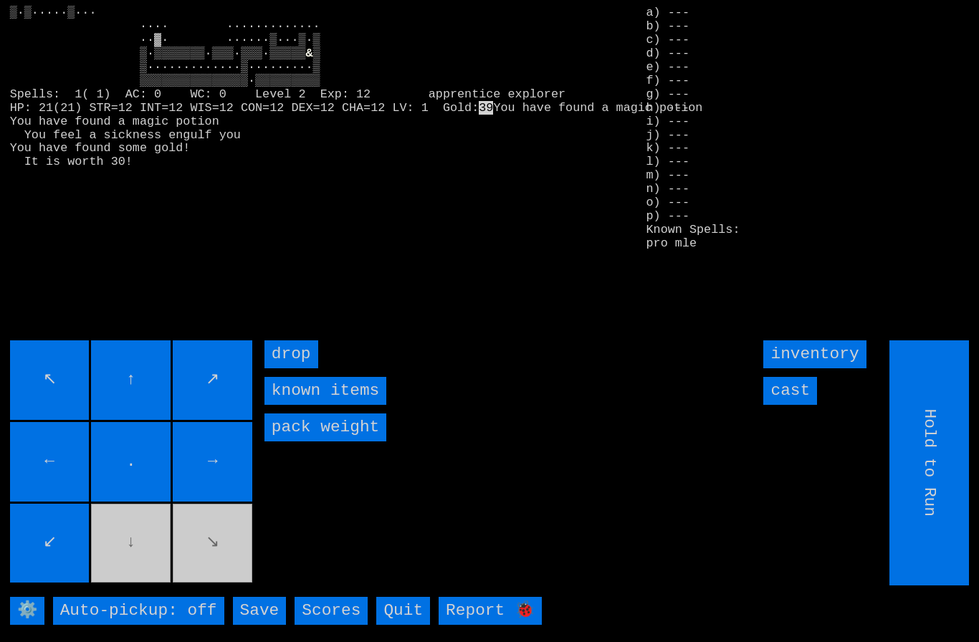
type input "Choose Direction"
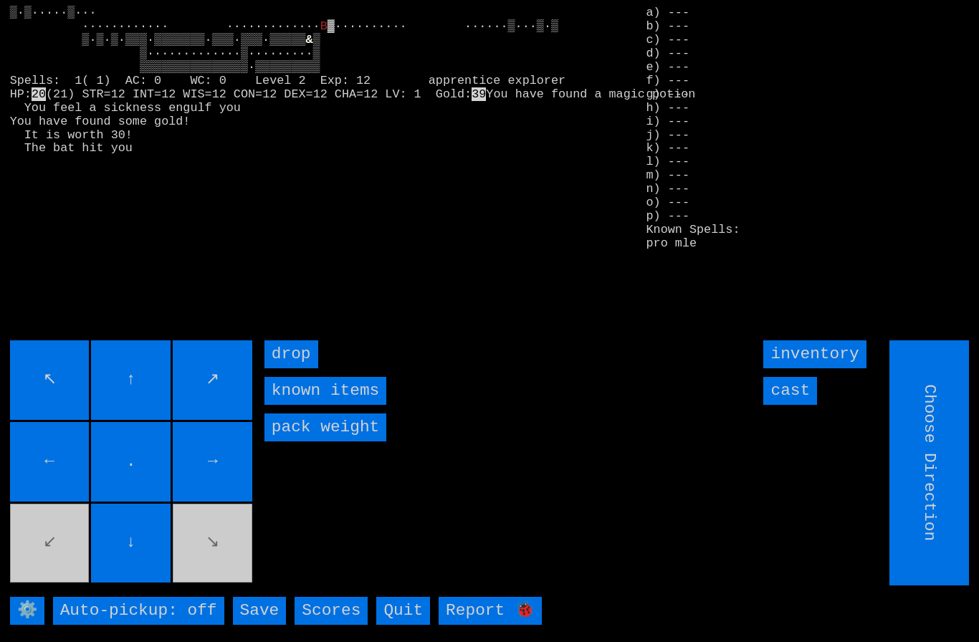
type input "Hold to Run"
click at [789, 405] on input "cast" at bounding box center [791, 391] width 54 height 28
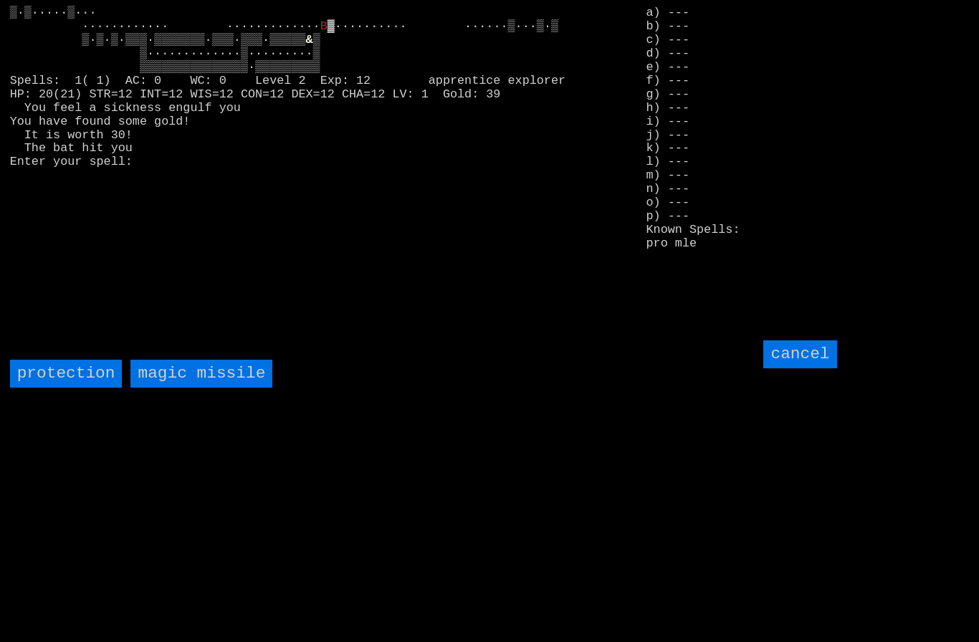
click at [192, 388] on missile "magic missile" at bounding box center [201, 374] width 142 height 28
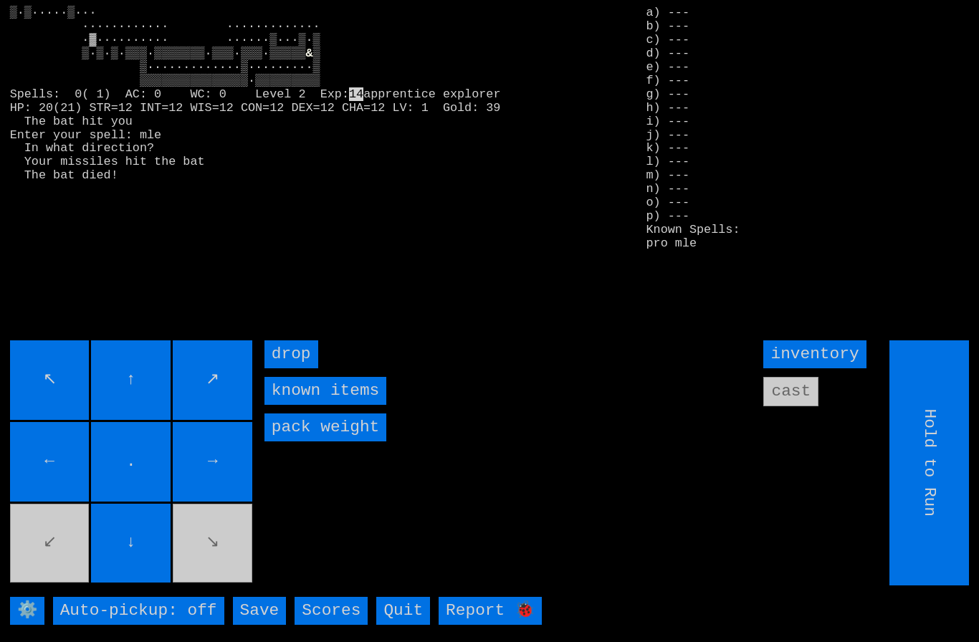
type input "Choose Direction"
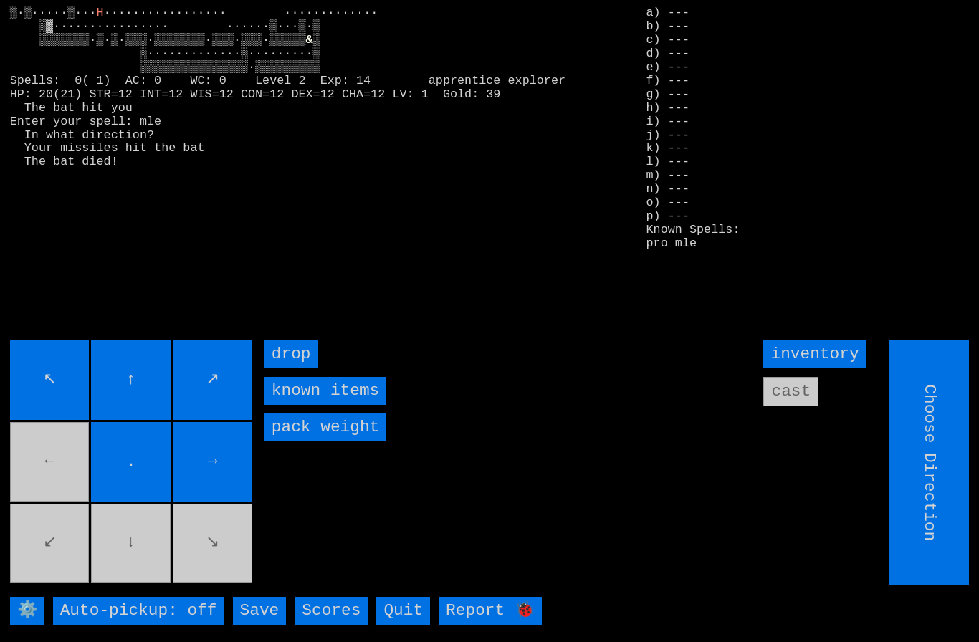
type input "Hold to Run"
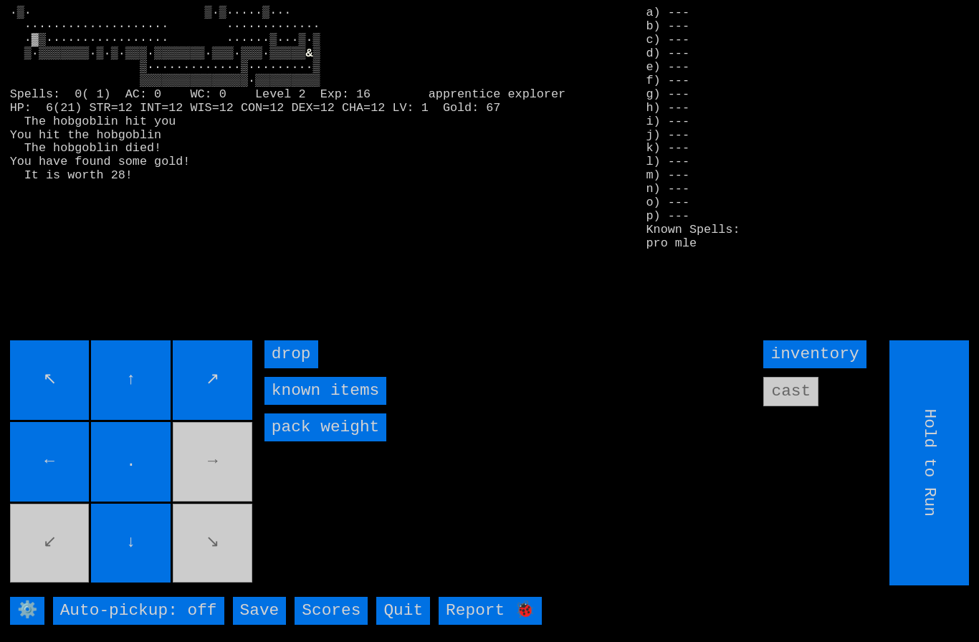
type input "Choose Direction"
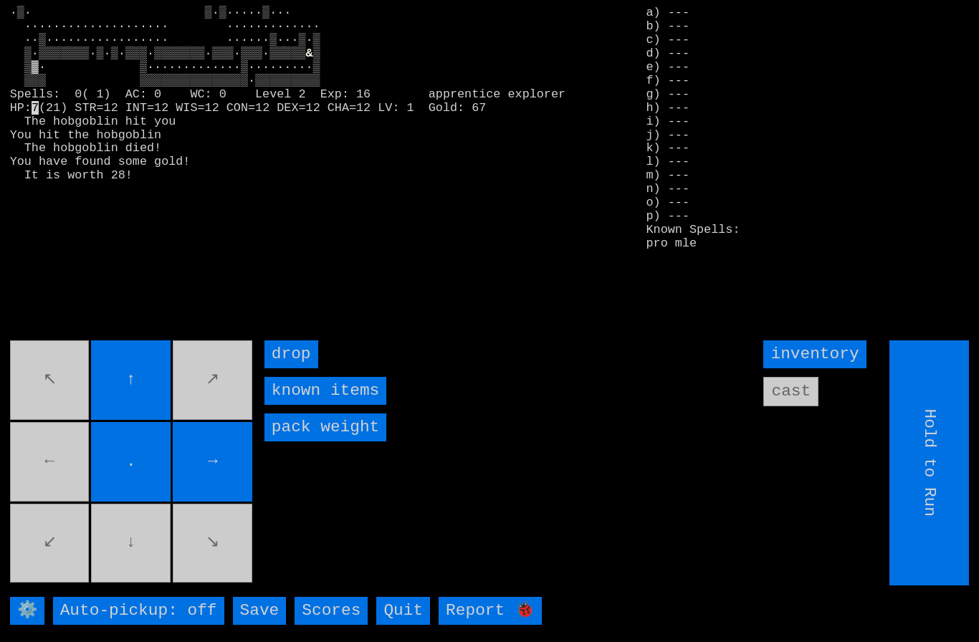
type input "Choose Direction"
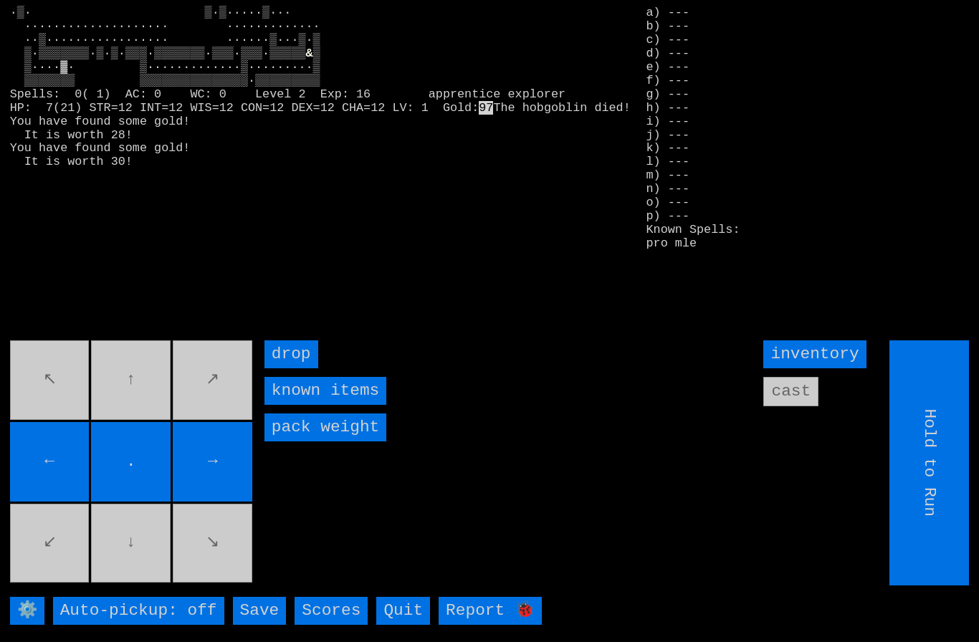
type input "Choose Direction"
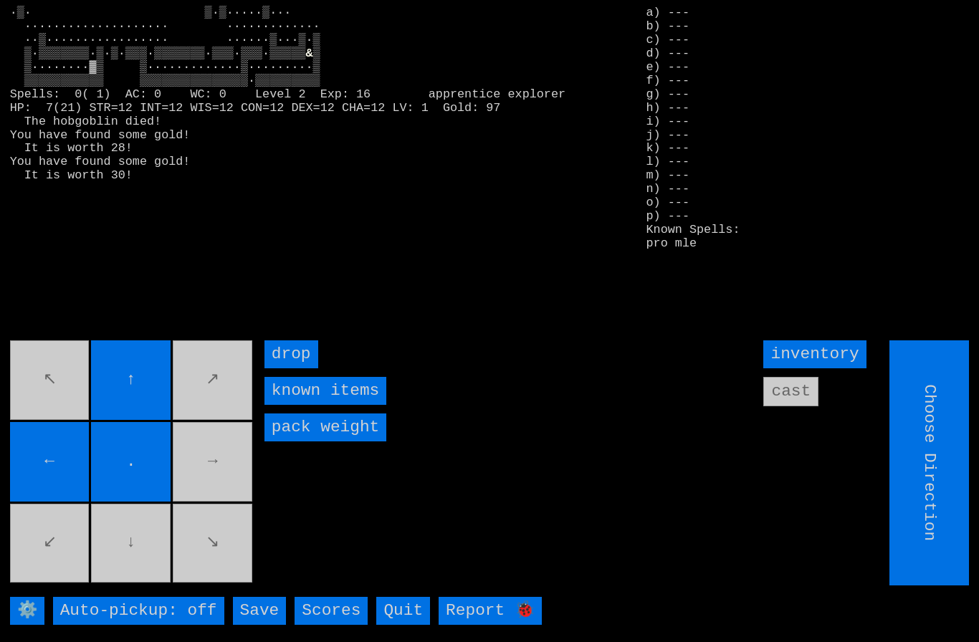
type input "Hold to Run"
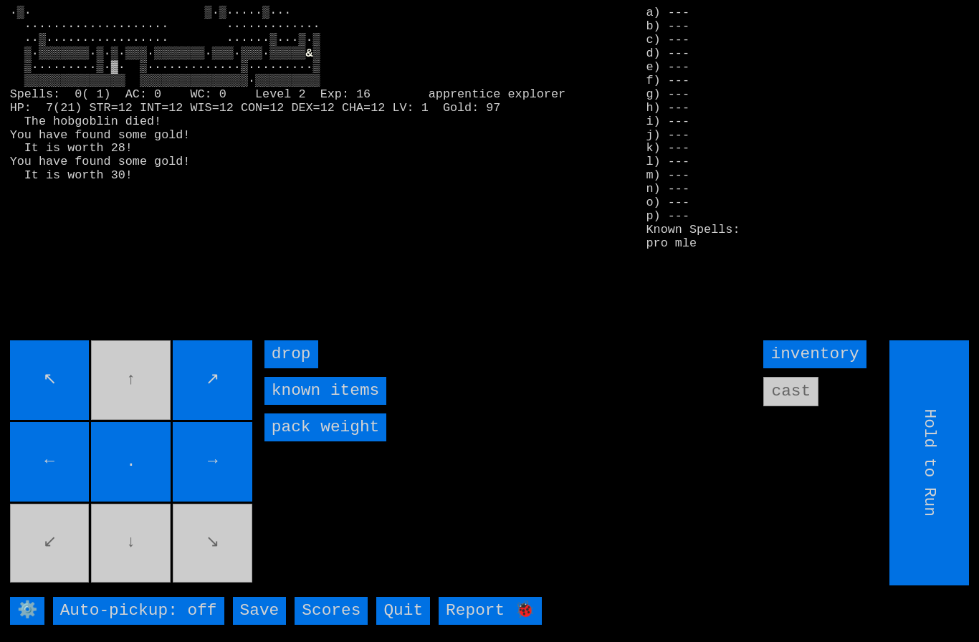
type input "Choose Direction"
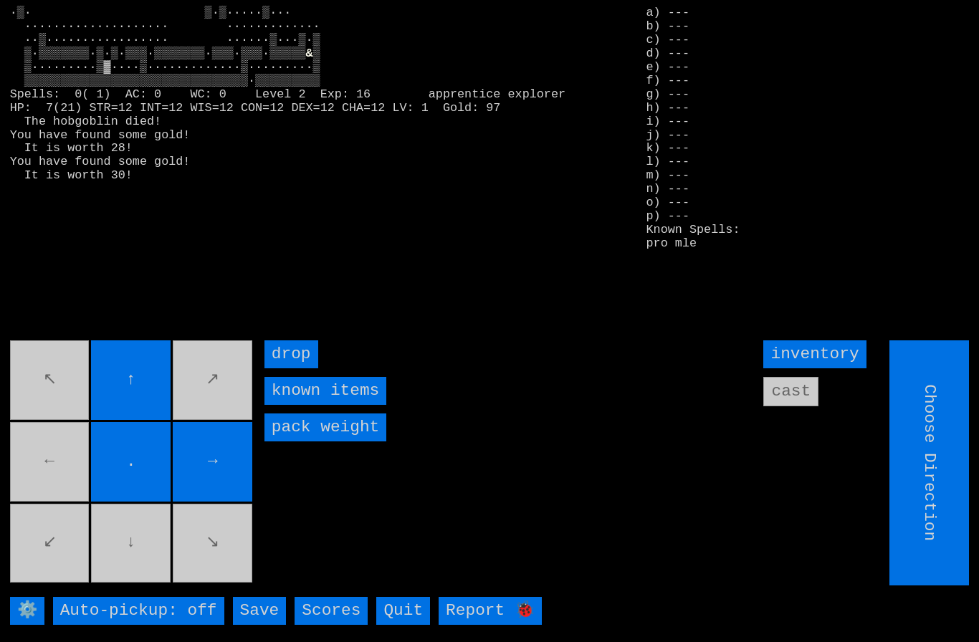
type input "Hold to Run"
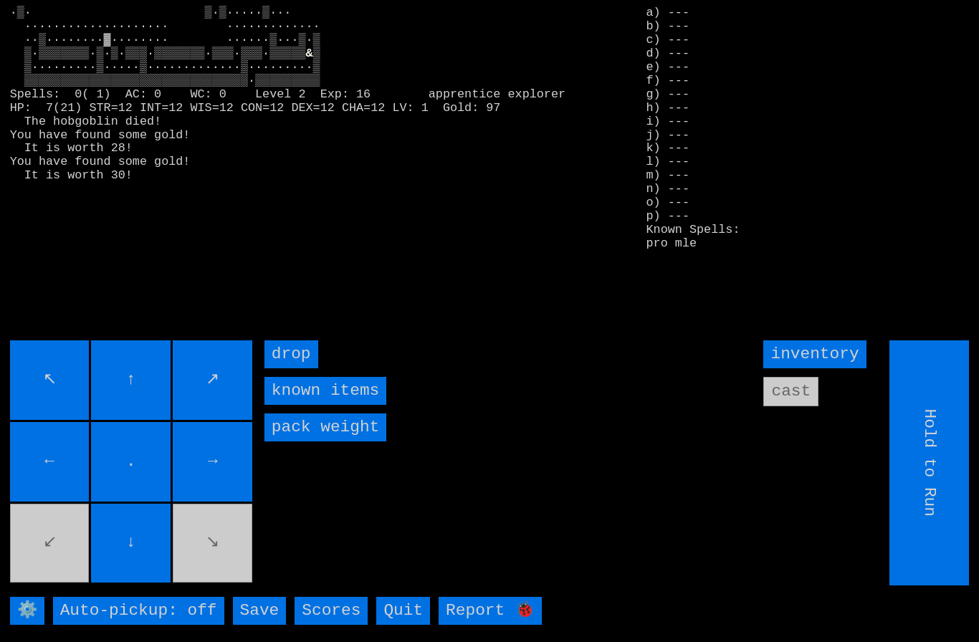
type input "Choose Direction"
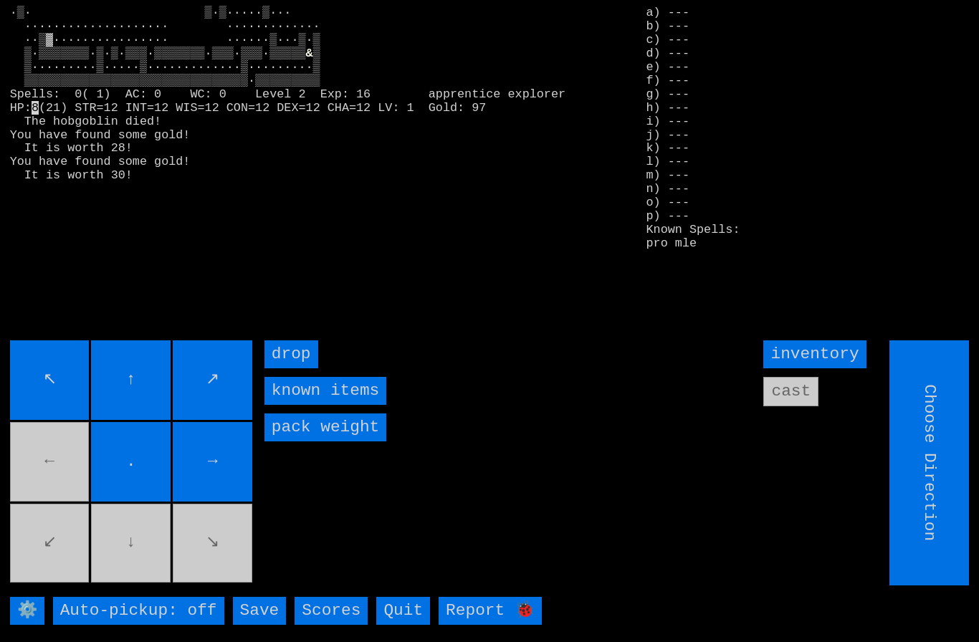
type input "Hold to Run"
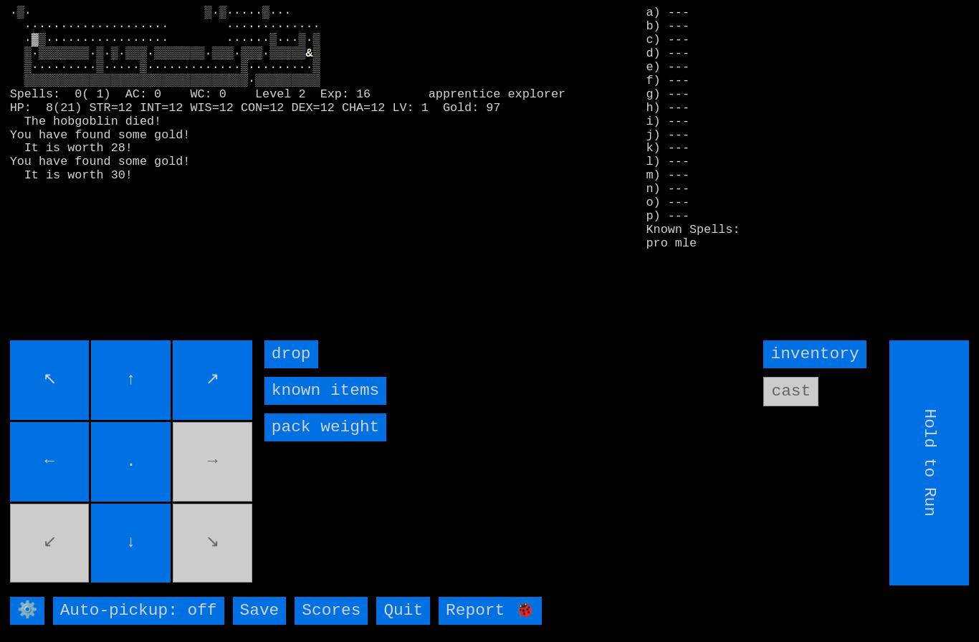
type input "Choose Direction"
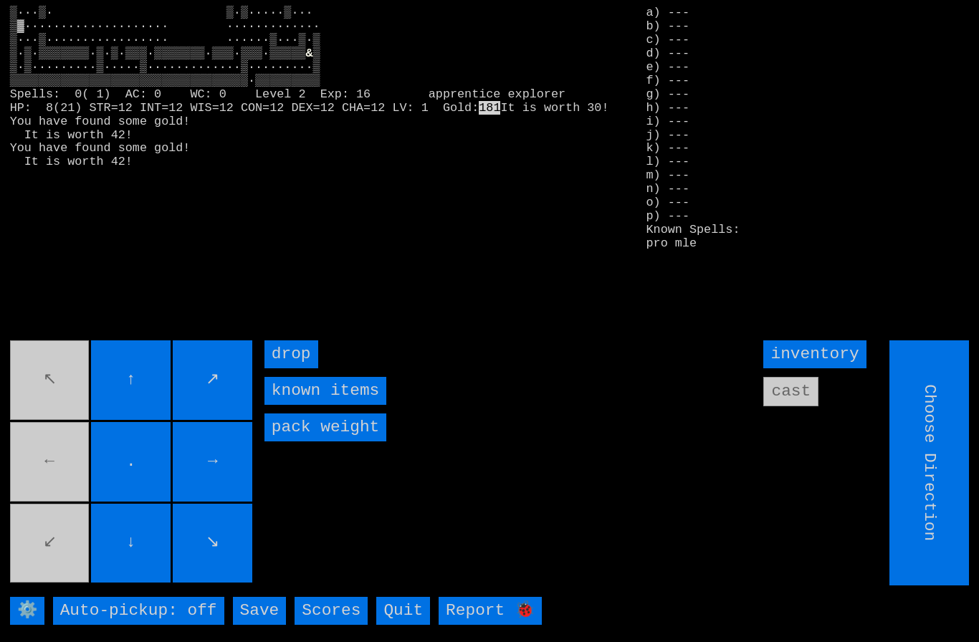
type input "Hold to Run"
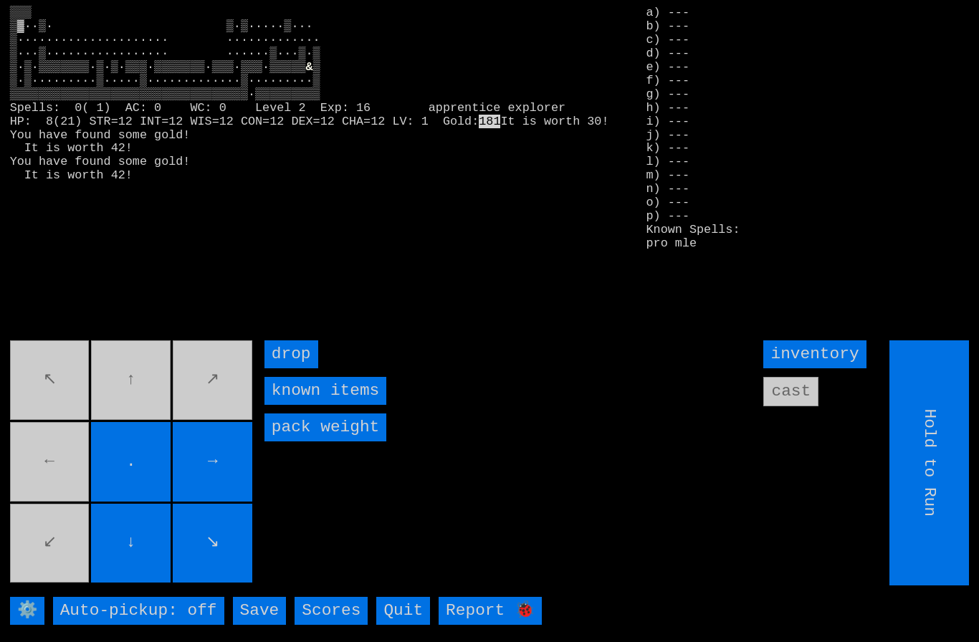
click at [137, 396] on movebuttons "↖ ↑ ↗ ← . → ↙ ↓ ↘" at bounding box center [132, 463] width 245 height 245
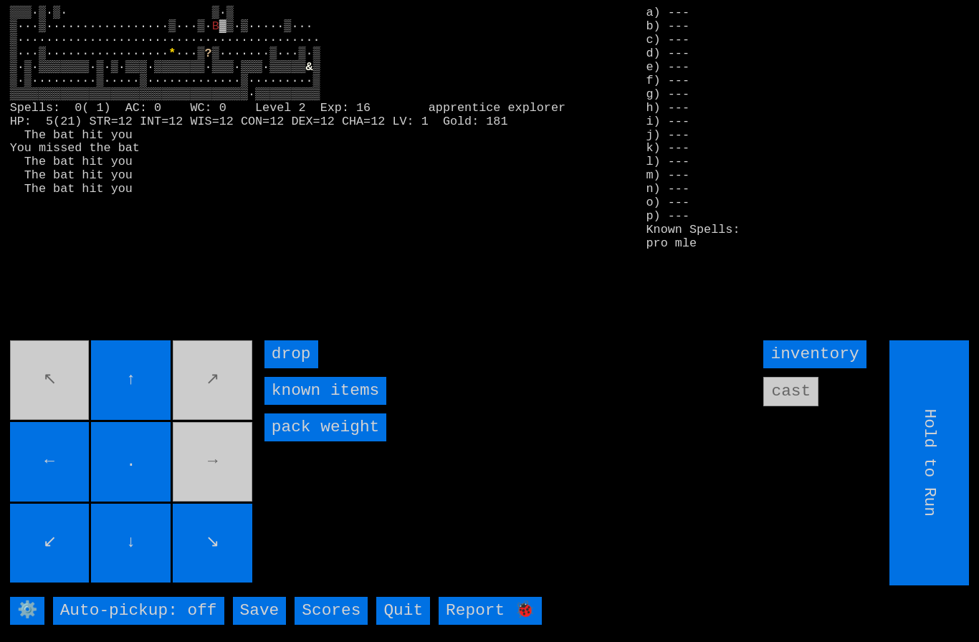
click at [210, 450] on movebuttons "↖ ↑ ↗ ← . → ↙ ↓ ↘" at bounding box center [132, 463] width 245 height 245
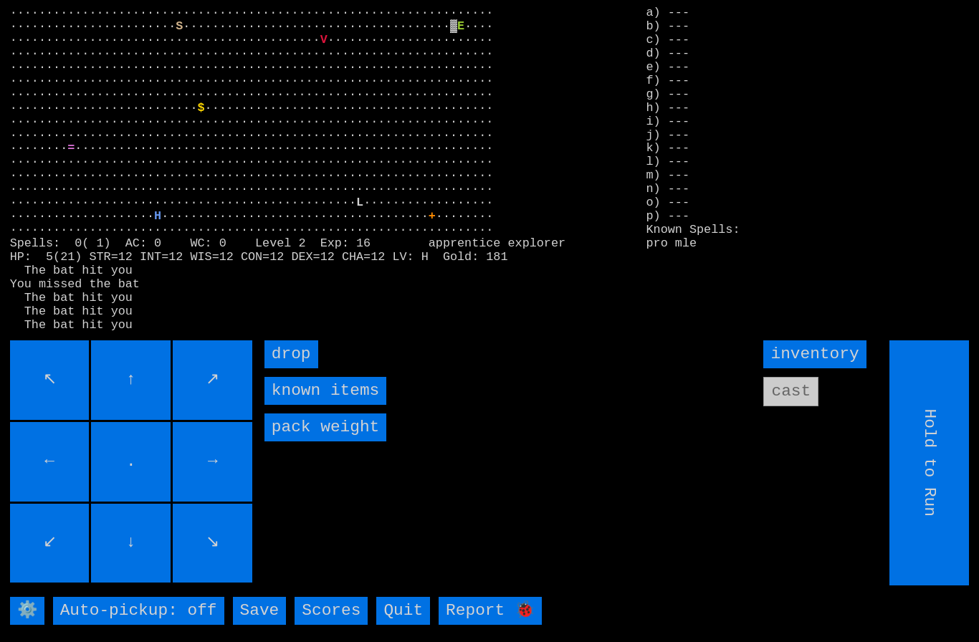
type input "Choose Direction"
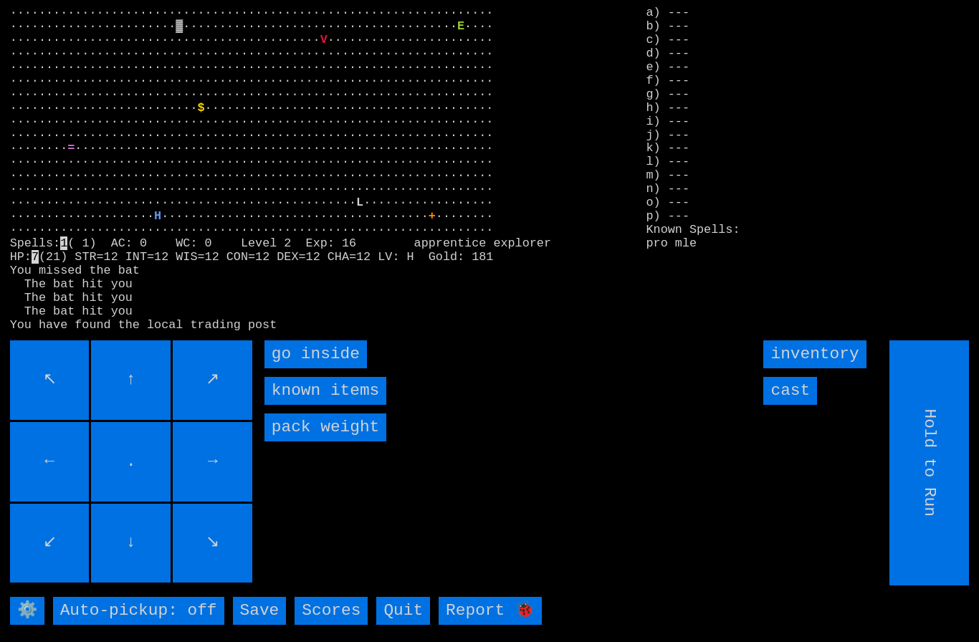
type input "Choose Direction"
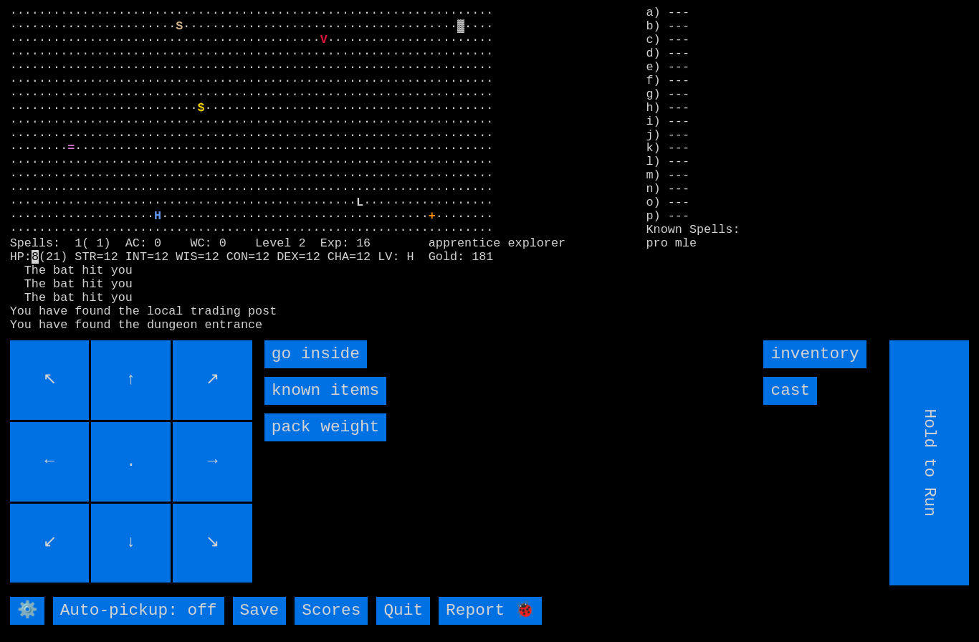
type input "Choose Direction"
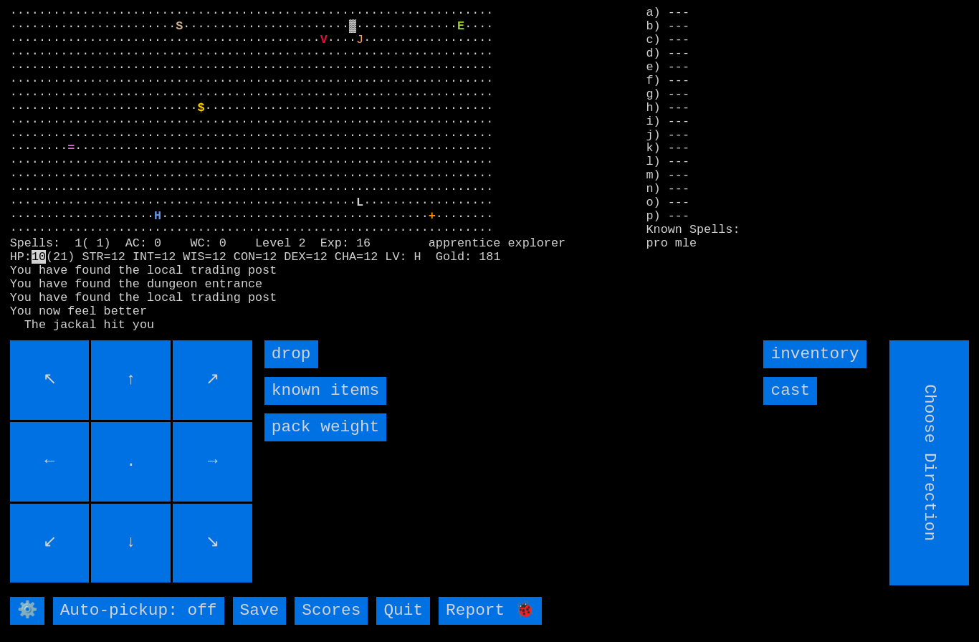
type input "Hold to Run"
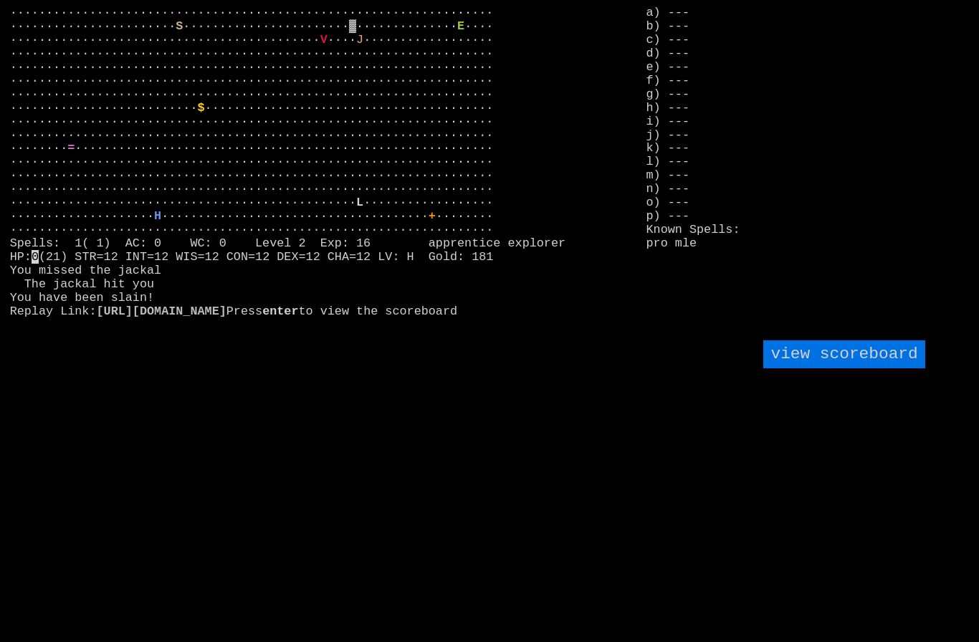
click at [223, 553] on larngrid "··································································· ···········…" at bounding box center [489, 321] width 979 height 642
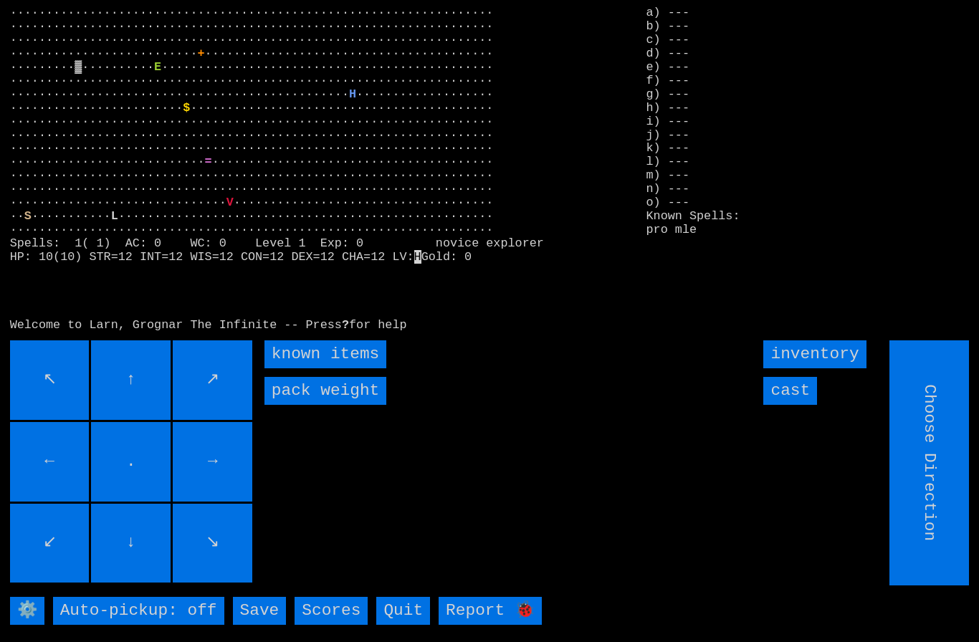
type input "Hold to Run"
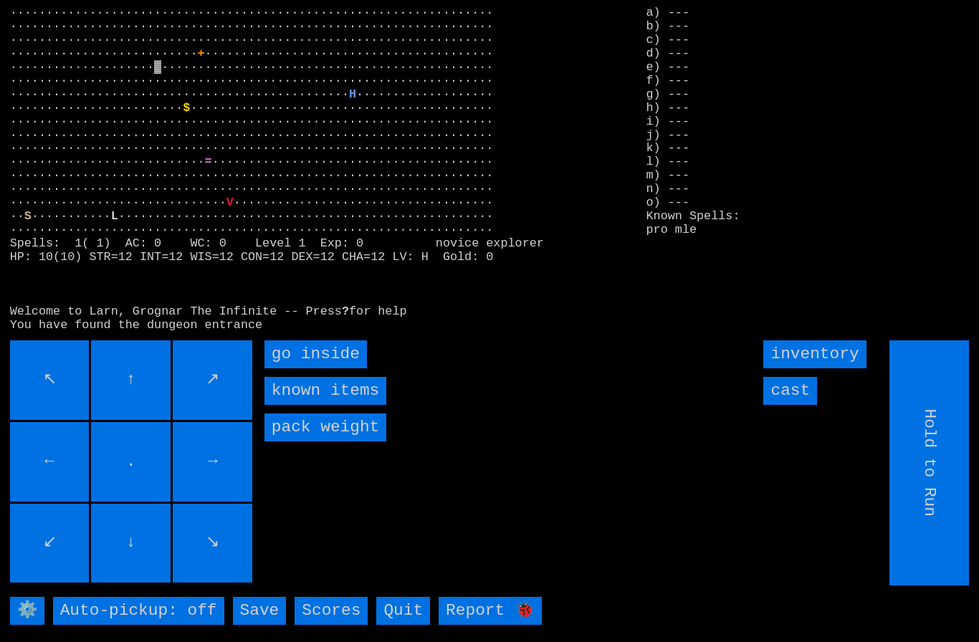
click at [303, 369] on inside "go inside" at bounding box center [316, 355] width 103 height 28
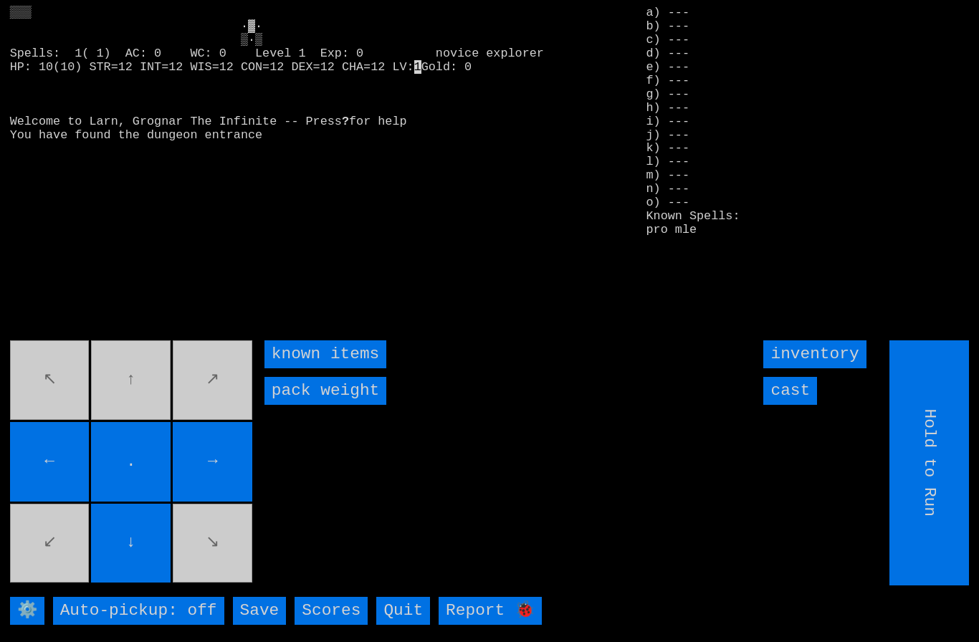
type input "Choose Direction"
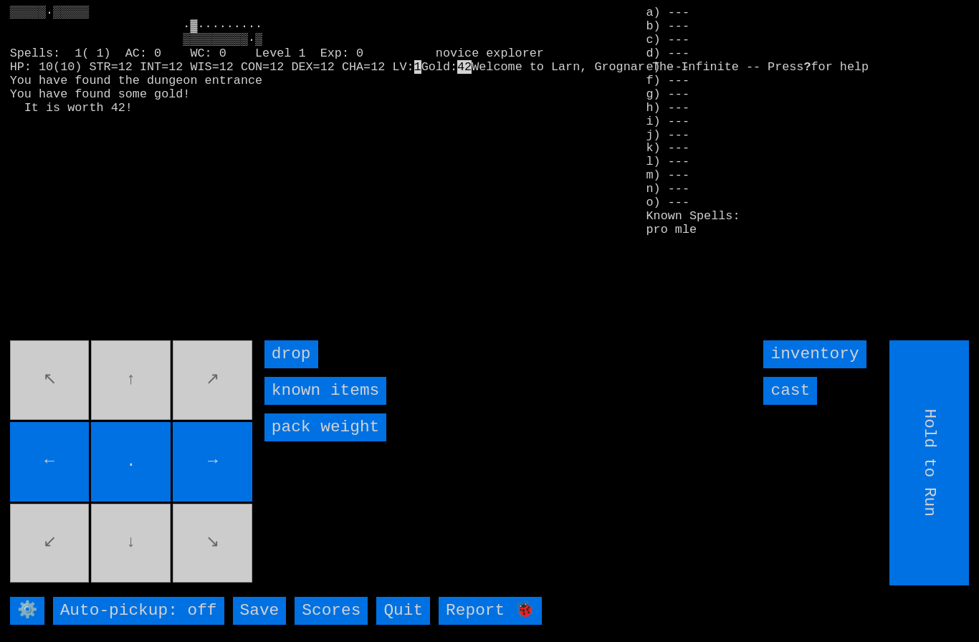
type input "Choose Direction"
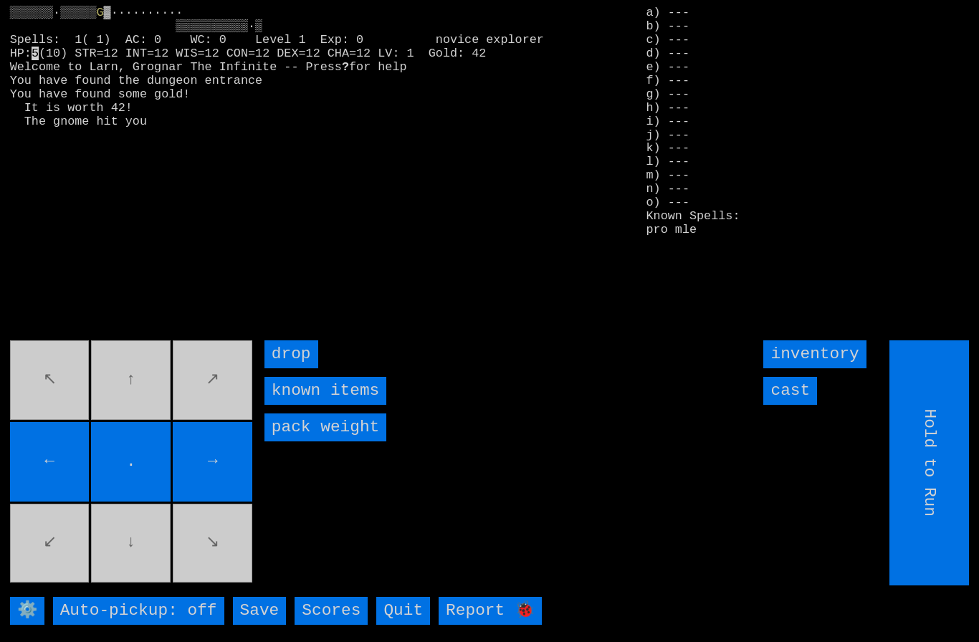
type input "Hold to Run"
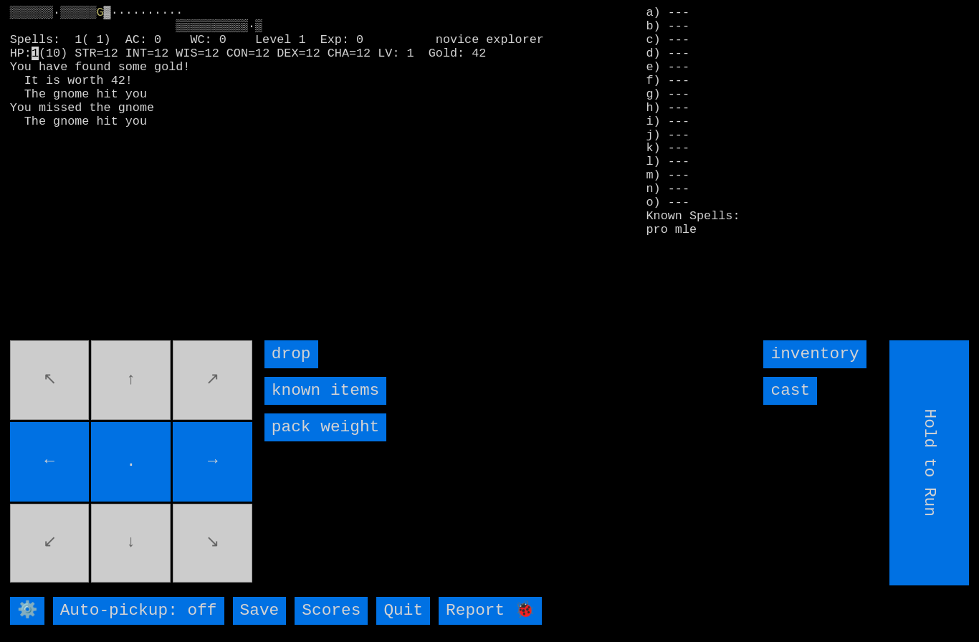
click at [799, 405] on input "cast" at bounding box center [791, 391] width 54 height 28
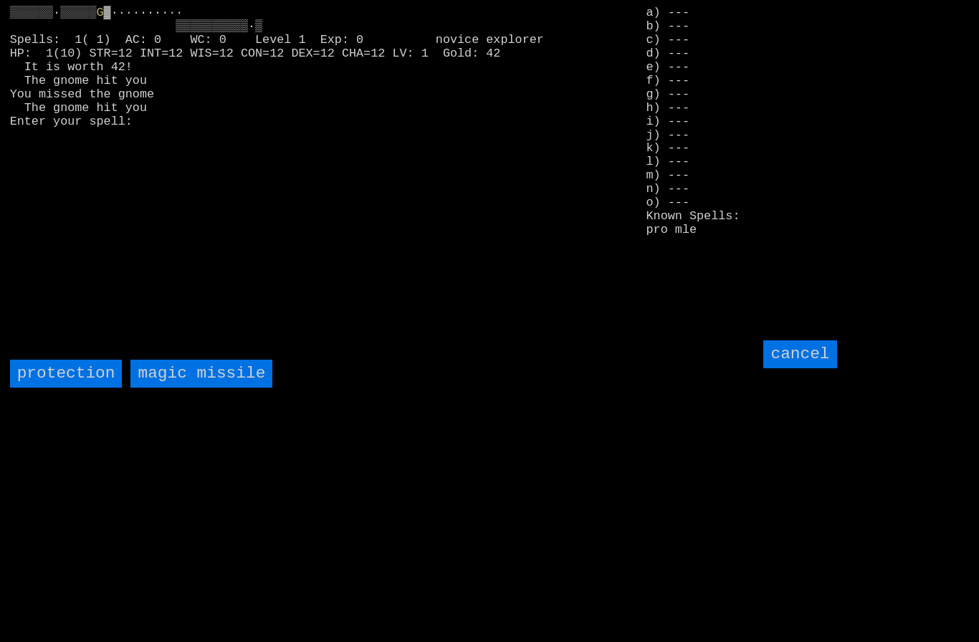
click at [200, 388] on missile "magic missile" at bounding box center [201, 374] width 142 height 28
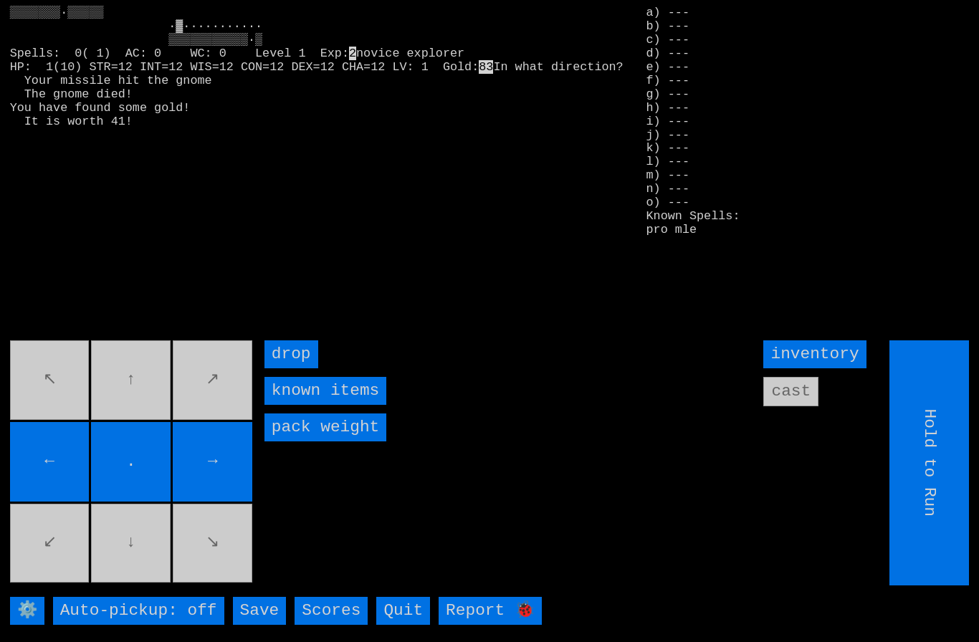
type input "Choose Direction"
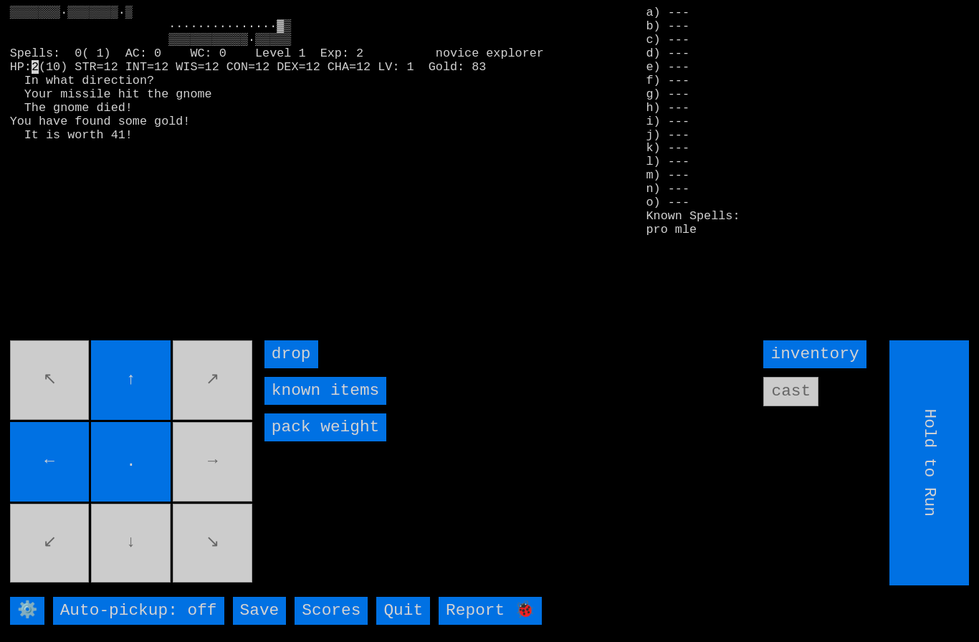
type input "Choose Direction"
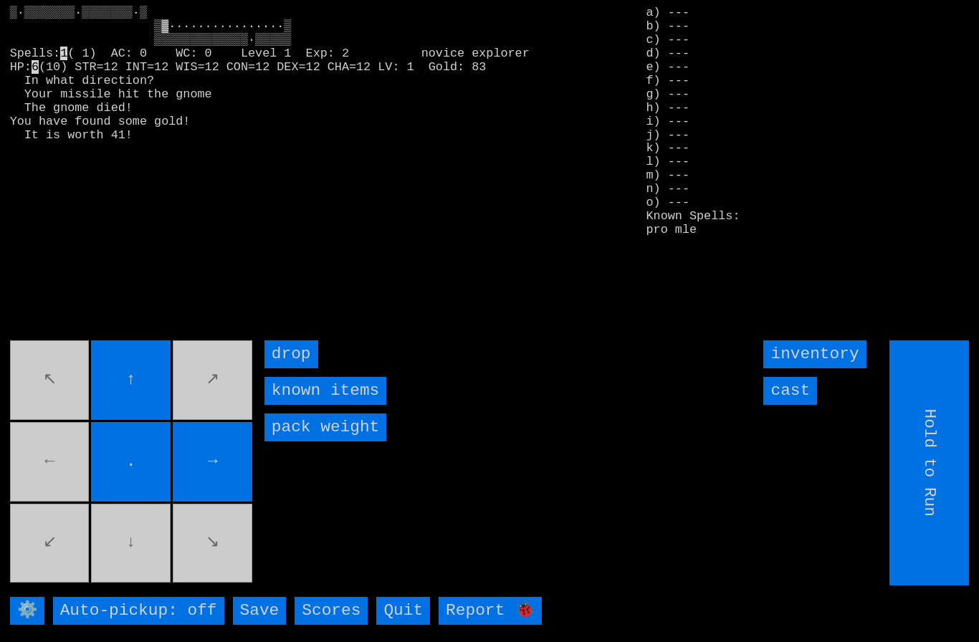
type input "Choose Direction"
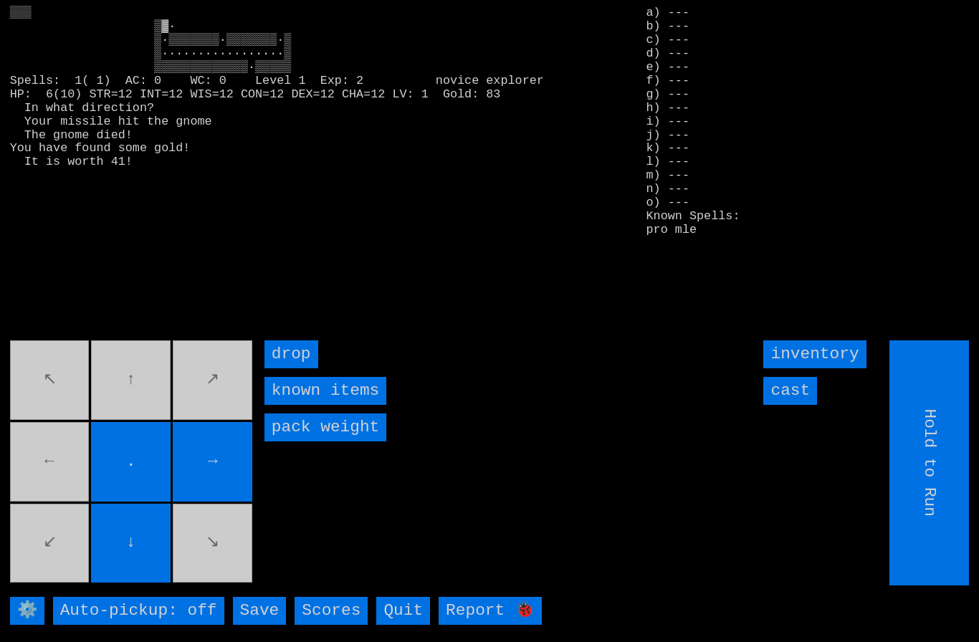
type input "Choose Direction"
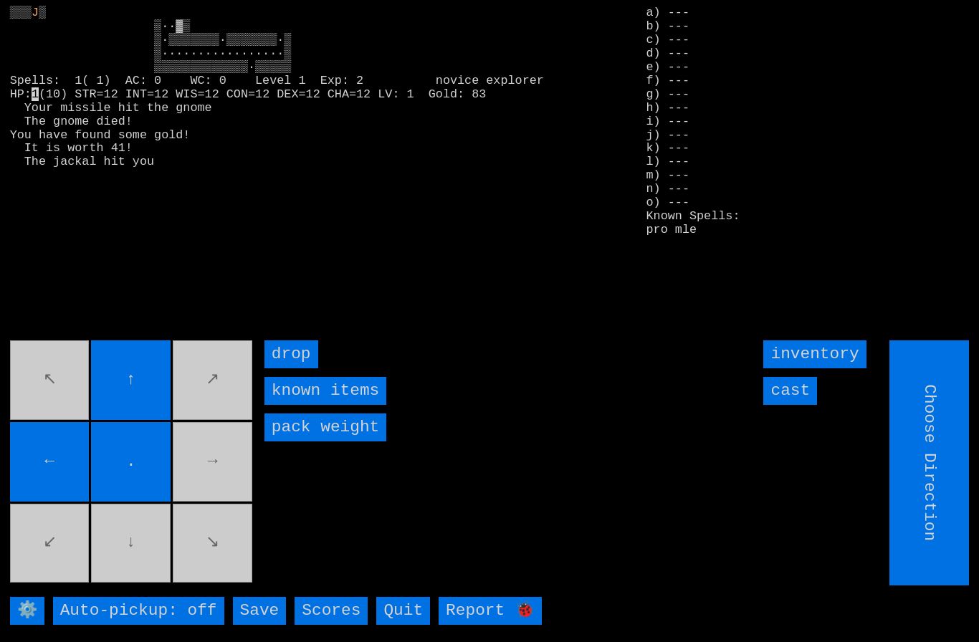
type input "Hold to Run"
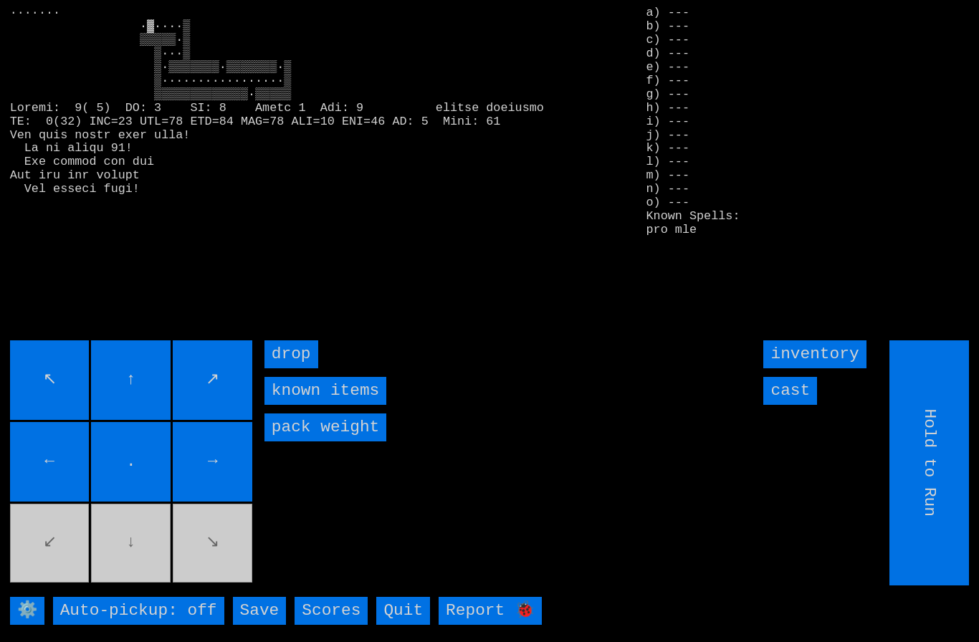
type input "Choose Direction"
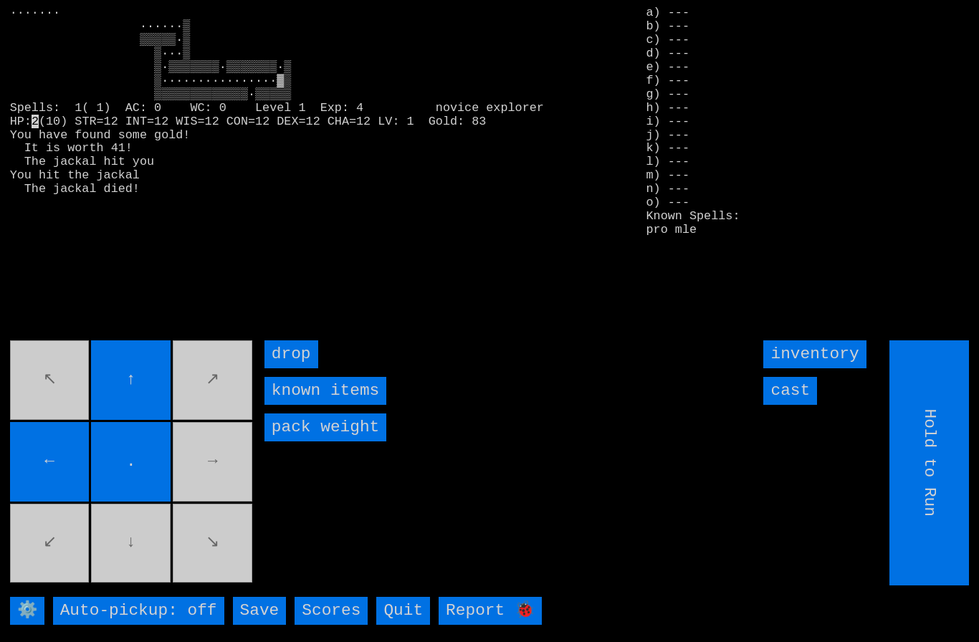
type input "Choose Direction"
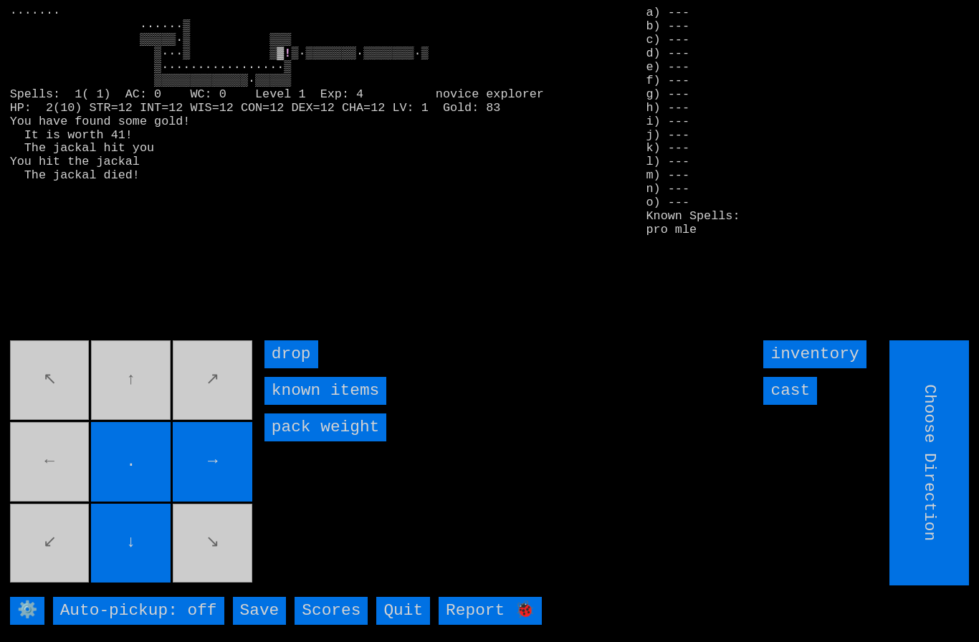
type input "Hold to Run"
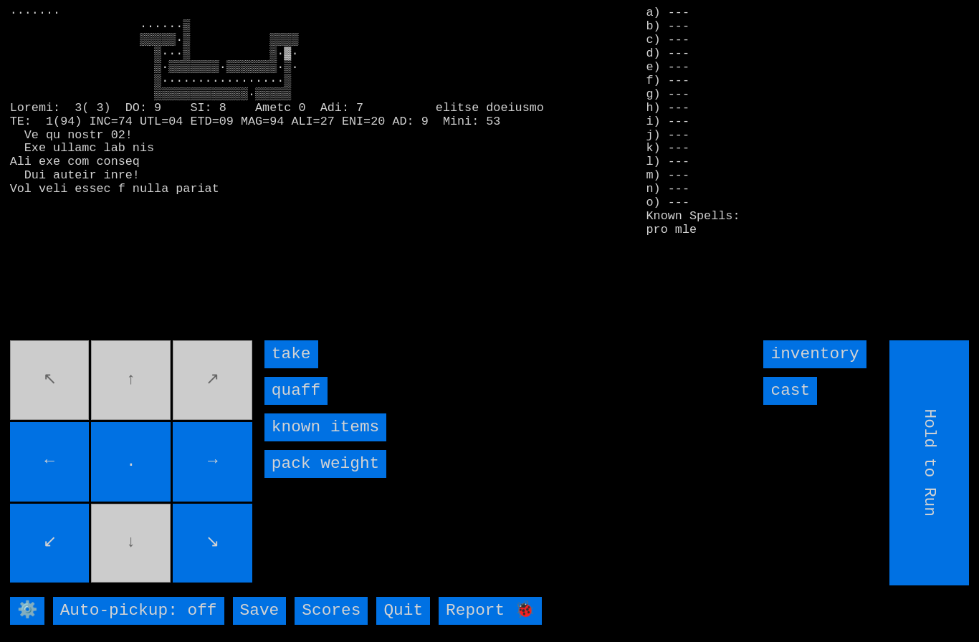
click at [300, 405] on input "quaff" at bounding box center [296, 391] width 63 height 28
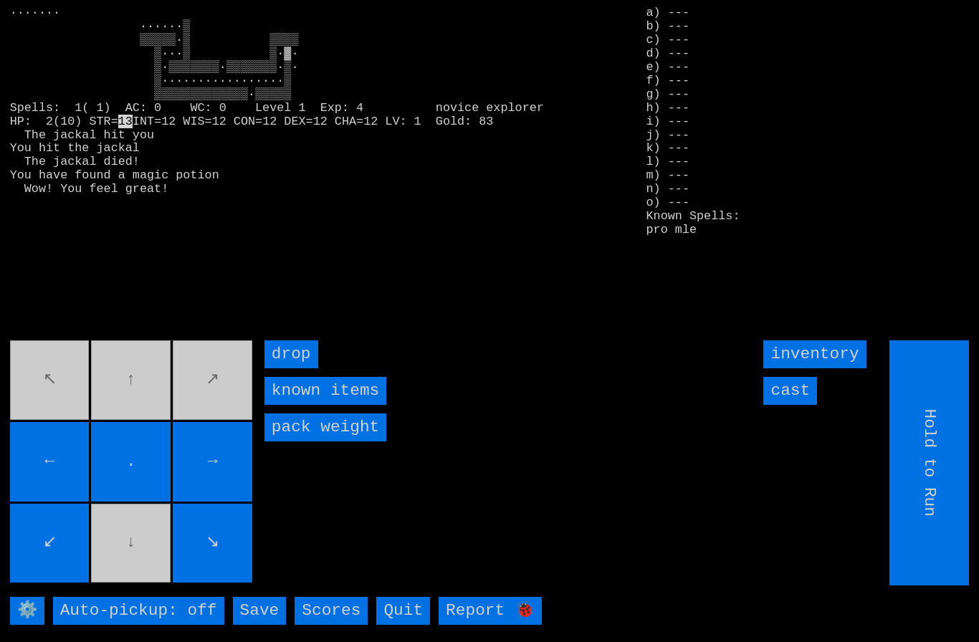
type input "Choose Direction"
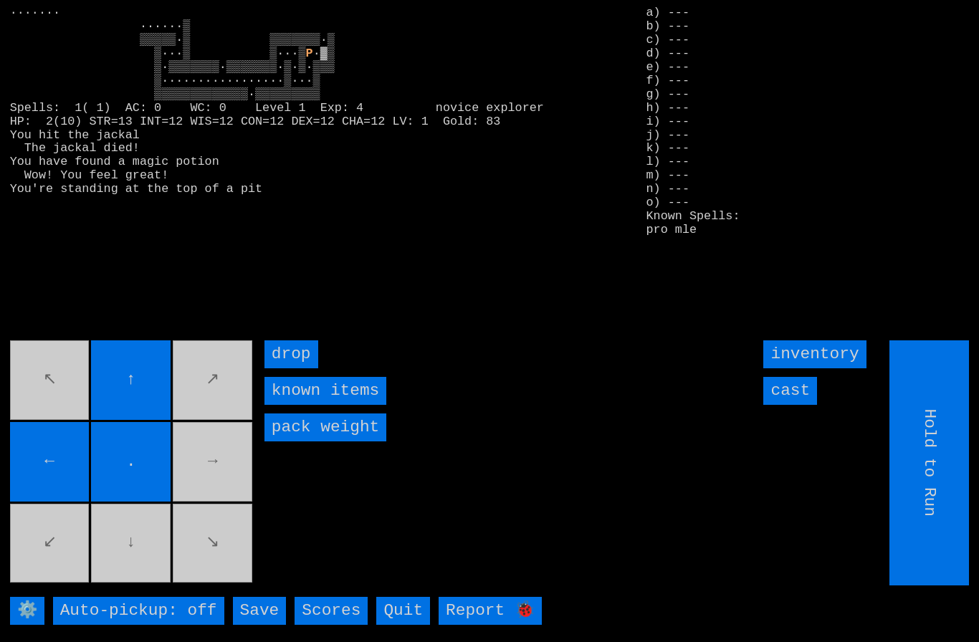
type input "Choose Direction"
